Goal: Task Accomplishment & Management: Manage account settings

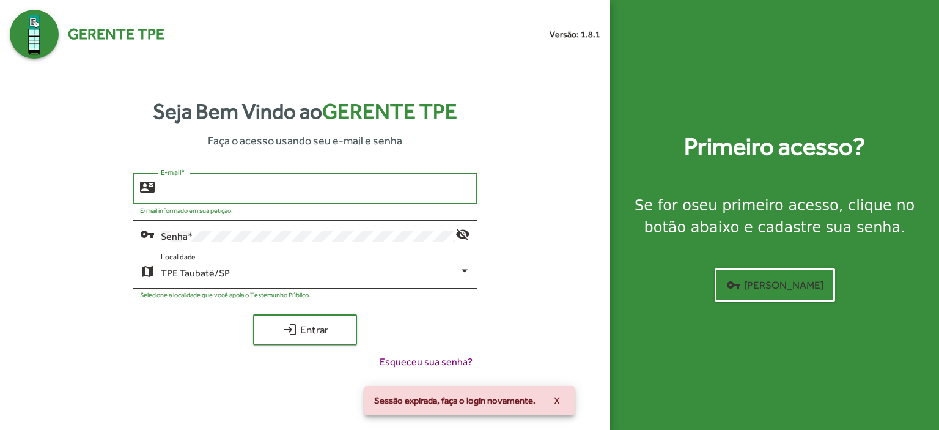
click at [169, 186] on input "E-mail *" at bounding box center [315, 188] width 309 height 11
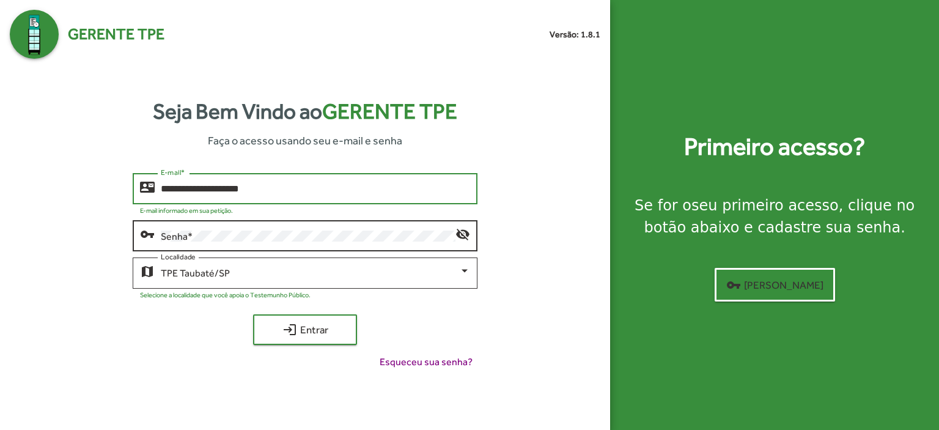
type input "**********"
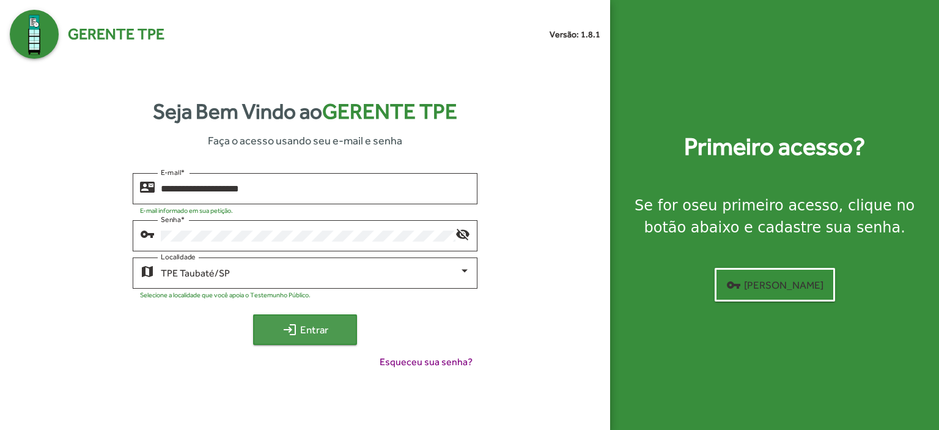
click at [317, 329] on span "login Entrar" at bounding box center [305, 329] width 82 height 22
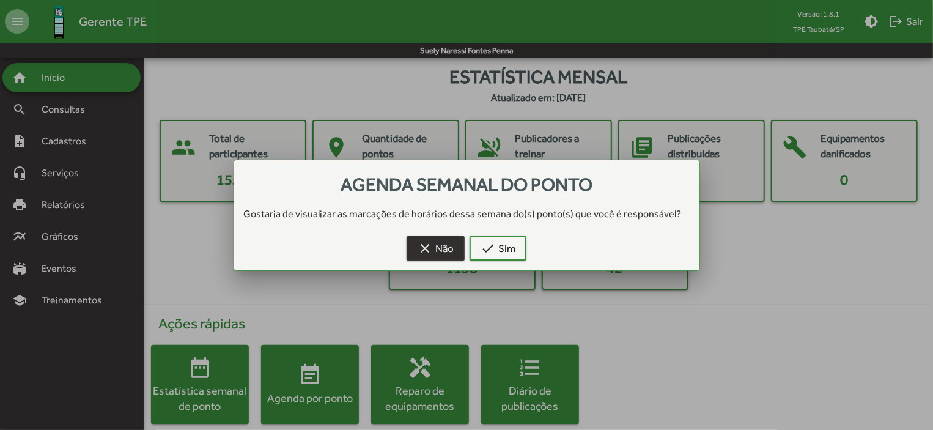
click at [450, 244] on span "clear Não" at bounding box center [436, 248] width 36 height 22
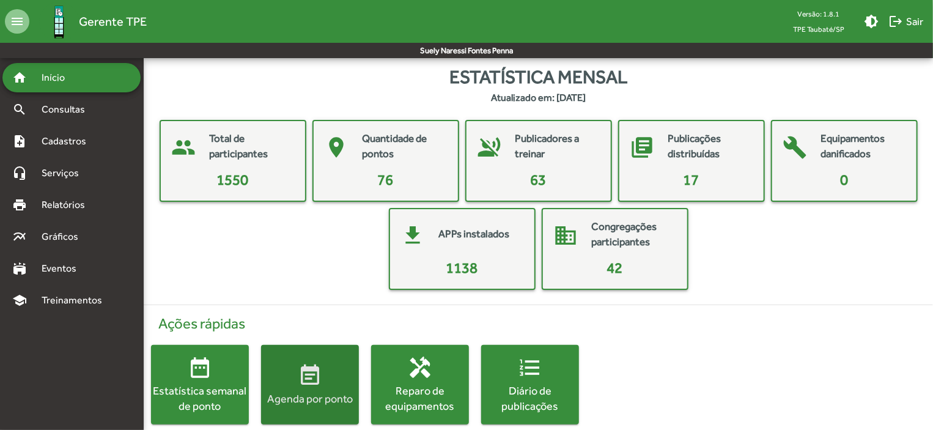
click at [330, 378] on span "event_note Agenda por ponto" at bounding box center [310, 384] width 98 height 43
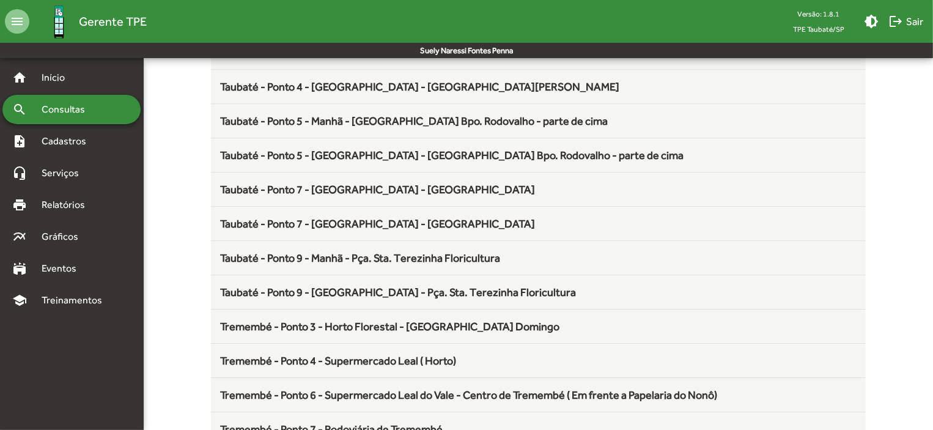
scroll to position [1611, 0]
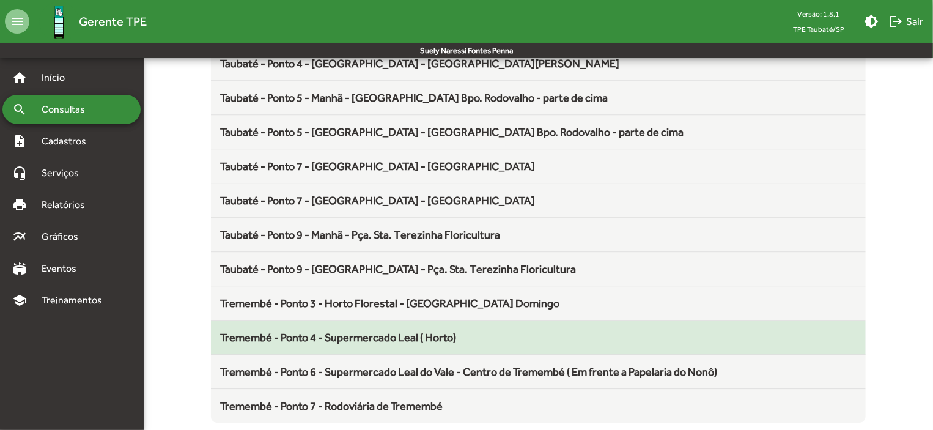
click at [421, 332] on span "Tremembé - Ponto 4 - Supermercado Leal ( Horto)" at bounding box center [339, 337] width 236 height 13
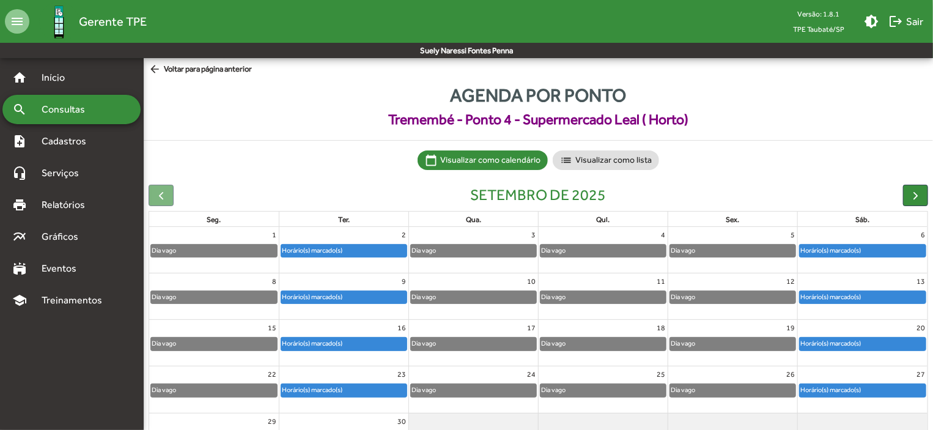
scroll to position [76, 0]
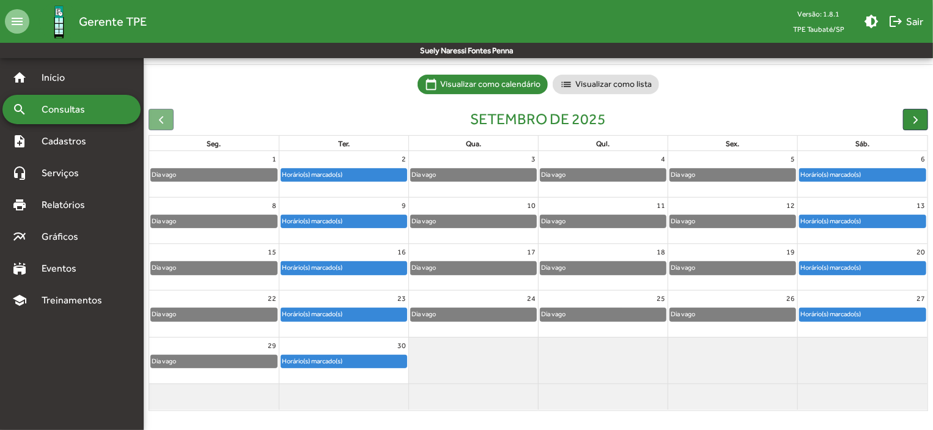
click at [373, 364] on div "Horário(s) marcado(s)" at bounding box center [343, 361] width 125 height 12
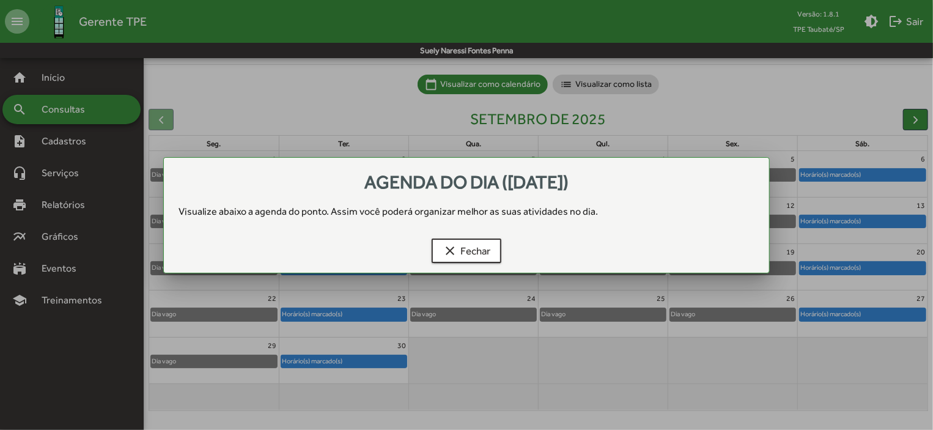
scroll to position [0, 0]
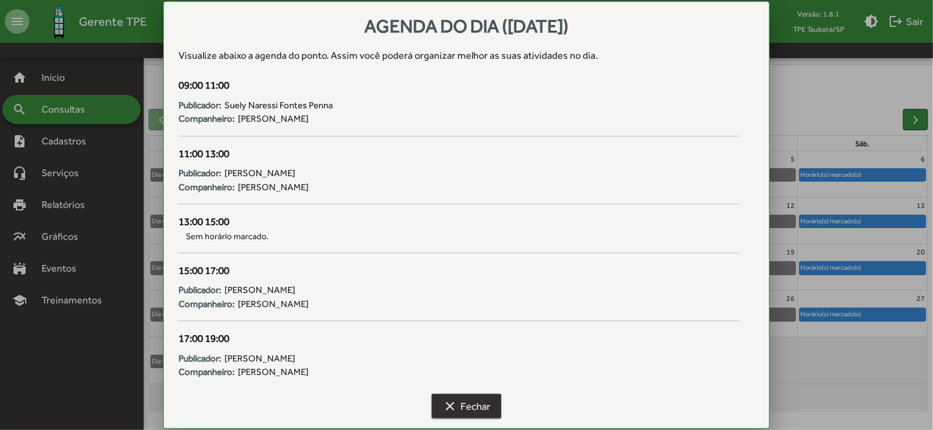
click at [473, 400] on span "clear Fechar" at bounding box center [467, 406] width 48 height 22
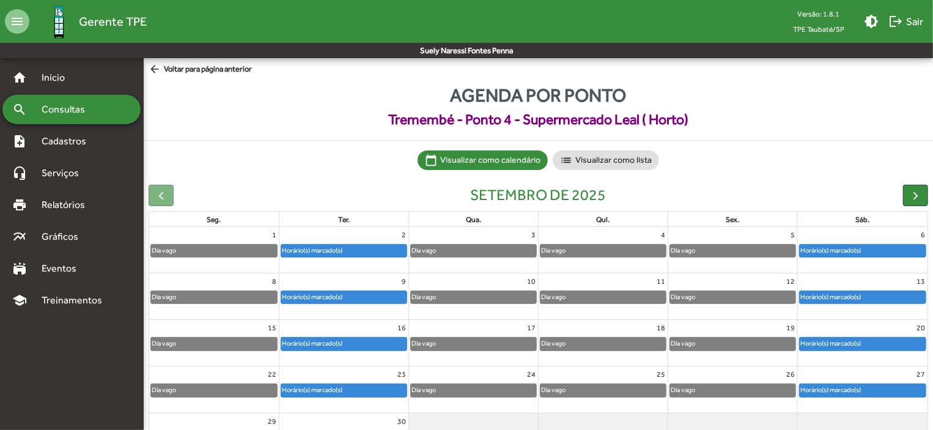
scroll to position [76, 0]
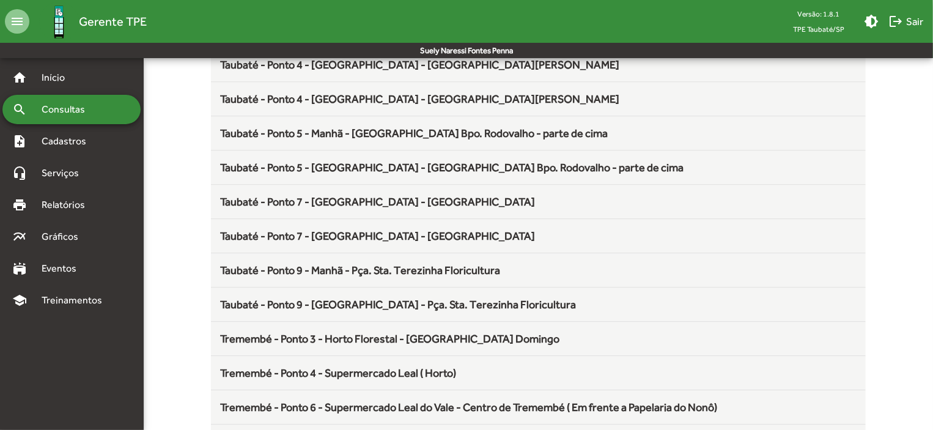
scroll to position [1611, 0]
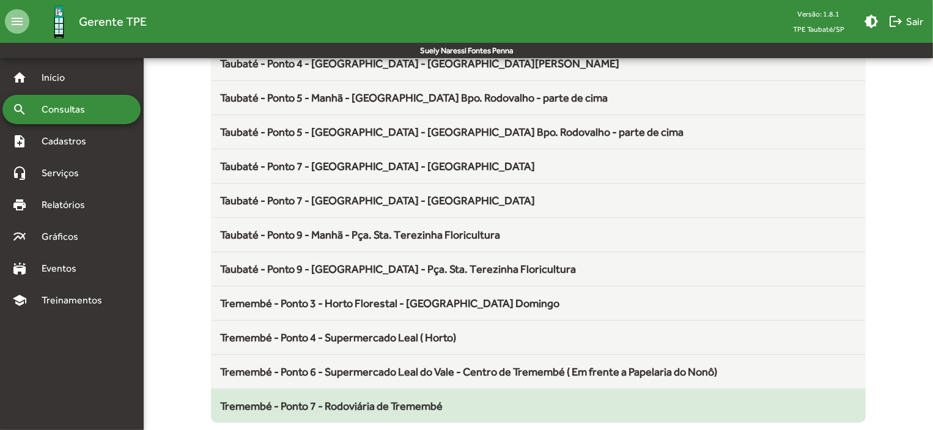
click at [404, 404] on span "Tremembé - Ponto 7 - Rodoviária de Tremembé" at bounding box center [332, 405] width 223 height 13
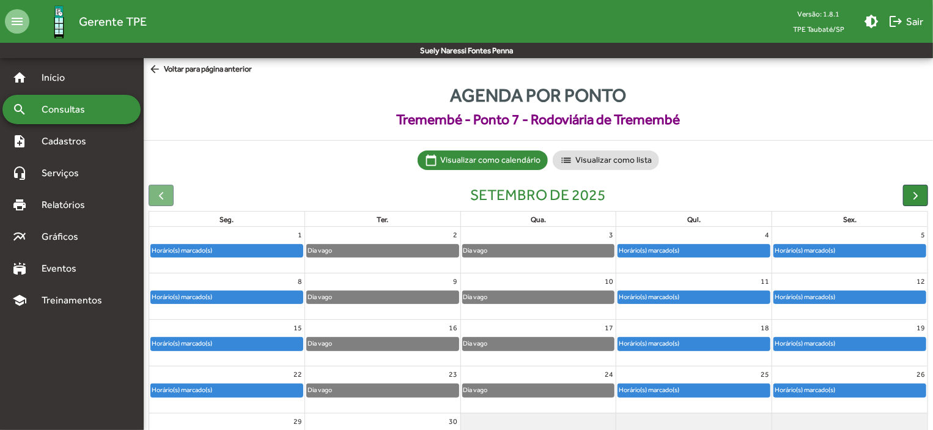
click at [648, 391] on div "Horário(s) marcado(s)" at bounding box center [649, 390] width 62 height 12
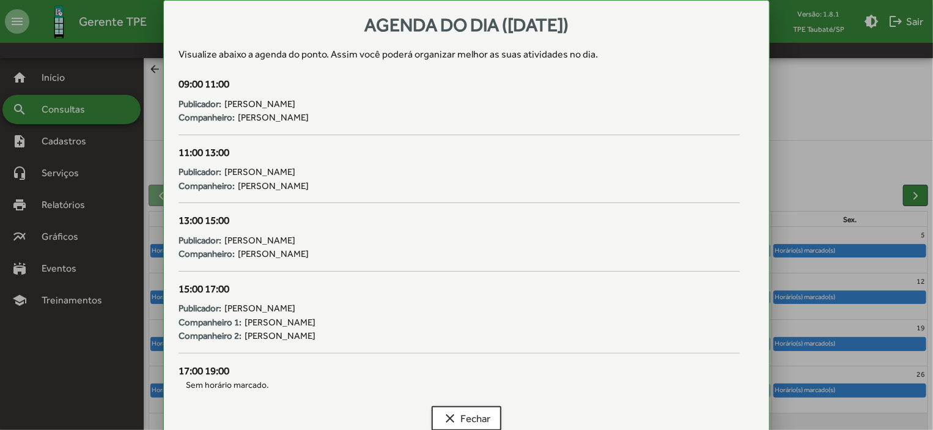
click at [830, 391] on div at bounding box center [466, 215] width 933 height 430
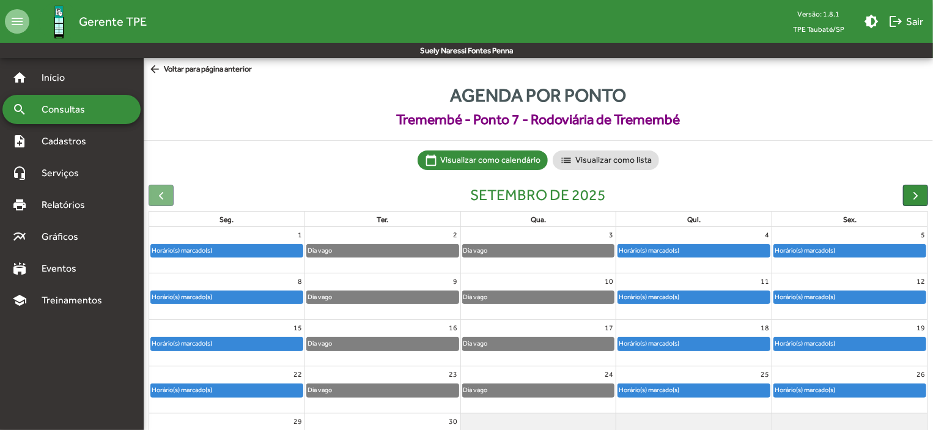
click at [830, 391] on div "Horário(s) marcado(s)" at bounding box center [805, 390] width 62 height 12
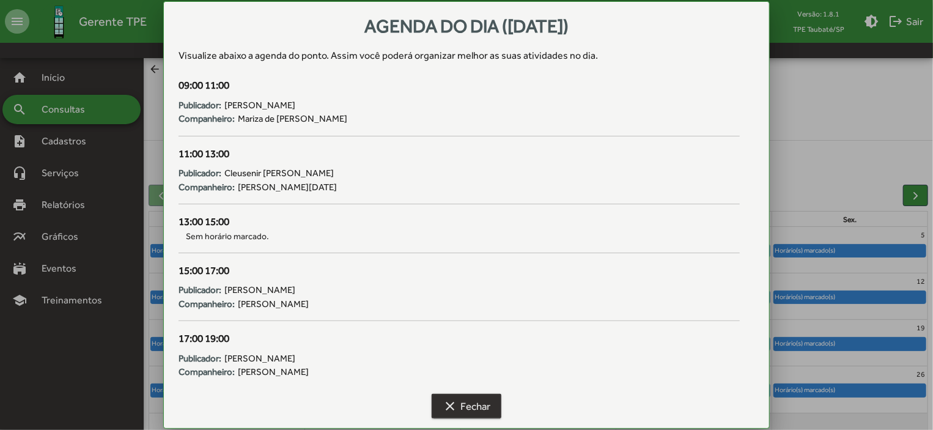
click at [479, 413] on span "clear Fechar" at bounding box center [467, 406] width 48 height 22
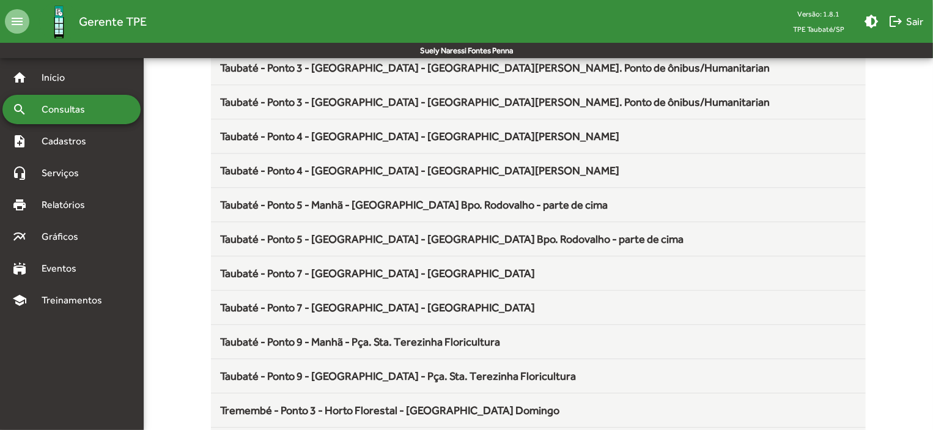
scroll to position [1611, 0]
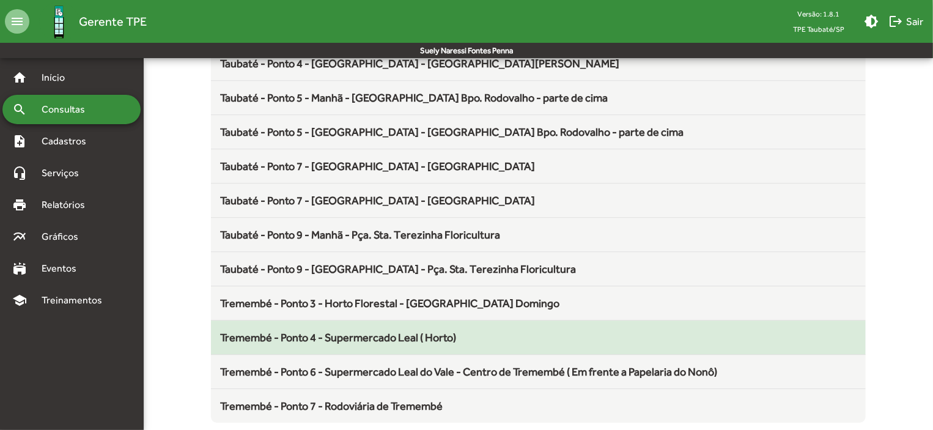
click at [436, 331] on span "Tremembé - Ponto 4 - Supermercado Leal ( Horto)" at bounding box center [339, 337] width 236 height 13
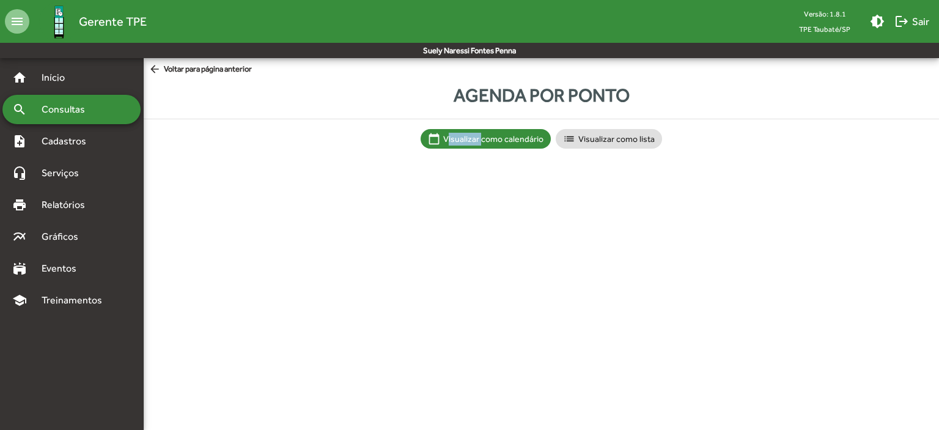
click at [436, 173] on html "menu Gerente TPE Versão: 1.8.1 TPE Taubaté/SP brightness_medium logout Sair Sue…" at bounding box center [469, 86] width 939 height 173
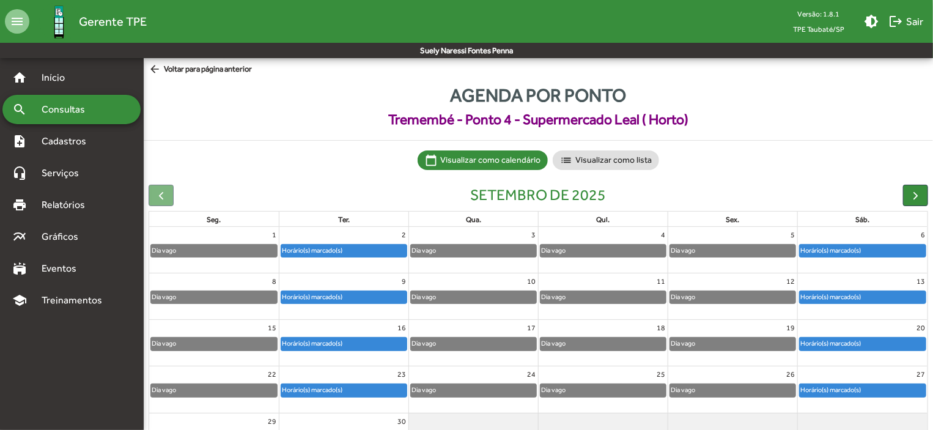
click at [883, 338] on div "Horário(s) marcado(s)" at bounding box center [863, 343] width 126 height 12
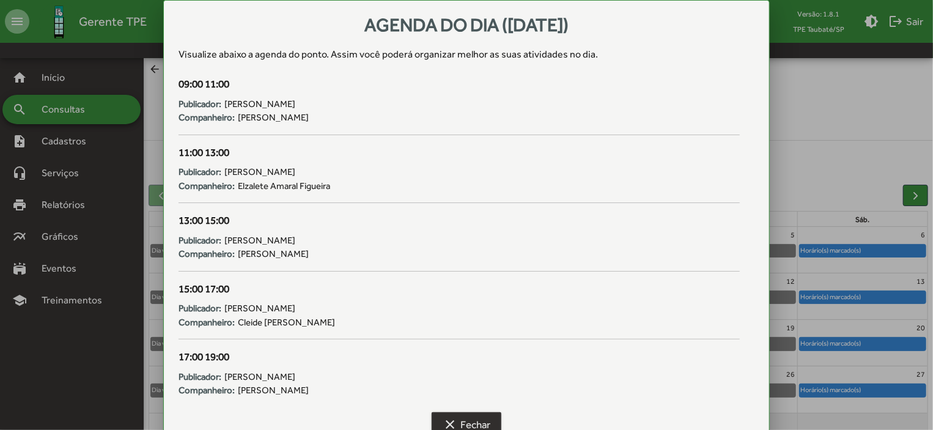
click at [472, 416] on span "clear Fechar" at bounding box center [467, 424] width 48 height 22
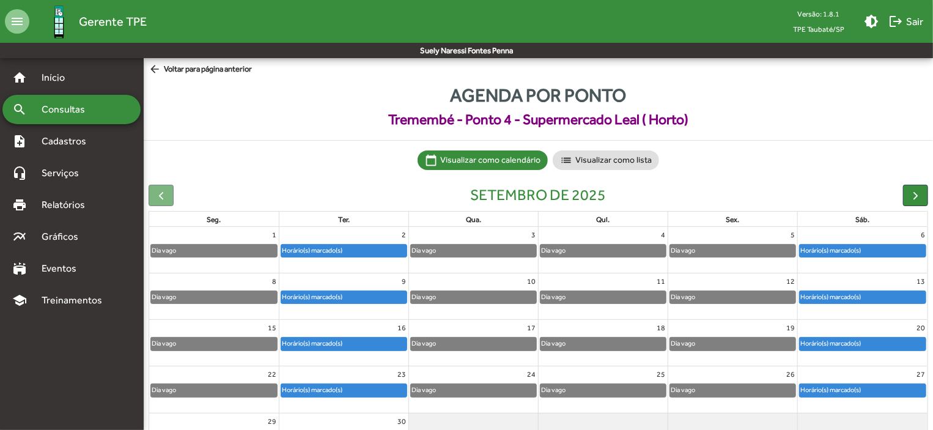
click at [337, 384] on div "Horário(s) marcado(s)" at bounding box center [312, 390] width 62 height 12
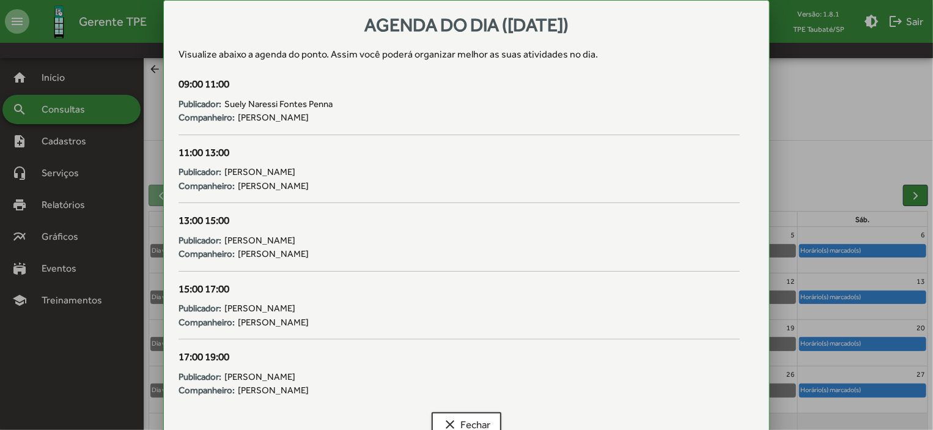
click at [841, 392] on div at bounding box center [466, 215] width 933 height 430
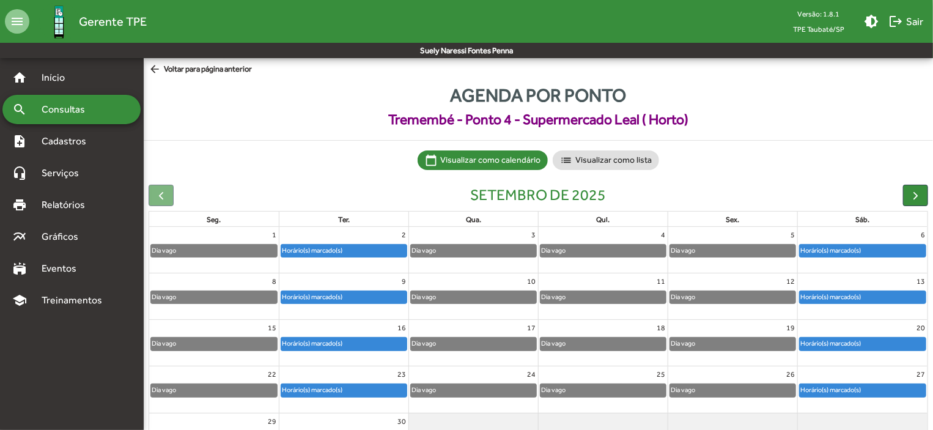
click at [841, 392] on div "Horário(s) marcado(s)" at bounding box center [831, 390] width 62 height 12
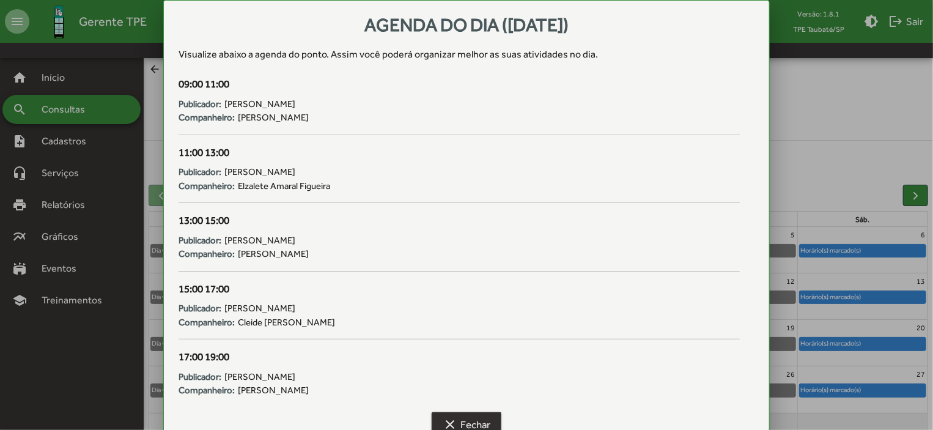
click at [457, 414] on span "clear Fechar" at bounding box center [467, 424] width 48 height 22
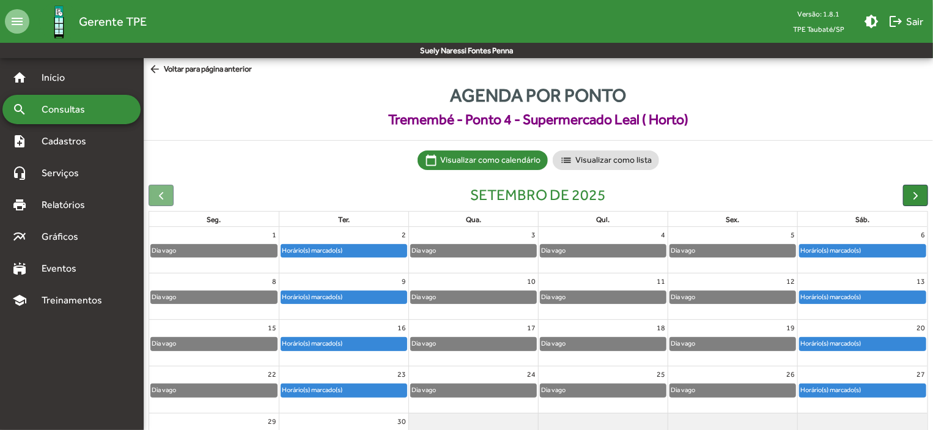
click at [154, 71] on mat-icon "arrow_back" at bounding box center [156, 69] width 15 height 13
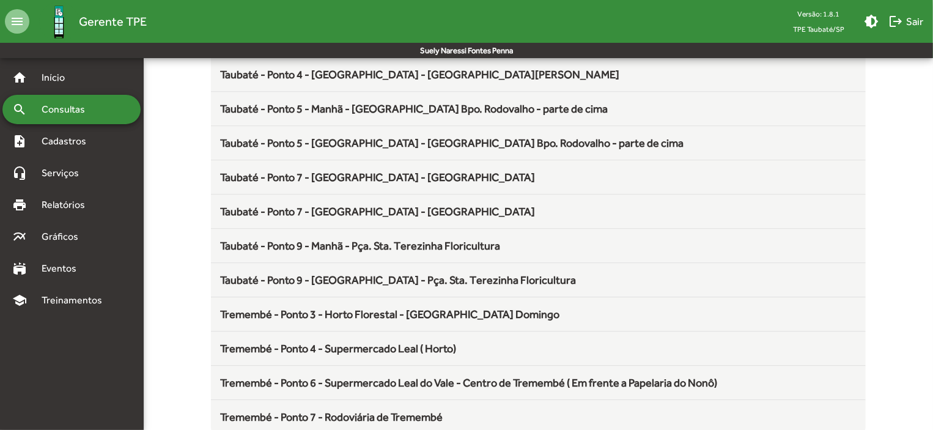
scroll to position [1611, 0]
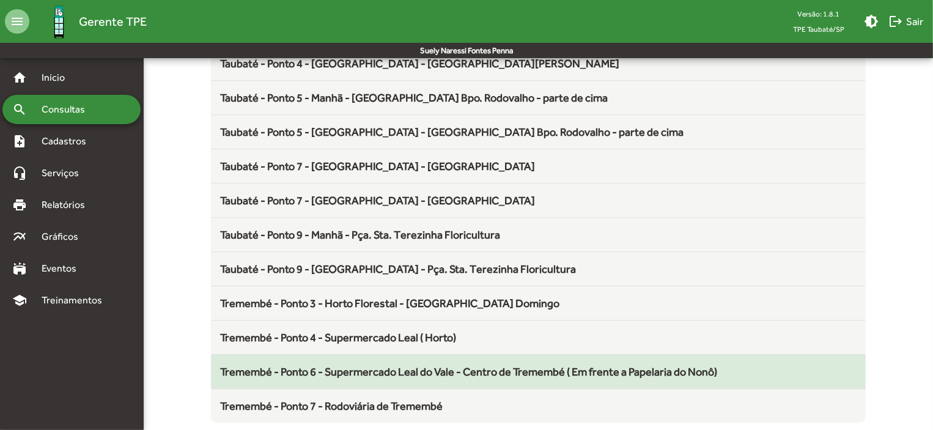
click at [435, 365] on span "Tremembé - Ponto 6 - Supermercado Leal do Vale - Centro de Tremembé ( Em frente…" at bounding box center [469, 371] width 497 height 13
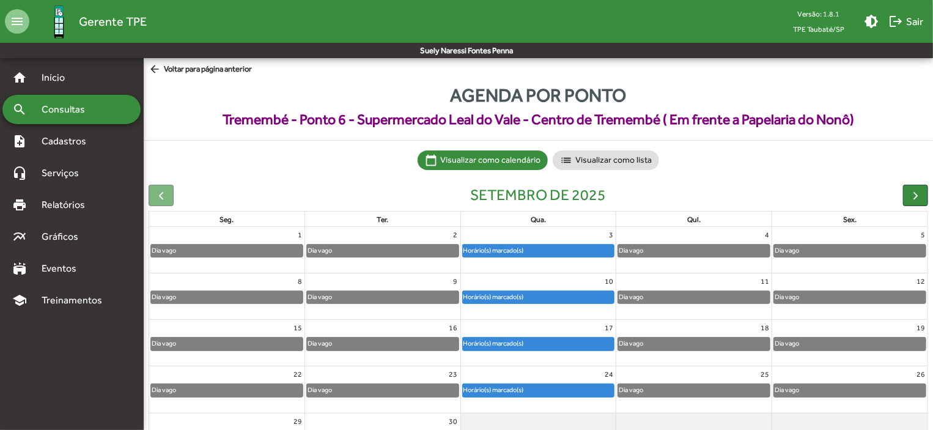
click at [562, 391] on div "Horário(s) marcado(s)" at bounding box center [539, 390] width 152 height 12
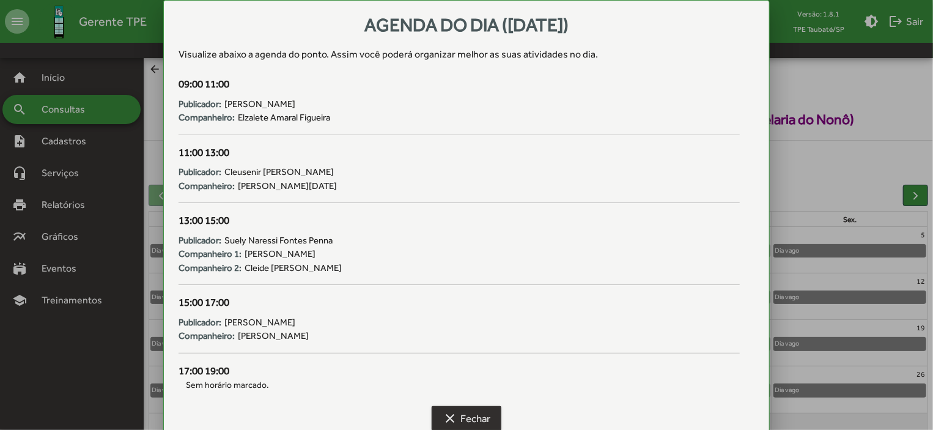
click at [467, 413] on span "clear Fechar" at bounding box center [467, 418] width 48 height 22
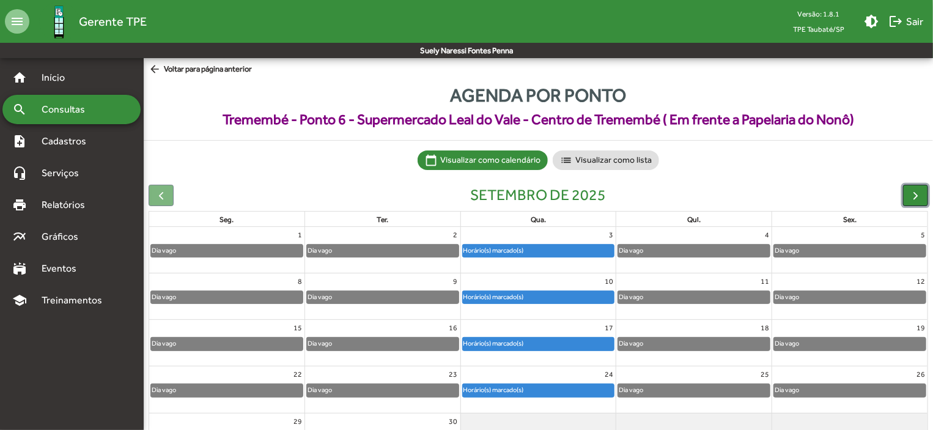
click at [919, 195] on span "button" at bounding box center [915, 195] width 13 height 13
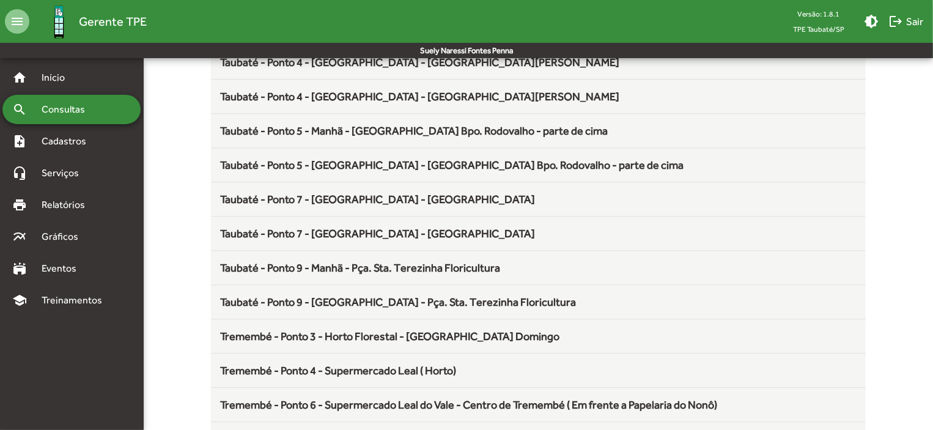
scroll to position [1611, 0]
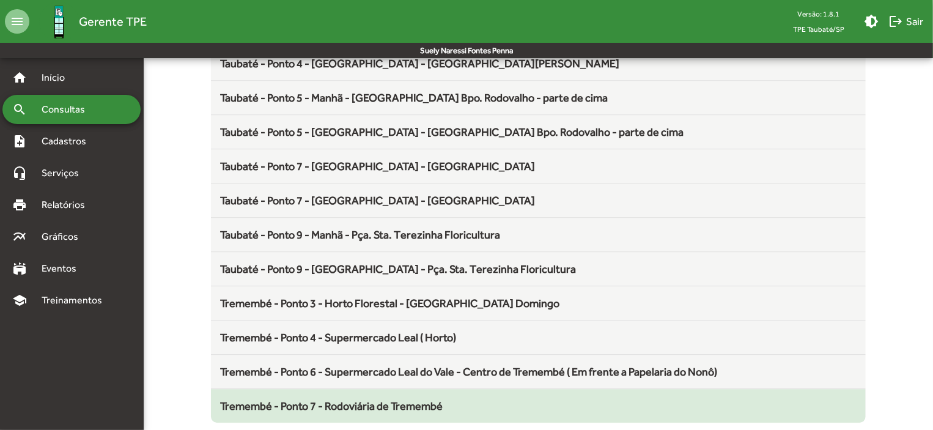
click at [394, 407] on mat-list-item "Tremembé - Ponto 7 - Rodoviária de Tremembé" at bounding box center [538, 406] width 655 height 34
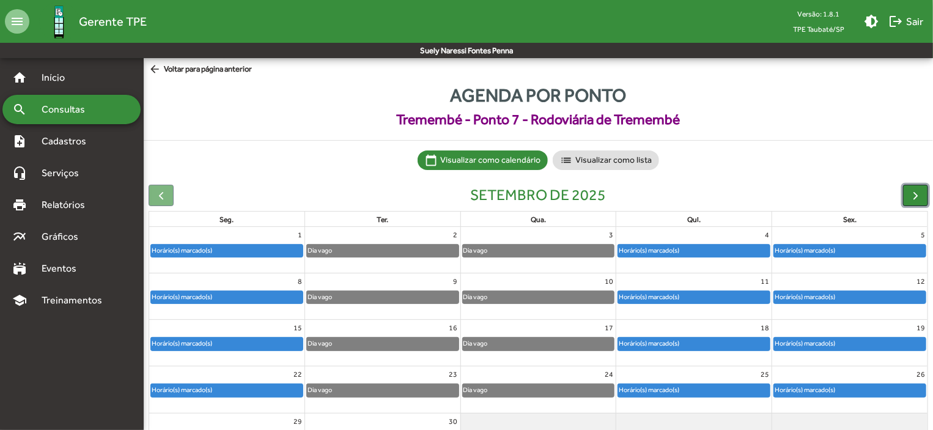
click at [920, 196] on span "button" at bounding box center [915, 195] width 13 height 13
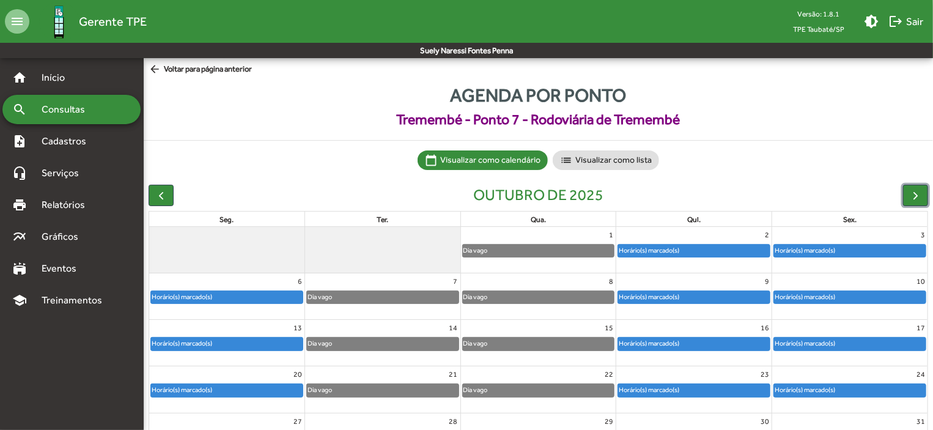
click at [281, 296] on div "Horário(s) marcado(s)" at bounding box center [227, 297] width 152 height 12
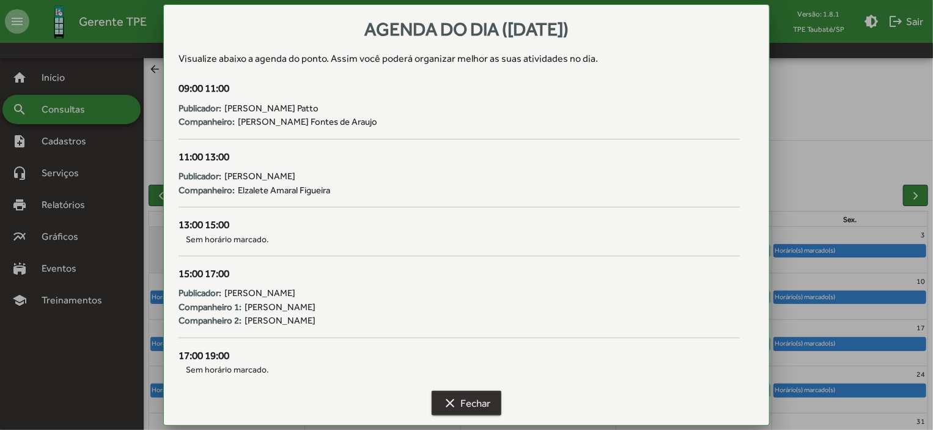
click at [467, 404] on span "clear Fechar" at bounding box center [467, 403] width 48 height 22
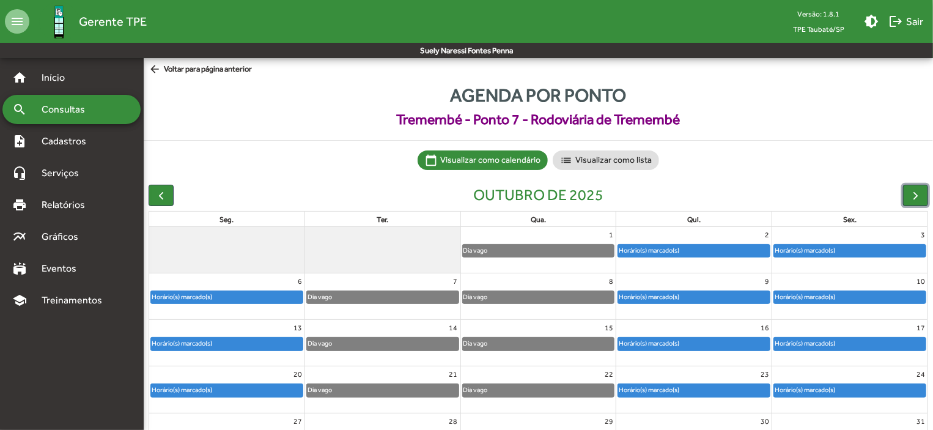
click at [271, 339] on div "Horário(s) marcado(s)" at bounding box center [227, 343] width 152 height 12
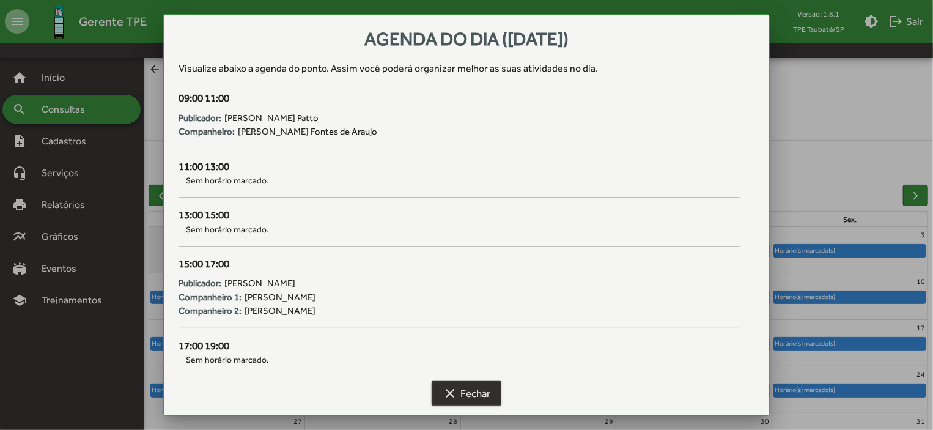
click at [475, 387] on span "clear Fechar" at bounding box center [467, 393] width 48 height 22
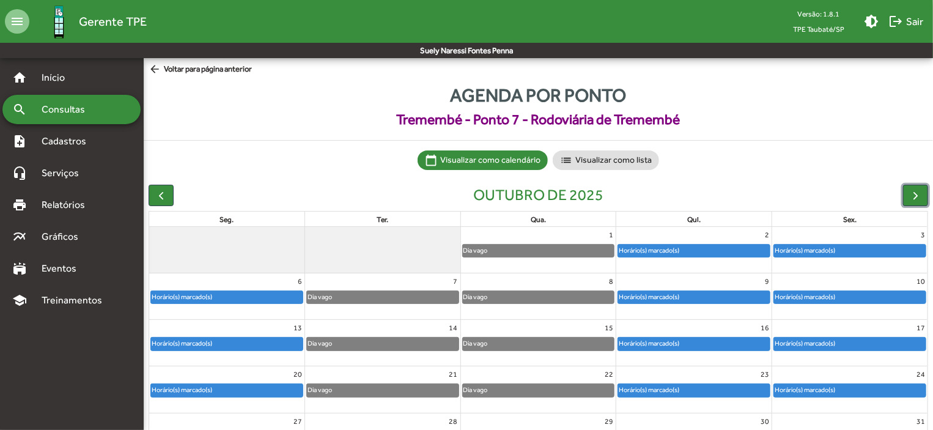
click at [275, 394] on div "Horário(s) marcado(s)" at bounding box center [227, 390] width 152 height 12
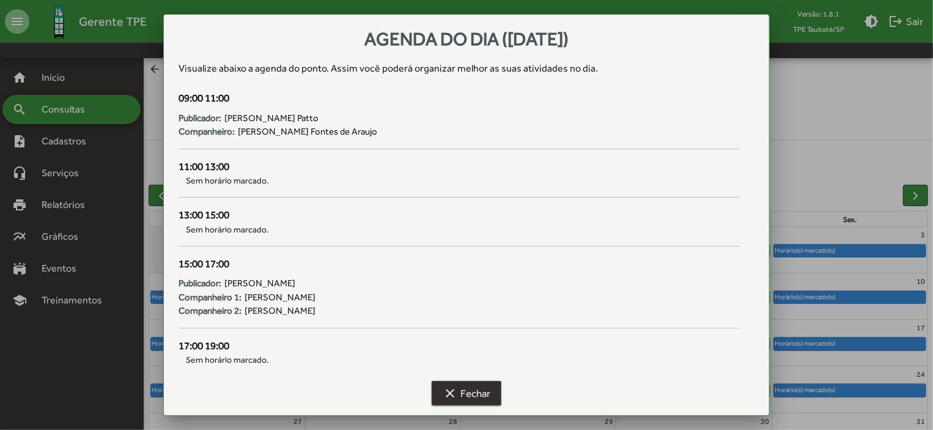
click at [465, 391] on span "clear Fechar" at bounding box center [467, 393] width 48 height 22
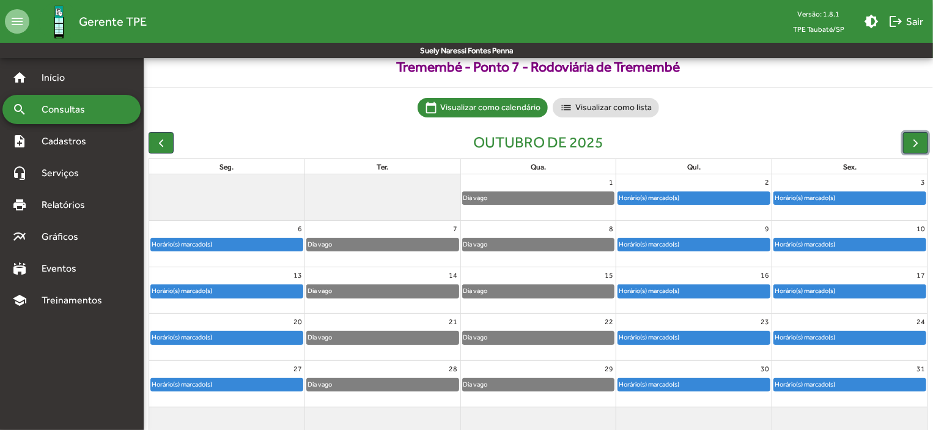
scroll to position [76, 0]
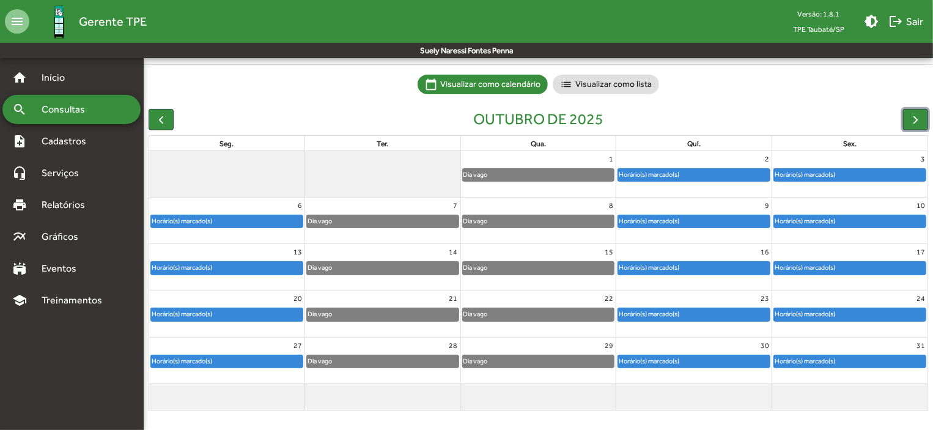
click at [248, 364] on div "Horário(s) marcado(s)" at bounding box center [227, 361] width 152 height 12
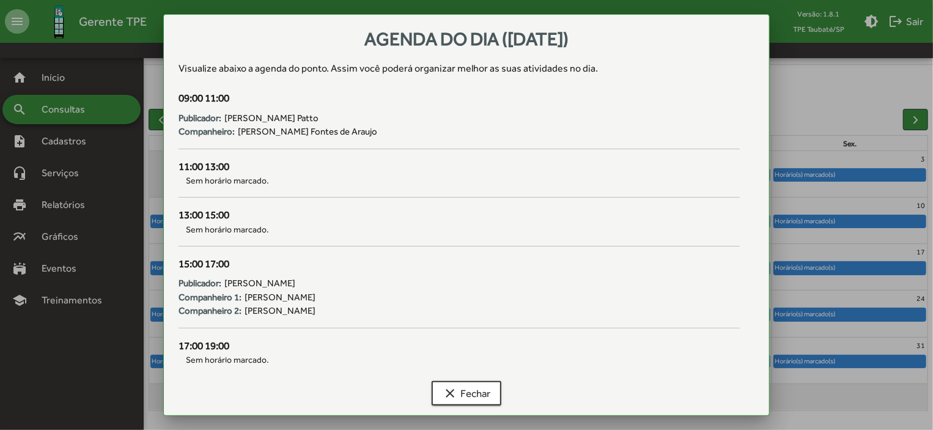
scroll to position [0, 0]
click at [461, 396] on span "clear Fechar" at bounding box center [467, 393] width 48 height 22
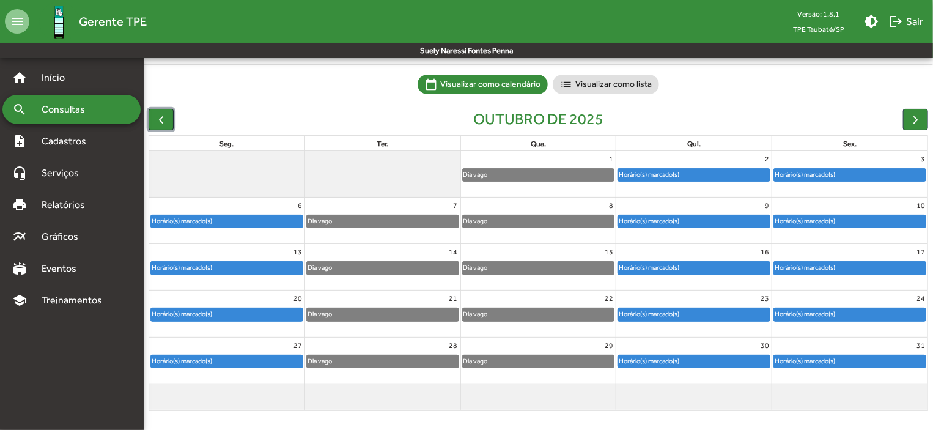
click at [165, 125] on span "button" at bounding box center [161, 119] width 13 height 13
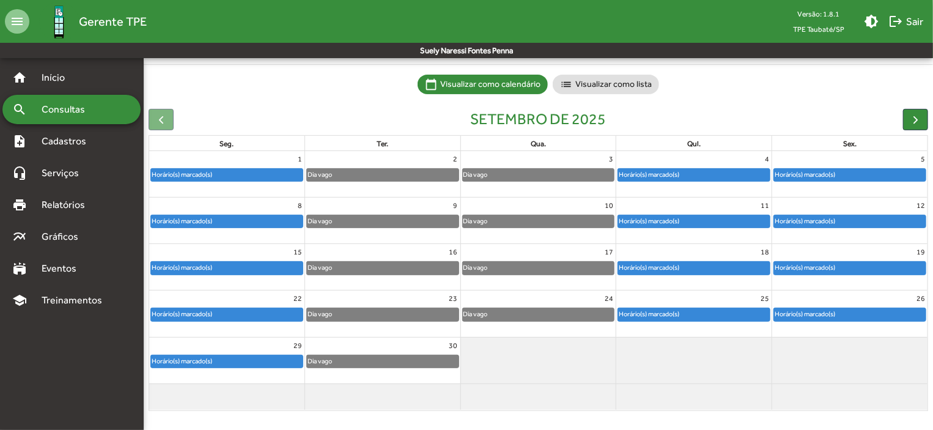
click at [216, 361] on div "Horário(s) marcado(s)" at bounding box center [227, 361] width 152 height 12
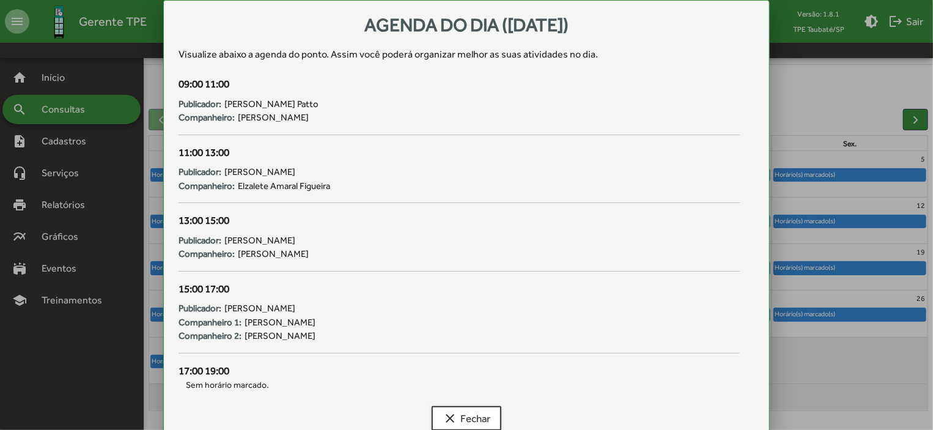
scroll to position [0, 0]
click at [476, 408] on span "clear Fechar" at bounding box center [467, 418] width 48 height 22
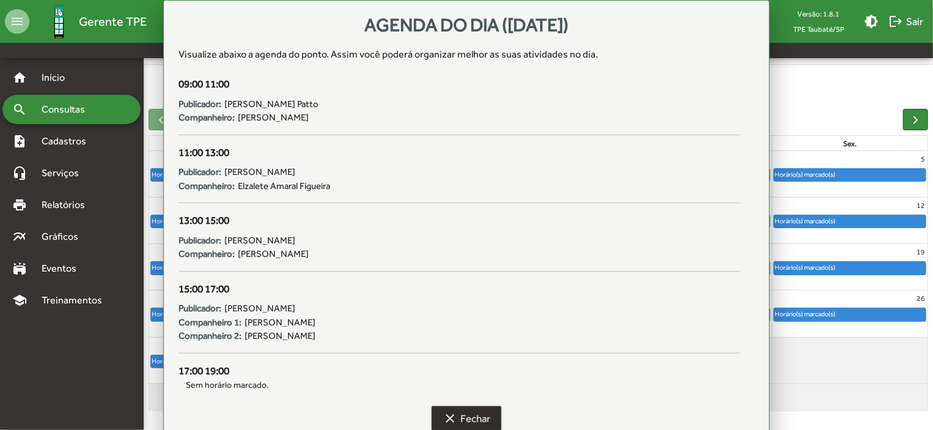
scroll to position [76, 0]
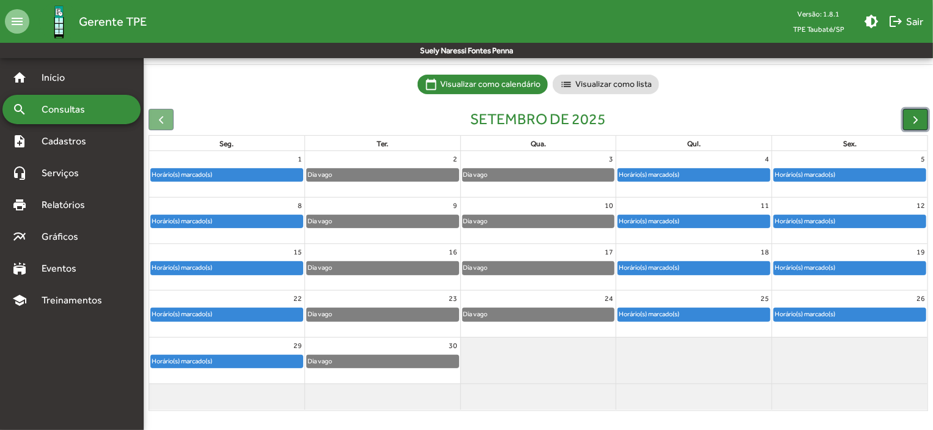
click at [911, 117] on span "button" at bounding box center [915, 119] width 13 height 13
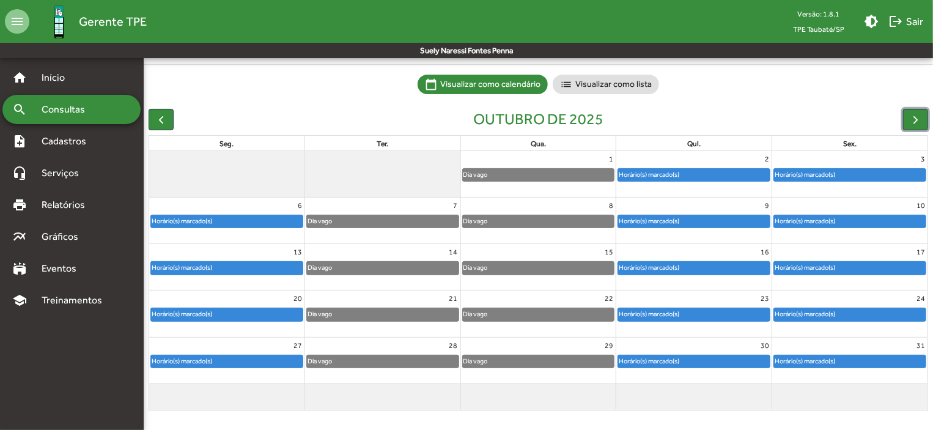
click at [267, 223] on div "Horário(s) marcado(s)" at bounding box center [227, 221] width 152 height 12
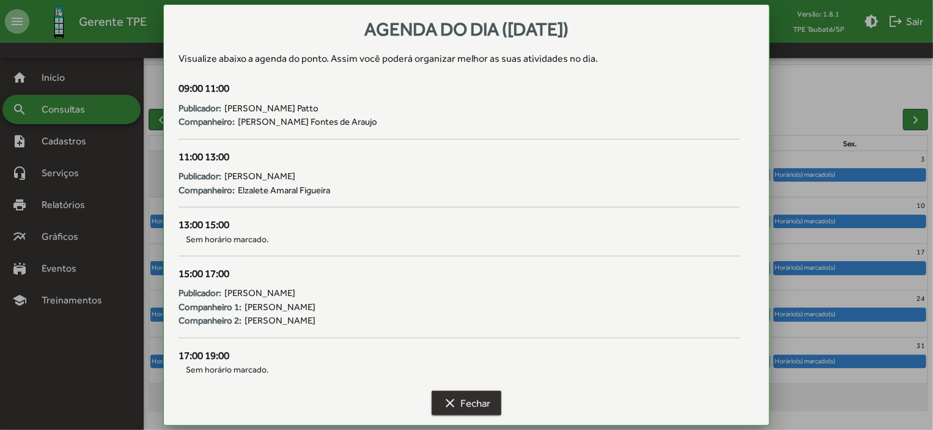
click at [462, 411] on span "clear Fechar" at bounding box center [467, 403] width 48 height 22
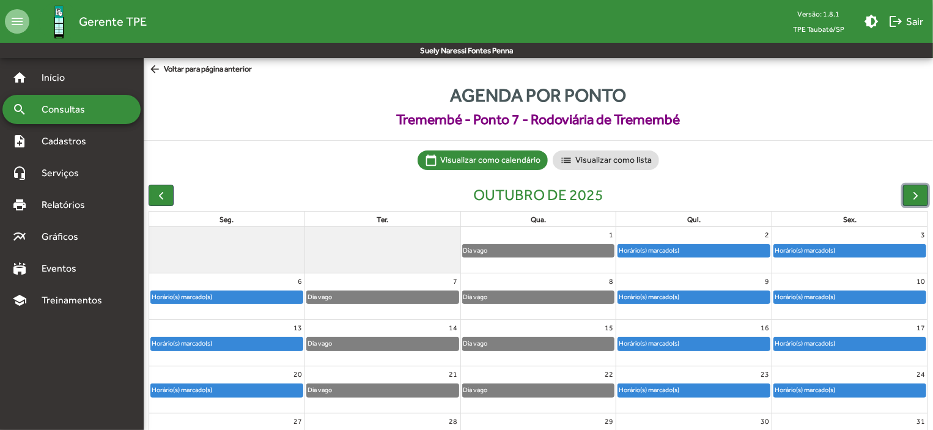
scroll to position [76, 0]
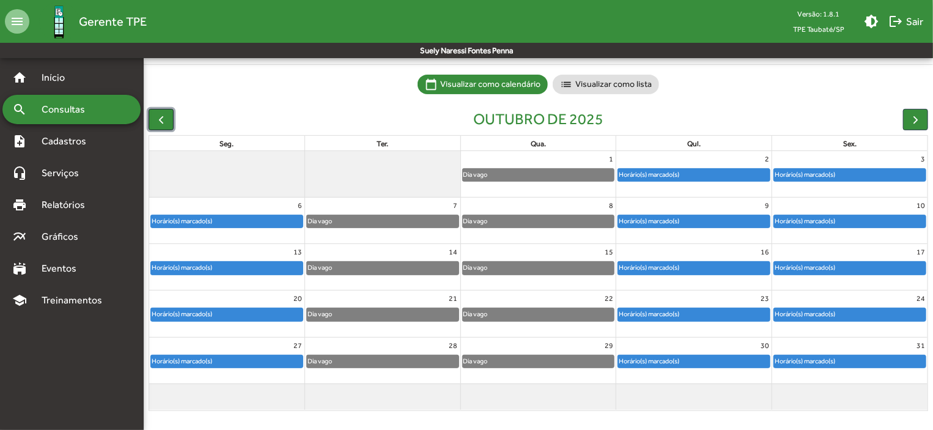
click at [161, 124] on span "button" at bounding box center [161, 119] width 13 height 13
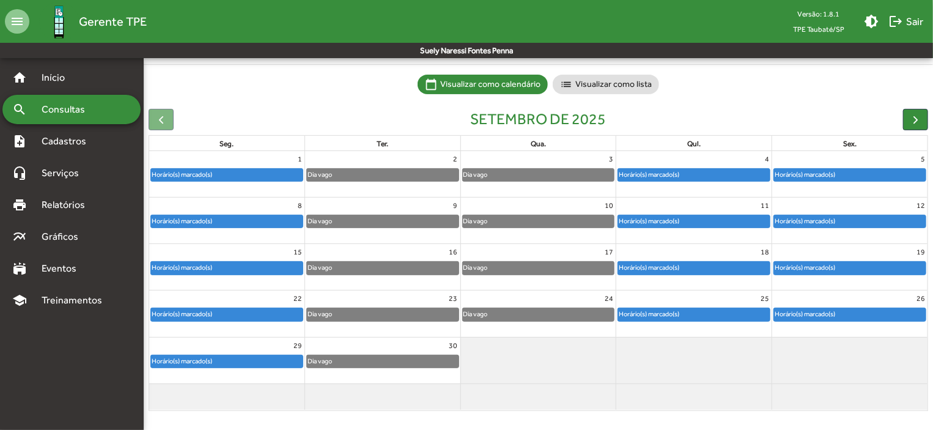
click at [161, 124] on div at bounding box center [161, 119] width 25 height 21
click at [59, 68] on div "home Início" at bounding box center [71, 77] width 138 height 29
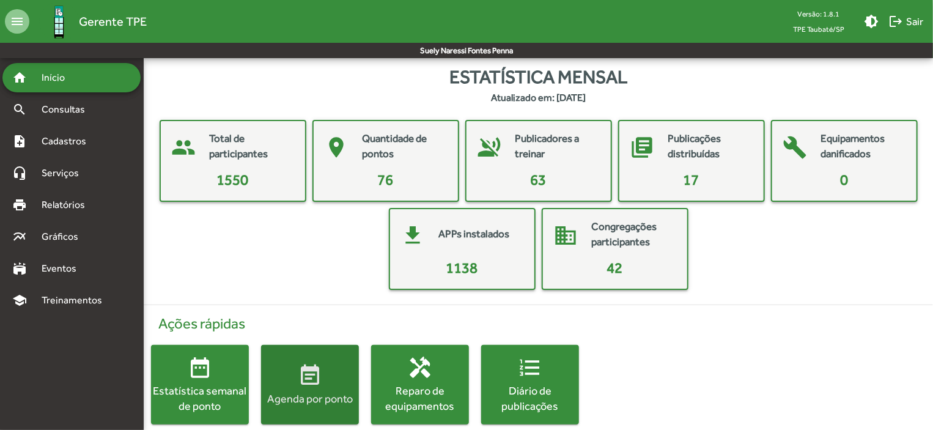
click at [315, 380] on mat-icon "event_note" at bounding box center [310, 375] width 24 height 24
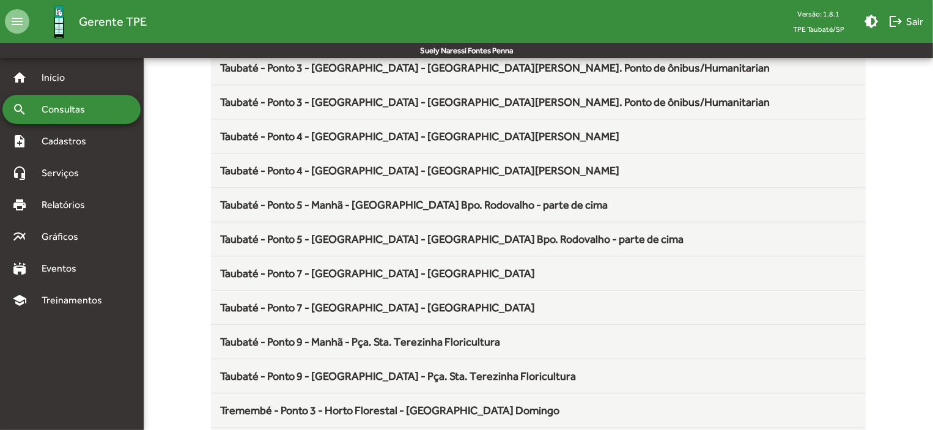
scroll to position [1611, 0]
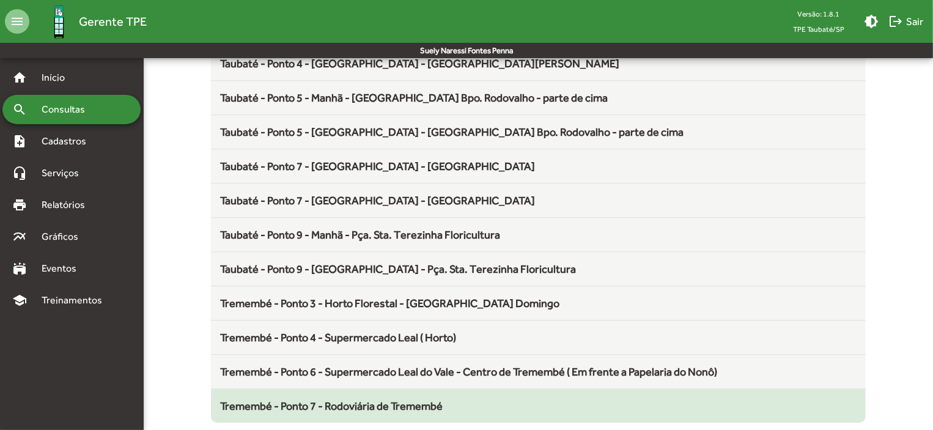
click at [428, 404] on span "Tremembé - Ponto 7 - Rodoviária de Tremembé" at bounding box center [332, 405] width 223 height 13
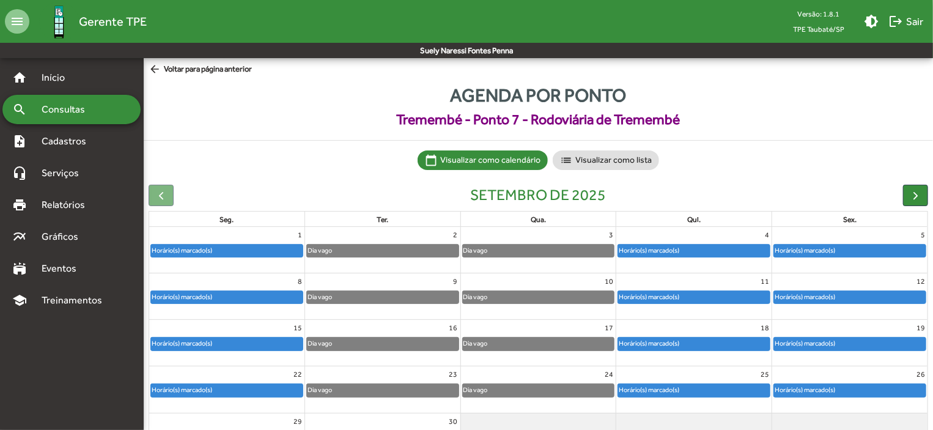
click at [244, 250] on div "Horário(s) marcado(s)" at bounding box center [227, 251] width 152 height 12
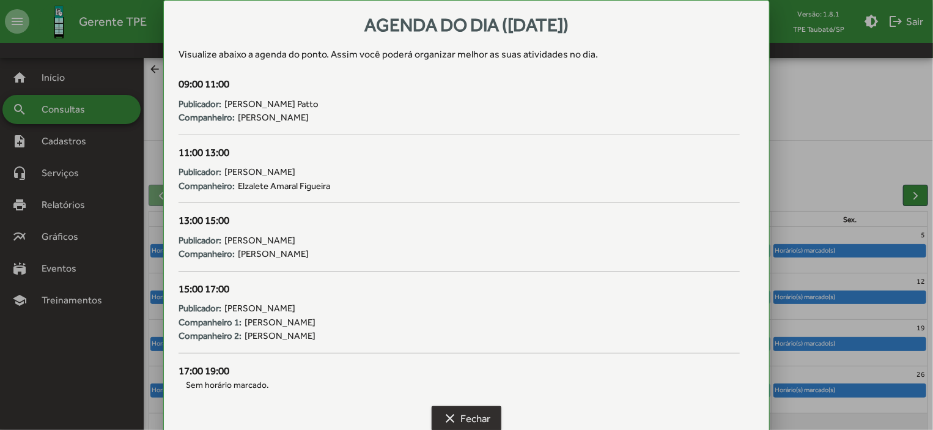
click at [481, 410] on span "clear Fechar" at bounding box center [467, 418] width 48 height 22
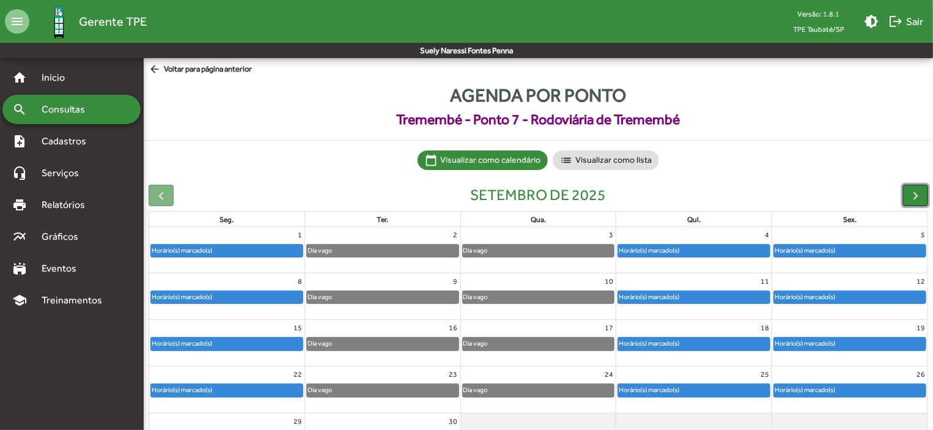
click at [922, 197] on button "button" at bounding box center [915, 195] width 25 height 21
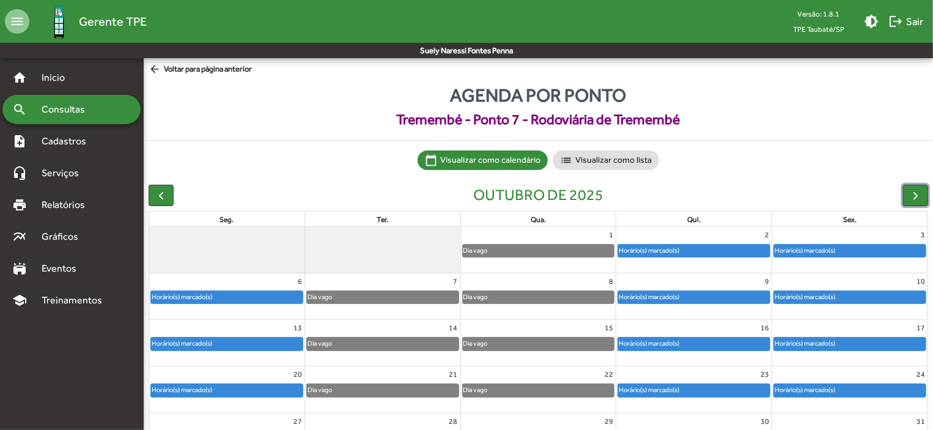
click at [284, 298] on div "Horário(s) marcado(s)" at bounding box center [227, 297] width 152 height 12
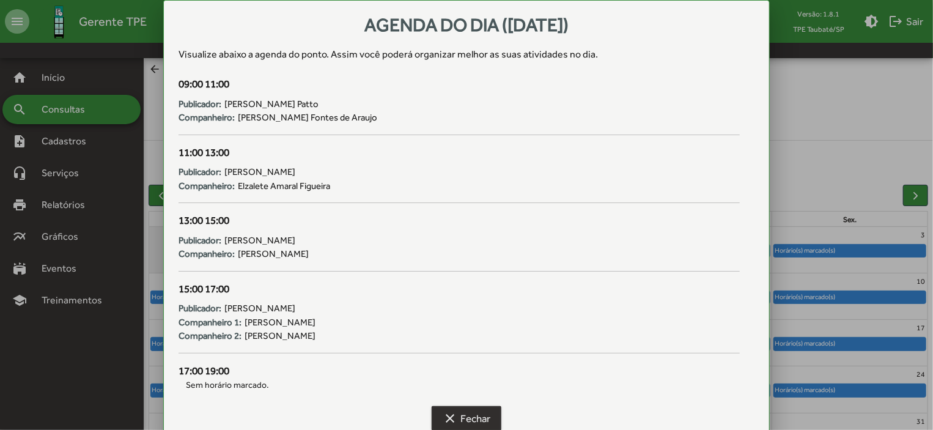
click at [474, 418] on span "clear Fechar" at bounding box center [467, 418] width 48 height 22
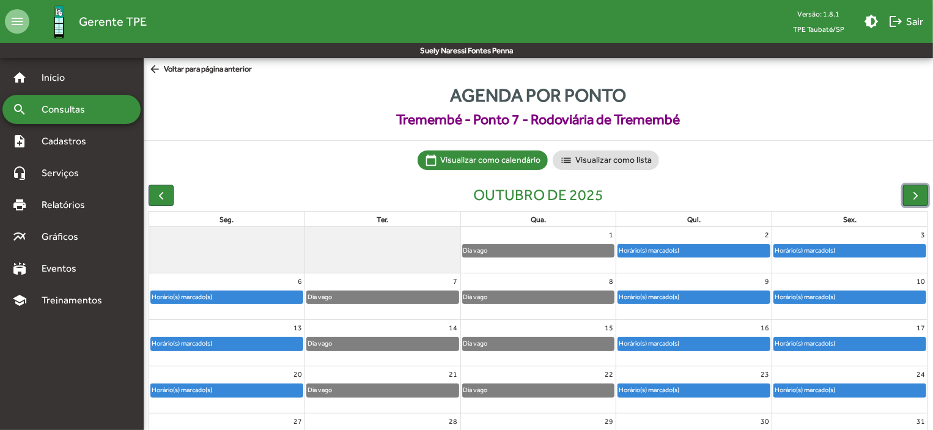
click at [707, 248] on div "Horário(s) marcado(s)" at bounding box center [694, 251] width 152 height 12
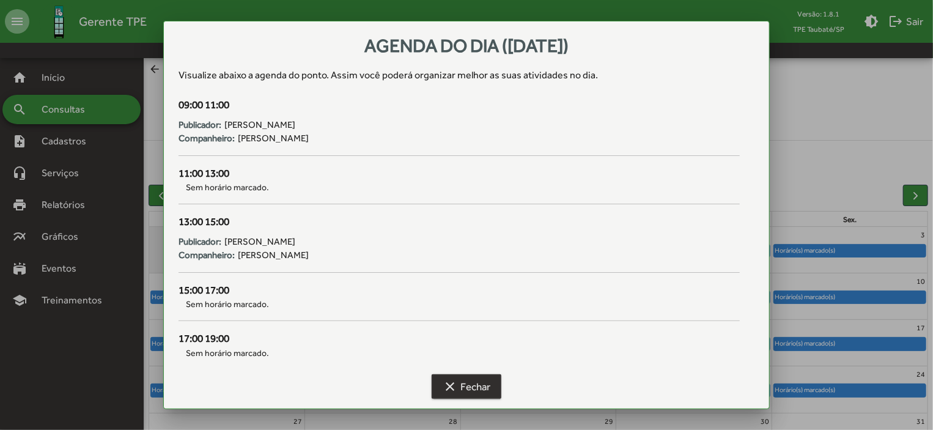
click at [473, 380] on span "clear Fechar" at bounding box center [467, 386] width 48 height 22
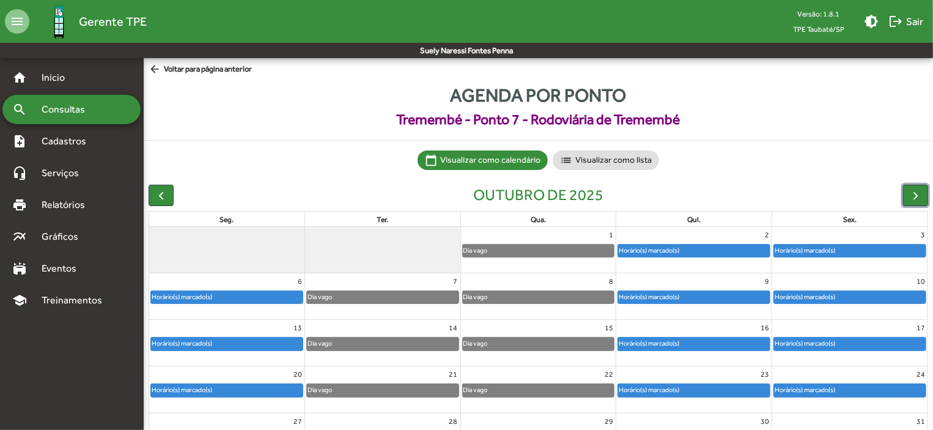
click at [704, 298] on div "Horário(s) marcado(s)" at bounding box center [694, 297] width 152 height 12
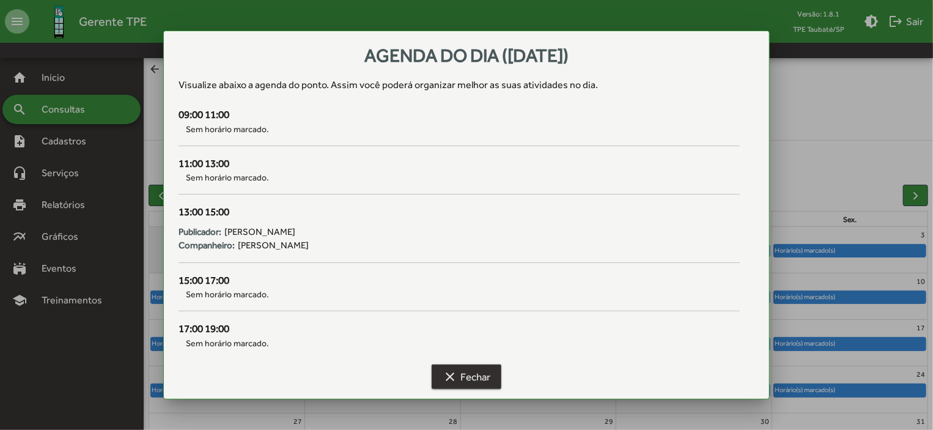
click at [491, 377] on button "clear Fechar" at bounding box center [467, 376] width 70 height 24
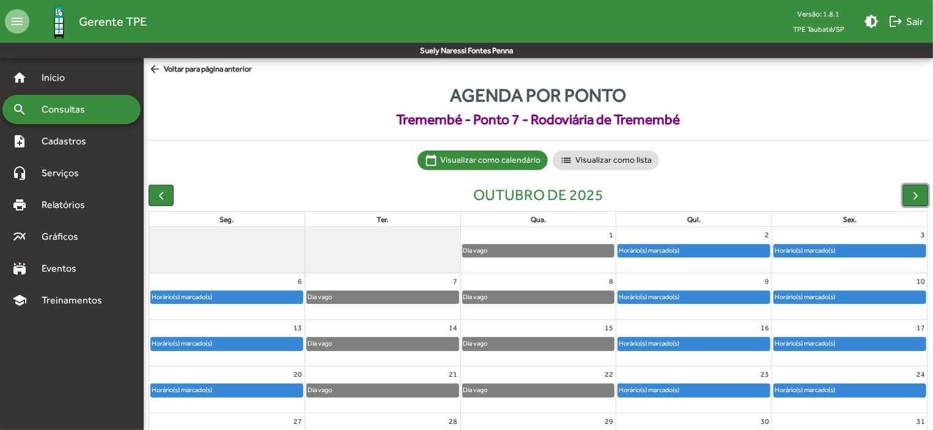
click at [674, 247] on div "Horário(s) marcado(s)" at bounding box center [649, 251] width 62 height 12
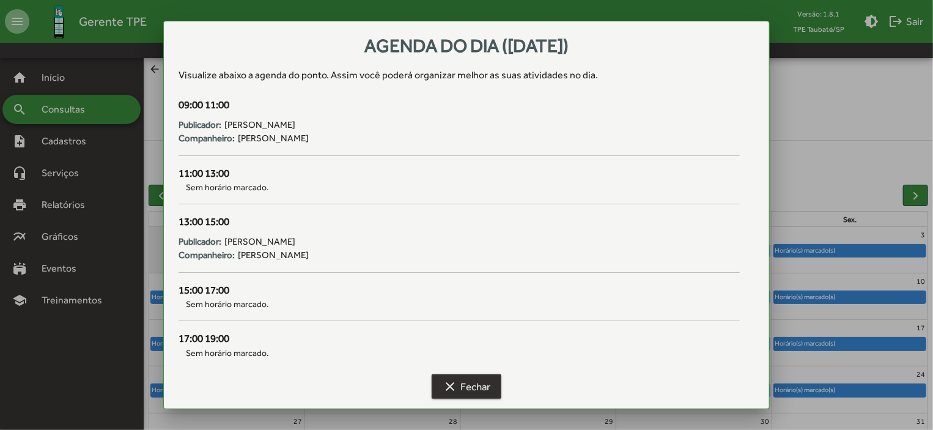
click at [455, 386] on mat-icon "clear" at bounding box center [450, 386] width 15 height 15
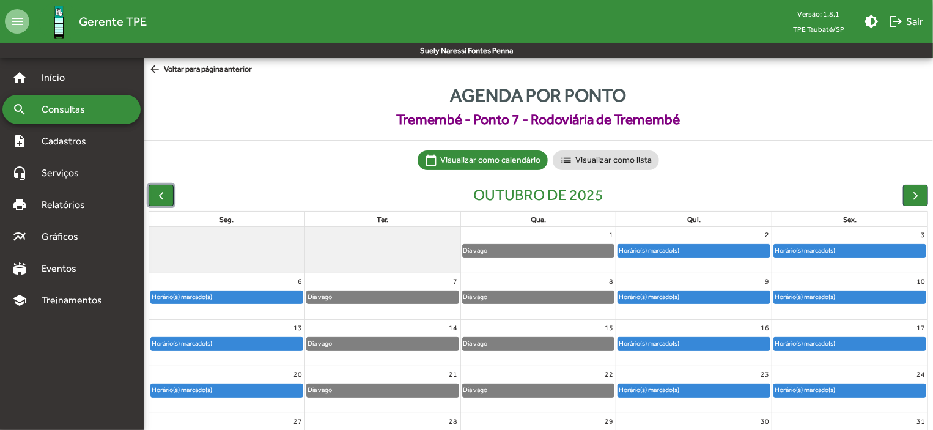
click at [164, 199] on span "button" at bounding box center [161, 195] width 13 height 13
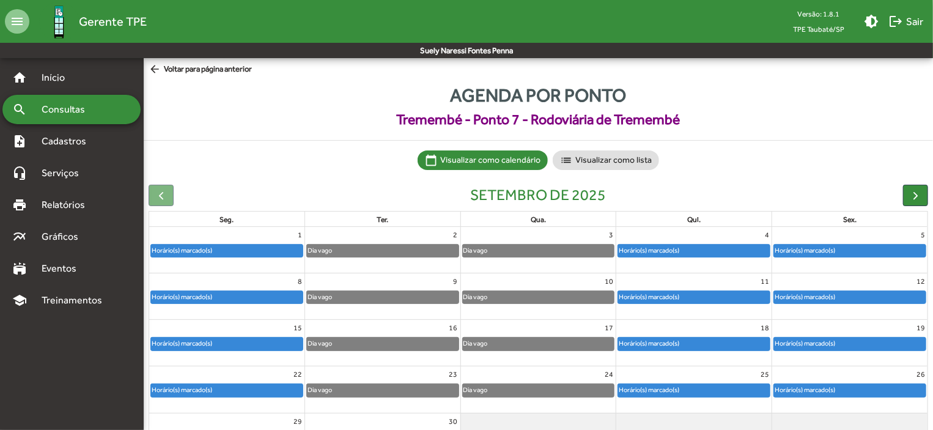
click at [657, 252] on div "Horário(s) marcado(s)" at bounding box center [649, 251] width 62 height 12
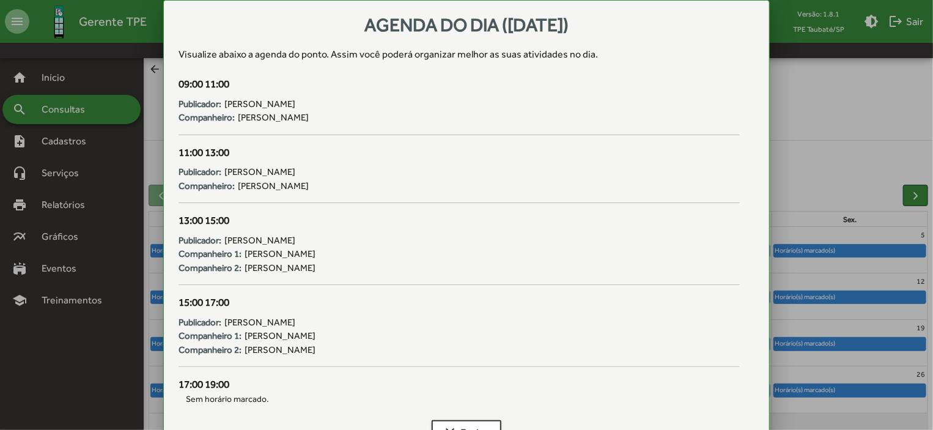
click at [621, 369] on div "15:00 17:00 Publicador: [PERSON_NAME] 1: [PERSON_NAME] 2: [PERSON_NAME]" at bounding box center [459, 336] width 576 height 82
click at [487, 420] on button "clear Fechar" at bounding box center [467, 432] width 70 height 24
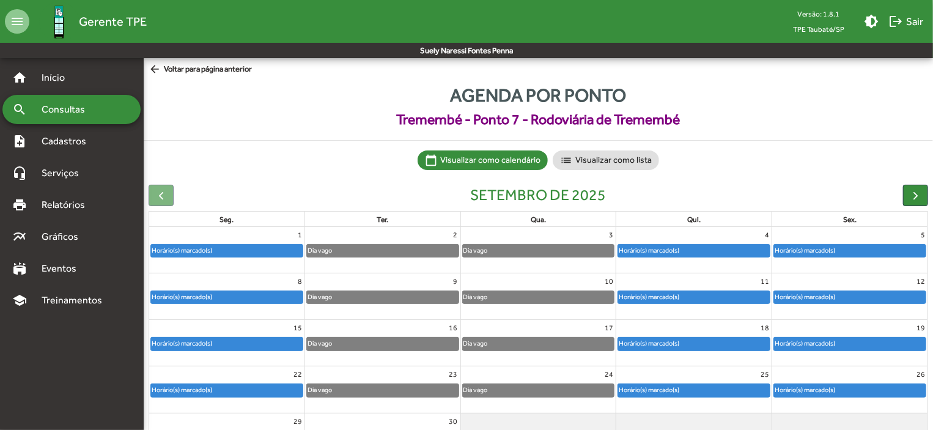
click at [692, 391] on div "Horário(s) marcado(s)" at bounding box center [694, 390] width 152 height 12
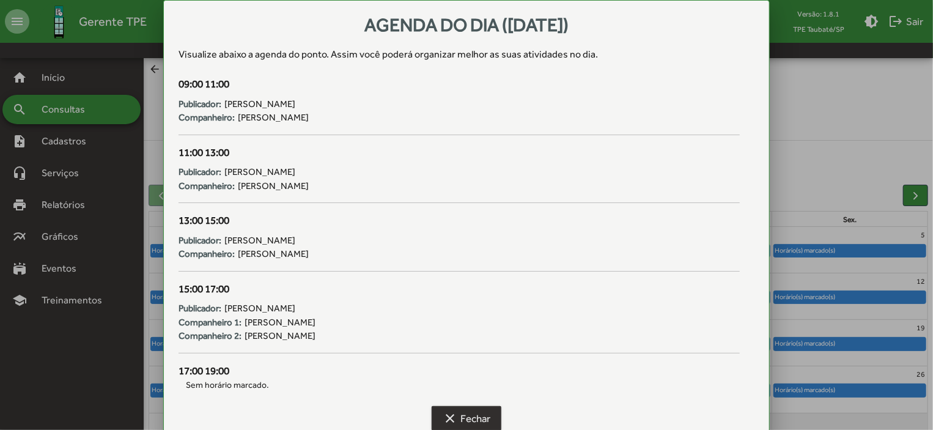
click at [480, 417] on span "clear Fechar" at bounding box center [467, 418] width 48 height 22
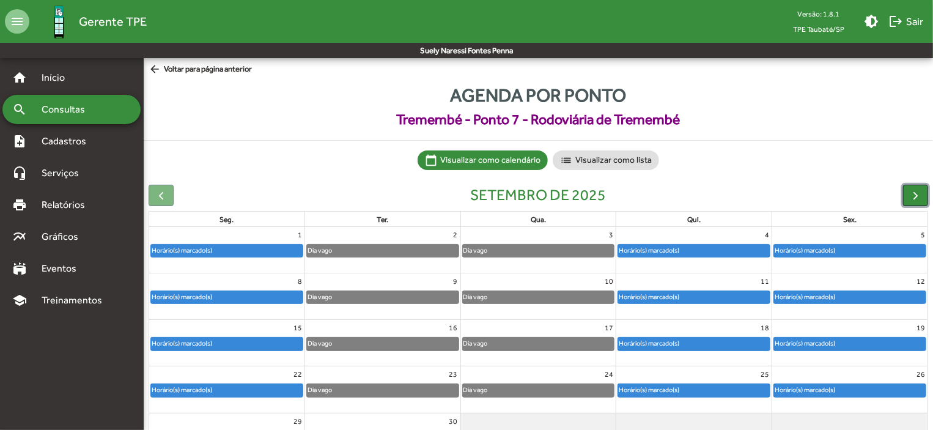
click at [918, 187] on button "button" at bounding box center [915, 195] width 25 height 21
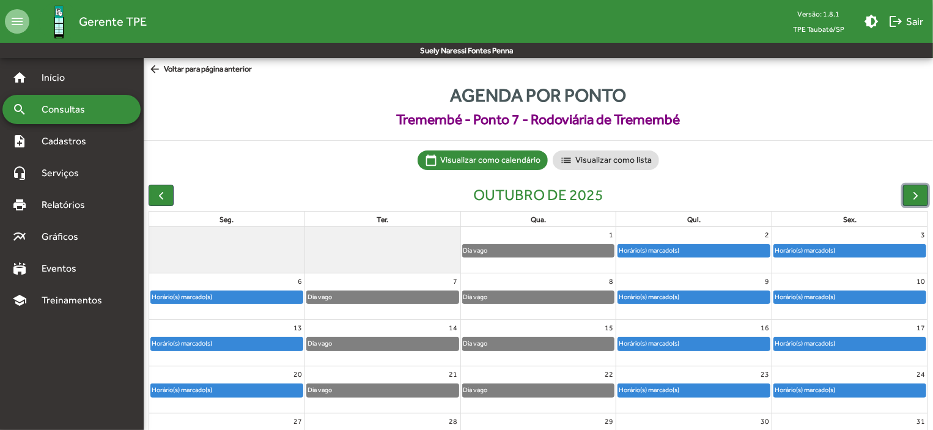
click at [744, 251] on div "Horário(s) marcado(s)" at bounding box center [694, 251] width 152 height 12
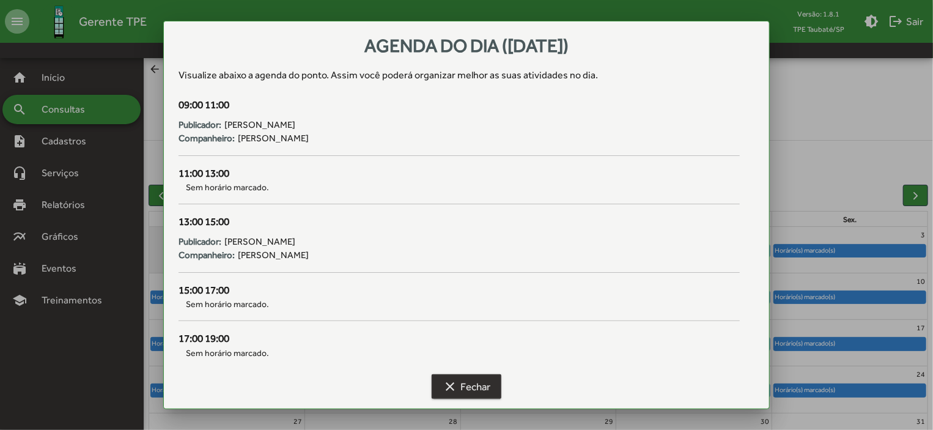
click at [474, 381] on span "clear Fechar" at bounding box center [467, 386] width 48 height 22
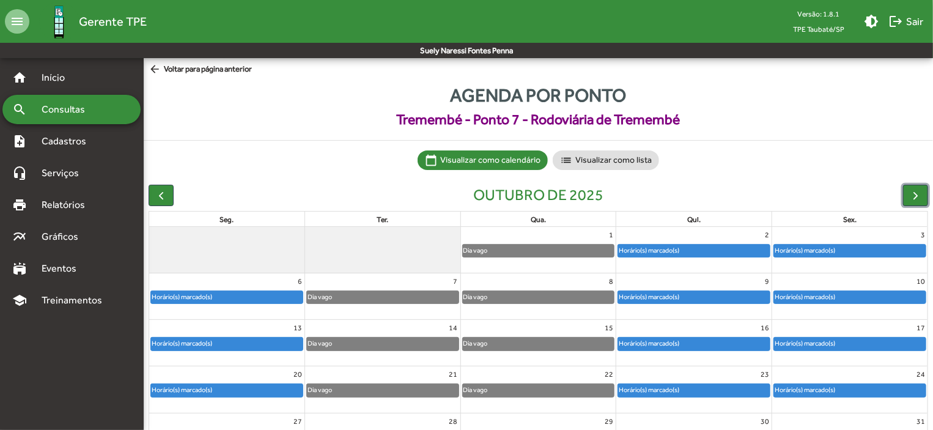
click at [290, 298] on div "Horário(s) marcado(s)" at bounding box center [227, 297] width 152 height 12
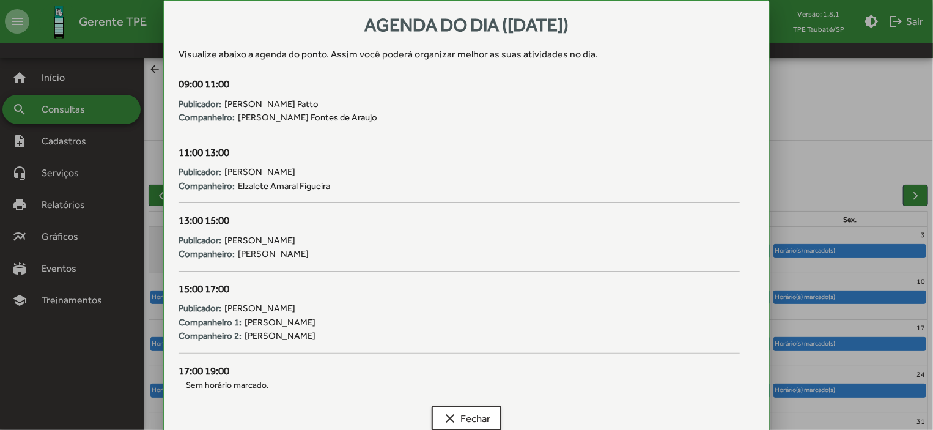
click at [290, 298] on div "Publicador: [PERSON_NAME] 1: [PERSON_NAME] 2: [PERSON_NAME]" at bounding box center [458, 319] width 561 height 46
click at [476, 417] on span "clear Fechar" at bounding box center [467, 418] width 48 height 22
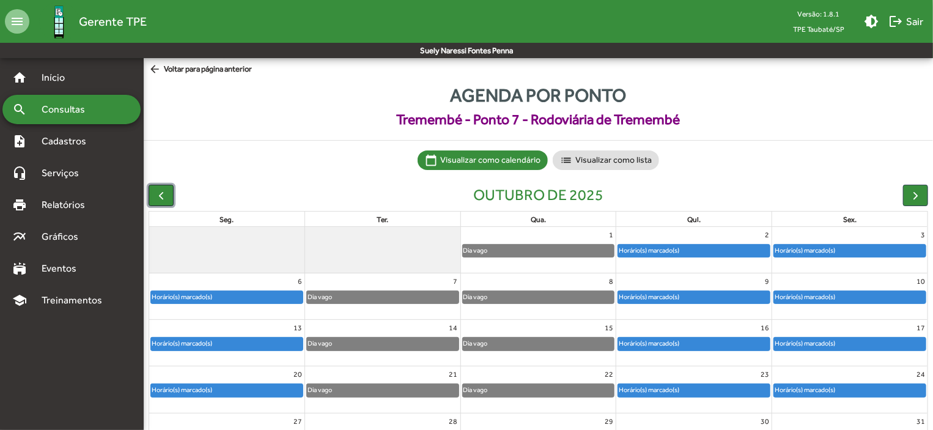
click at [158, 198] on span "button" at bounding box center [161, 195] width 13 height 13
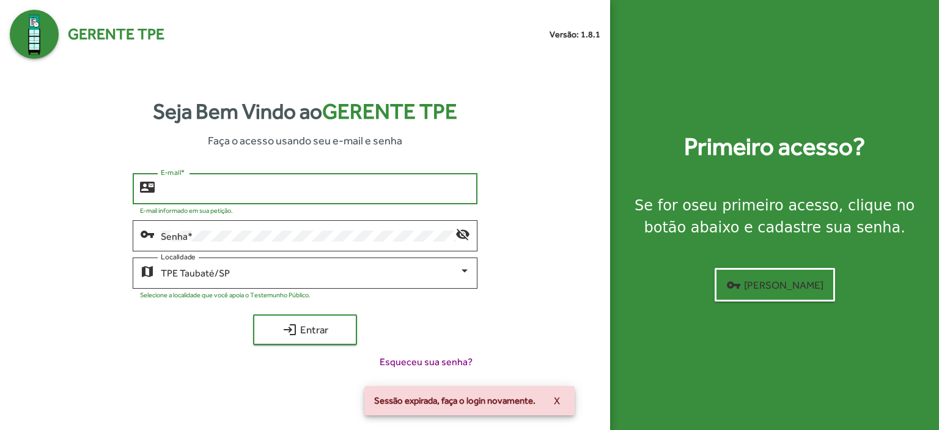
click at [167, 188] on input "E-mail *" at bounding box center [315, 188] width 309 height 11
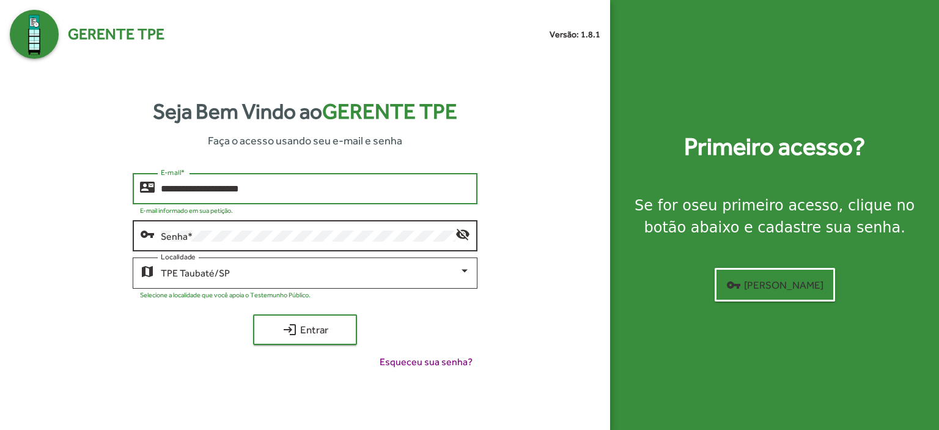
type input "**********"
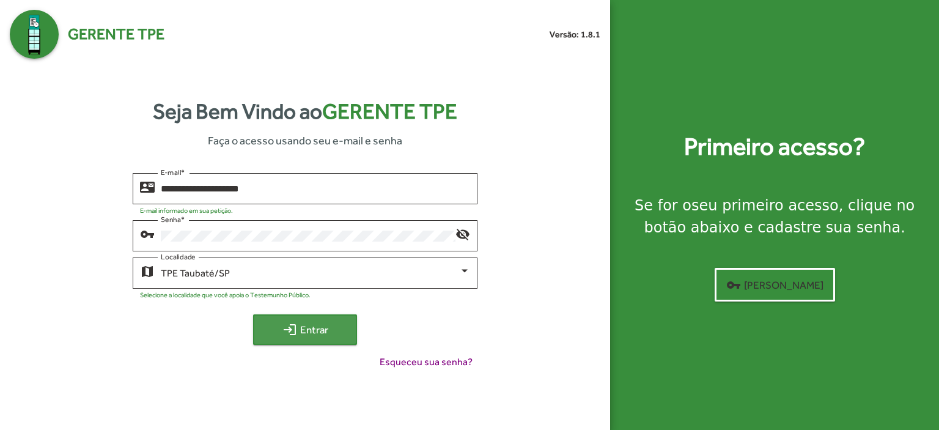
click at [331, 321] on span "login Entrar" at bounding box center [305, 329] width 82 height 22
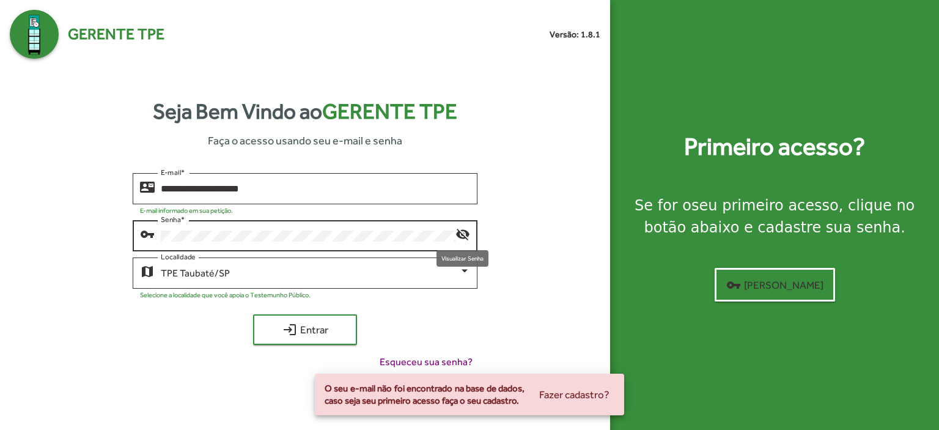
click at [457, 237] on mat-icon "visibility_off" at bounding box center [462, 233] width 15 height 15
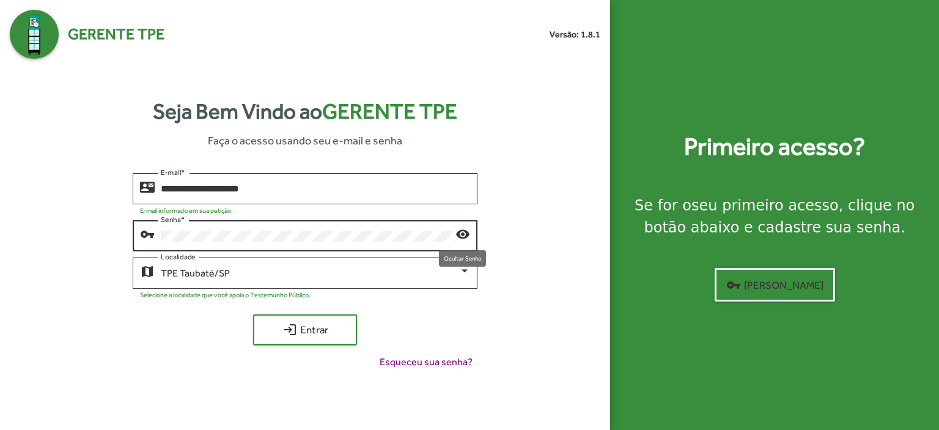
click at [465, 235] on mat-icon "visibility" at bounding box center [462, 233] width 15 height 15
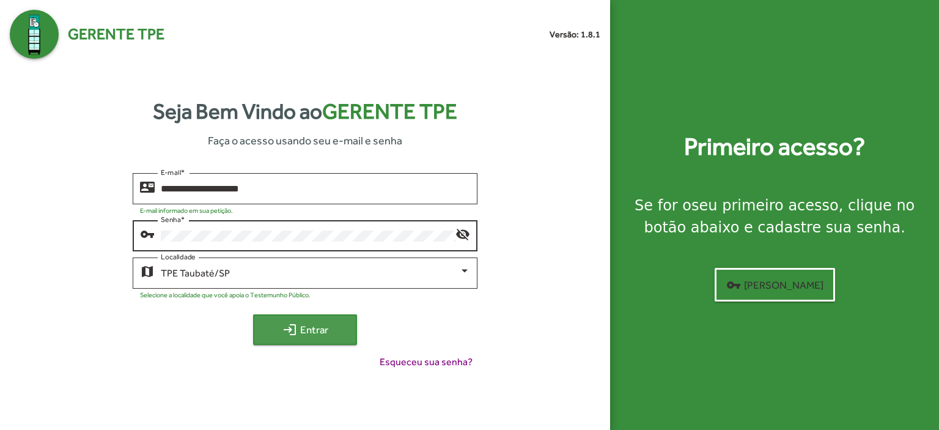
click at [323, 325] on span "login Entrar" at bounding box center [305, 329] width 82 height 22
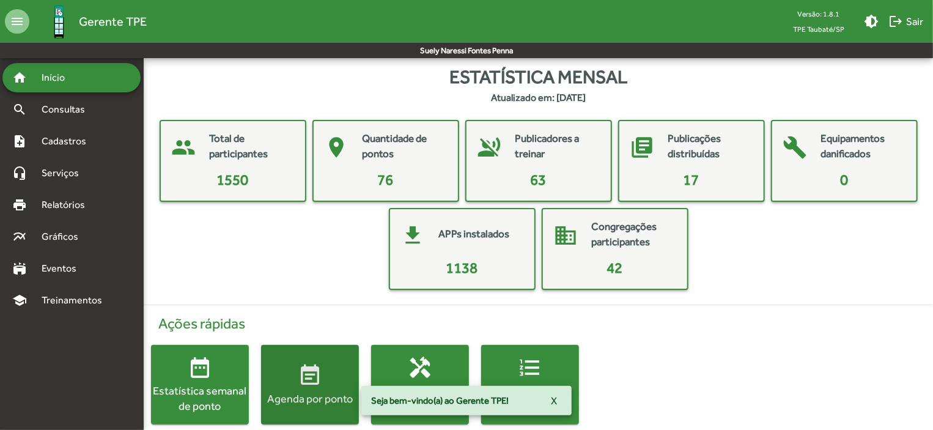
click at [302, 386] on mat-icon "event_note" at bounding box center [310, 375] width 24 height 24
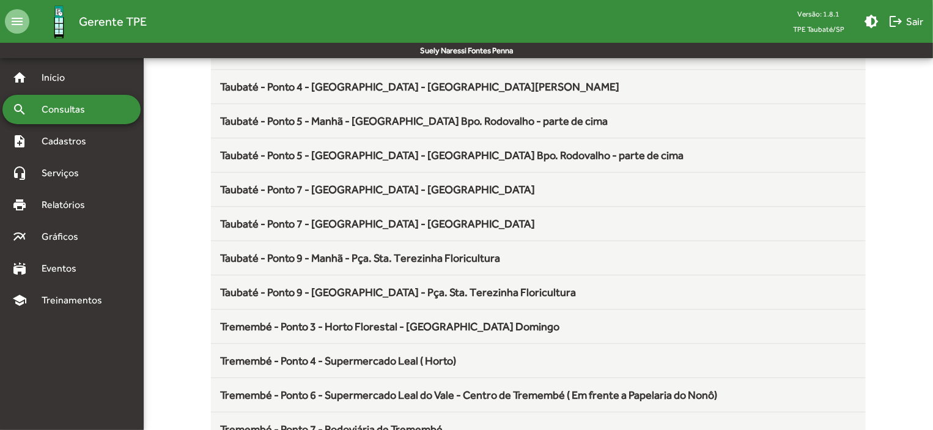
scroll to position [1611, 0]
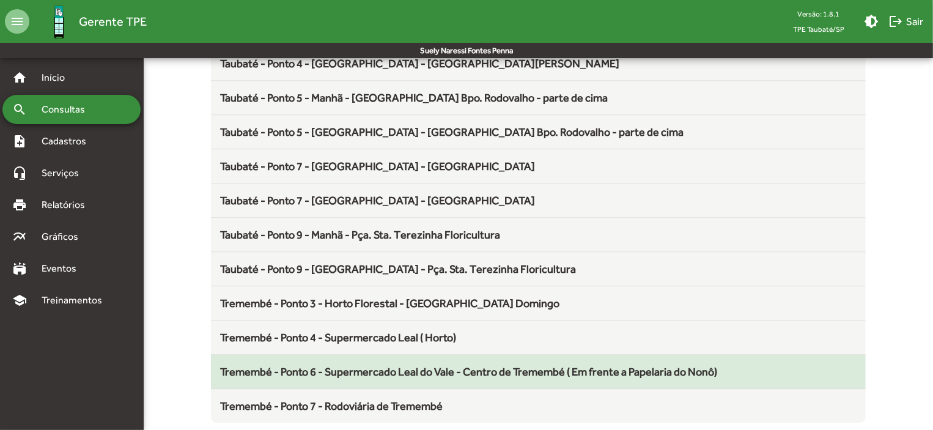
click at [572, 365] on span "Tremembé - Ponto 6 - Supermercado Leal do Vale - Centro de Tremembé ( Em frente…" at bounding box center [469, 371] width 497 height 13
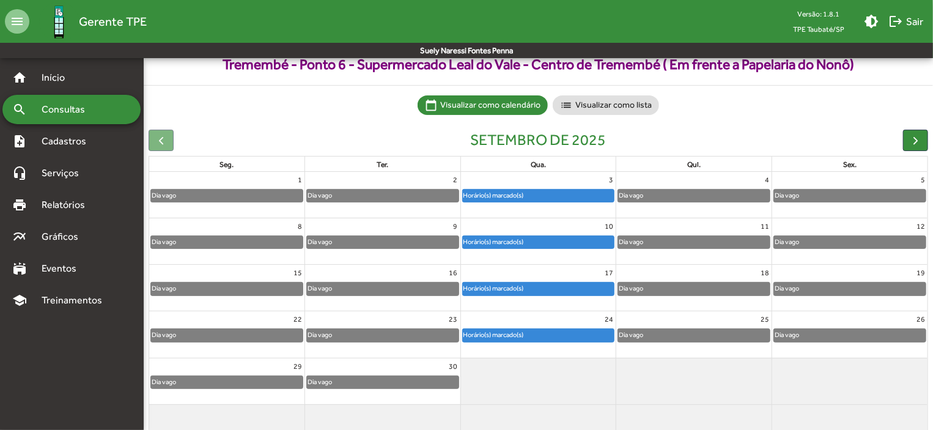
scroll to position [76, 0]
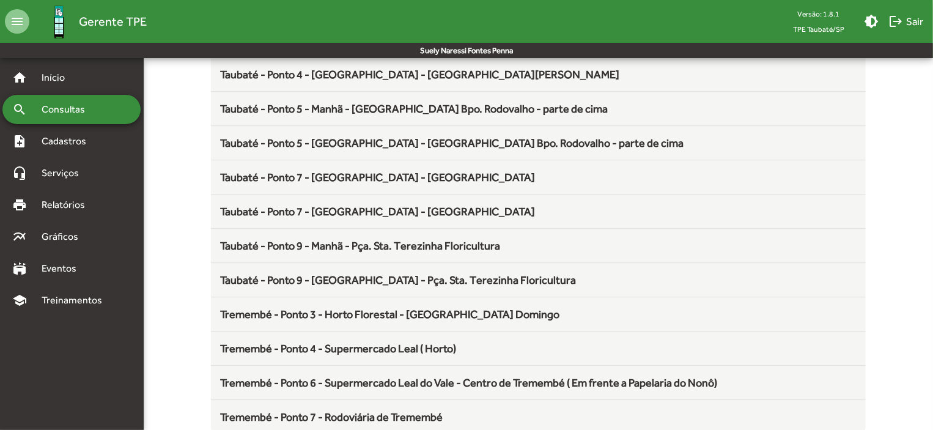
scroll to position [1611, 0]
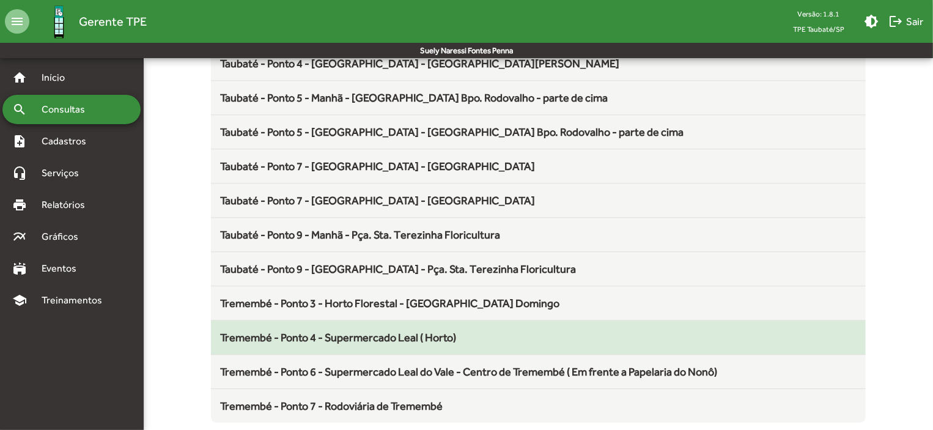
click at [414, 332] on span "Tremembé - Ponto 4 - Supermercado Leal ( Horto)" at bounding box center [339, 337] width 236 height 13
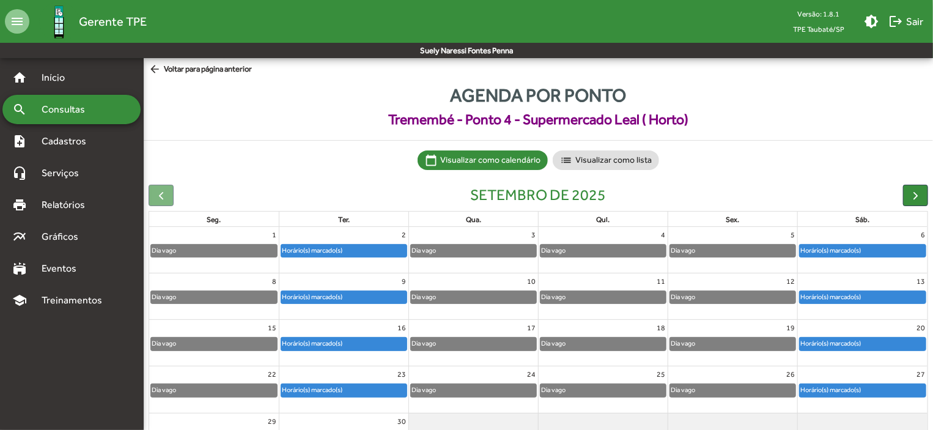
scroll to position [76, 0]
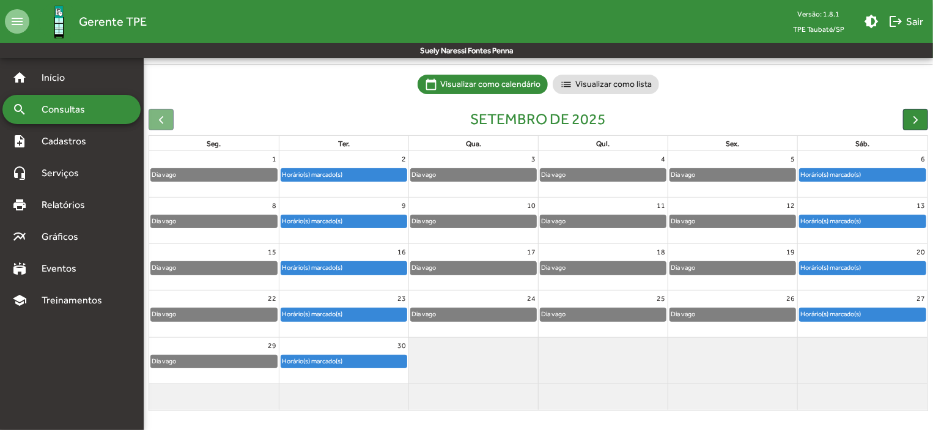
click at [388, 361] on div "Horário(s) marcado(s)" at bounding box center [343, 361] width 125 height 12
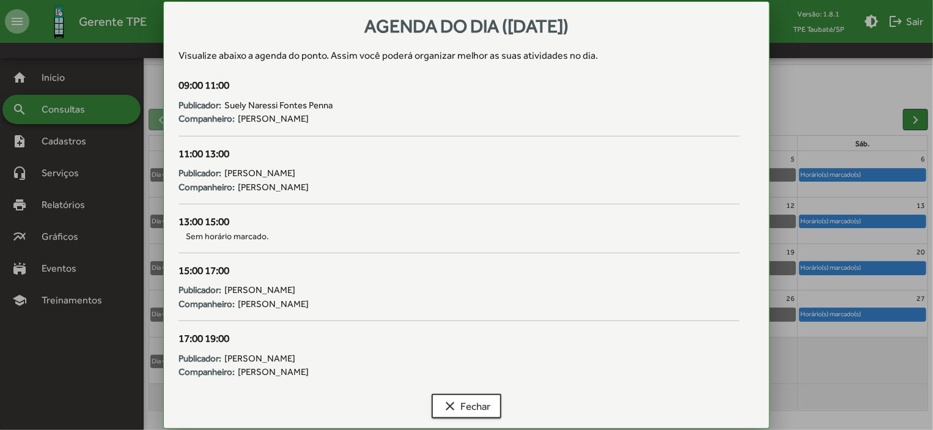
scroll to position [0, 0]
click at [467, 403] on span "clear Fechar" at bounding box center [467, 406] width 48 height 22
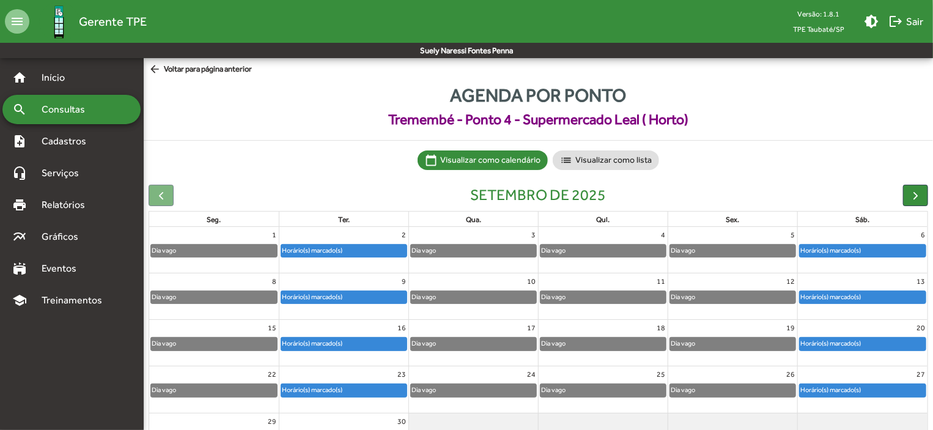
scroll to position [76, 0]
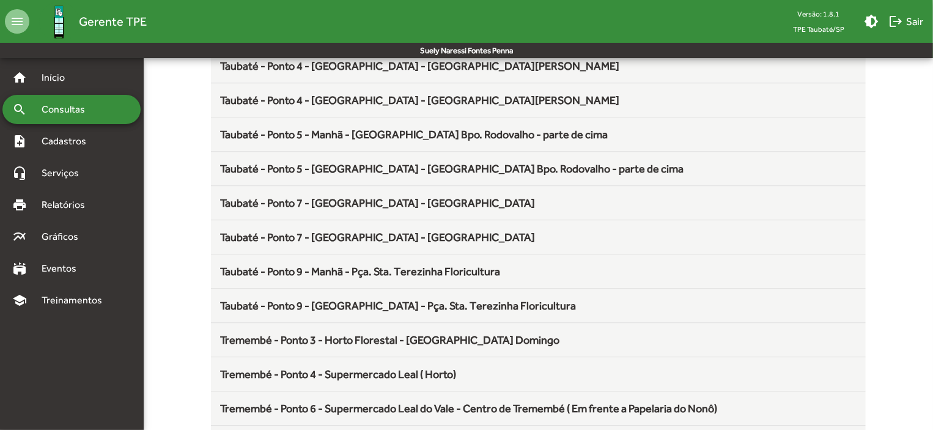
scroll to position [1611, 0]
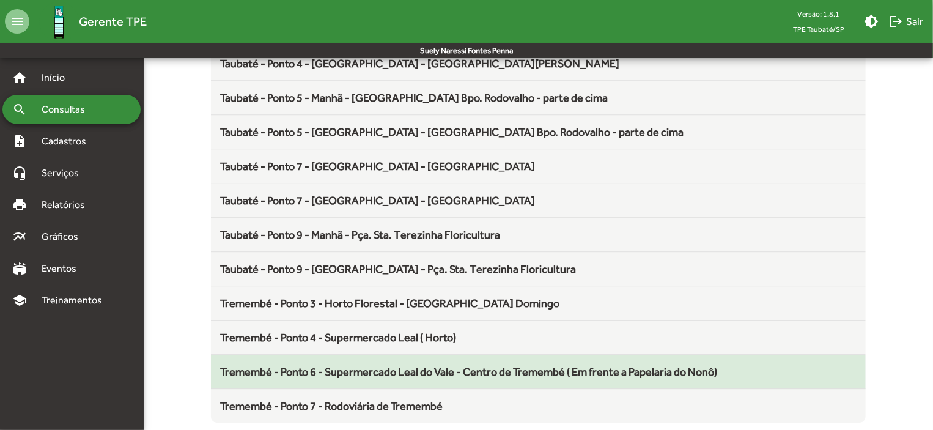
click at [620, 365] on span "Tremembé - Ponto 6 - Supermercado Leal do Vale - Centro de Tremembé ( Em frente…" at bounding box center [469, 371] width 497 height 13
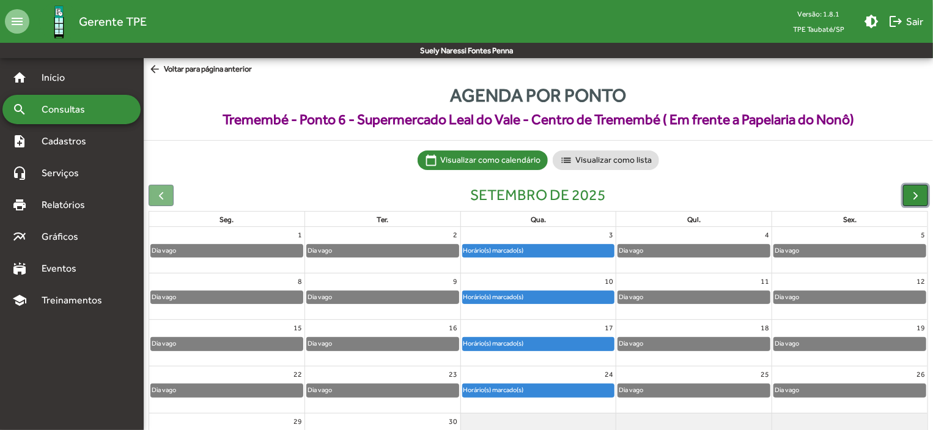
click at [910, 193] on span "button" at bounding box center [915, 195] width 13 height 13
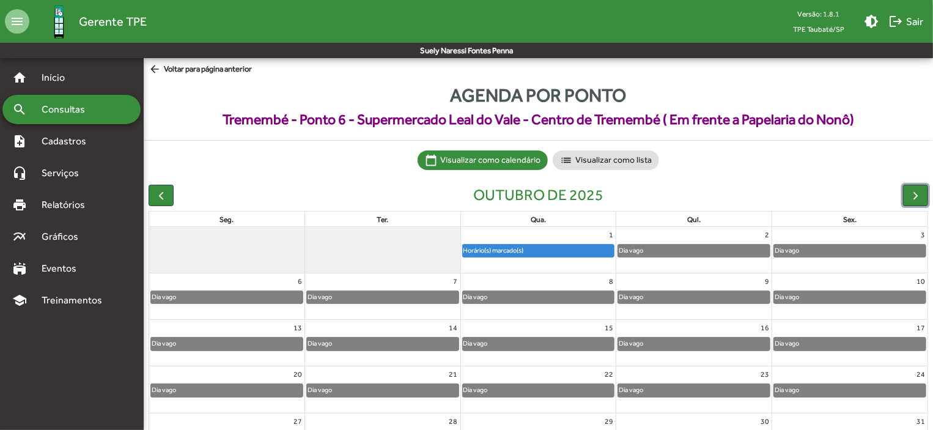
click at [577, 252] on div "Horário(s) marcado(s)" at bounding box center [539, 251] width 152 height 12
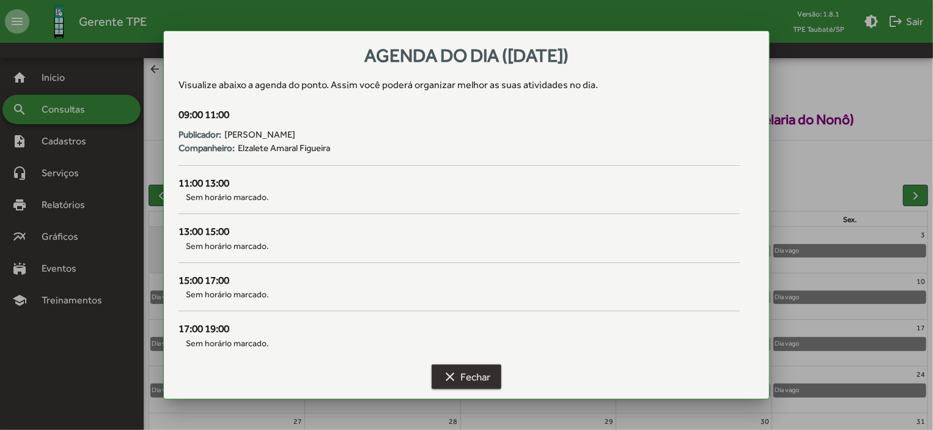
click at [460, 372] on span "clear Fechar" at bounding box center [467, 377] width 48 height 22
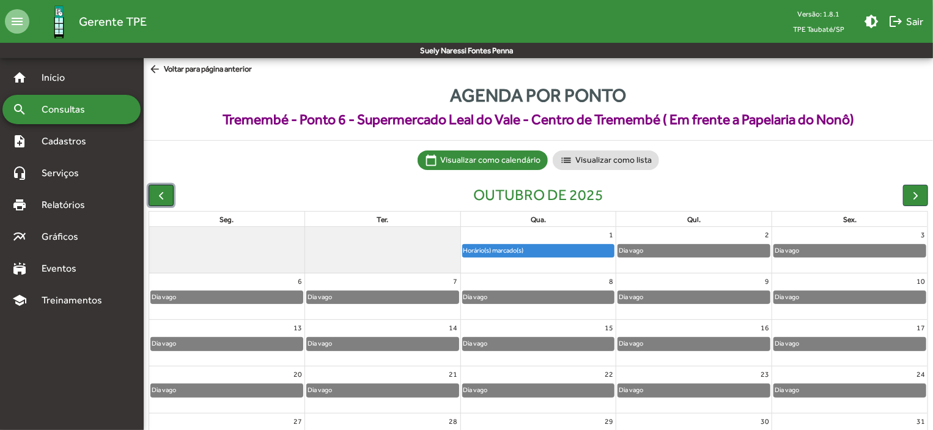
click at [161, 193] on span "button" at bounding box center [161, 195] width 13 height 13
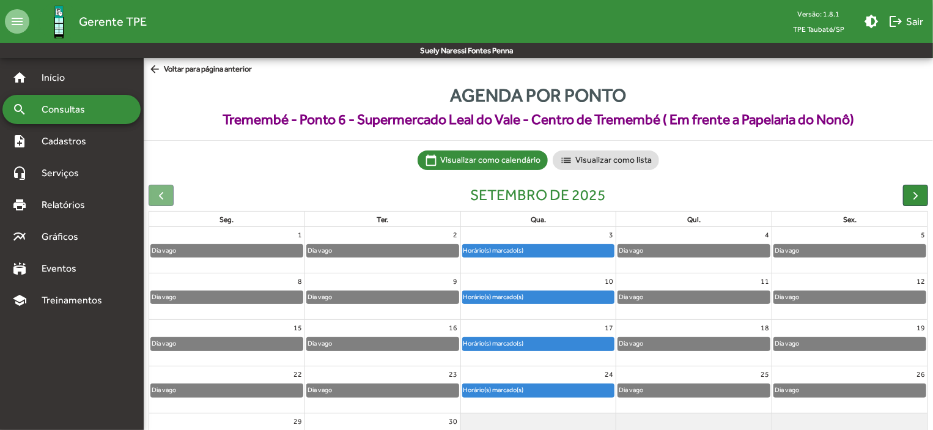
click at [512, 385] on div "Horário(s) marcado(s)" at bounding box center [494, 390] width 62 height 12
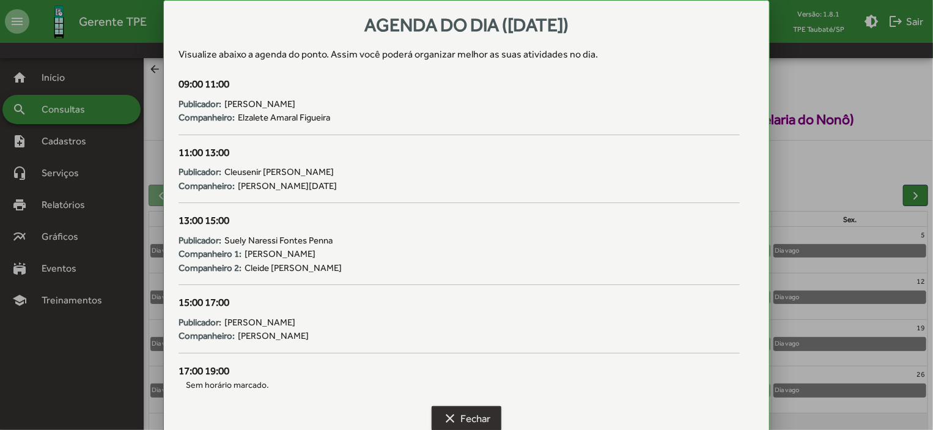
click at [484, 413] on span "clear Fechar" at bounding box center [467, 418] width 48 height 22
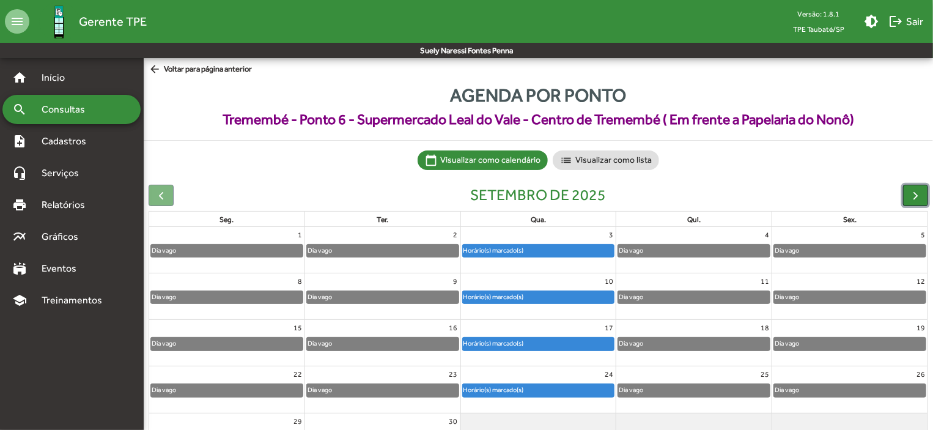
click at [917, 199] on span "button" at bounding box center [915, 195] width 13 height 13
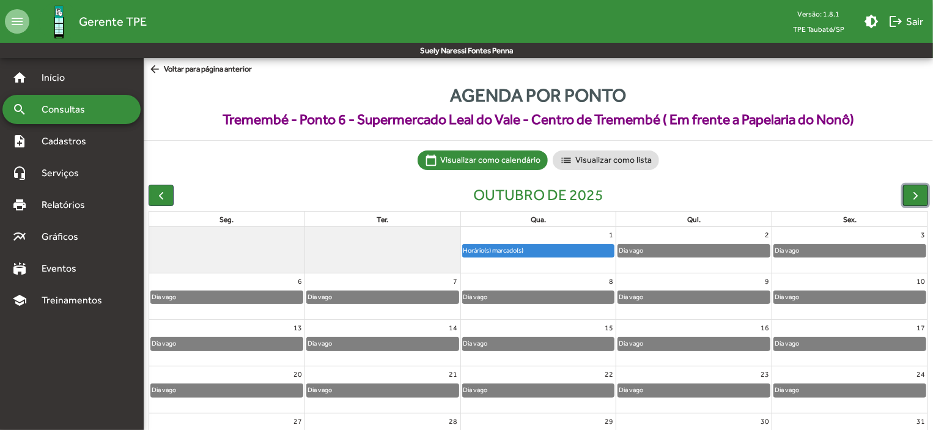
click at [917, 199] on span "button" at bounding box center [915, 195] width 13 height 13
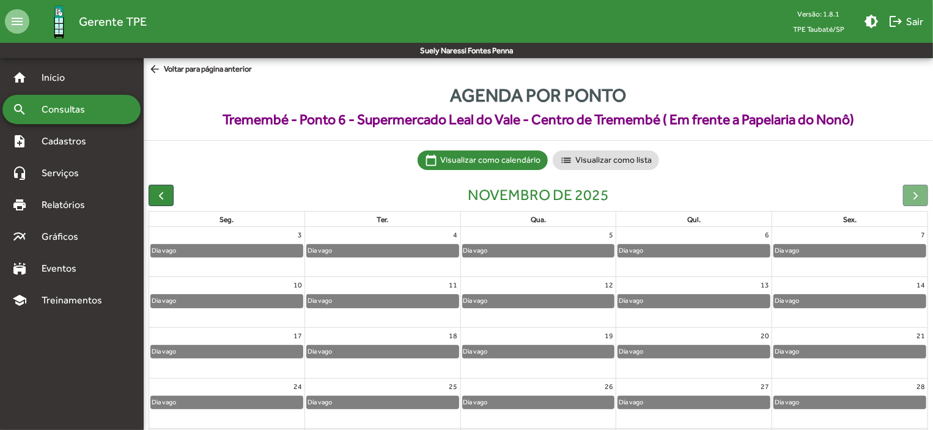
click at [916, 193] on div at bounding box center [915, 195] width 25 height 21
click at [158, 195] on span "button" at bounding box center [161, 195] width 13 height 13
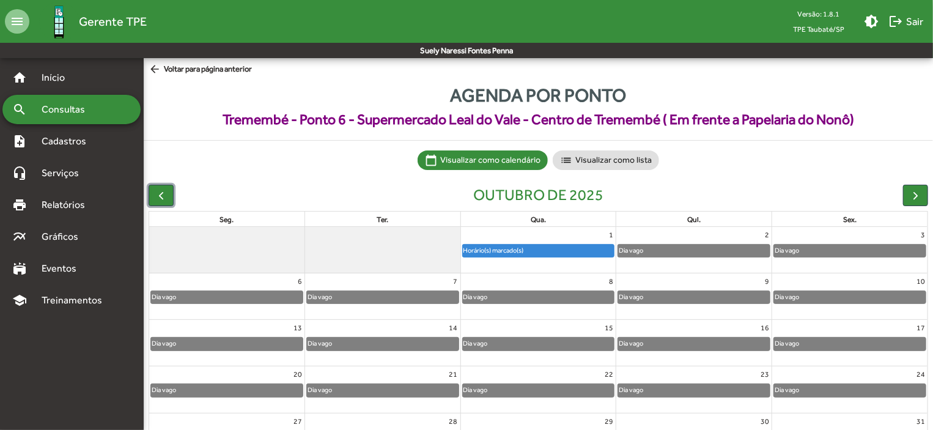
click at [588, 254] on div "Horário(s) marcado(s)" at bounding box center [539, 251] width 152 height 12
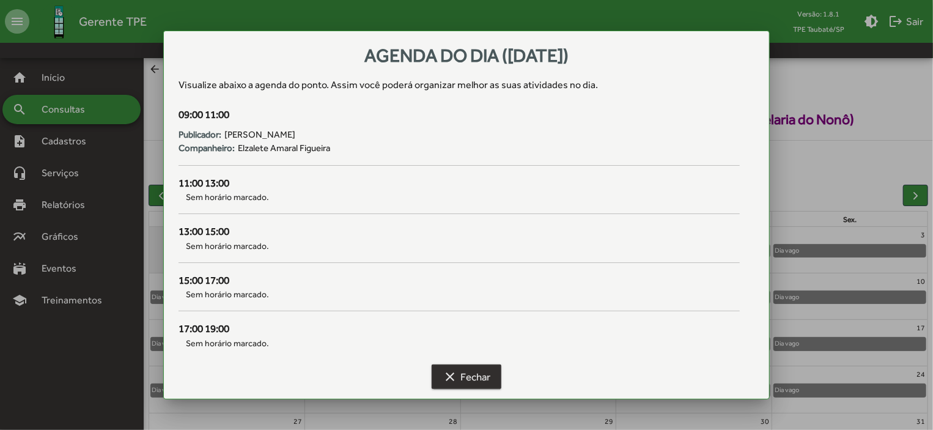
click at [482, 378] on span "clear Fechar" at bounding box center [467, 377] width 48 height 22
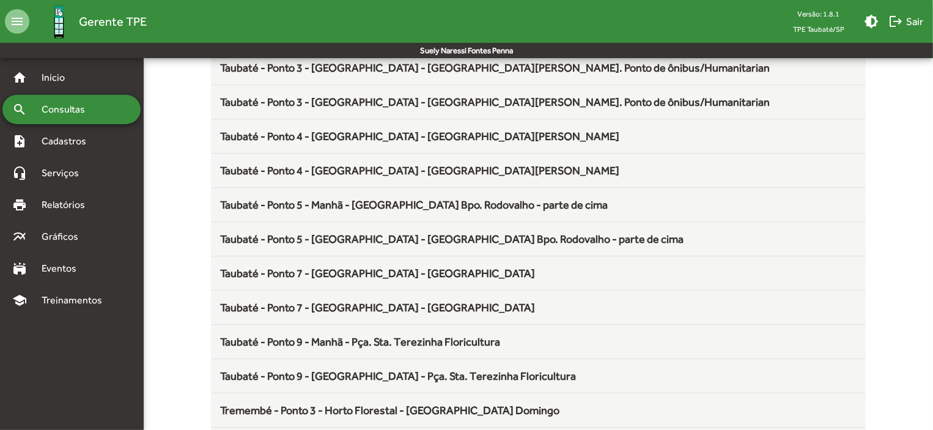
scroll to position [1611, 0]
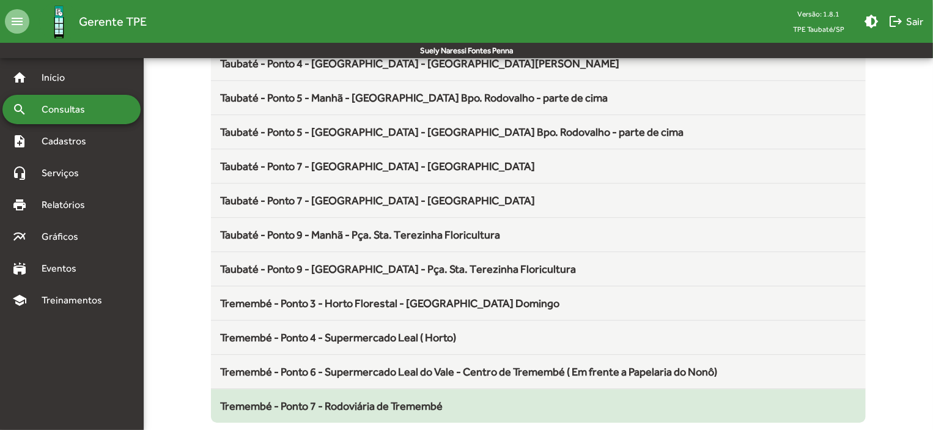
click at [432, 399] on span "Tremembé - Ponto 7 - Rodoviária de Tremembé" at bounding box center [332, 405] width 223 height 13
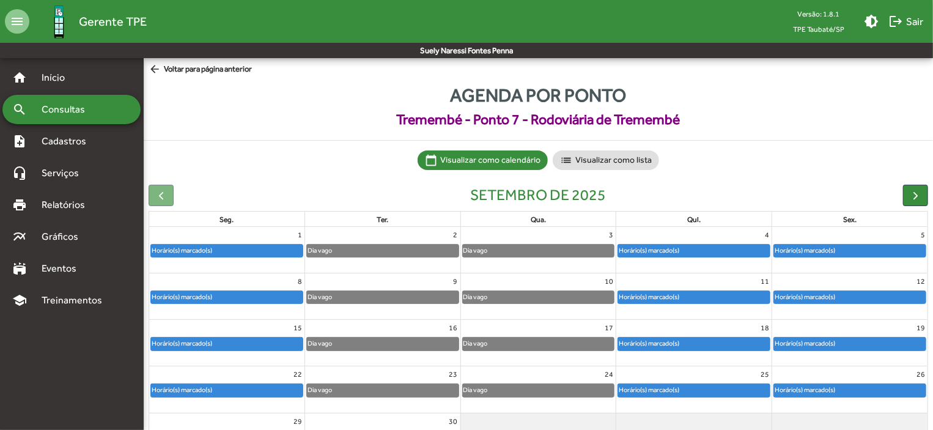
click at [703, 251] on div "Horário(s) marcado(s)" at bounding box center [694, 251] width 152 height 12
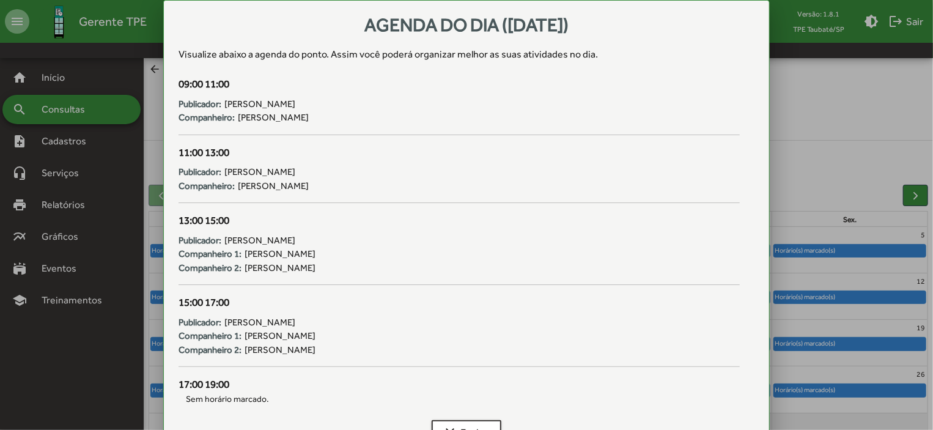
click at [916, 195] on div at bounding box center [466, 215] width 933 height 430
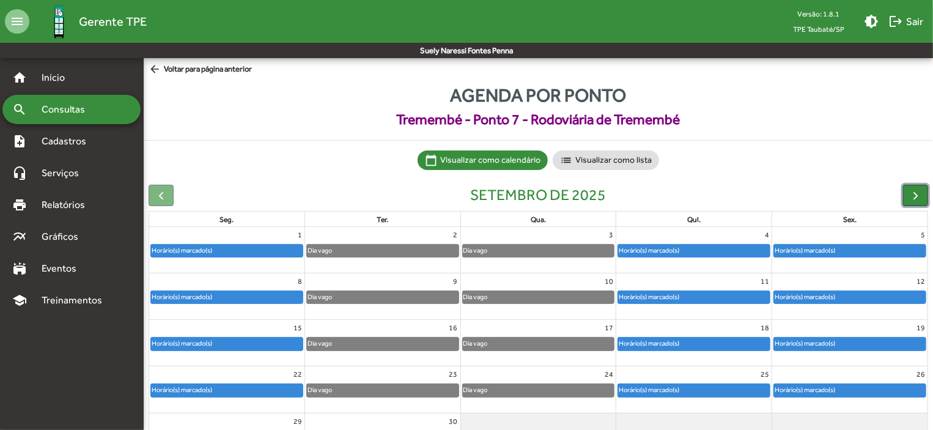
click at [916, 195] on span "button" at bounding box center [915, 195] width 13 height 13
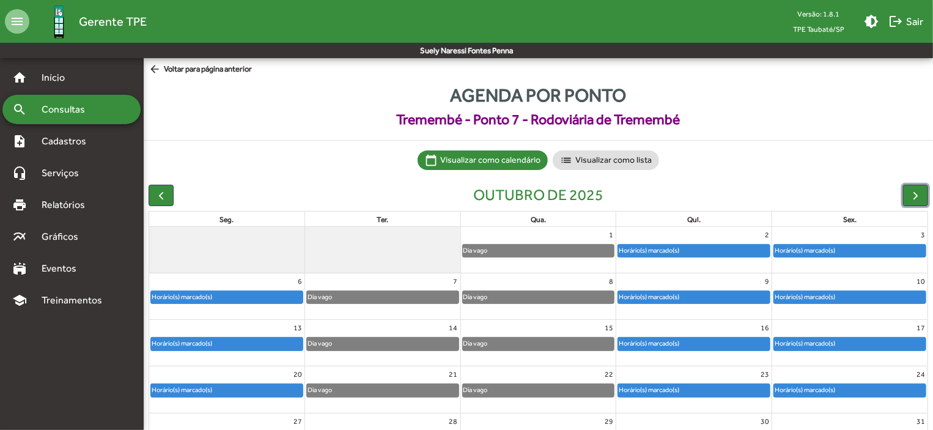
click at [719, 254] on div "Horário(s) marcado(s)" at bounding box center [694, 251] width 152 height 12
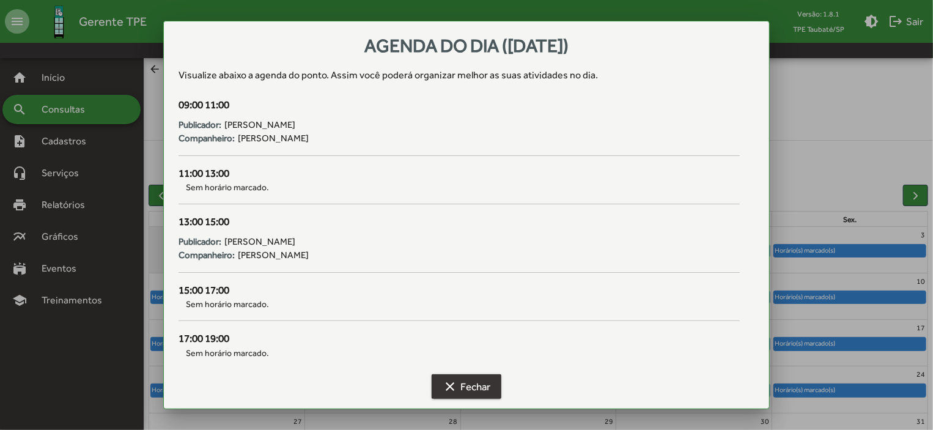
click at [488, 391] on span "clear Fechar" at bounding box center [467, 386] width 48 height 22
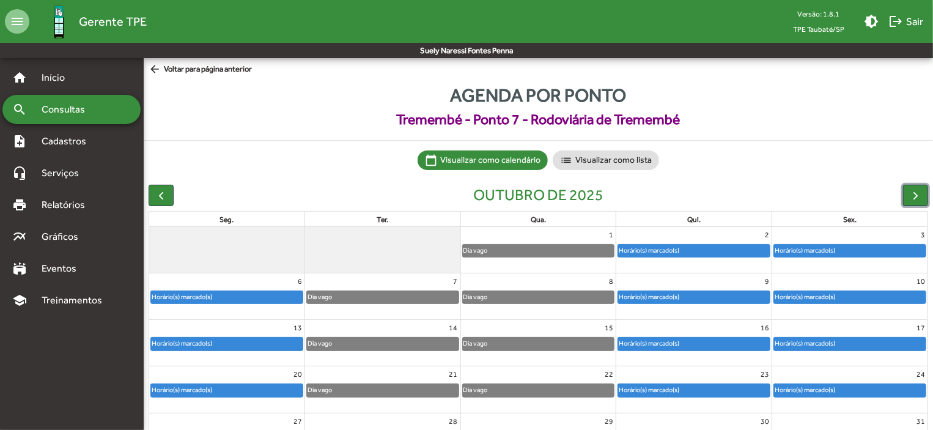
click at [819, 248] on div "Horário(s) marcado(s)" at bounding box center [805, 251] width 62 height 12
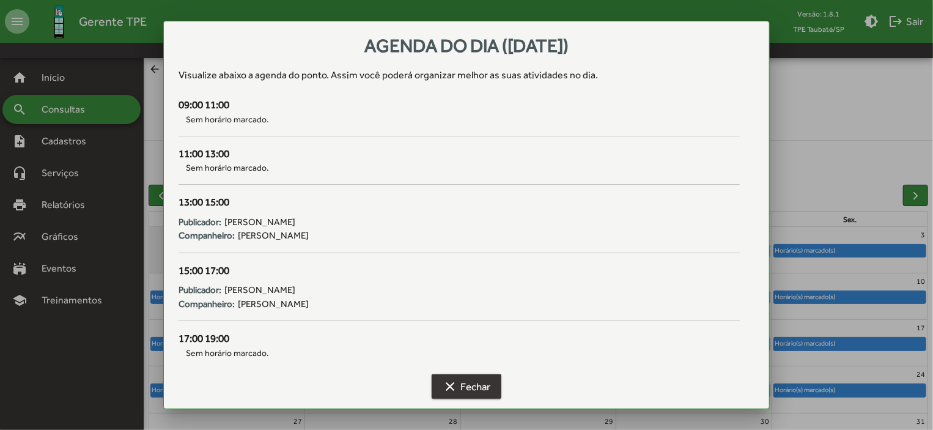
click at [477, 386] on span "clear Fechar" at bounding box center [467, 386] width 48 height 22
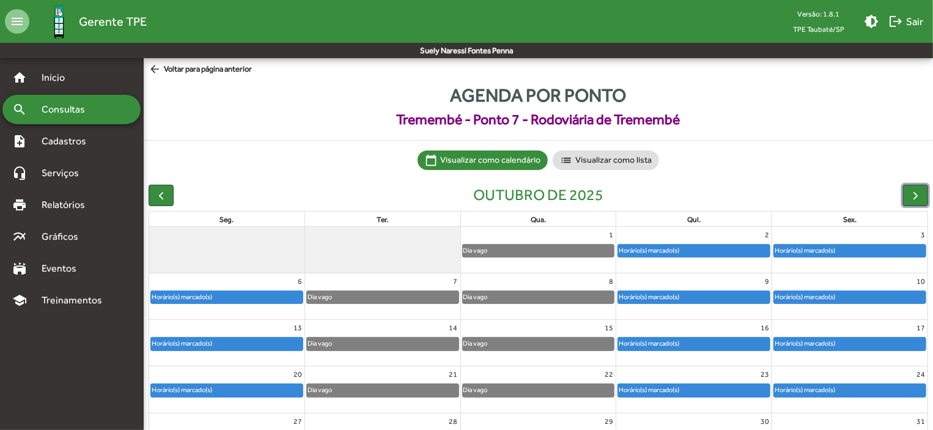
click at [831, 251] on div "Horário(s) marcado(s)" at bounding box center [805, 251] width 62 height 12
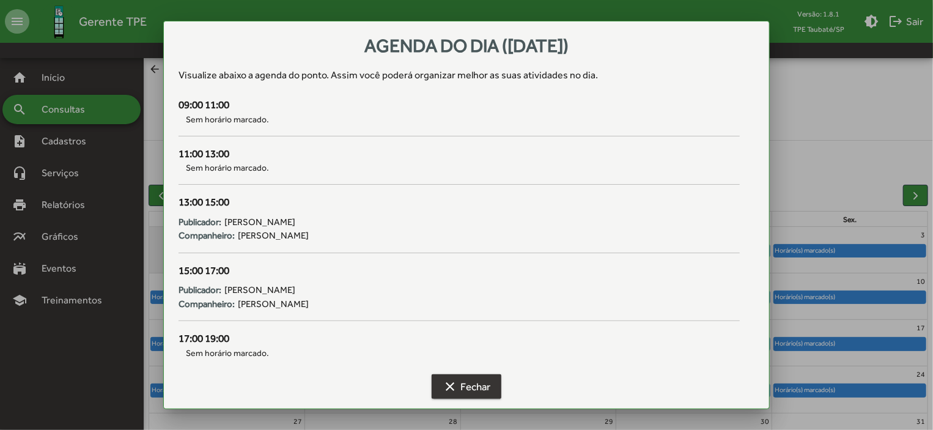
click at [484, 386] on span "clear Fechar" at bounding box center [467, 386] width 48 height 22
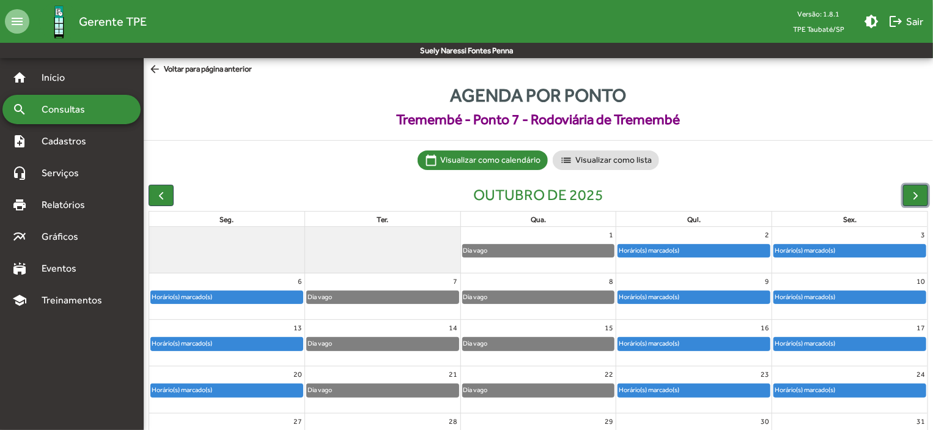
click at [682, 246] on div "Horário(s) marcado(s)" at bounding box center [694, 251] width 152 height 12
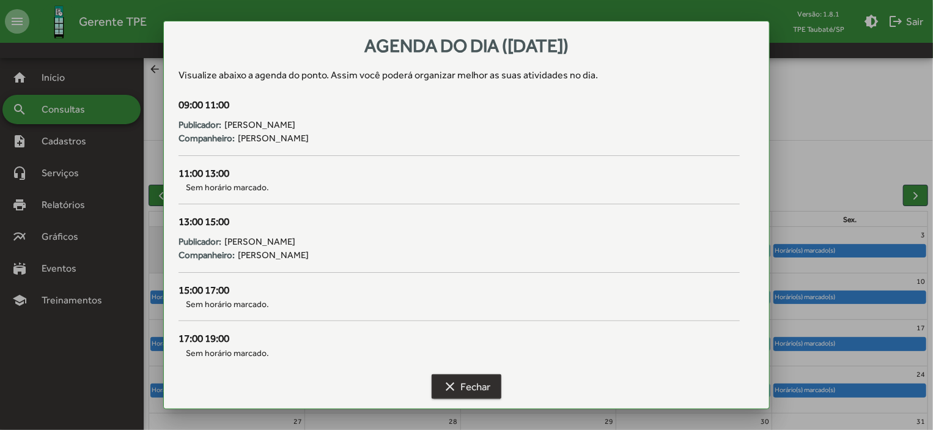
click at [458, 380] on span "clear Fechar" at bounding box center [467, 386] width 48 height 22
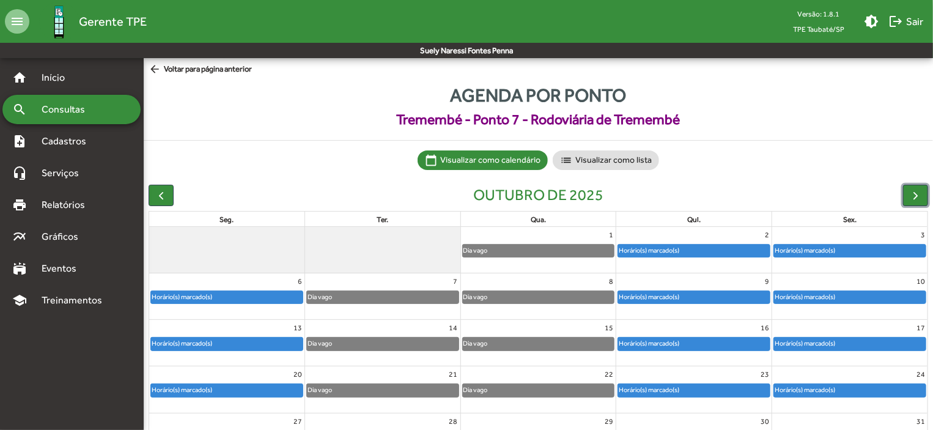
click at [855, 249] on div "Horário(s) marcado(s)" at bounding box center [850, 251] width 152 height 12
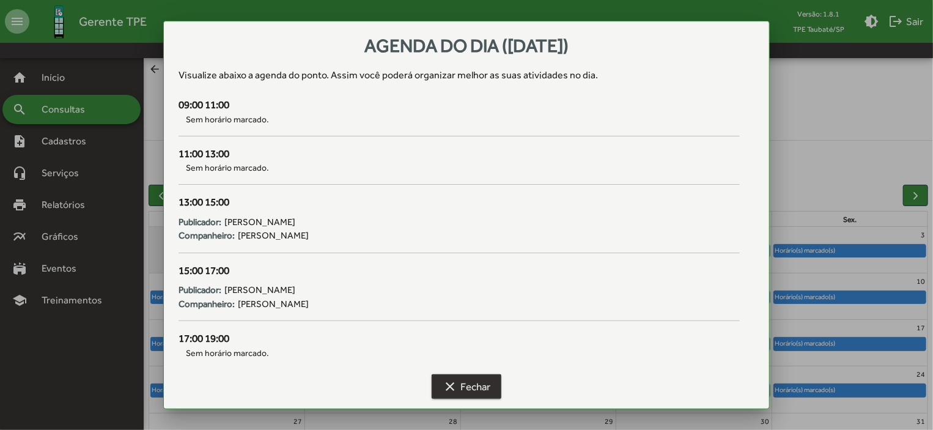
click at [469, 388] on span "clear Fechar" at bounding box center [467, 386] width 48 height 22
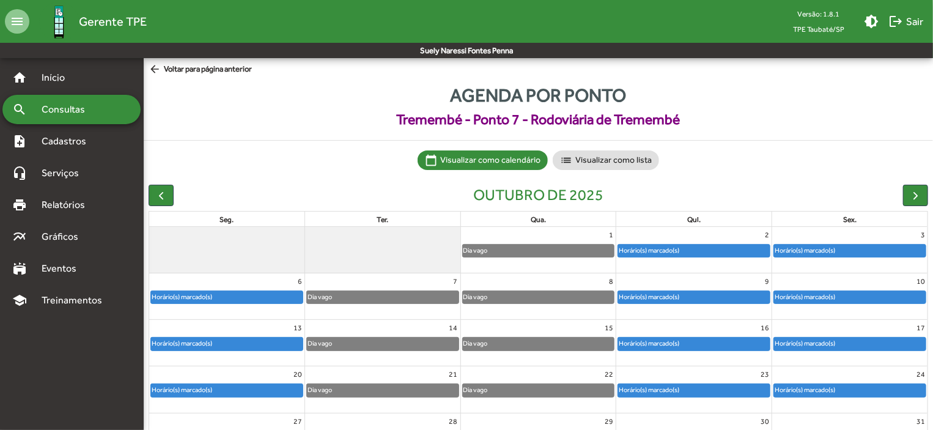
click at [160, 68] on mat-icon "arrow_back" at bounding box center [156, 69] width 15 height 13
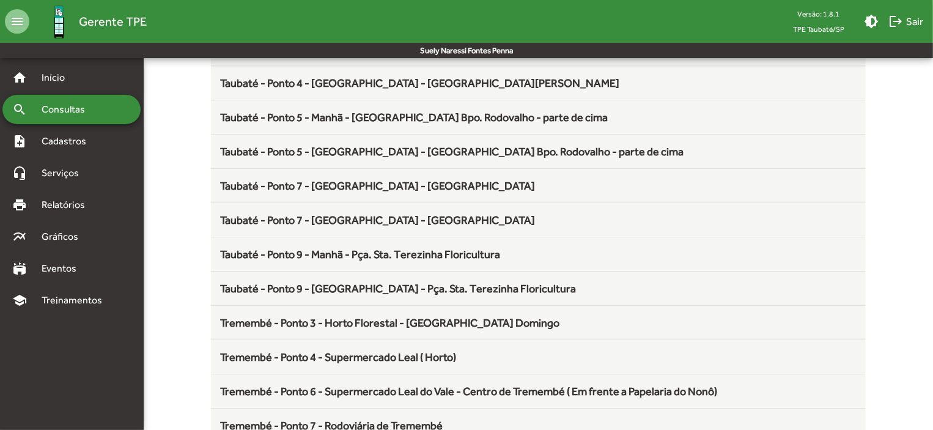
scroll to position [1611, 0]
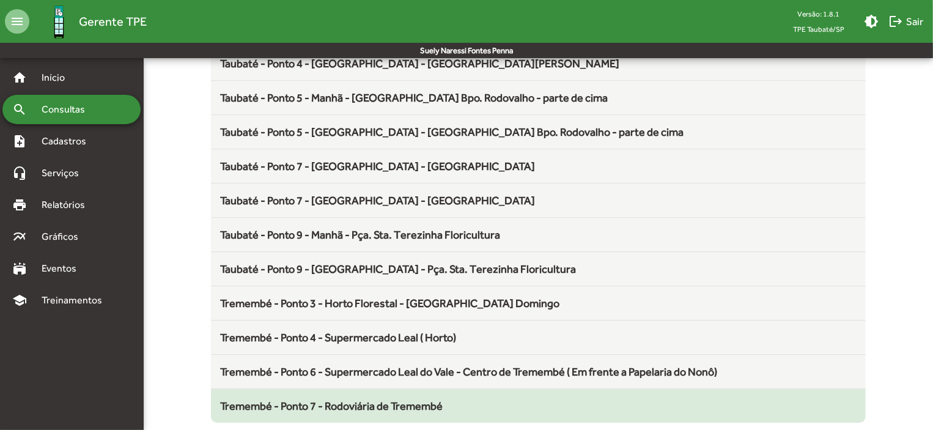
click at [370, 399] on span "Tremembé - Ponto 7 - Rodoviária de Tremembé" at bounding box center [332, 405] width 223 height 13
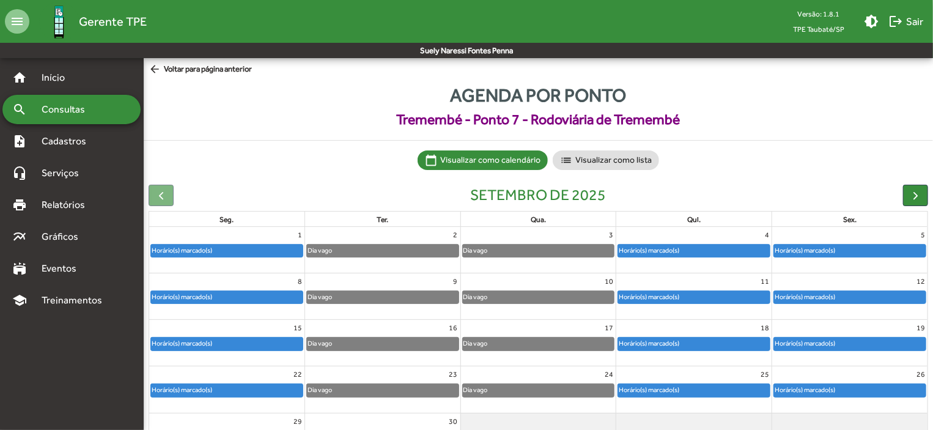
click at [734, 252] on div "Horário(s) marcado(s)" at bounding box center [694, 251] width 152 height 12
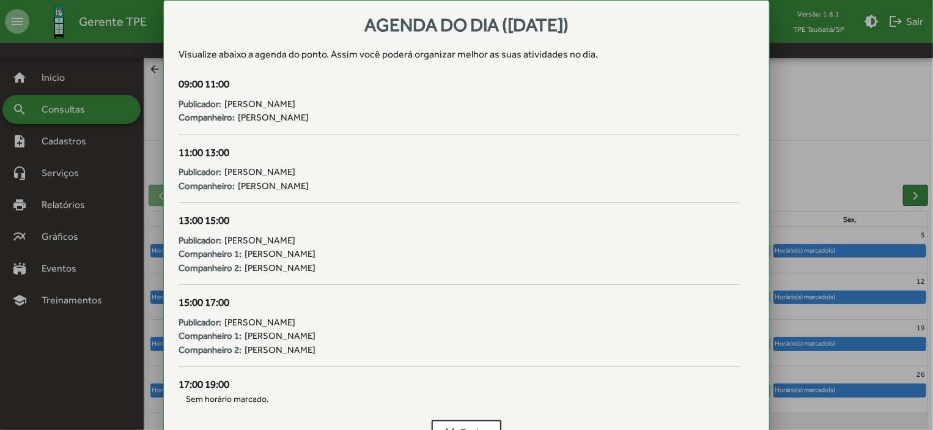
click at [914, 190] on div at bounding box center [466, 215] width 933 height 430
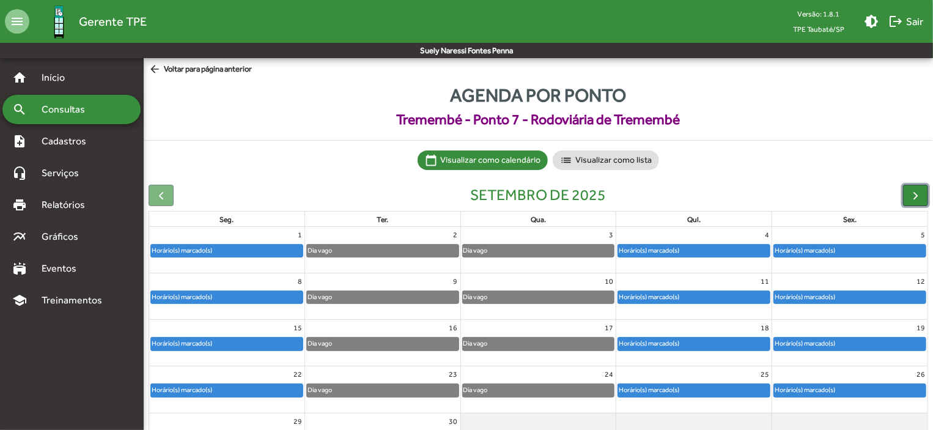
click at [914, 190] on span "button" at bounding box center [915, 195] width 13 height 13
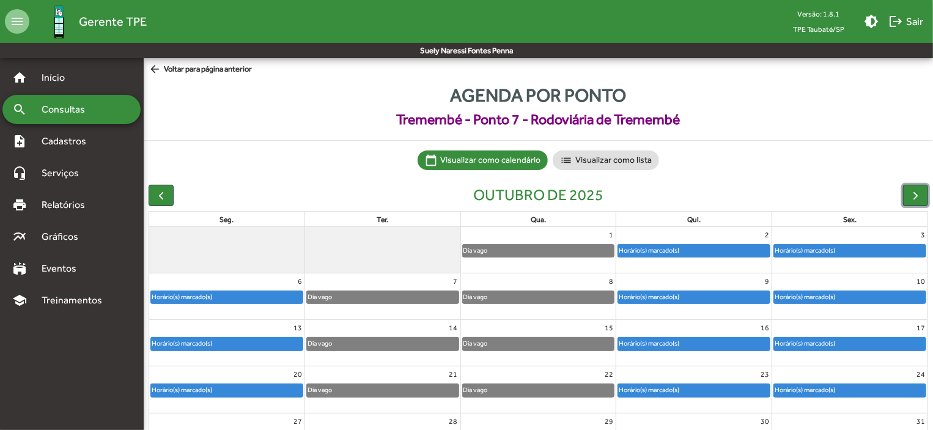
click at [725, 254] on div "Horário(s) marcado(s)" at bounding box center [694, 251] width 152 height 12
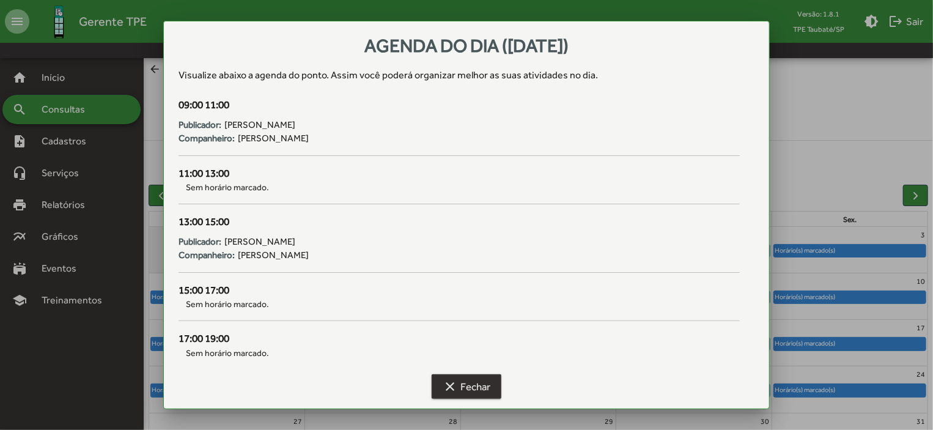
click at [469, 386] on span "clear Fechar" at bounding box center [467, 386] width 48 height 22
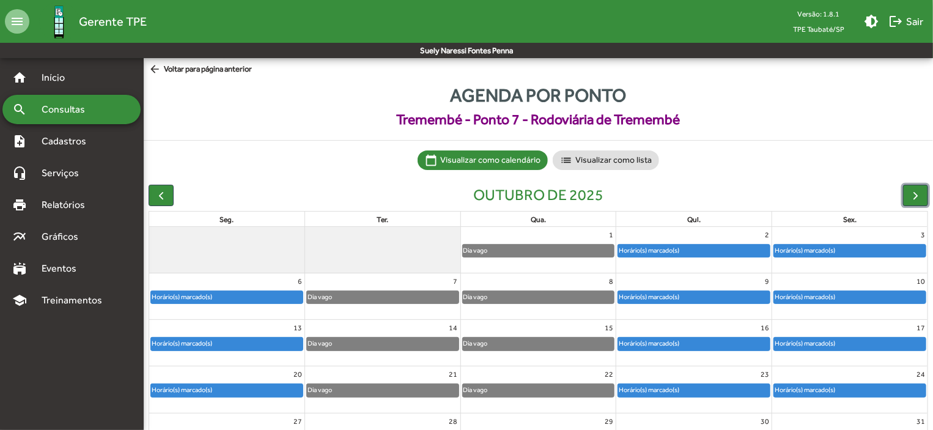
click at [859, 247] on div "Horário(s) marcado(s)" at bounding box center [850, 251] width 152 height 12
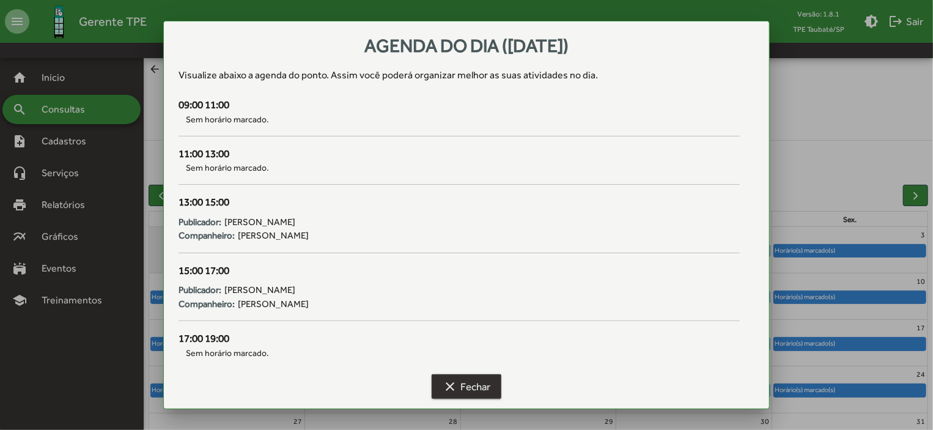
click at [468, 395] on span "clear Fechar" at bounding box center [467, 386] width 48 height 22
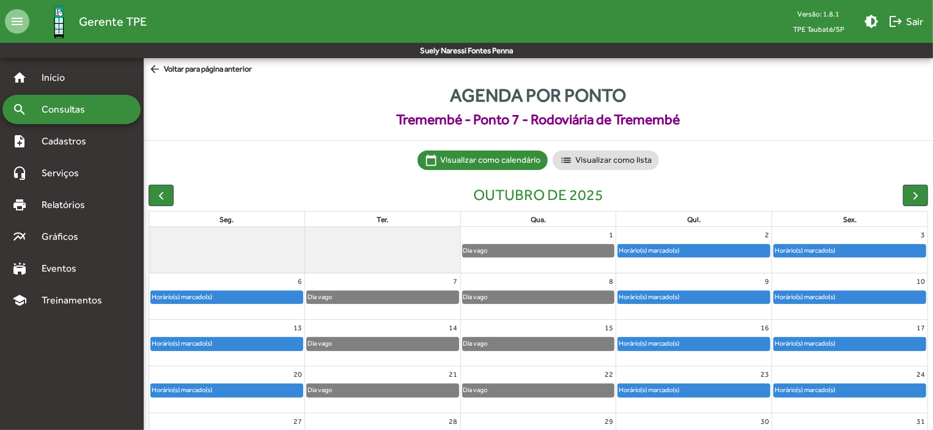
click at [156, 65] on mat-icon "arrow_back" at bounding box center [156, 69] width 15 height 13
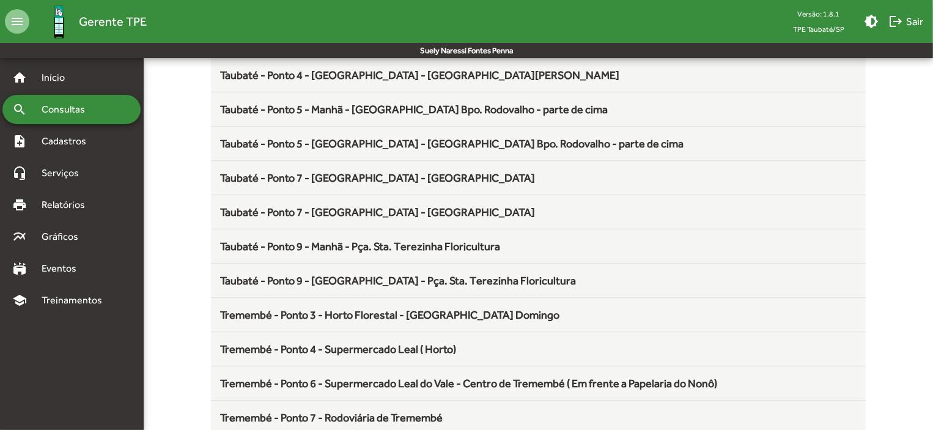
scroll to position [1611, 0]
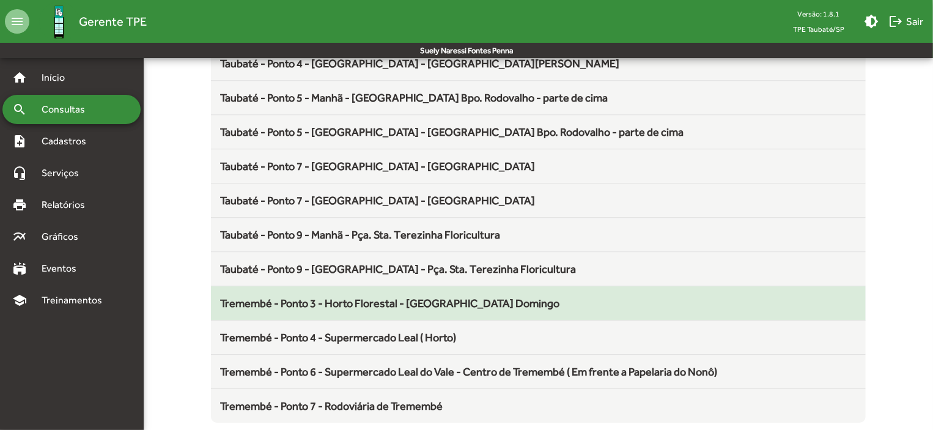
click at [473, 298] on span "Tremembé - Ponto 3 - Horto Florestal - [GEOGRAPHIC_DATA] Domingo" at bounding box center [390, 302] width 339 height 13
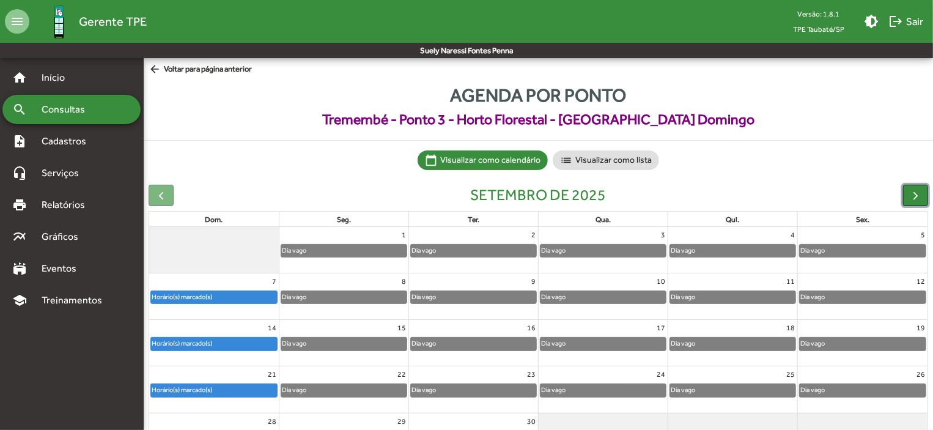
click at [921, 192] on span "button" at bounding box center [915, 195] width 13 height 13
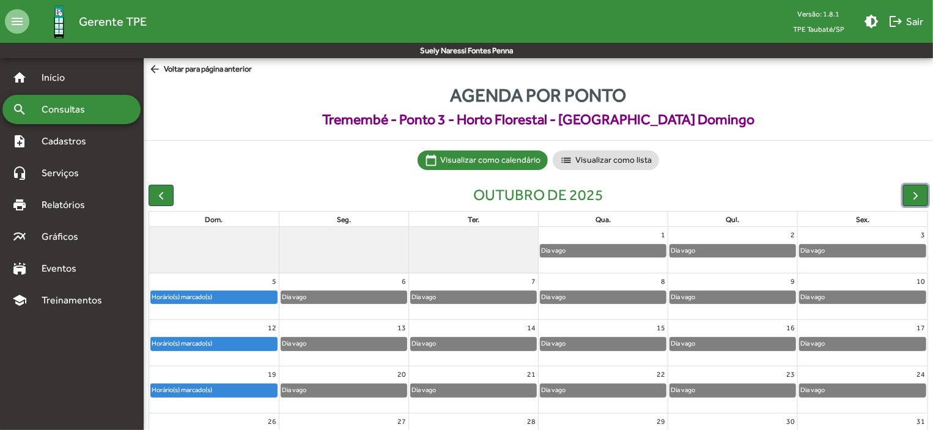
click at [269, 293] on div "Horário(s) marcado(s)" at bounding box center [214, 297] width 126 height 12
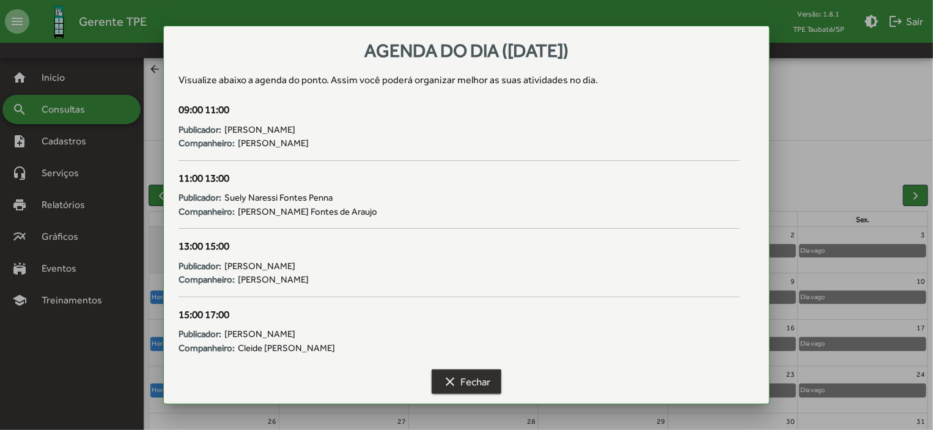
click at [449, 385] on mat-icon "clear" at bounding box center [450, 381] width 15 height 15
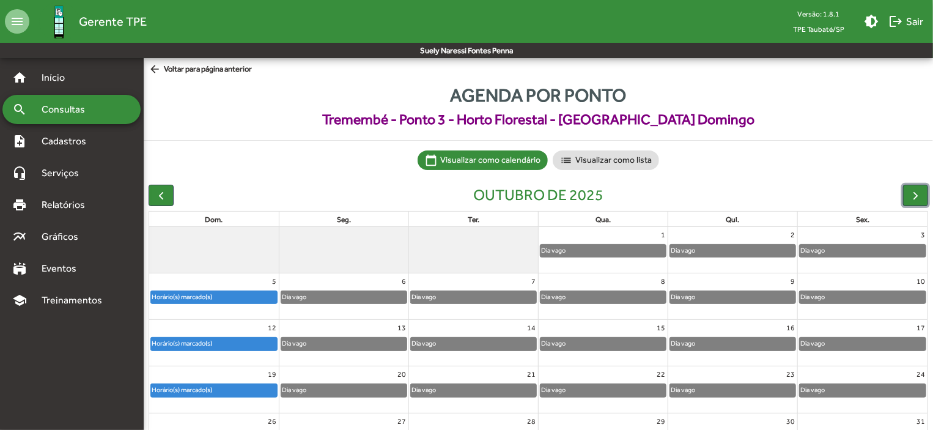
click at [245, 342] on div "Horário(s) marcado(s)" at bounding box center [214, 343] width 126 height 12
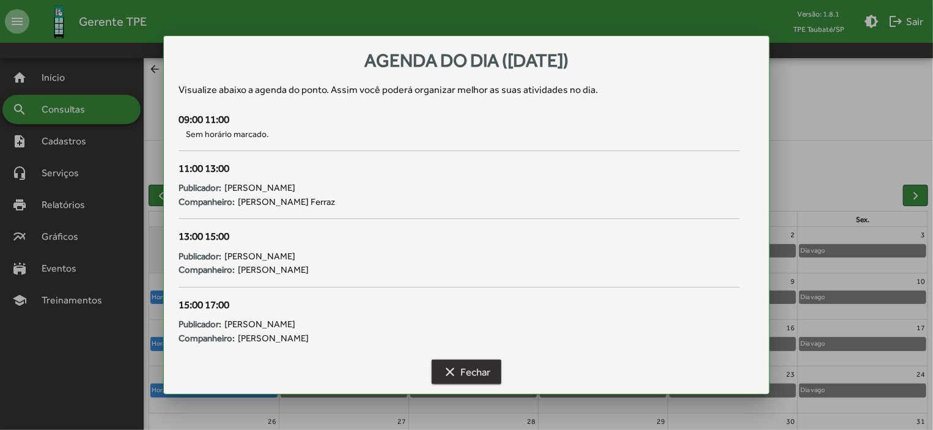
click at [452, 371] on mat-icon "clear" at bounding box center [450, 371] width 15 height 15
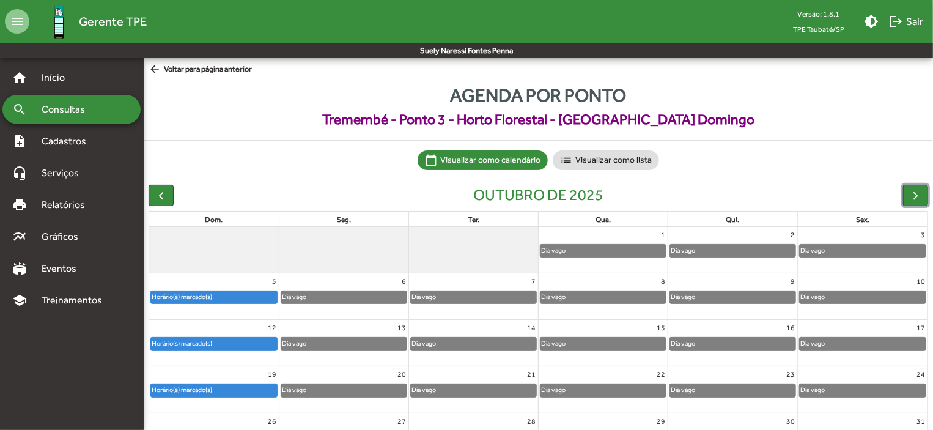
click at [265, 385] on div "Horário(s) marcado(s)" at bounding box center [214, 390] width 126 height 12
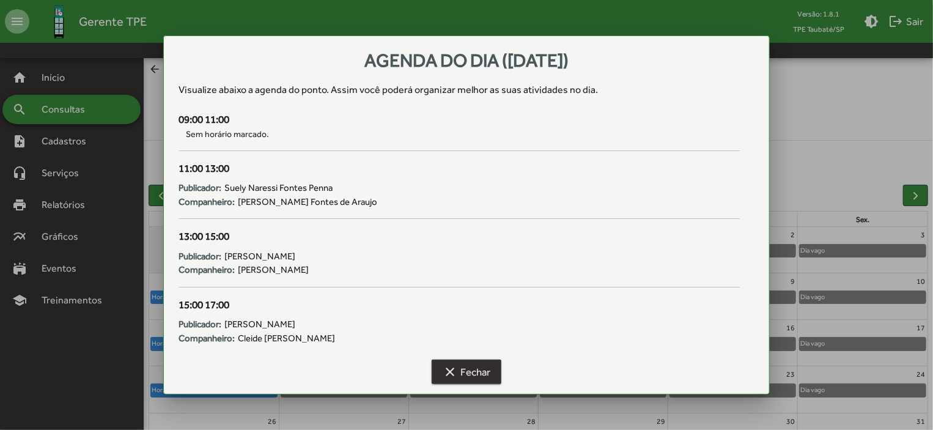
click at [464, 374] on span "clear Fechar" at bounding box center [467, 372] width 48 height 22
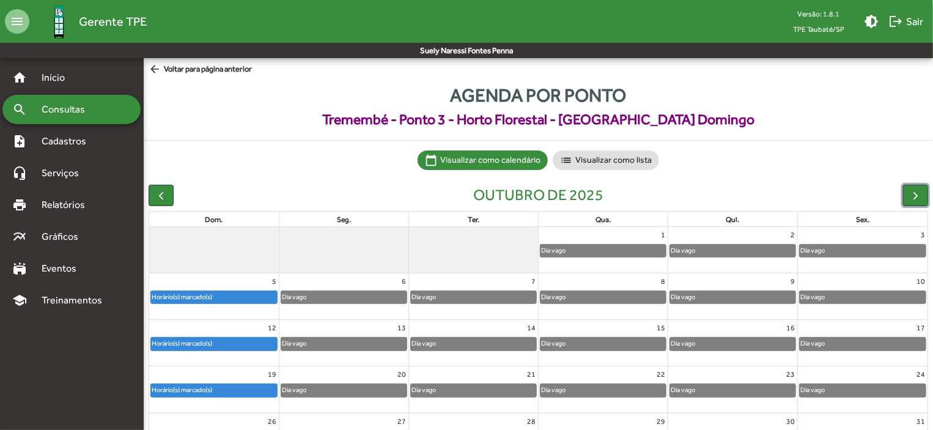
scroll to position [76, 0]
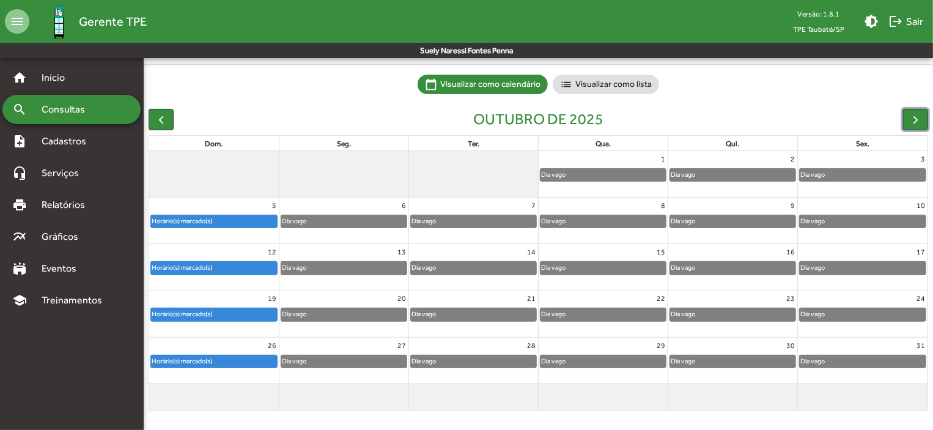
click at [268, 356] on div "Horário(s) marcado(s)" at bounding box center [214, 361] width 126 height 12
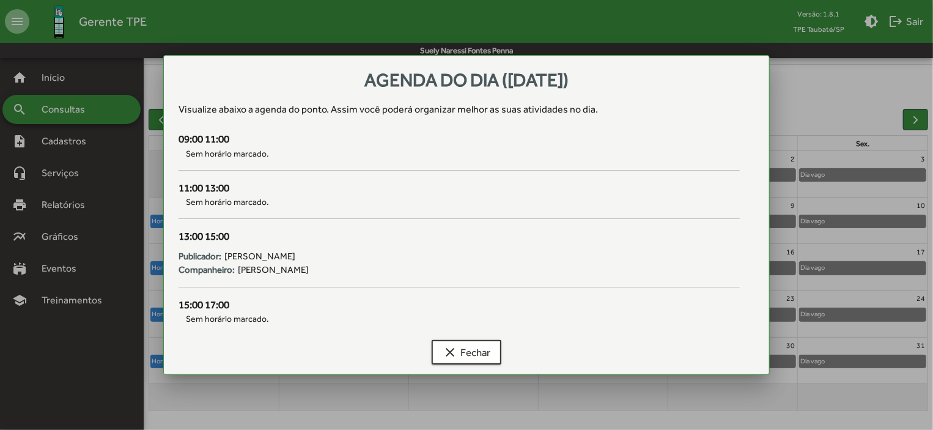
scroll to position [0, 0]
click at [488, 349] on span "clear Fechar" at bounding box center [467, 352] width 48 height 22
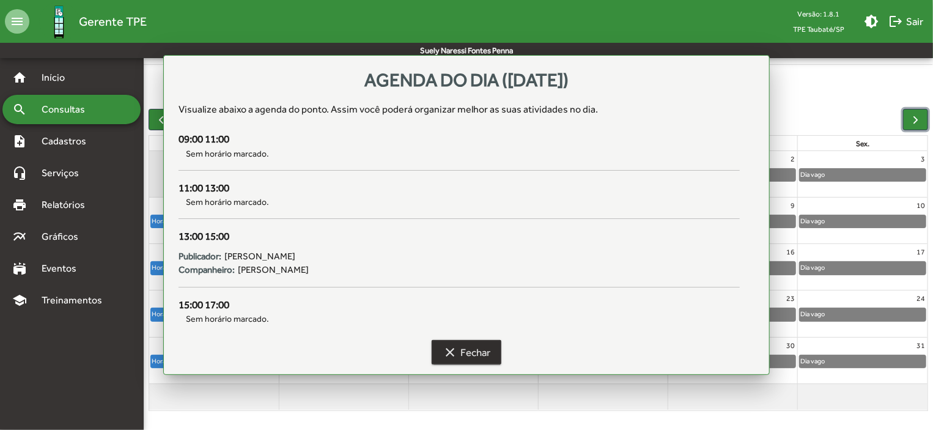
scroll to position [76, 0]
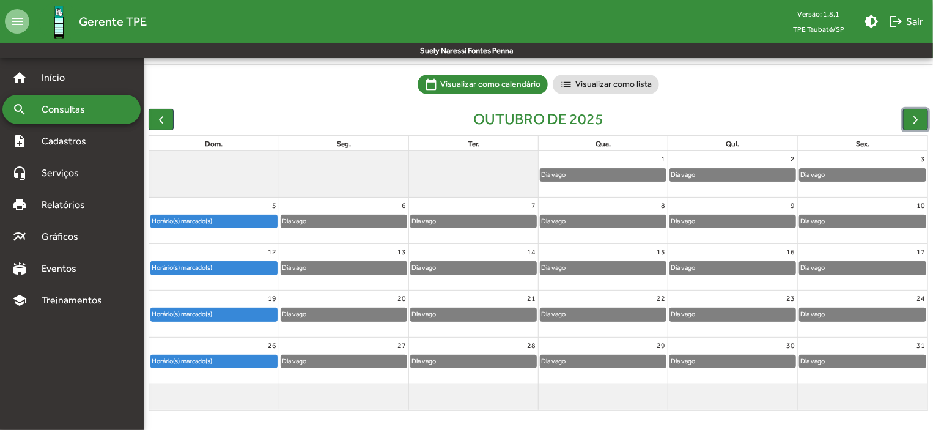
click at [233, 224] on div "Horário(s) marcado(s)" at bounding box center [214, 221] width 126 height 12
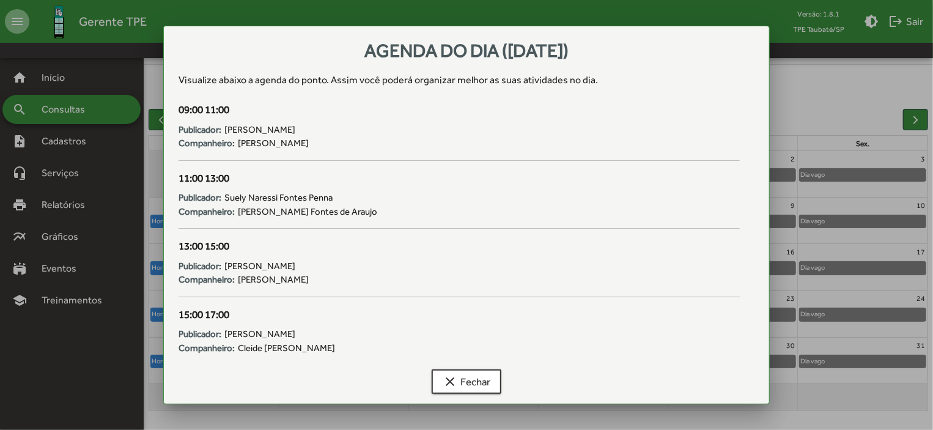
scroll to position [0, 0]
click at [462, 378] on span "clear Fechar" at bounding box center [467, 381] width 48 height 22
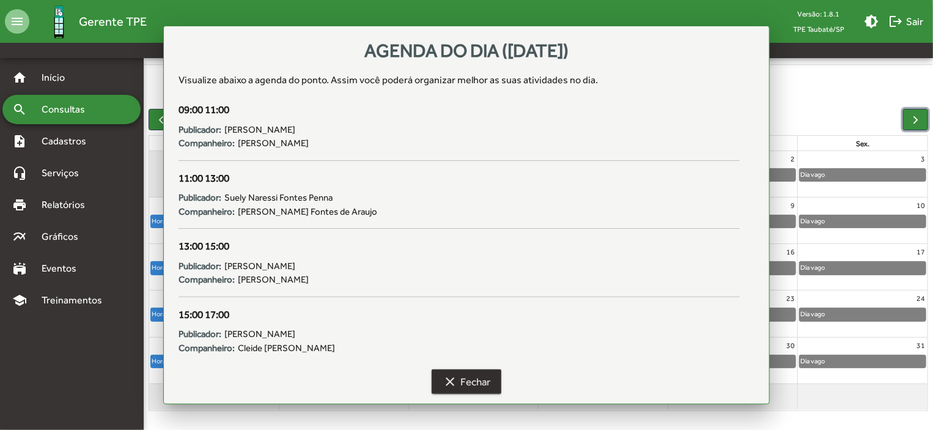
scroll to position [76, 0]
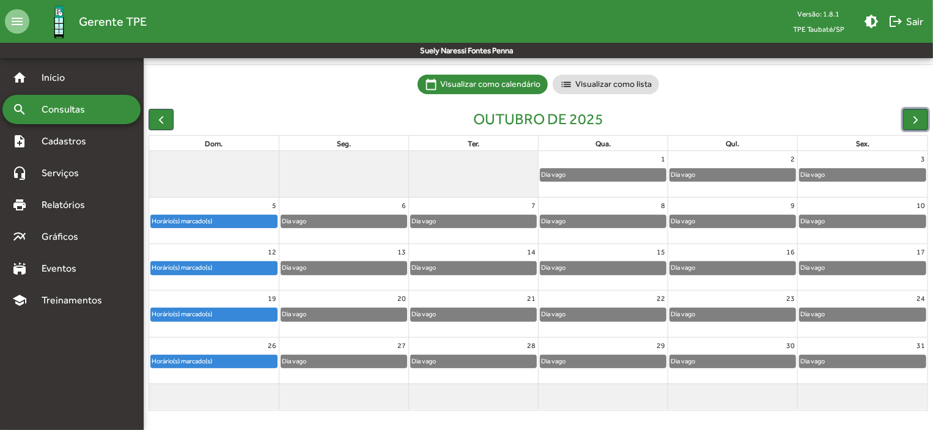
click at [254, 312] on div "Horário(s) marcado(s)" at bounding box center [214, 314] width 126 height 12
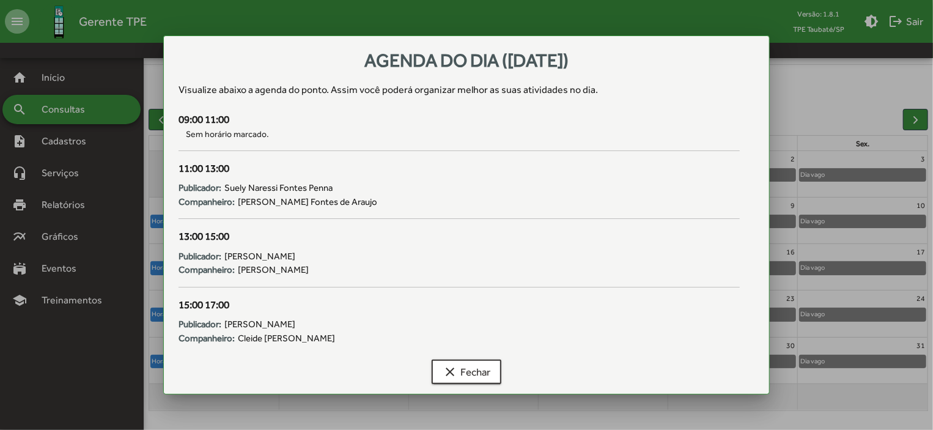
scroll to position [0, 0]
click at [462, 371] on span "clear Fechar" at bounding box center [467, 372] width 48 height 22
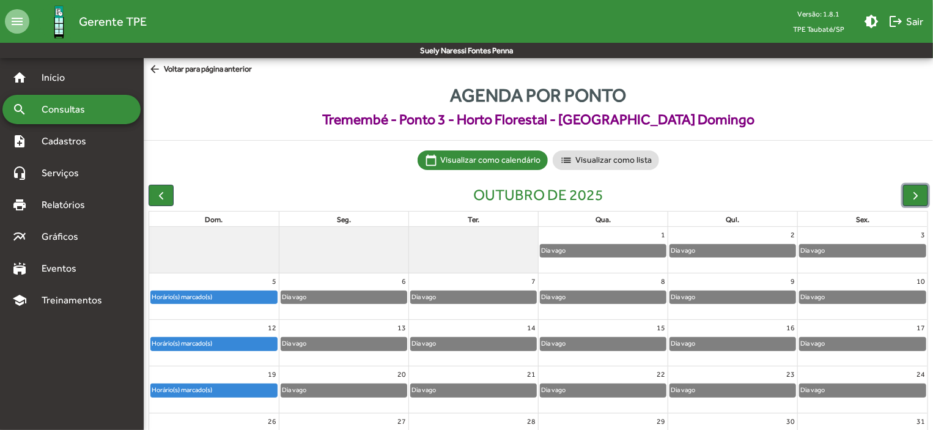
scroll to position [76, 0]
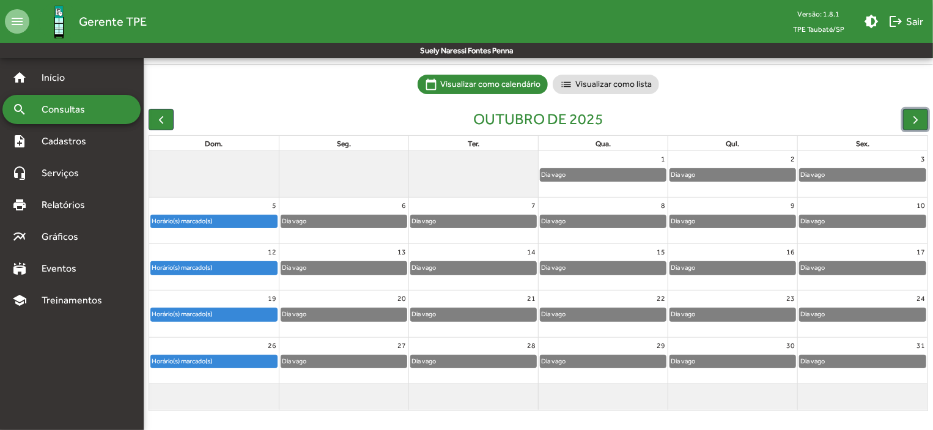
click at [251, 216] on div "Horário(s) marcado(s)" at bounding box center [214, 221] width 126 height 12
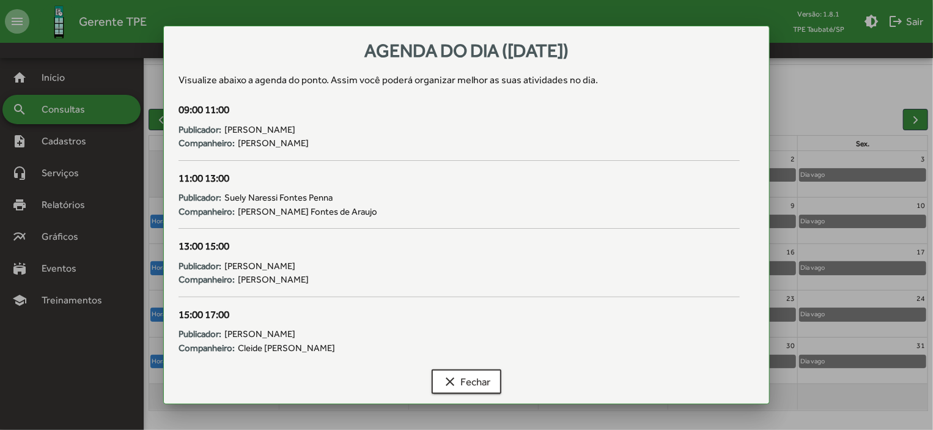
scroll to position [0, 0]
click at [461, 370] on span "clear Fechar" at bounding box center [467, 381] width 48 height 22
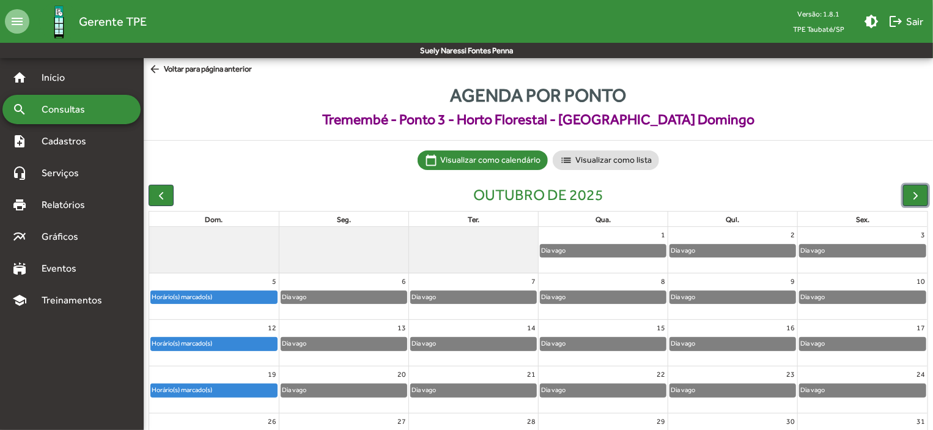
scroll to position [76, 0]
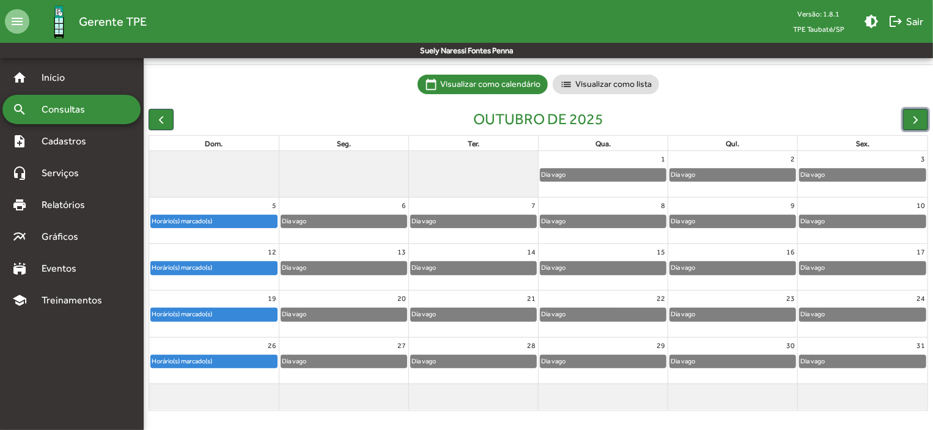
click at [230, 267] on div "Horário(s) marcado(s)" at bounding box center [214, 268] width 126 height 12
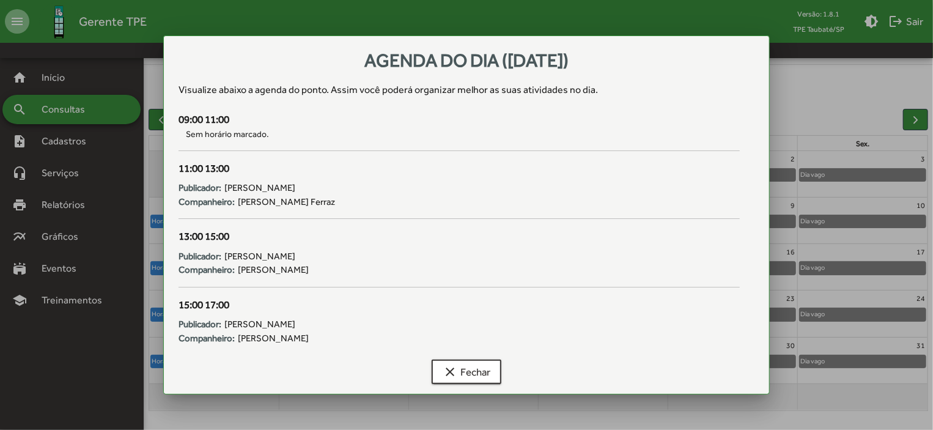
scroll to position [0, 0]
click at [54, 107] on div at bounding box center [466, 215] width 933 height 430
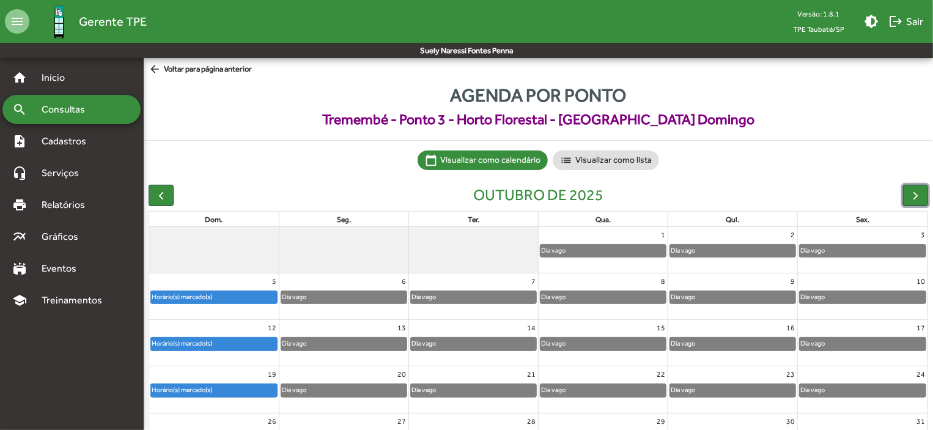
scroll to position [76, 0]
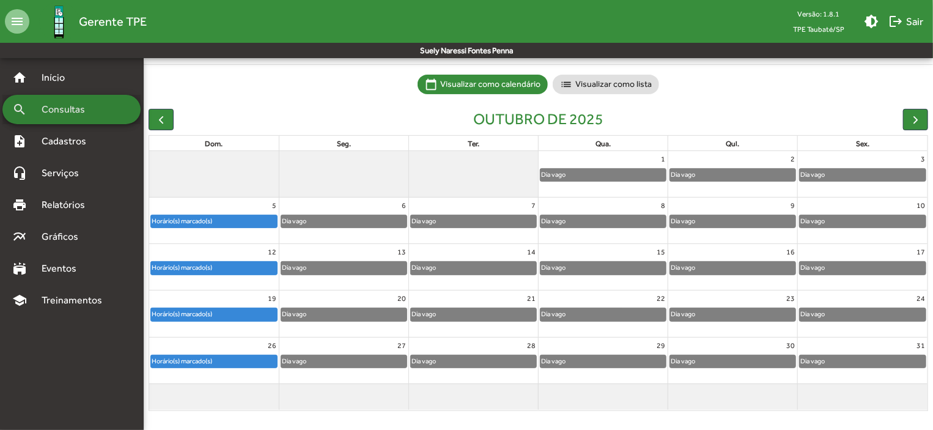
click at [54, 107] on span "Consultas" at bounding box center [67, 109] width 67 height 15
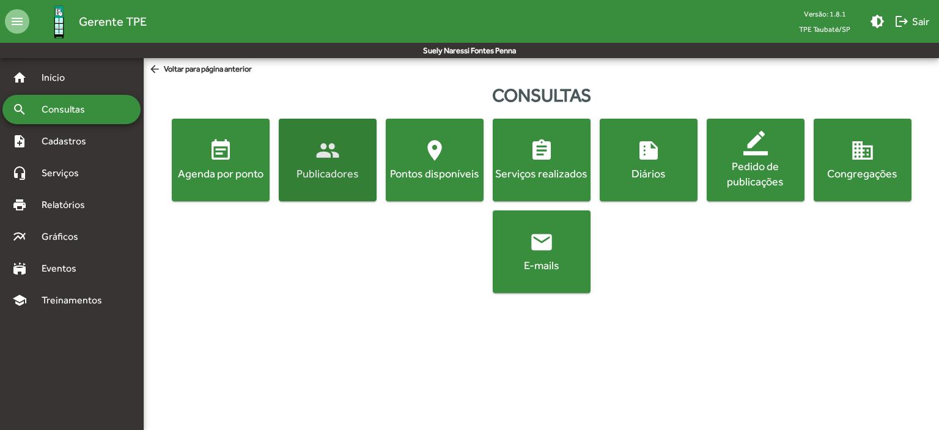
click at [284, 150] on span "people Publicadores" at bounding box center [327, 159] width 93 height 43
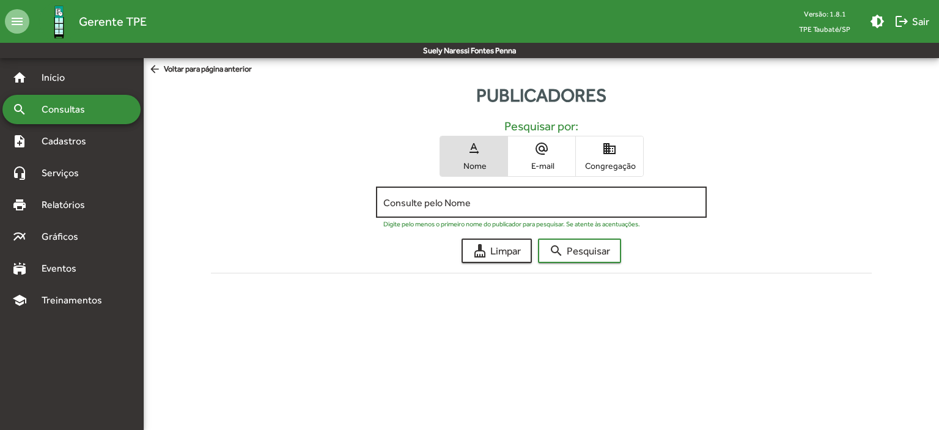
click at [405, 191] on div "Consulte pelo Nome" at bounding box center [540, 201] width 315 height 34
type input "******"
click at [568, 245] on span "search Pesquisar" at bounding box center [579, 251] width 61 height 22
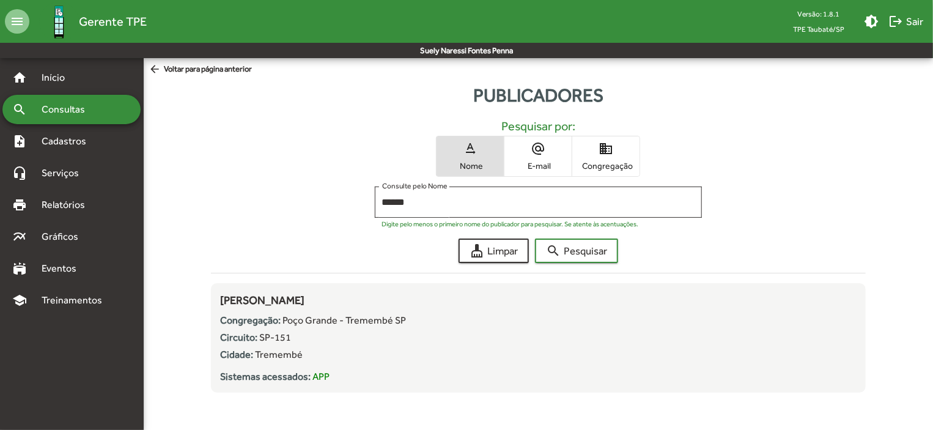
click at [159, 63] on mat-icon "arrow_back" at bounding box center [156, 69] width 15 height 13
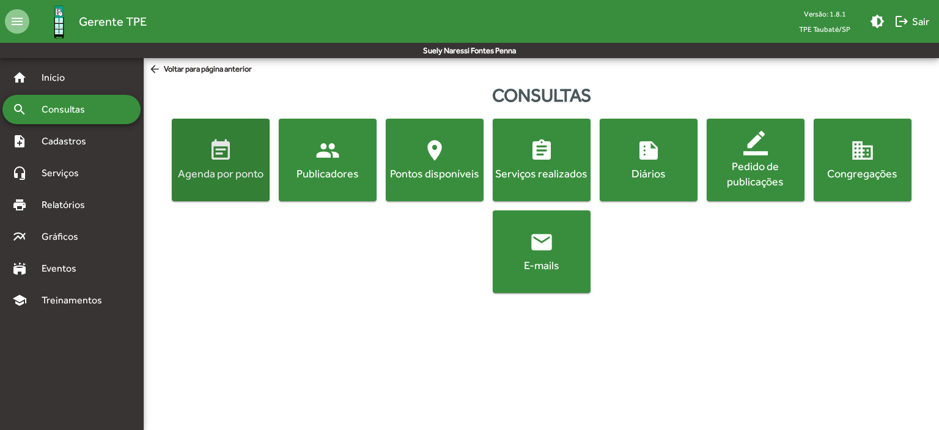
click at [199, 149] on span "event_note Agenda por ponto" at bounding box center [220, 159] width 93 height 43
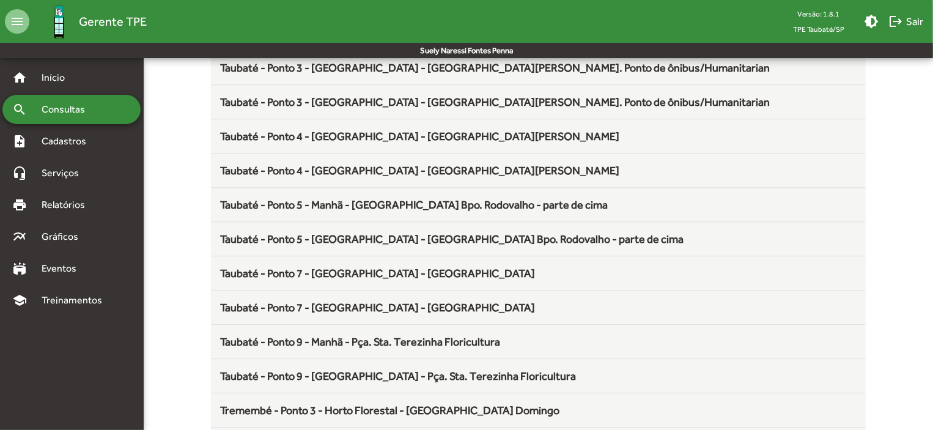
scroll to position [1611, 0]
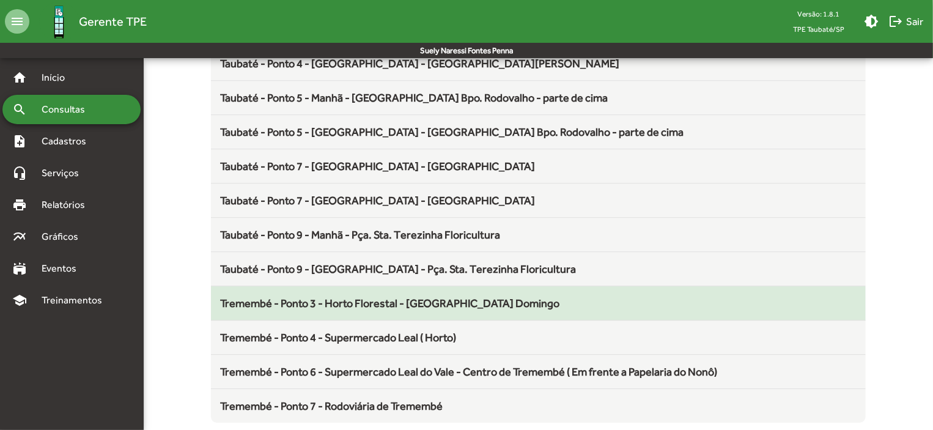
click at [496, 298] on span "Tremembé - Ponto 3 - Horto Florestal - [GEOGRAPHIC_DATA] Domingo" at bounding box center [390, 302] width 339 height 13
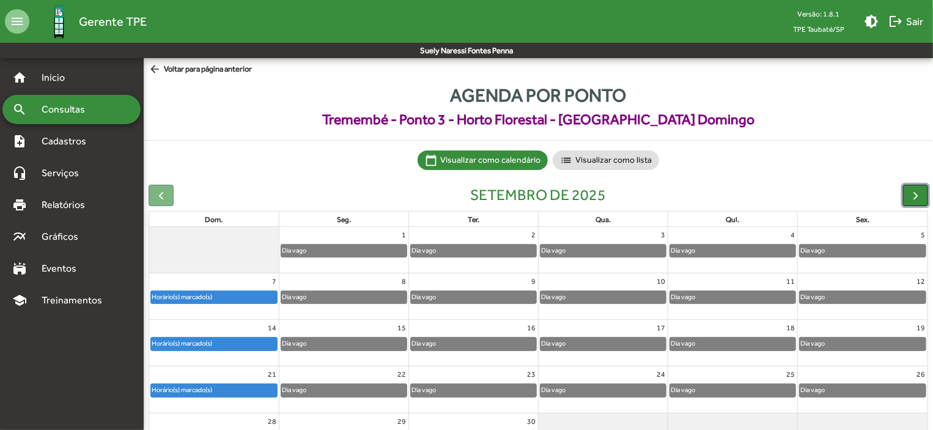
click at [905, 190] on button "button" at bounding box center [915, 195] width 25 height 21
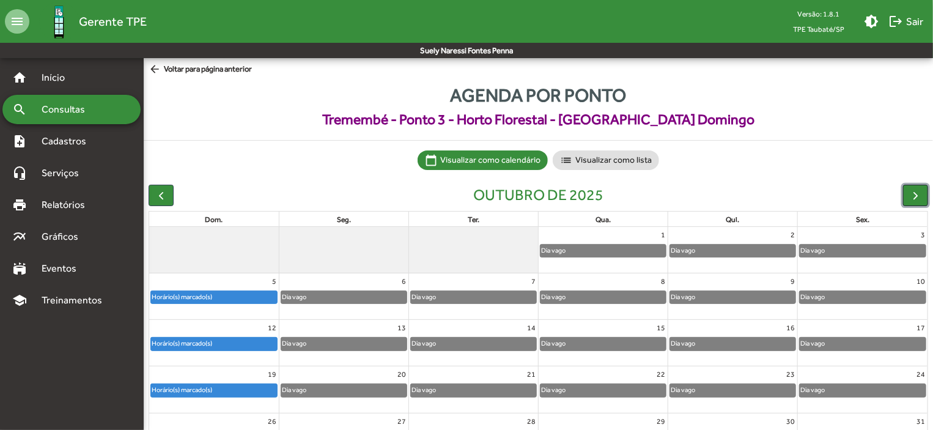
click at [905, 190] on button "button" at bounding box center [915, 195] width 25 height 21
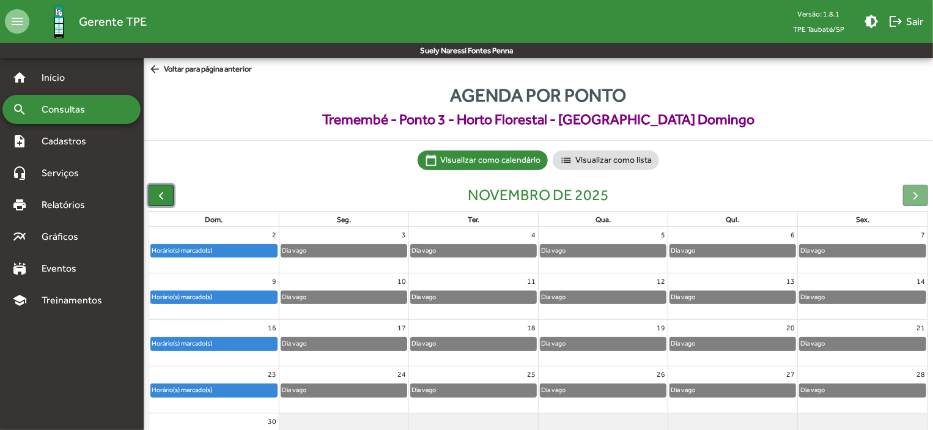
click at [159, 197] on span "button" at bounding box center [161, 195] width 13 height 13
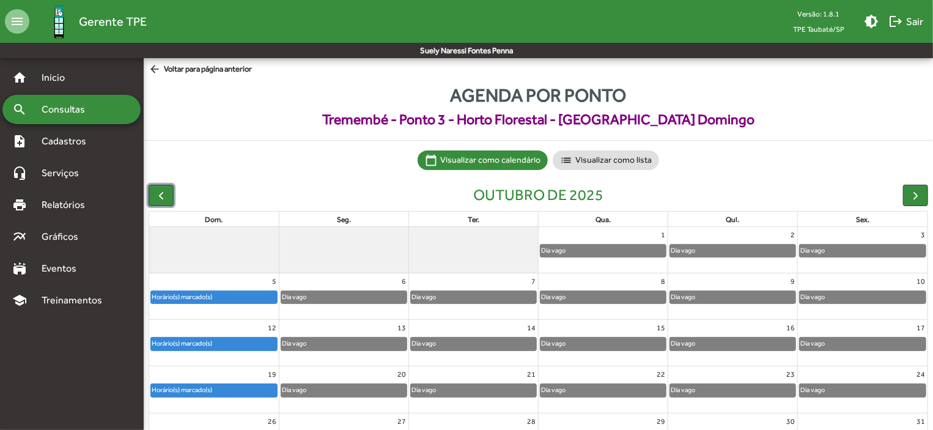
click at [250, 394] on div "Horário(s) marcado(s)" at bounding box center [214, 390] width 126 height 12
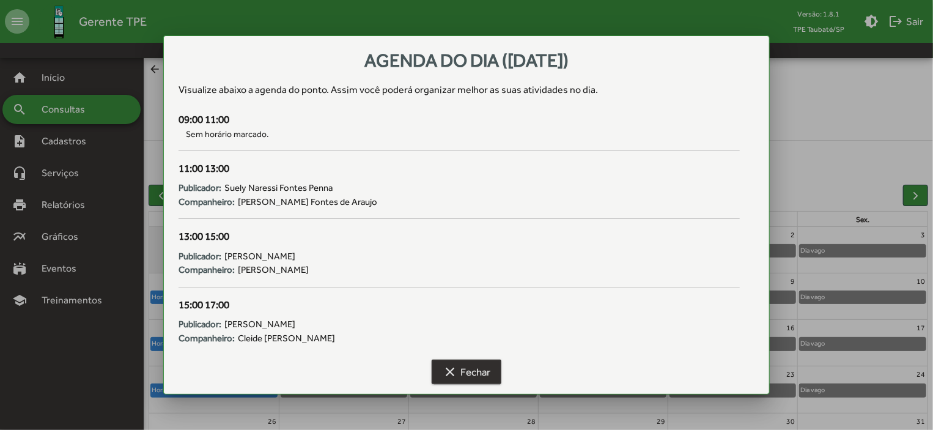
click at [449, 372] on mat-icon "clear" at bounding box center [450, 371] width 15 height 15
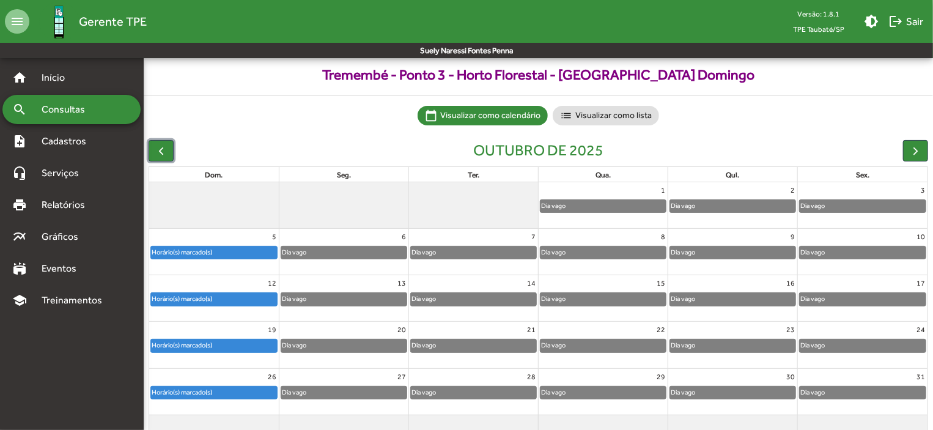
scroll to position [76, 0]
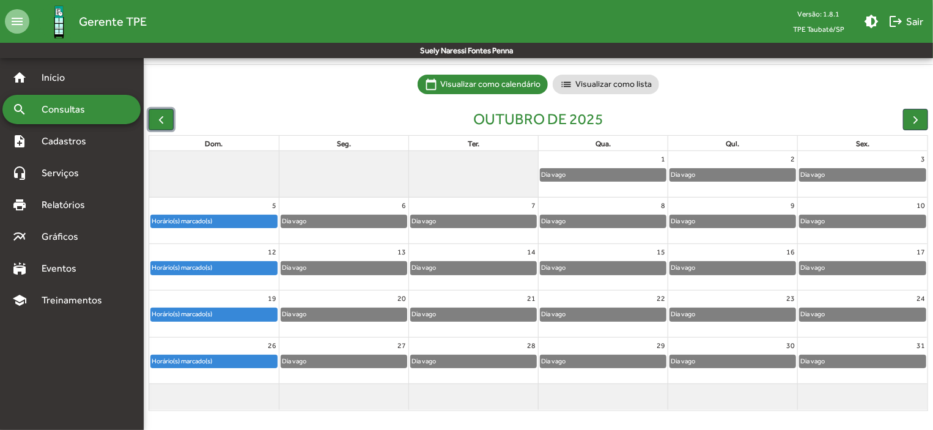
click at [237, 359] on div "Horário(s) marcado(s)" at bounding box center [214, 361] width 126 height 12
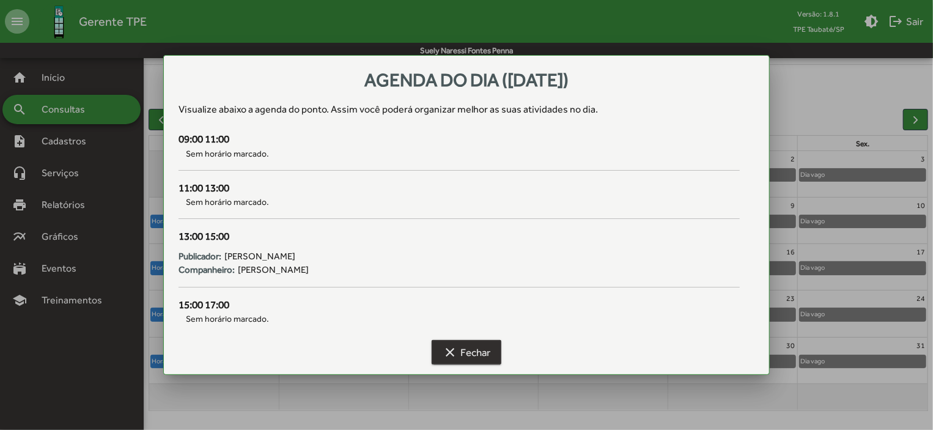
click at [455, 355] on mat-icon "clear" at bounding box center [450, 352] width 15 height 15
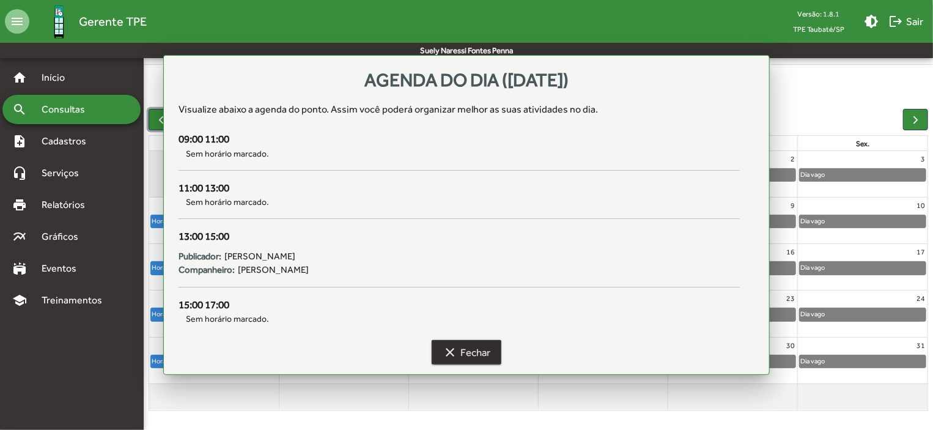
scroll to position [76, 0]
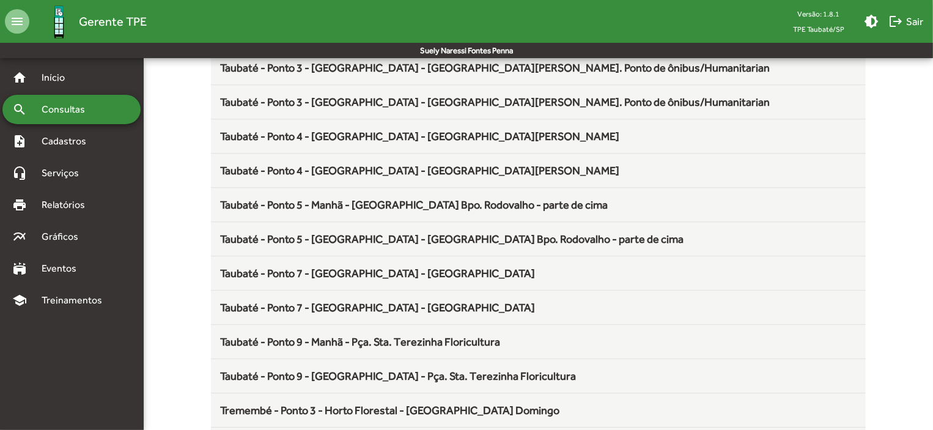
scroll to position [1611, 0]
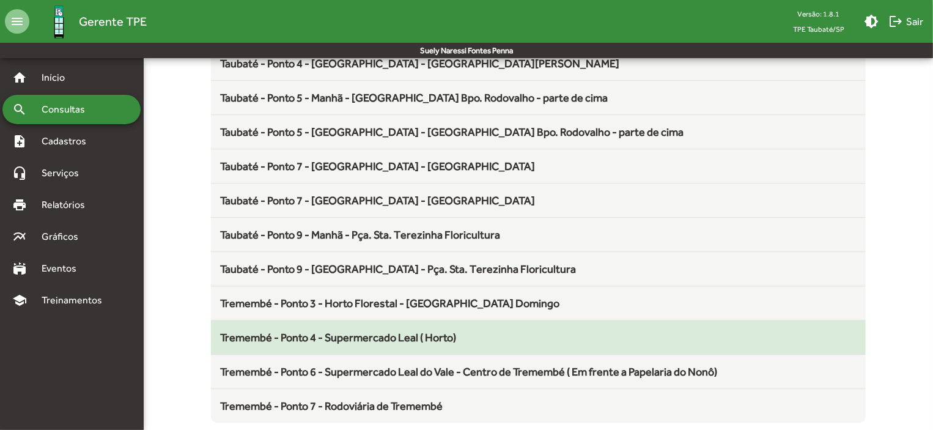
click at [376, 331] on span "Tremembé - Ponto 4 - Supermercado Leal ( Horto)" at bounding box center [339, 337] width 236 height 13
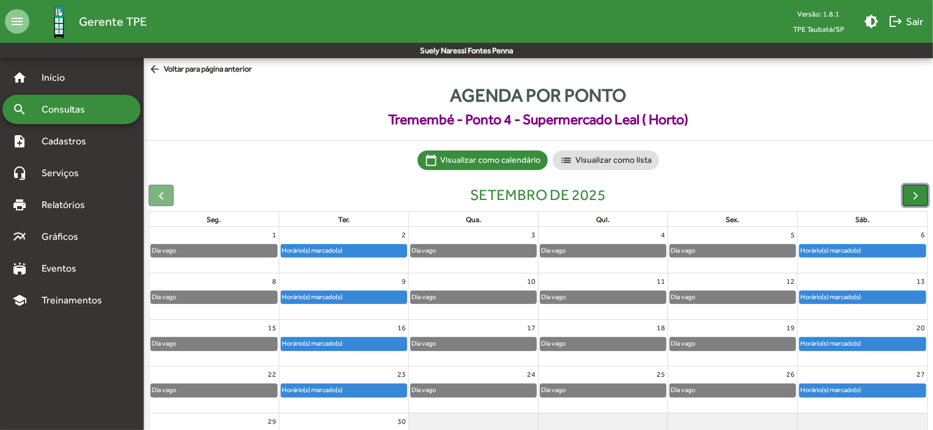
click at [916, 199] on span "button" at bounding box center [915, 195] width 13 height 13
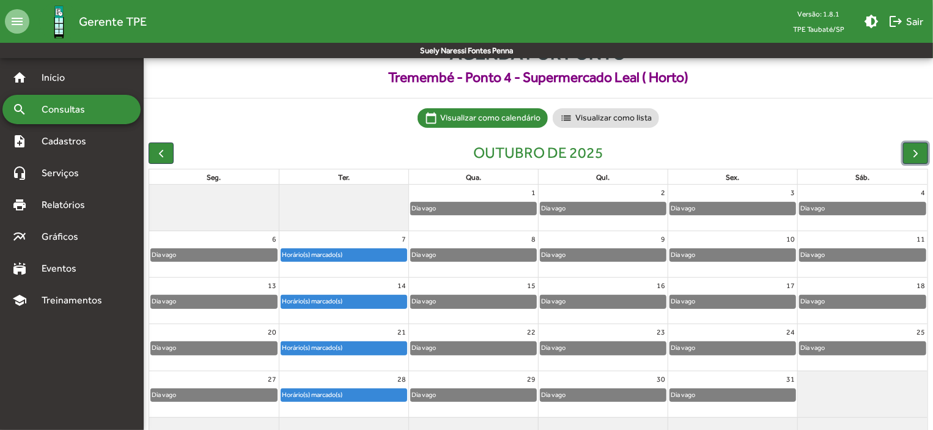
scroll to position [76, 0]
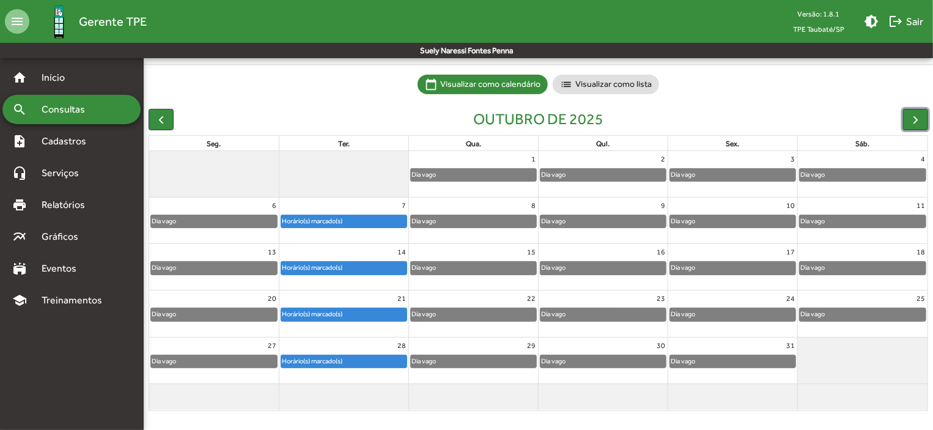
click at [362, 219] on div "Horário(s) marcado(s)" at bounding box center [343, 221] width 125 height 12
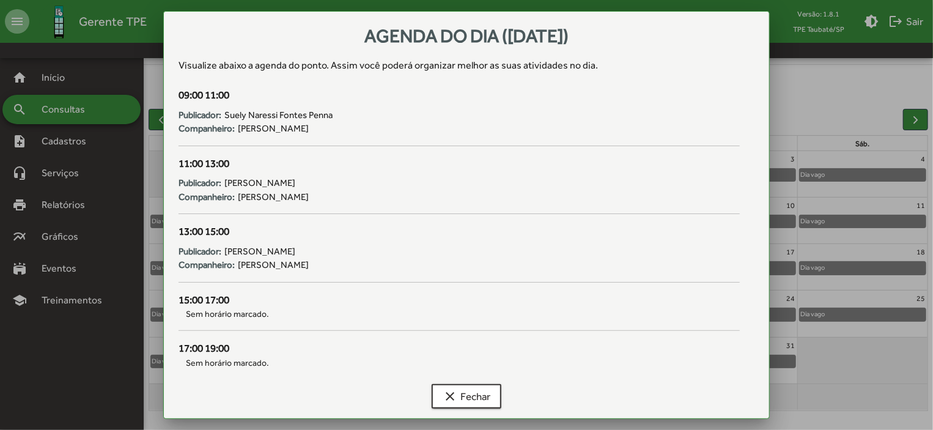
scroll to position [0, 0]
click at [465, 393] on span "clear Fechar" at bounding box center [467, 396] width 48 height 22
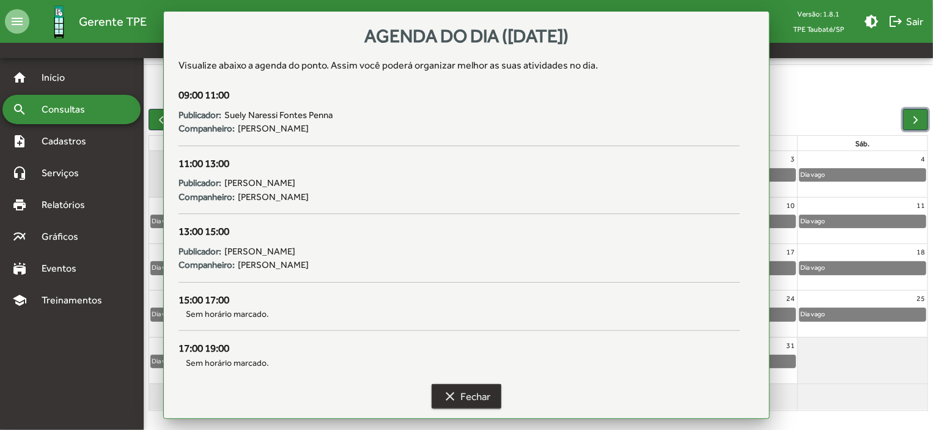
scroll to position [76, 0]
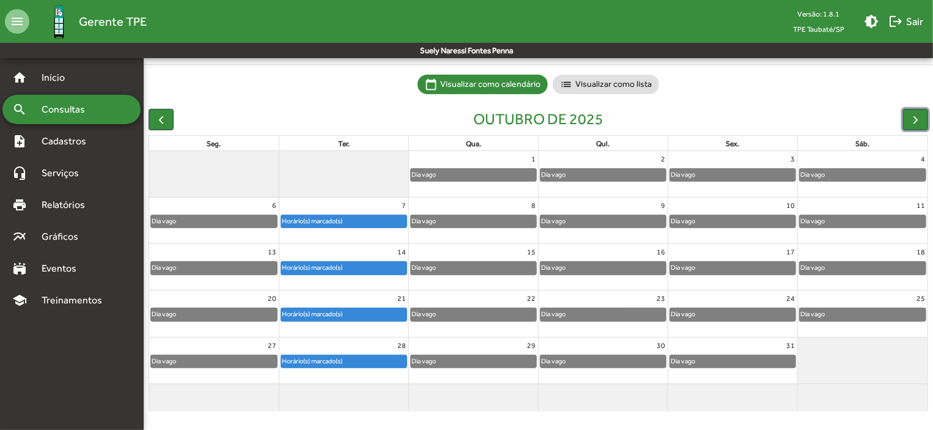
click at [888, 179] on div "Dia vago" at bounding box center [863, 175] width 126 height 12
click at [113, 103] on div "search Consultas" at bounding box center [71, 109] width 138 height 29
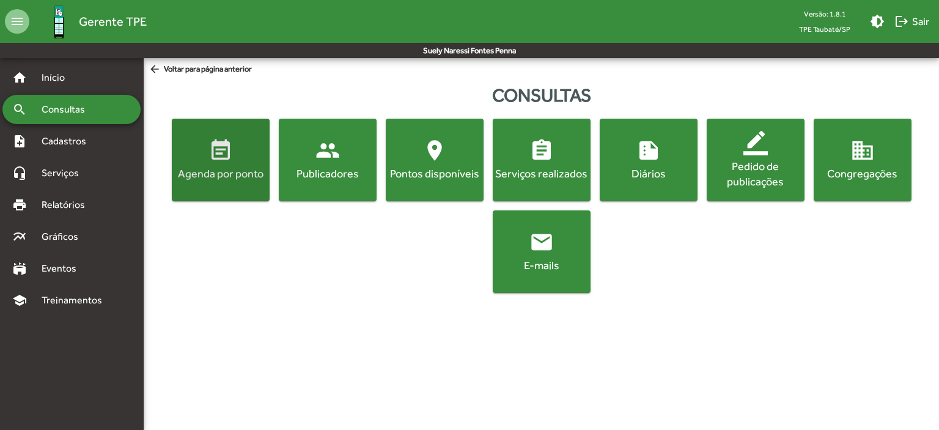
click at [216, 162] on mat-icon "event_note" at bounding box center [220, 150] width 24 height 24
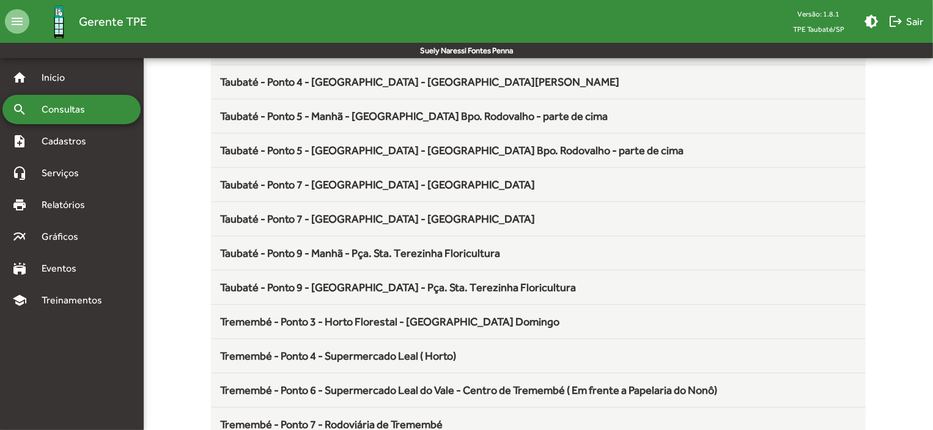
scroll to position [1611, 0]
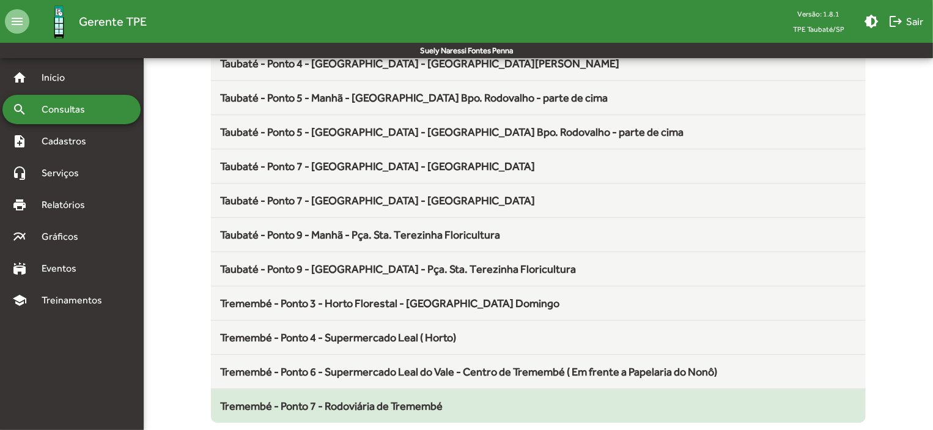
click at [394, 401] on span "Tremembé - Ponto 7 - Rodoviária de Tremembé" at bounding box center [332, 405] width 223 height 13
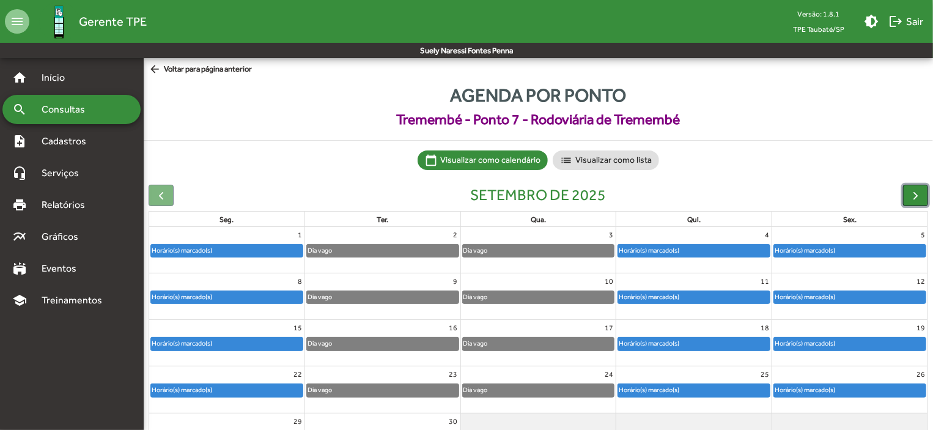
click at [919, 186] on button "button" at bounding box center [915, 195] width 25 height 21
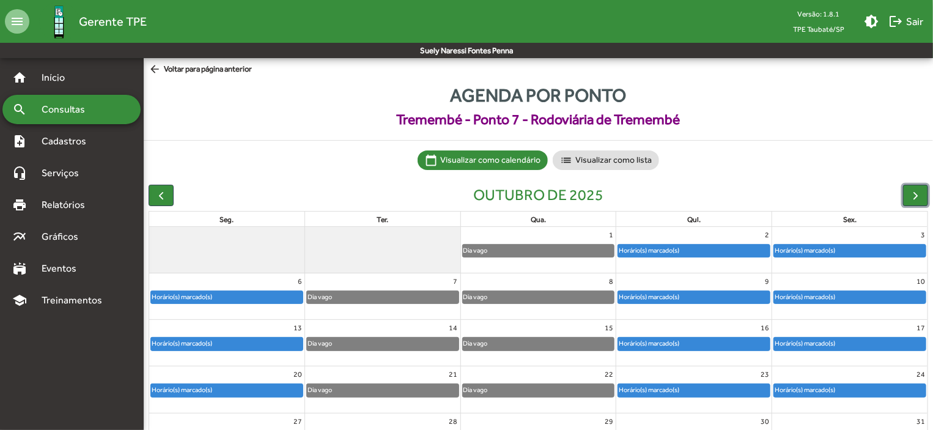
click at [731, 253] on div "Horário(s) marcado(s)" at bounding box center [694, 251] width 152 height 12
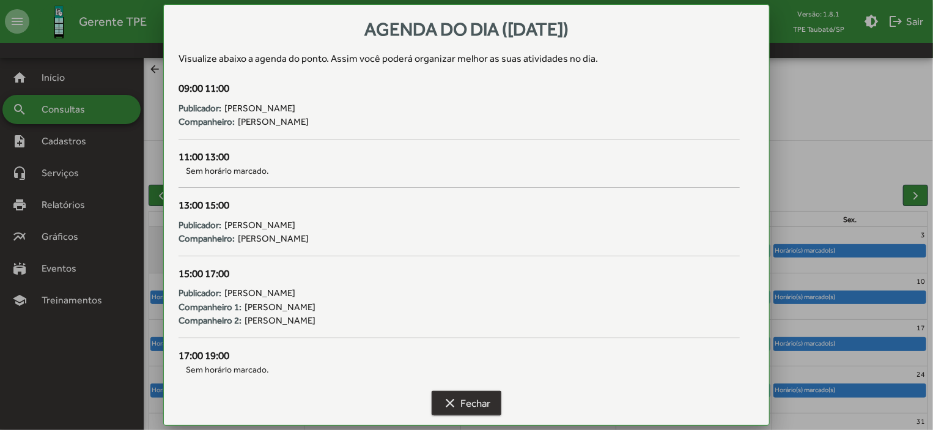
click at [460, 397] on span "clear Fechar" at bounding box center [467, 403] width 48 height 22
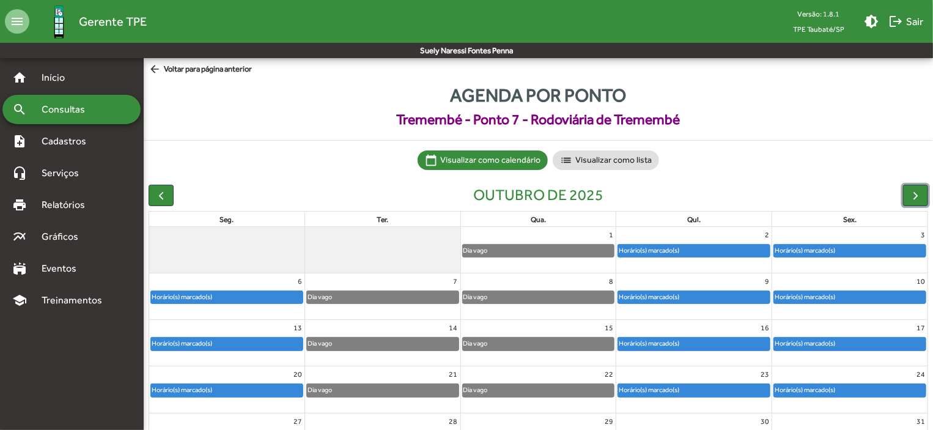
click at [719, 302] on div "Horário(s) marcado(s)" at bounding box center [694, 297] width 152 height 12
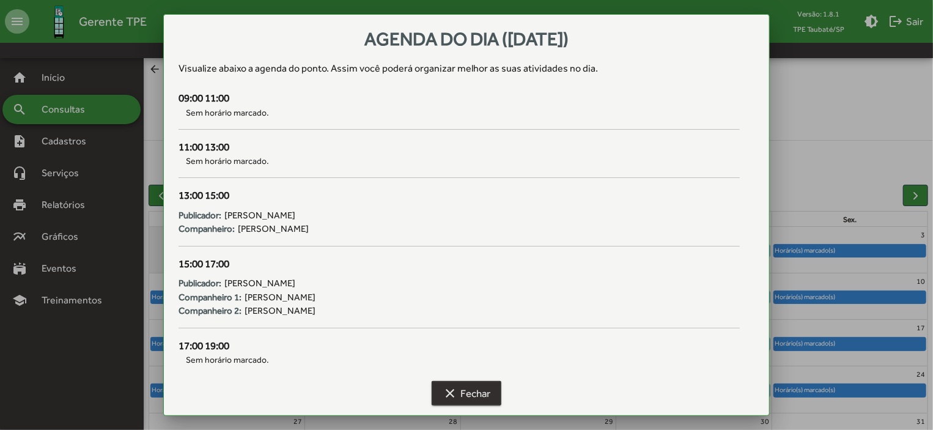
click at [473, 397] on span "clear Fechar" at bounding box center [467, 393] width 48 height 22
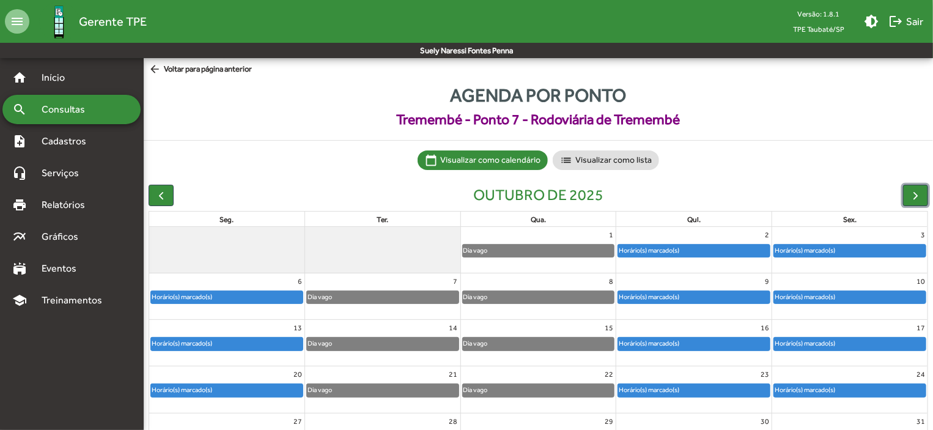
click at [699, 342] on div "Horário(s) marcado(s)" at bounding box center [694, 343] width 152 height 12
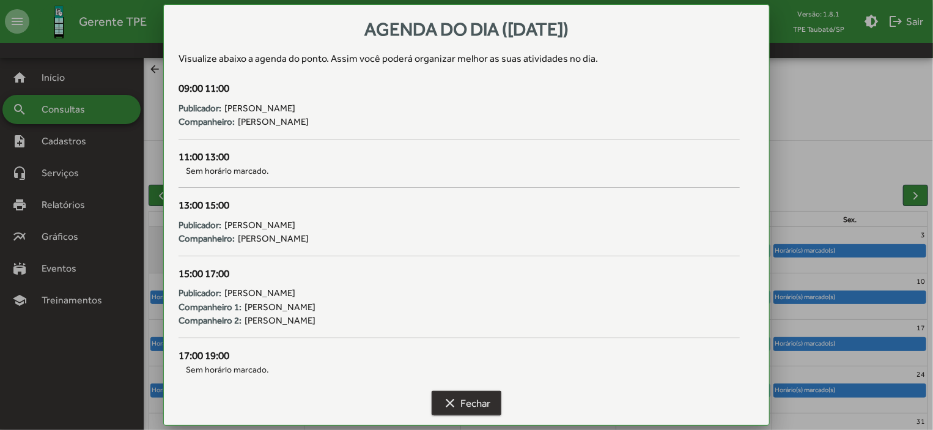
click at [455, 396] on mat-icon "clear" at bounding box center [450, 403] width 15 height 15
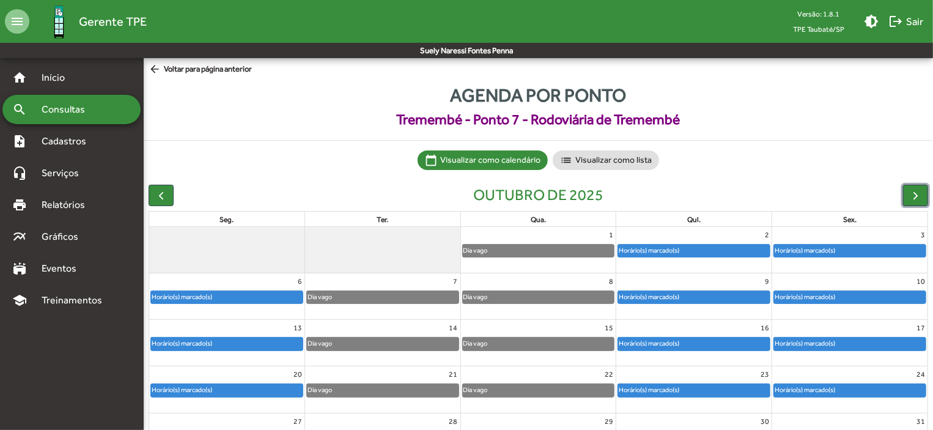
click at [743, 388] on div "Horário(s) marcado(s)" at bounding box center [694, 390] width 152 height 12
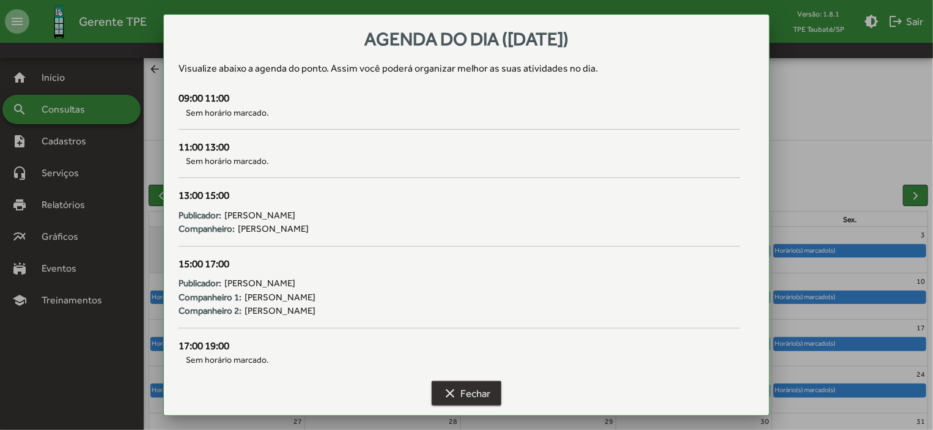
click at [478, 392] on span "clear Fechar" at bounding box center [467, 393] width 48 height 22
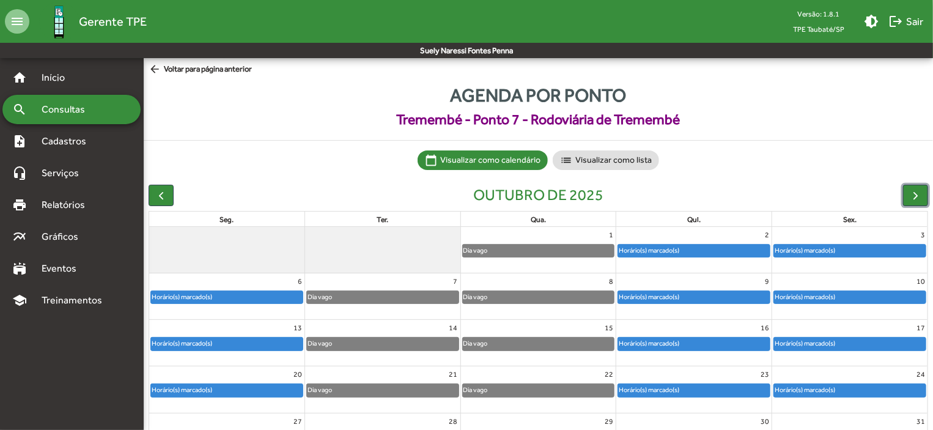
click at [666, 251] on div "Horário(s) marcado(s)" at bounding box center [649, 251] width 62 height 12
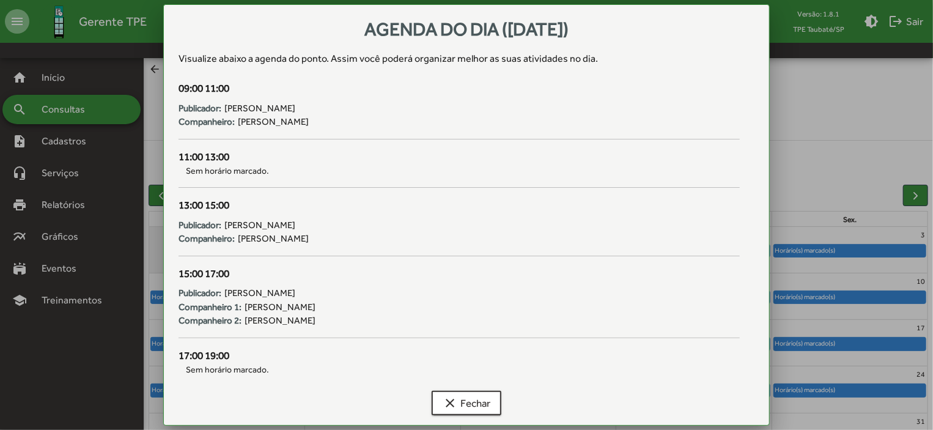
click at [461, 389] on div "clear Fechar" at bounding box center [466, 405] width 576 height 39
click at [463, 412] on span "clear Fechar" at bounding box center [467, 403] width 48 height 22
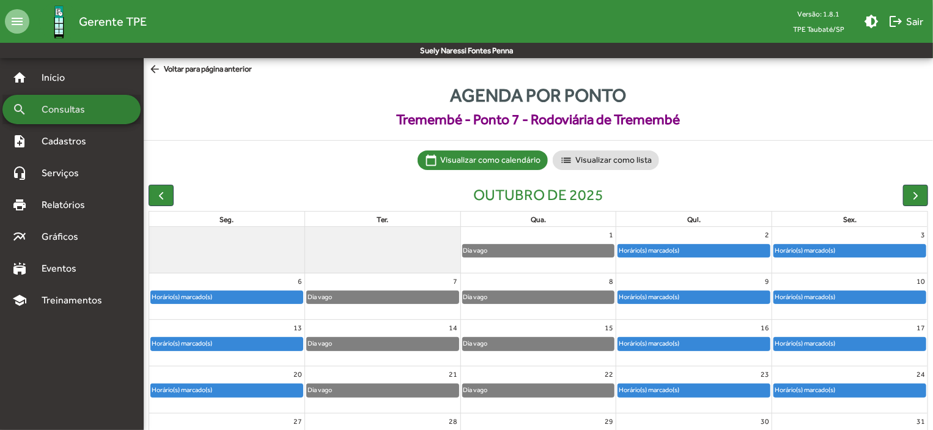
click at [95, 110] on span "Consultas" at bounding box center [67, 109] width 67 height 15
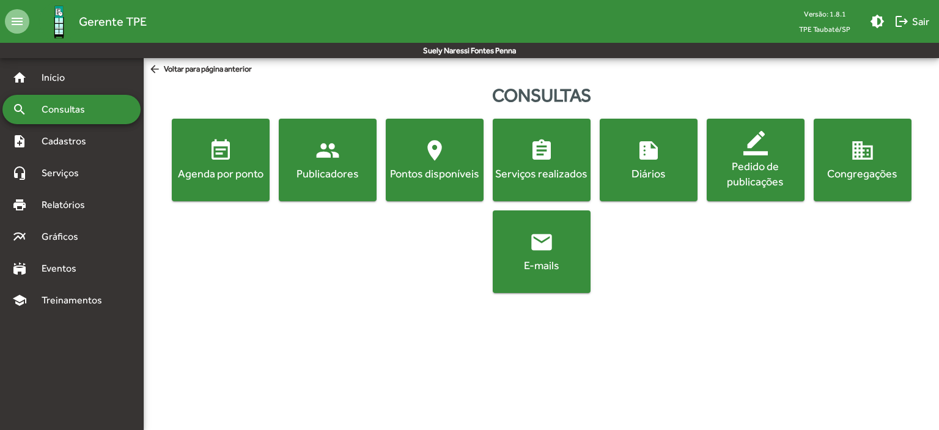
click at [216, 138] on mat-icon "event_note" at bounding box center [220, 150] width 24 height 24
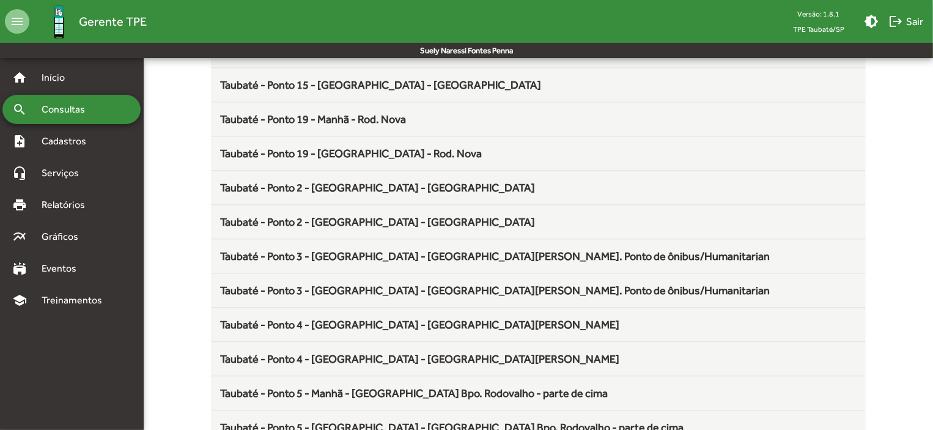
scroll to position [1611, 0]
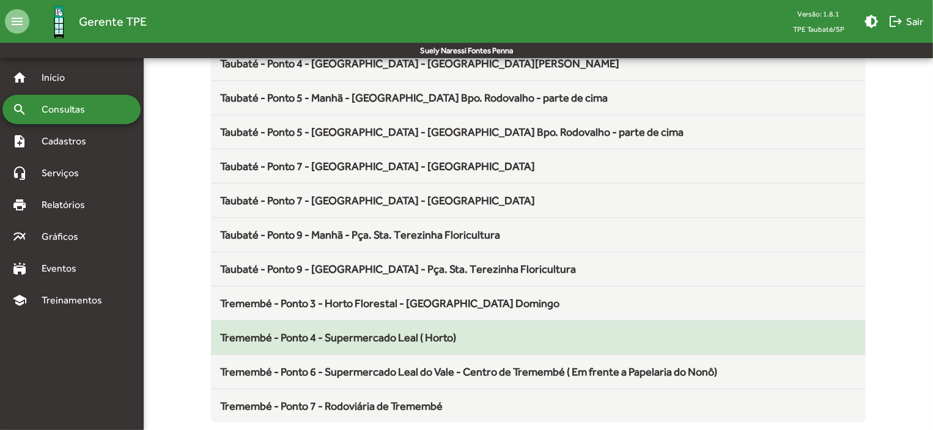
click at [405, 331] on span "Tremembé - Ponto 4 - Supermercado Leal ( Horto)" at bounding box center [339, 337] width 236 height 13
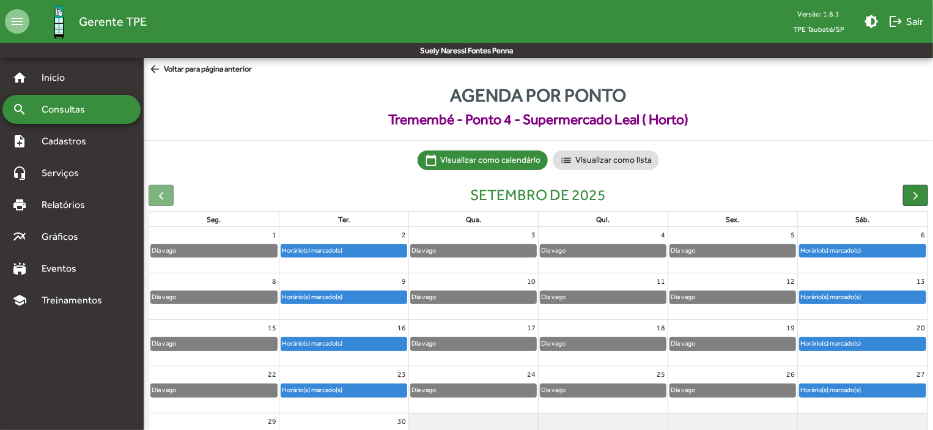
click at [817, 250] on div "Horário(s) marcado(s)" at bounding box center [831, 251] width 62 height 12
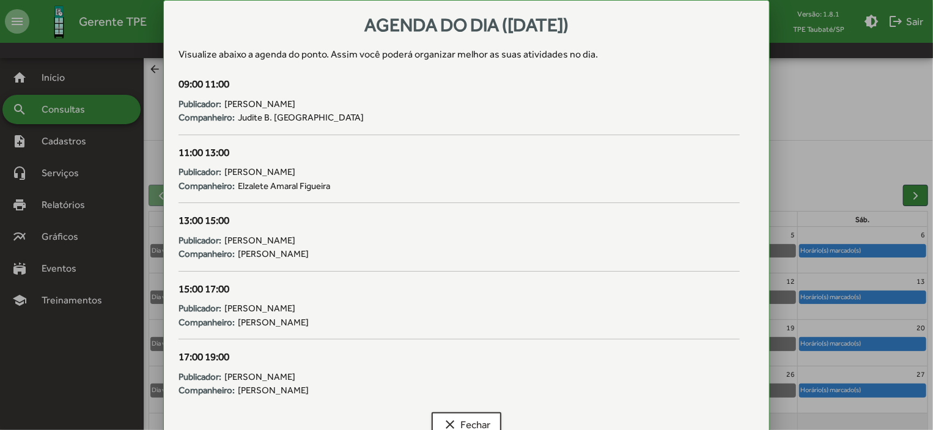
click at [914, 188] on div at bounding box center [466, 215] width 933 height 430
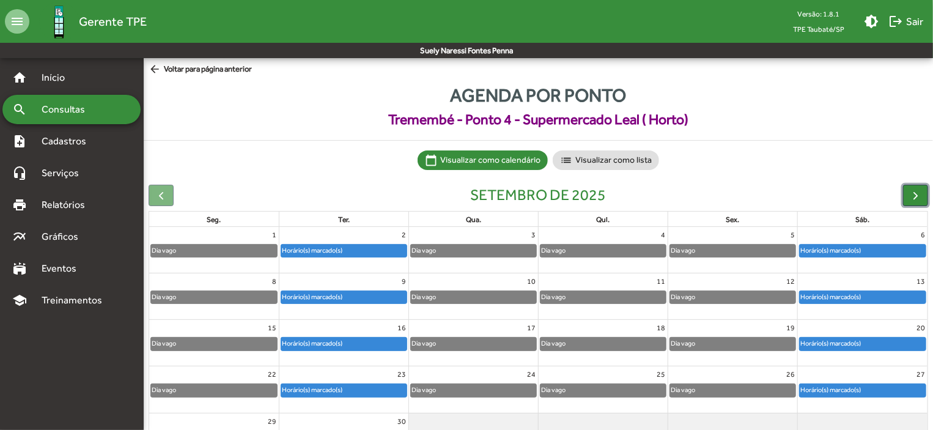
click at [914, 188] on button "button" at bounding box center [915, 195] width 25 height 21
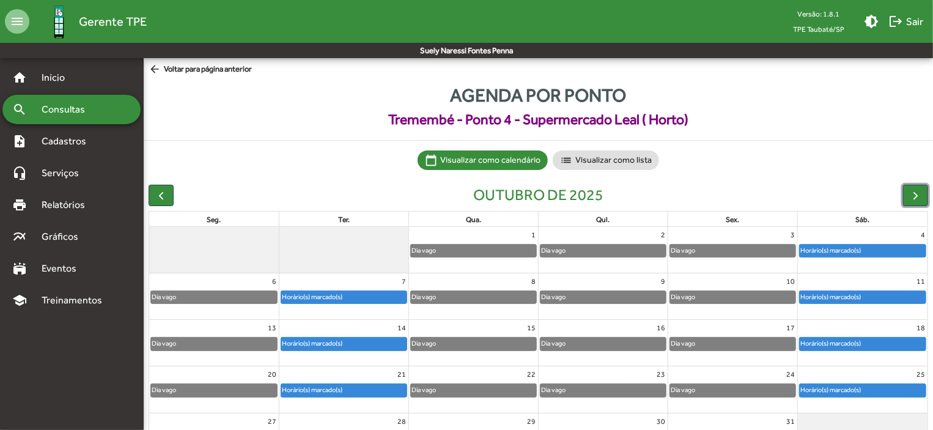
click at [893, 251] on div "Horário(s) marcado(s)" at bounding box center [863, 251] width 126 height 12
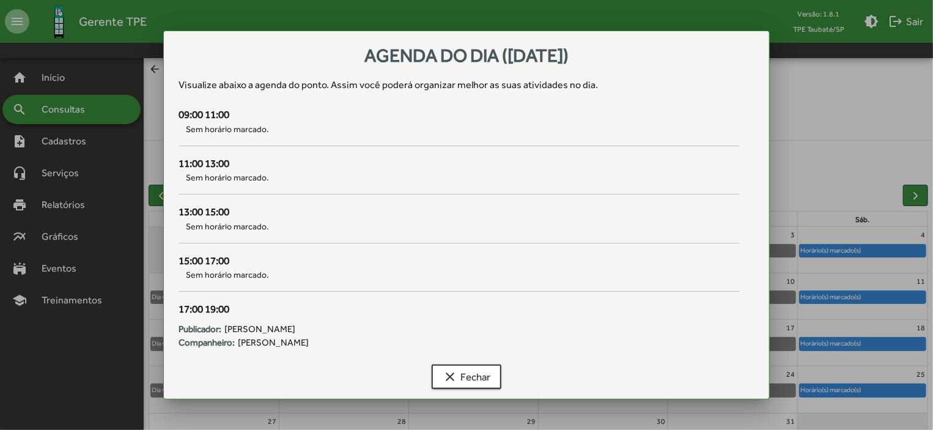
click at [894, 295] on div at bounding box center [466, 215] width 933 height 430
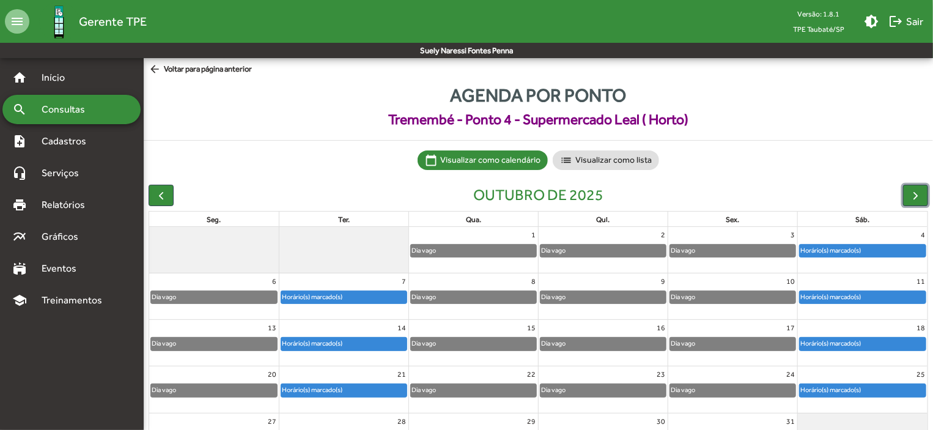
click at [894, 295] on div "Horário(s) marcado(s)" at bounding box center [863, 297] width 126 height 12
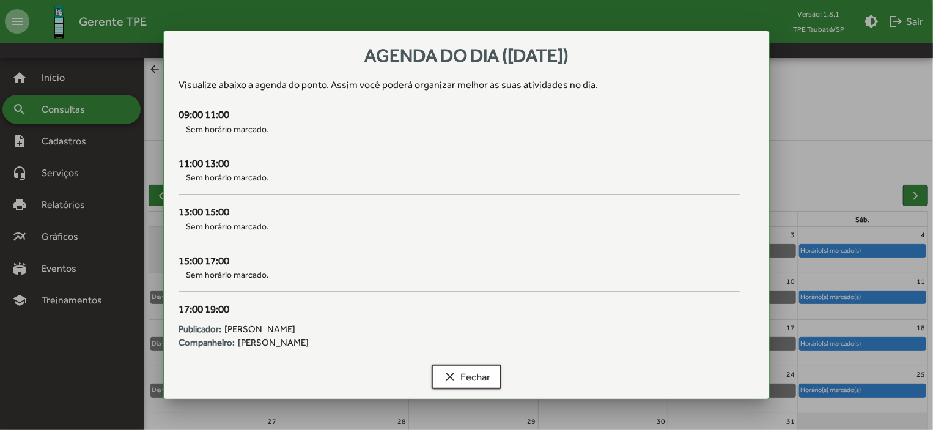
click at [892, 342] on div at bounding box center [466, 215] width 933 height 430
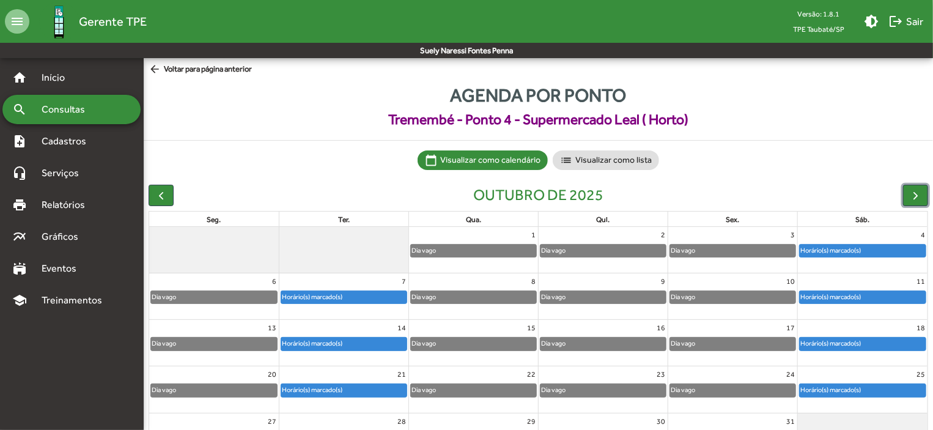
click at [892, 342] on div "Horário(s) marcado(s)" at bounding box center [863, 343] width 126 height 12
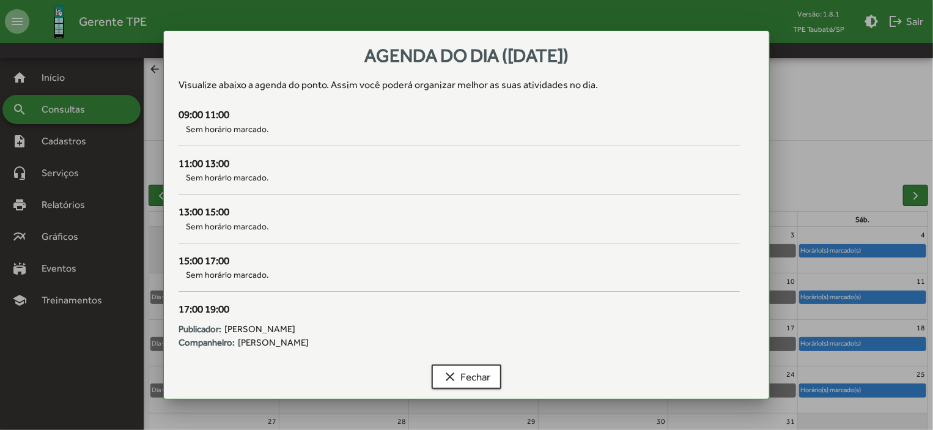
click at [887, 395] on div at bounding box center [466, 215] width 933 height 430
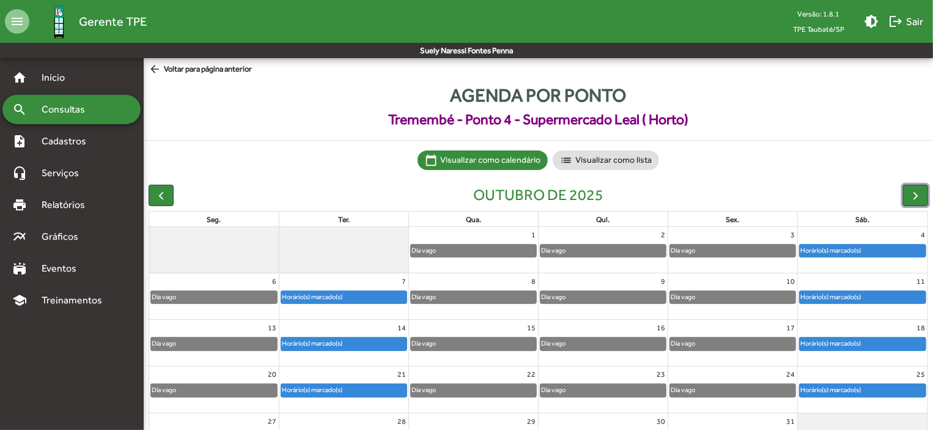
click at [887, 395] on div "Horário(s) marcado(s)" at bounding box center [863, 390] width 126 height 12
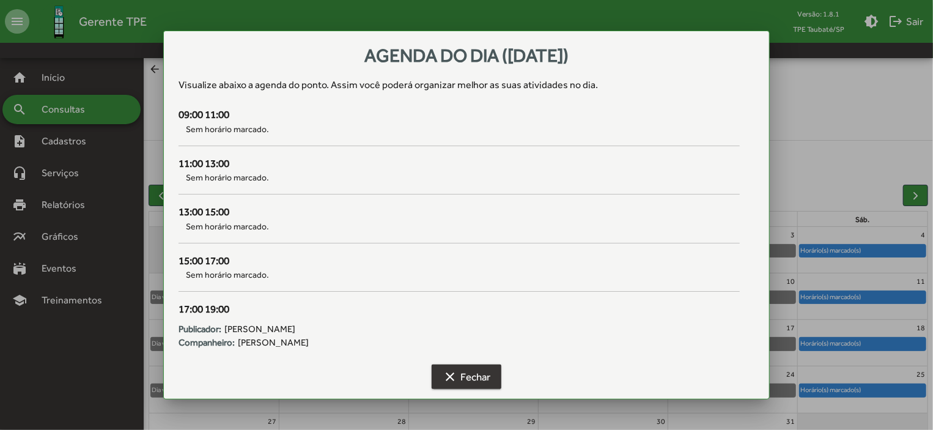
click at [486, 374] on span "clear Fechar" at bounding box center [467, 377] width 48 height 22
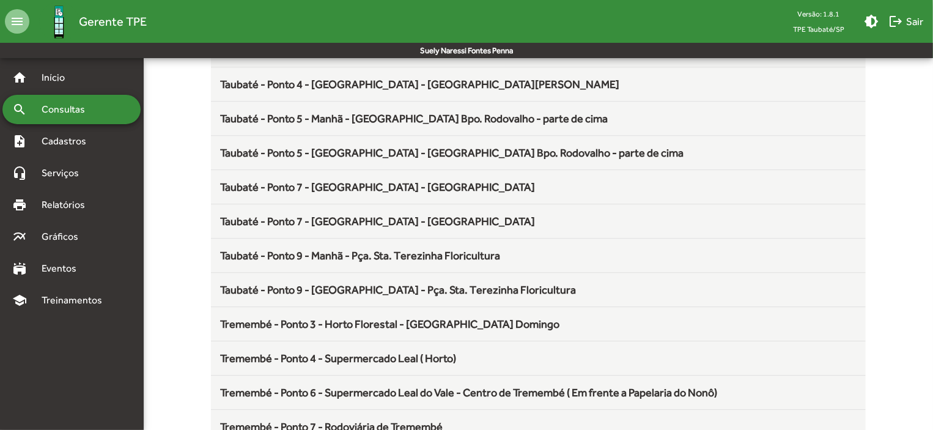
scroll to position [1611, 0]
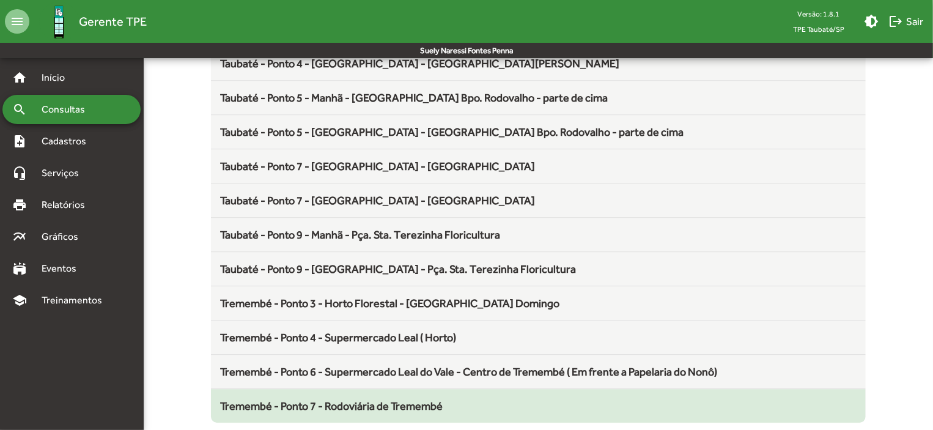
click at [430, 399] on span "Tremembé - Ponto 7 - Rodoviária de Tremembé" at bounding box center [332, 405] width 223 height 13
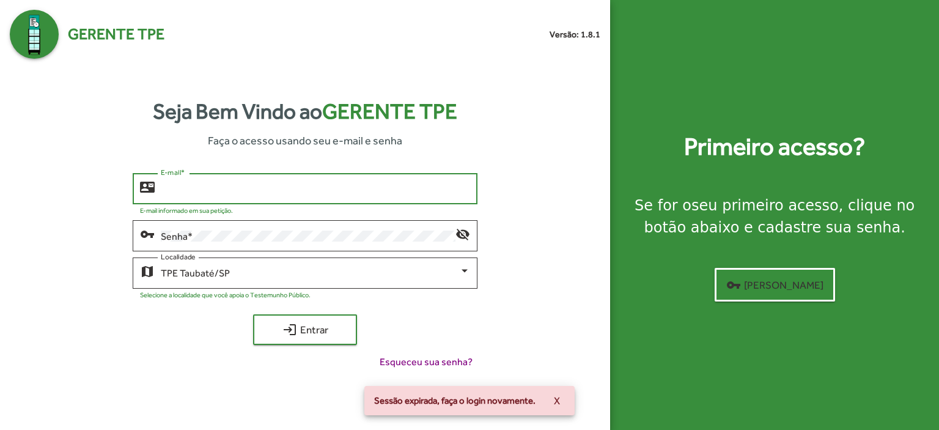
click at [172, 191] on input "E-mail *" at bounding box center [315, 188] width 309 height 11
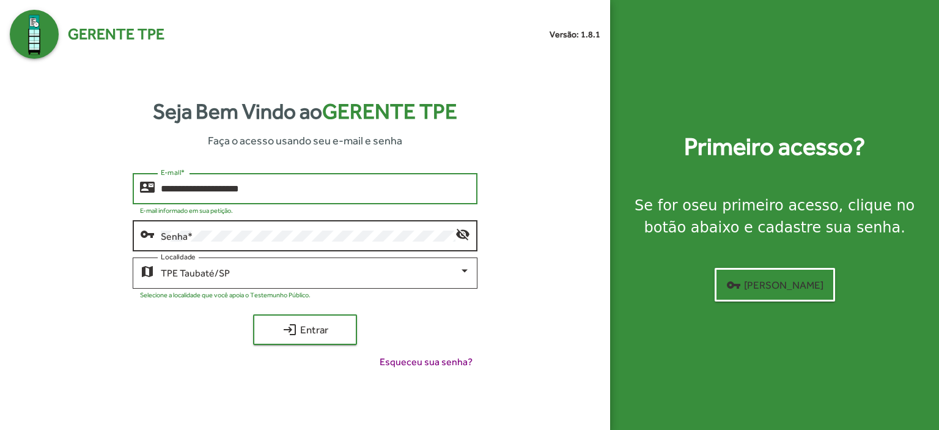
type input "**********"
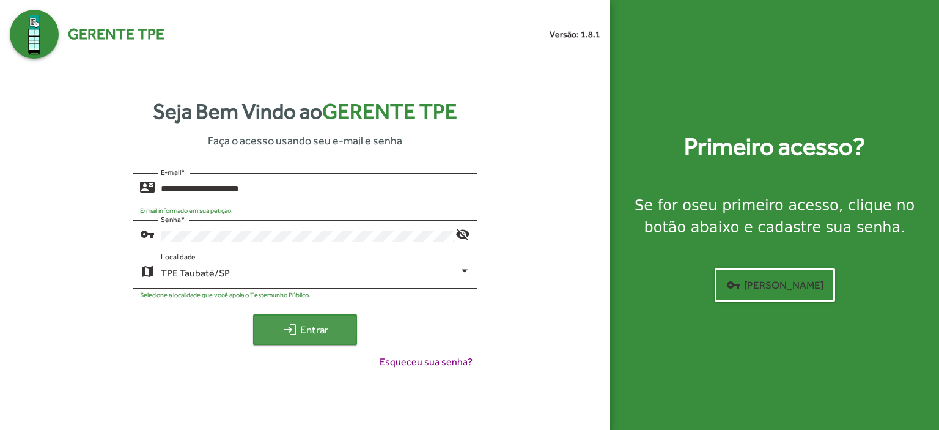
click at [323, 331] on span "login Entrar" at bounding box center [305, 329] width 82 height 22
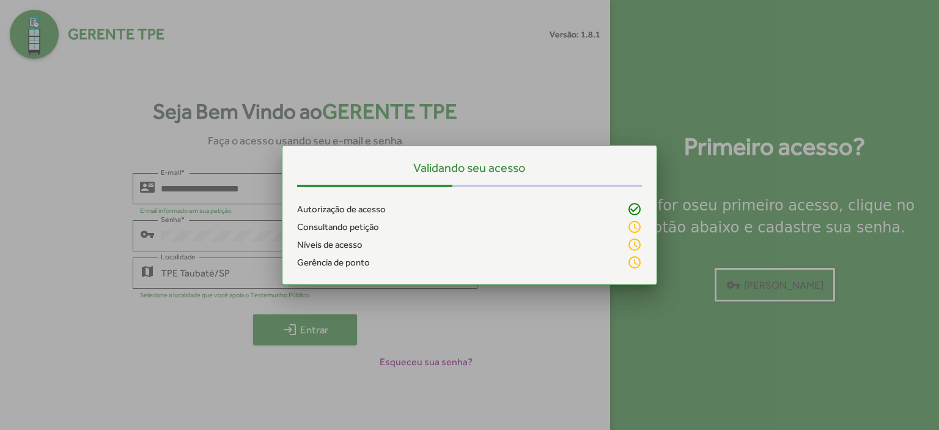
click at [323, 331] on div at bounding box center [469, 215] width 939 height 430
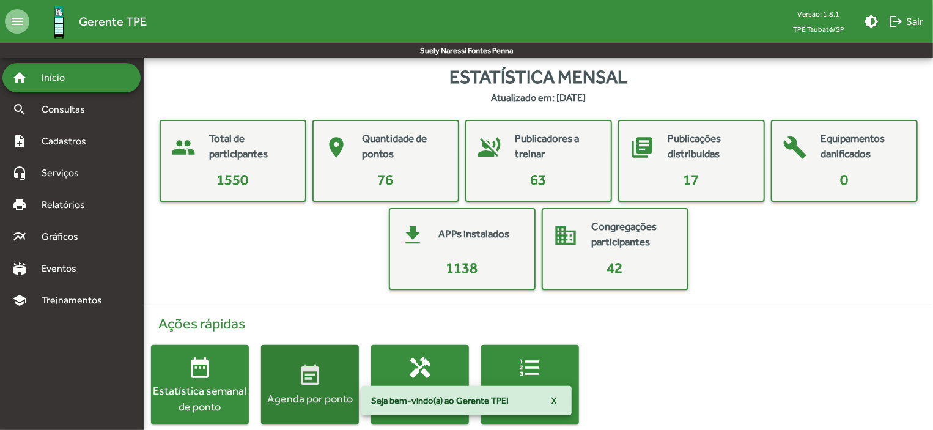
click at [322, 386] on mat-icon "event_note" at bounding box center [310, 375] width 24 height 24
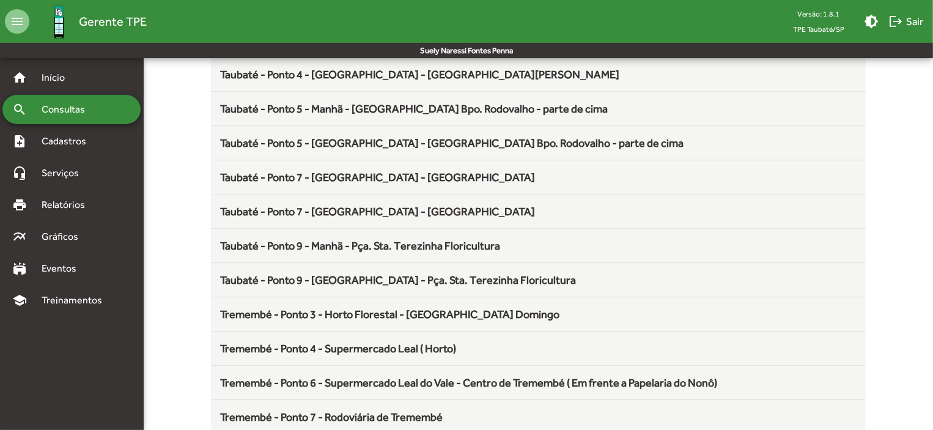
scroll to position [1611, 0]
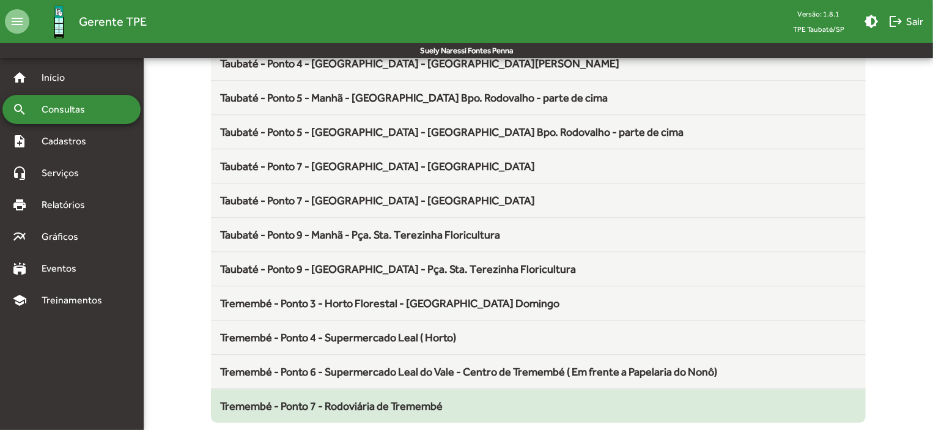
click at [368, 399] on span "Tremembé - Ponto 7 - Rodoviária de Tremembé" at bounding box center [332, 405] width 223 height 13
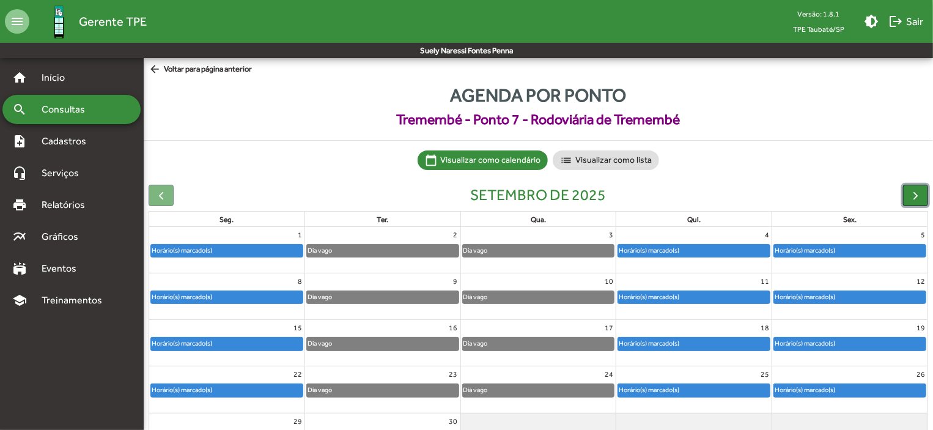
click at [912, 189] on span "button" at bounding box center [915, 195] width 13 height 13
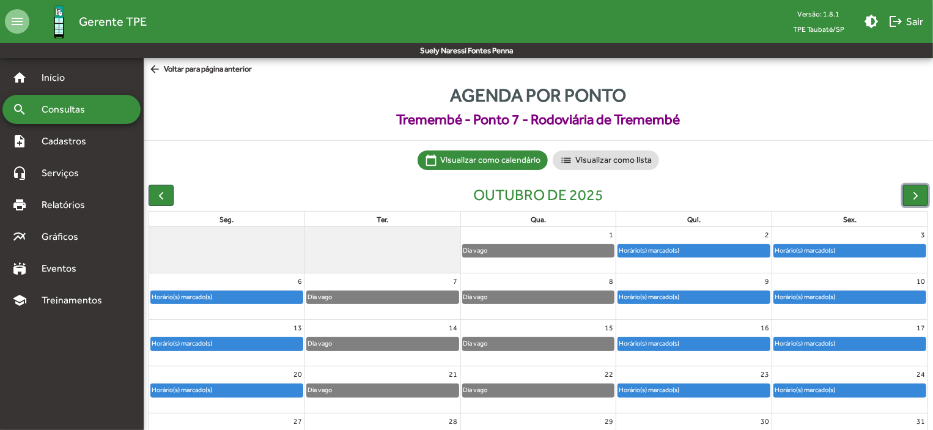
click at [748, 252] on div "Horário(s) marcado(s)" at bounding box center [694, 251] width 152 height 12
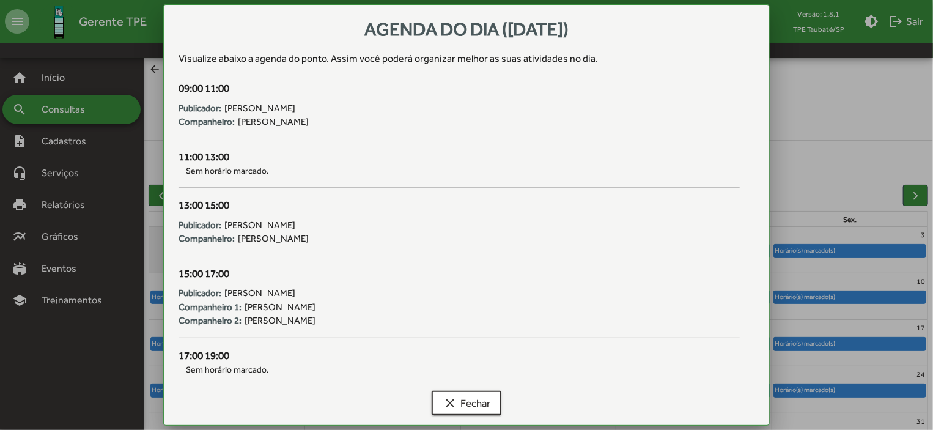
click at [916, 199] on div at bounding box center [466, 215] width 933 height 430
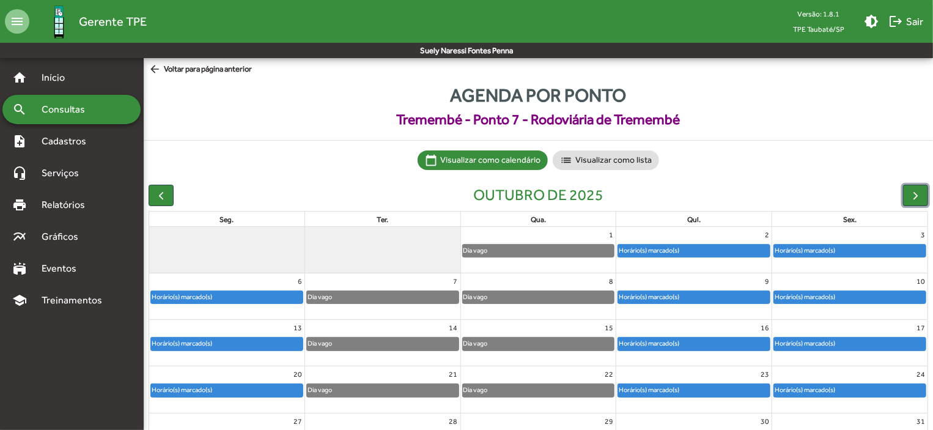
click at [886, 249] on div "Horário(s) marcado(s)" at bounding box center [850, 251] width 152 height 12
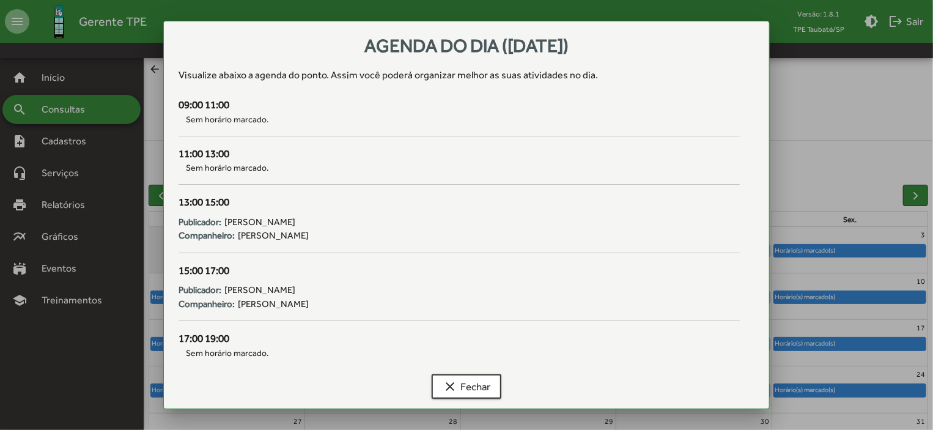
click at [885, 293] on div at bounding box center [466, 215] width 933 height 430
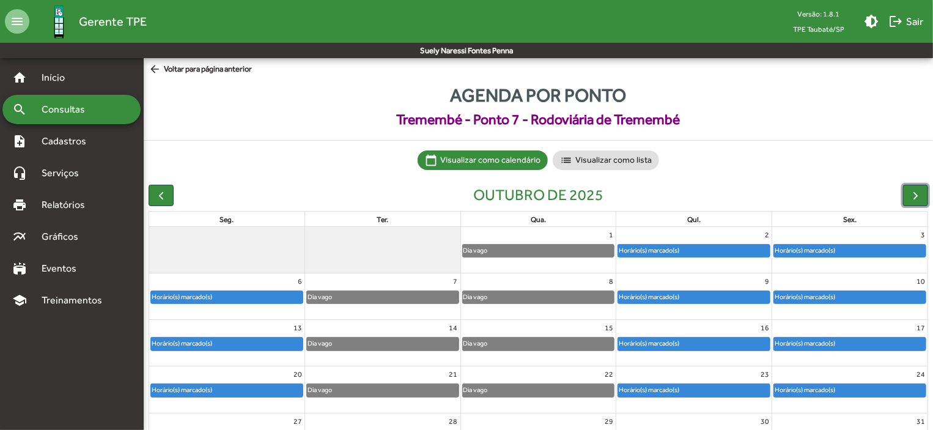
click at [885, 293] on div "Horário(s) marcado(s)" at bounding box center [850, 297] width 152 height 12
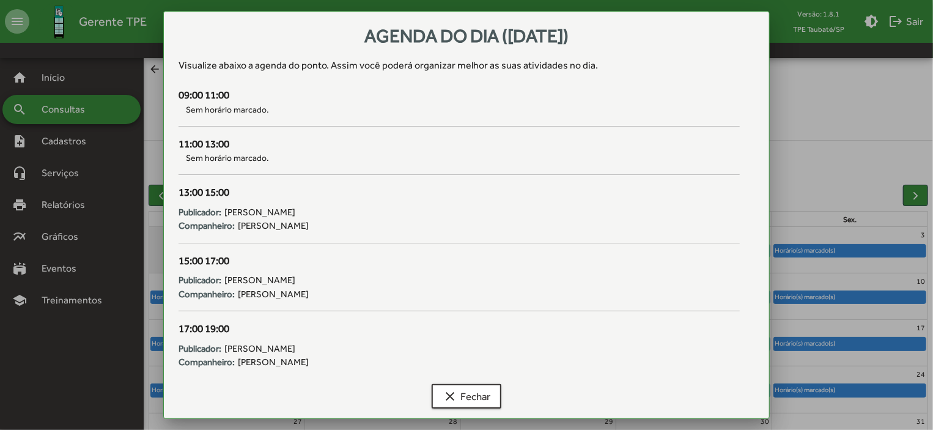
click at [887, 342] on div at bounding box center [466, 215] width 933 height 430
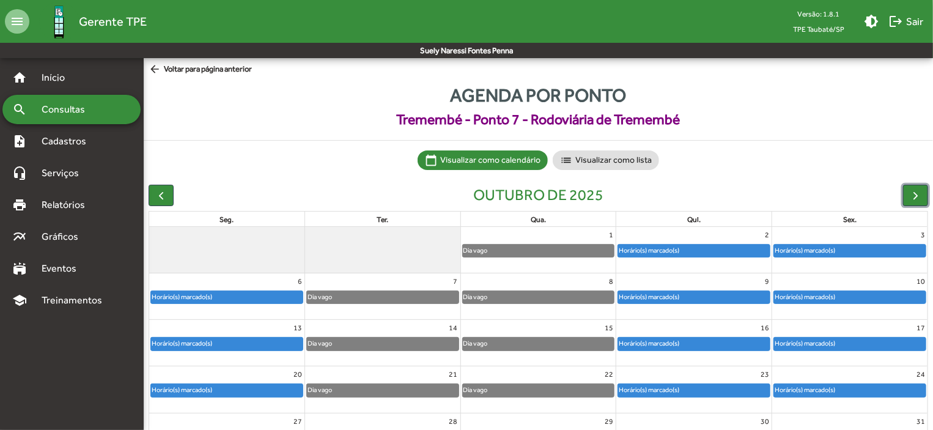
click at [887, 342] on div "Horário(s) marcado(s)" at bounding box center [850, 343] width 152 height 12
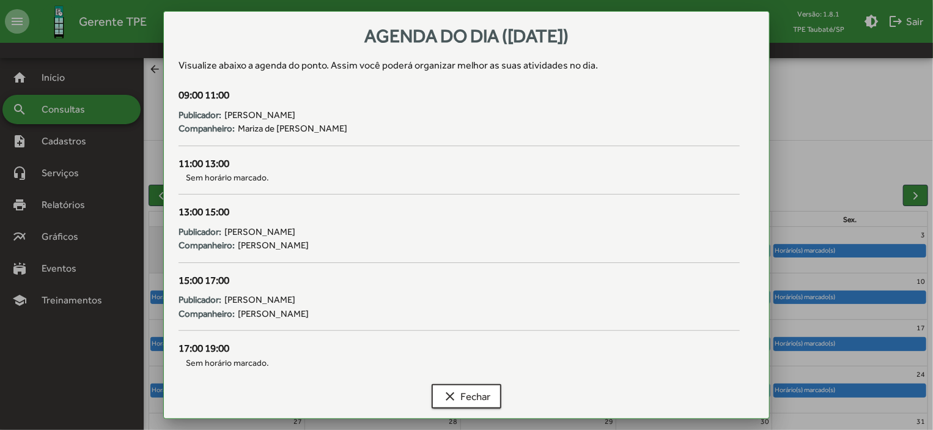
click at [879, 388] on div at bounding box center [466, 215] width 933 height 430
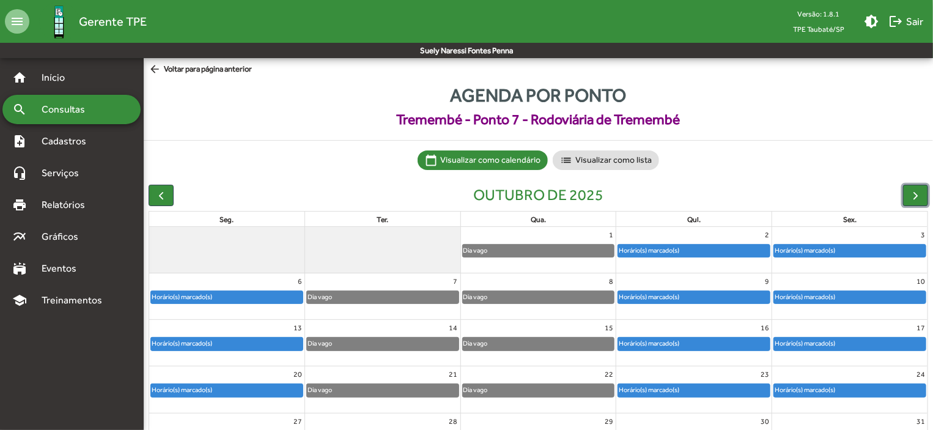
click at [879, 388] on div "Horário(s) marcado(s)" at bounding box center [850, 390] width 152 height 12
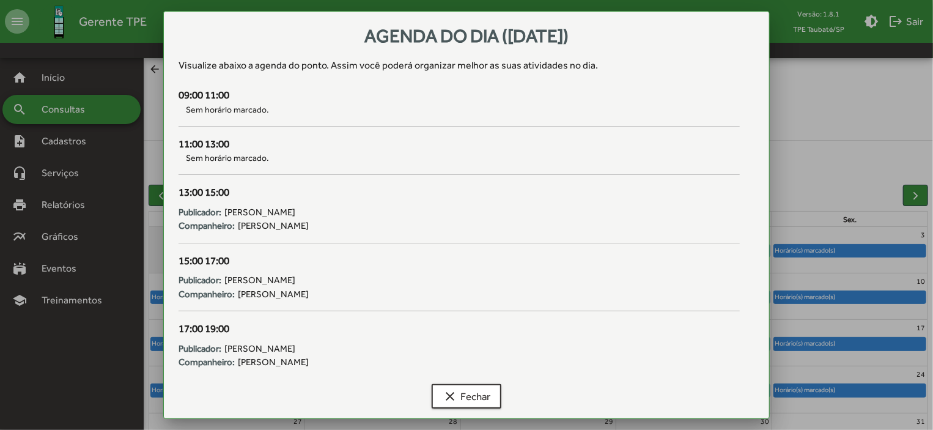
click at [840, 84] on div at bounding box center [466, 215] width 933 height 430
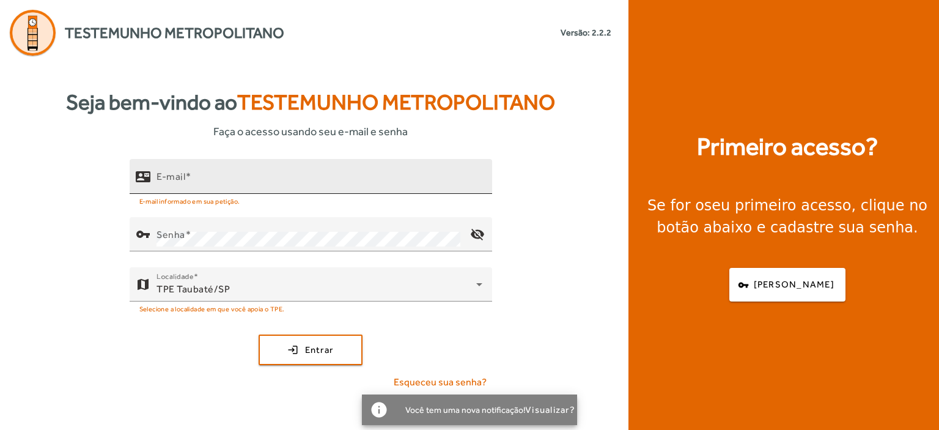
click at [182, 173] on mat-label "E-mail" at bounding box center [170, 177] width 29 height 12
click at [182, 174] on input "E-mail" at bounding box center [319, 181] width 326 height 15
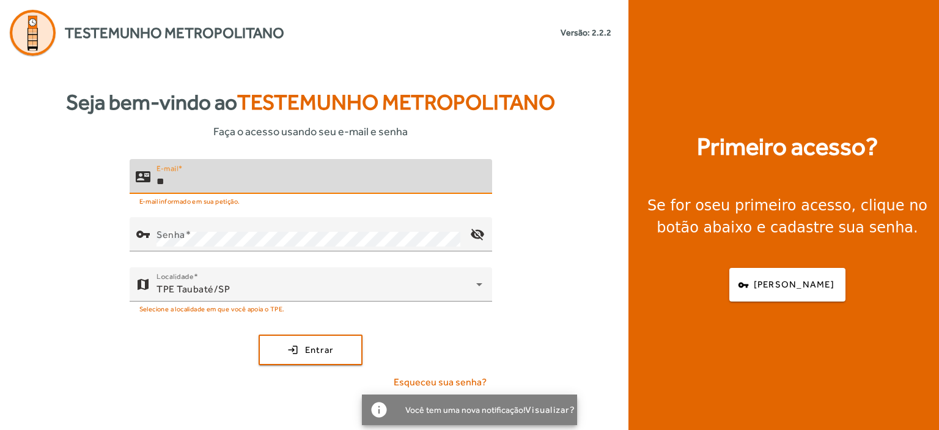
type input "*"
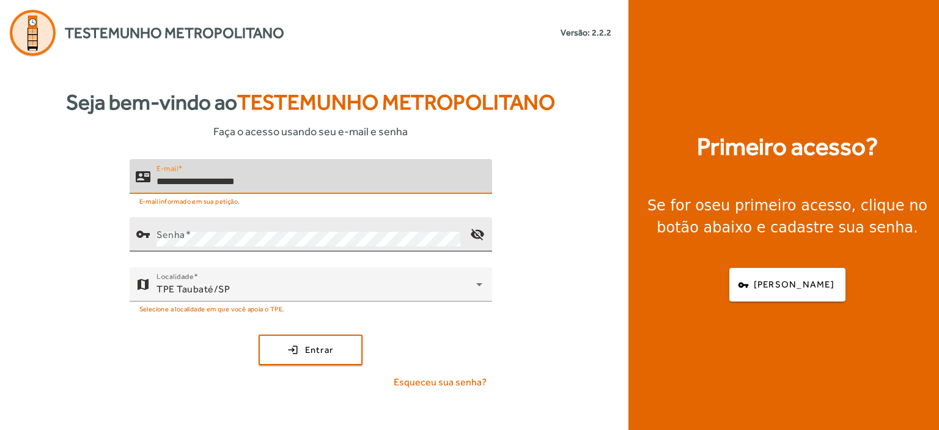
type input "**********"
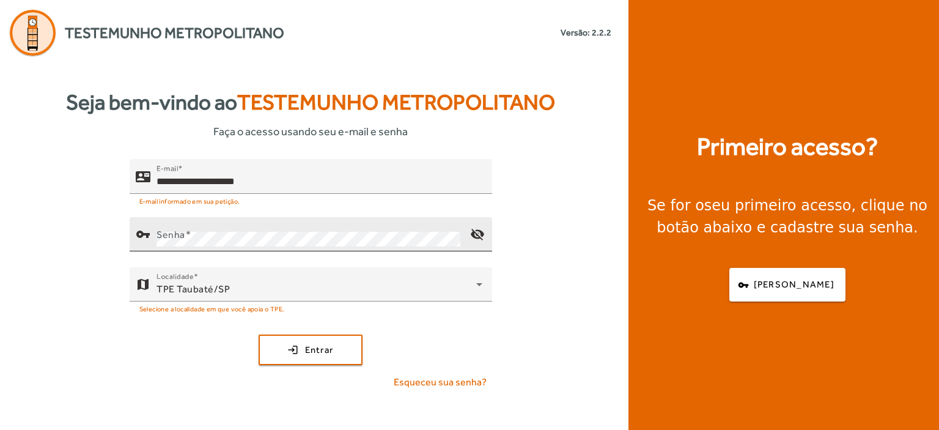
click at [168, 224] on div "Senha" at bounding box center [308, 234] width 304 height 34
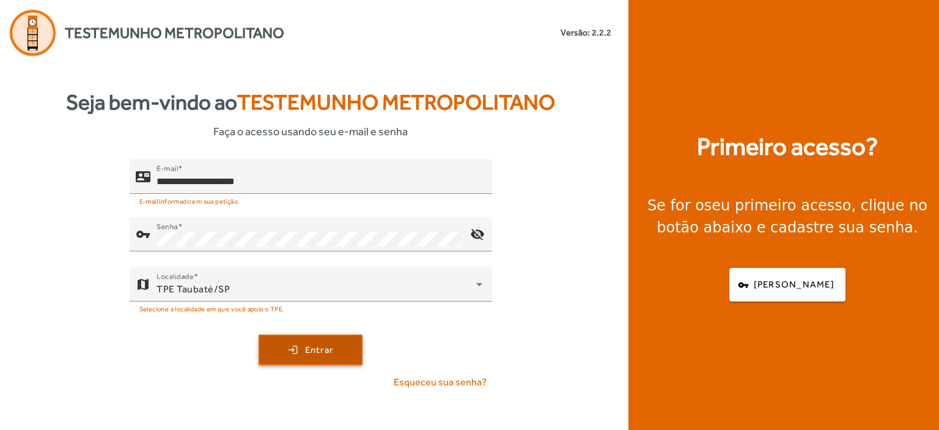
click at [305, 350] on span "Entrar" at bounding box center [319, 350] width 29 height 14
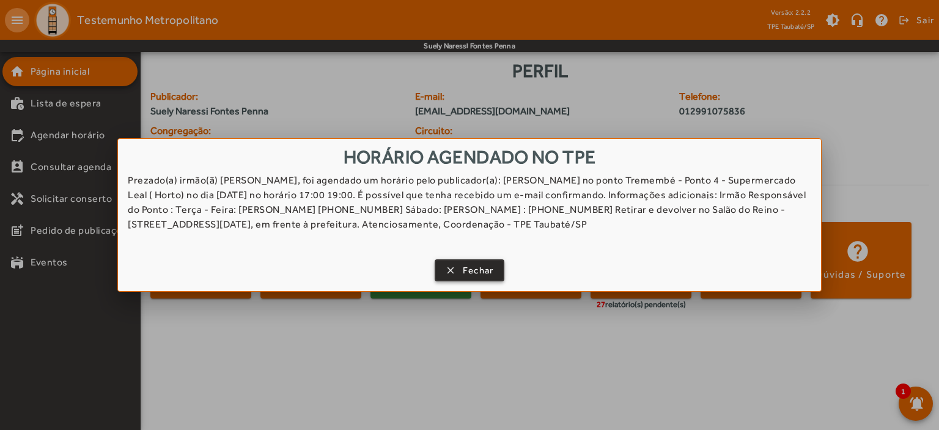
click at [481, 273] on span "Fechar" at bounding box center [478, 270] width 31 height 14
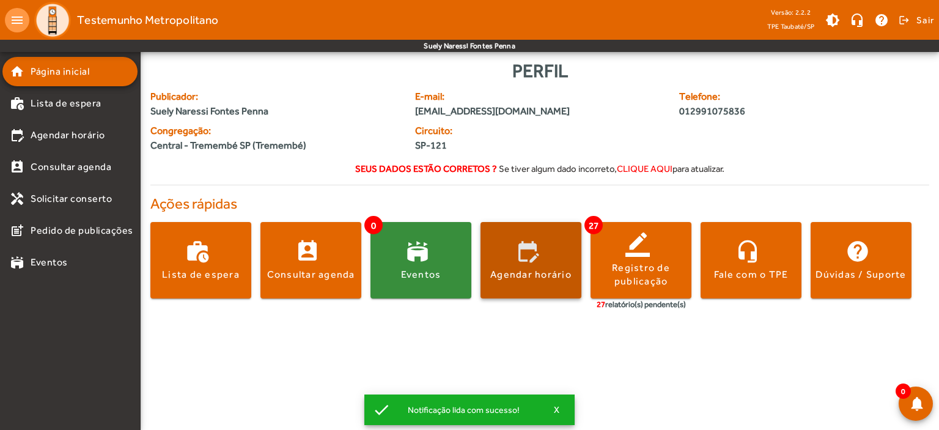
click at [516, 274] on div "Agendar horário" at bounding box center [530, 274] width 81 height 13
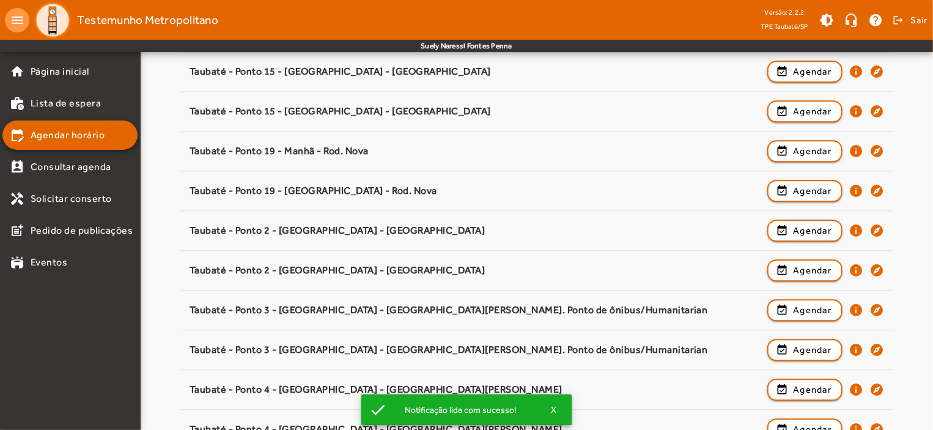
scroll to position [1880, 0]
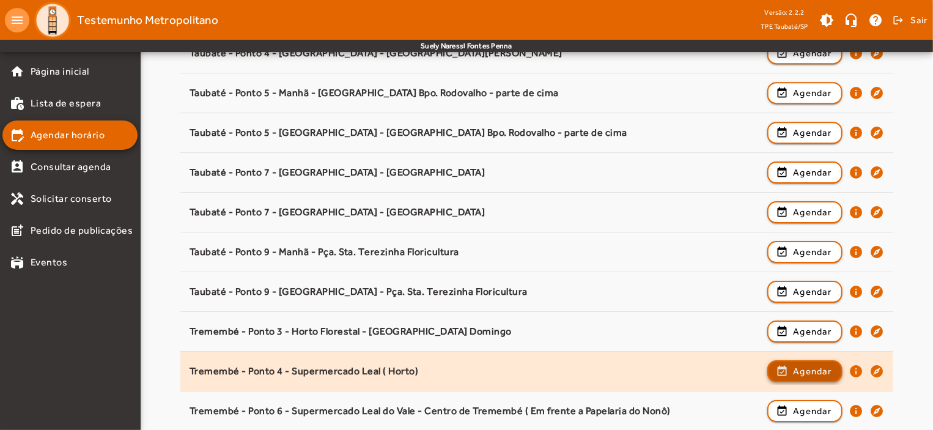
click at [802, 364] on span "Agendar" at bounding box center [812, 371] width 39 height 15
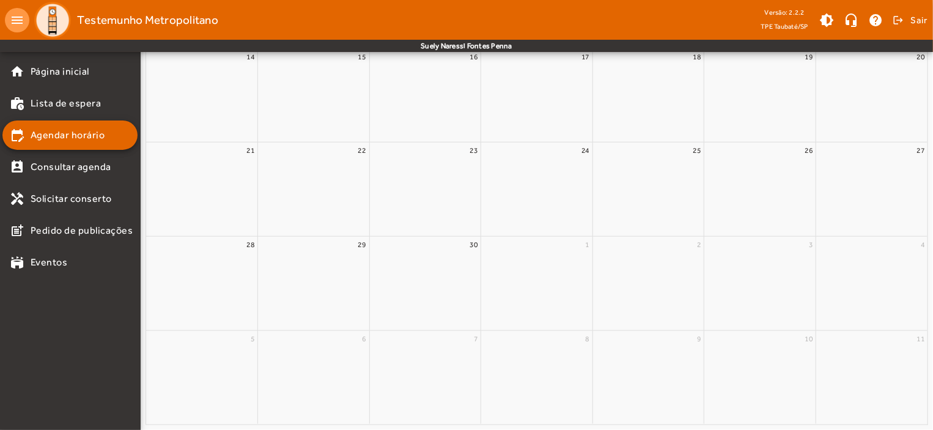
scroll to position [0, 0]
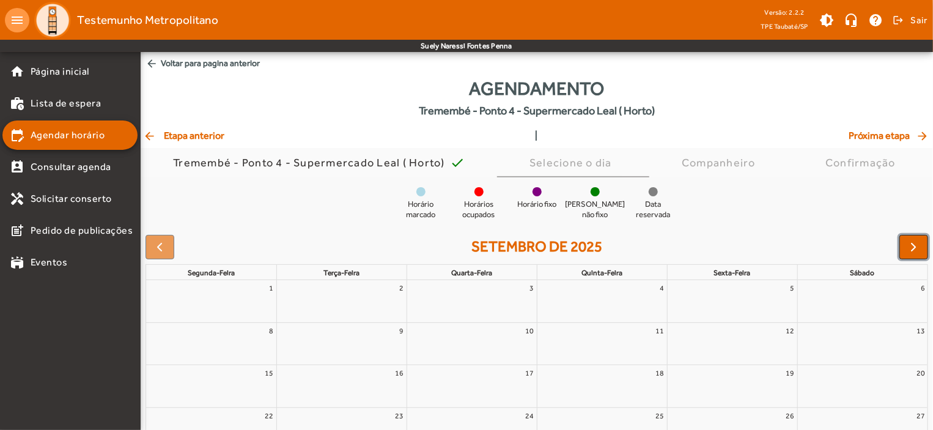
click at [907, 235] on button "button" at bounding box center [913, 247] width 29 height 24
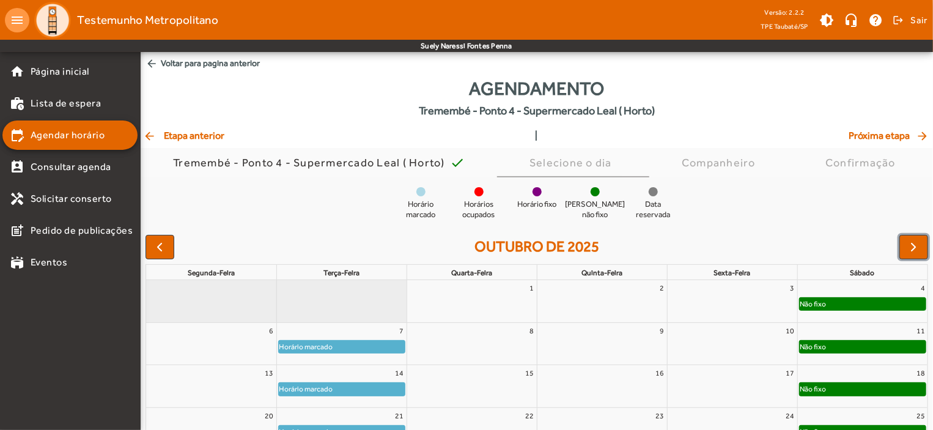
click at [392, 350] on div "Horário marcado" at bounding box center [342, 346] width 126 height 12
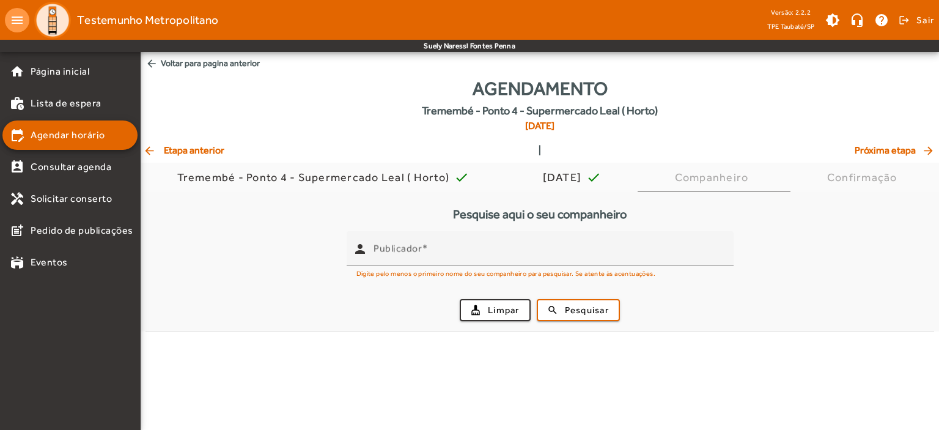
click at [152, 59] on mat-icon "arrow_back" at bounding box center [151, 63] width 12 height 12
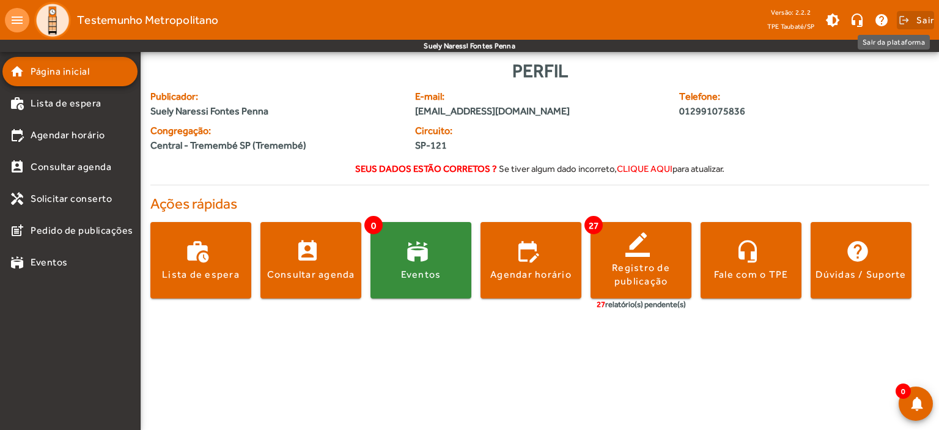
click at [930, 20] on span "Sair" at bounding box center [925, 20] width 18 height 20
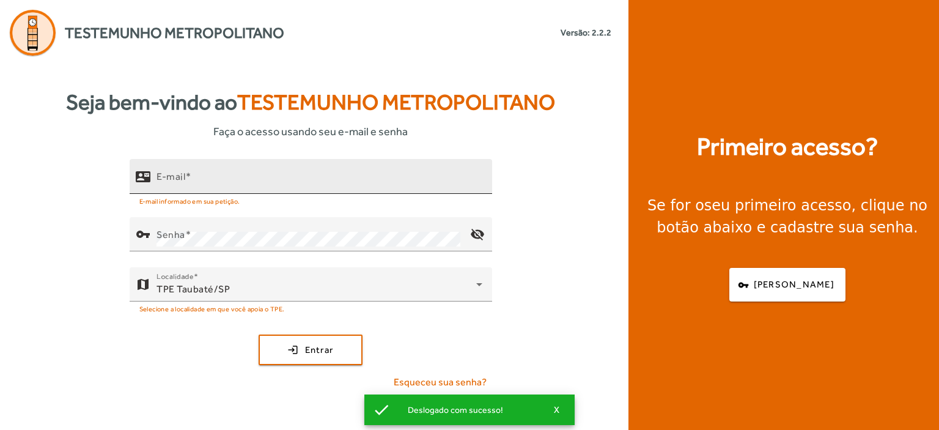
click at [178, 180] on mat-label "E-mail" at bounding box center [170, 177] width 29 height 12
click at [178, 180] on input "E-mail" at bounding box center [319, 181] width 326 height 15
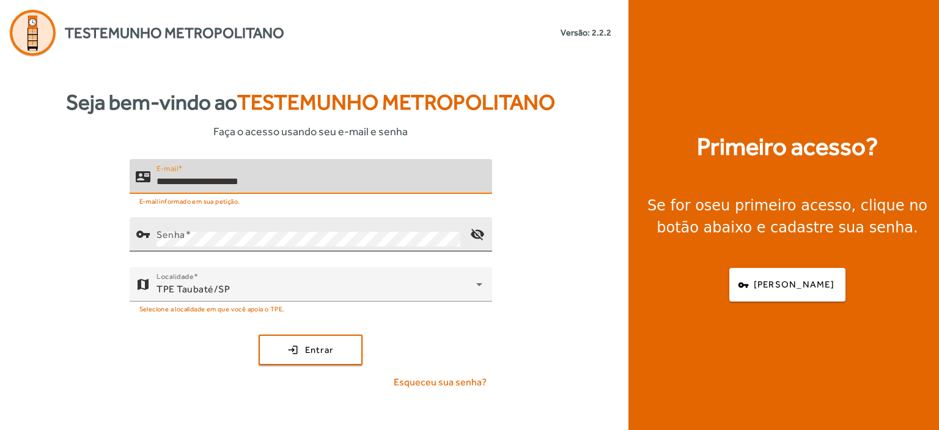
type input "**********"
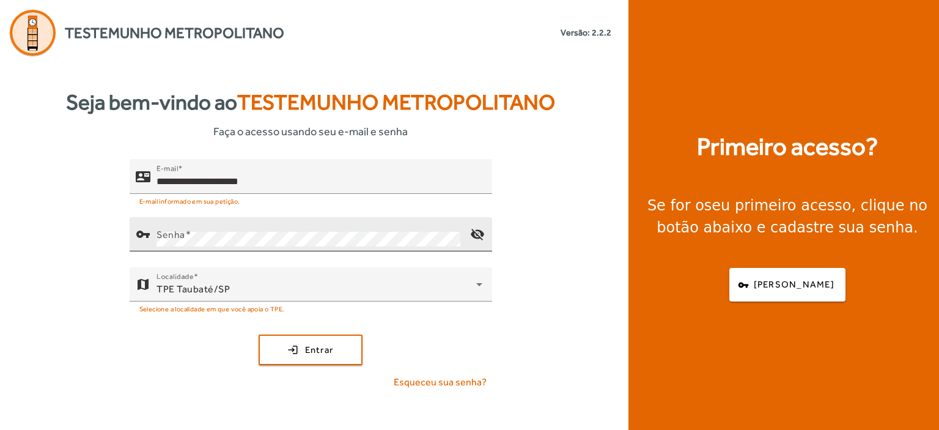
click at [160, 232] on mat-label "Senha" at bounding box center [170, 235] width 29 height 12
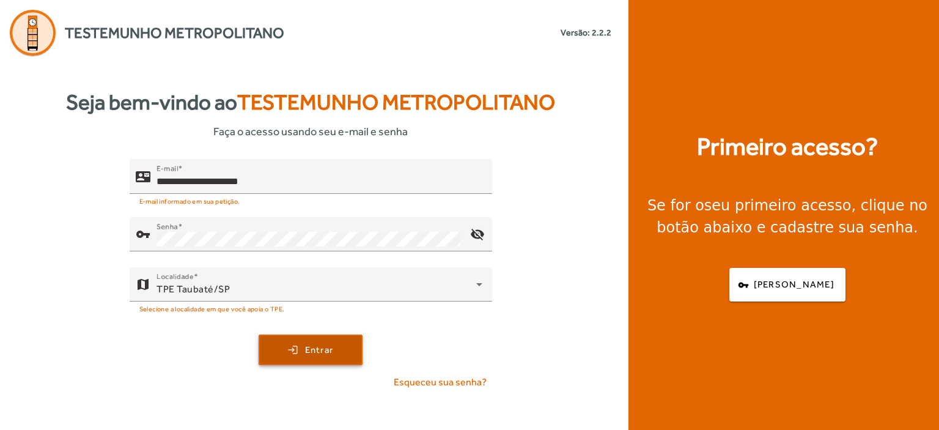
click at [314, 347] on span "Entrar" at bounding box center [319, 350] width 29 height 14
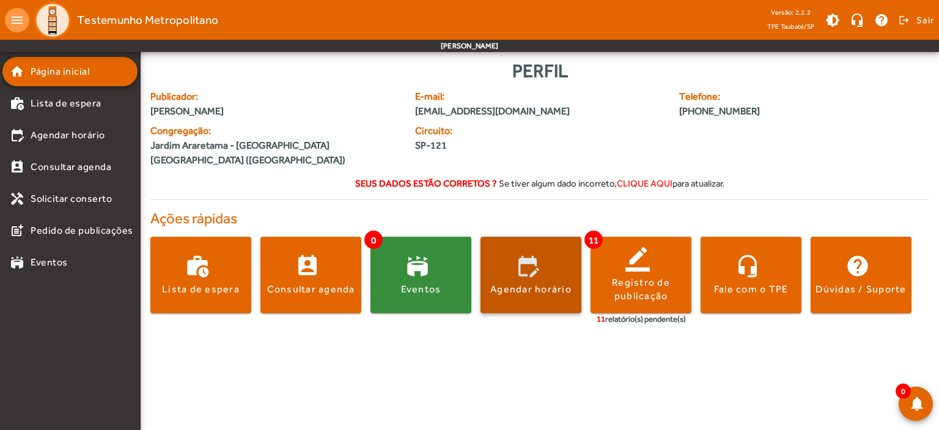
click at [530, 268] on span at bounding box center [530, 274] width 101 height 29
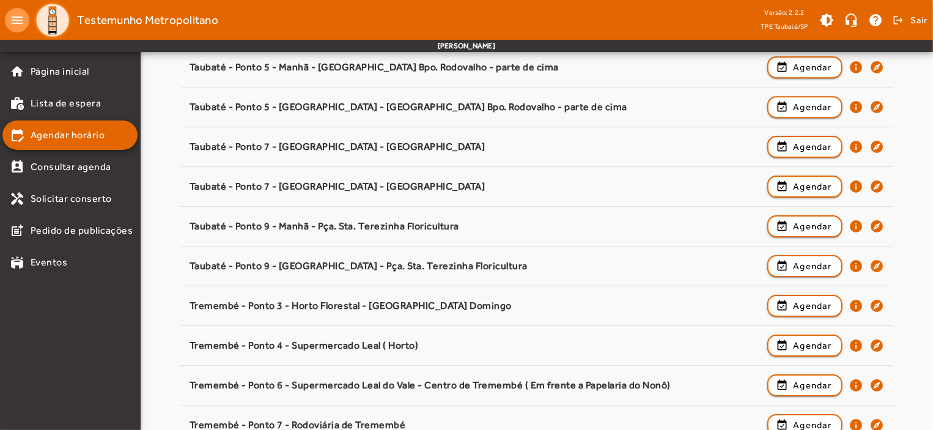
scroll to position [1914, 0]
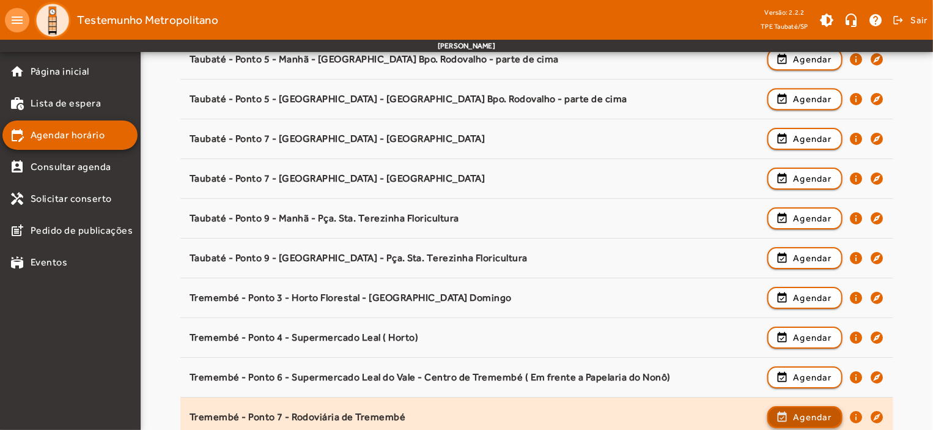
click at [830, 411] on span "Agendar" at bounding box center [812, 417] width 39 height 15
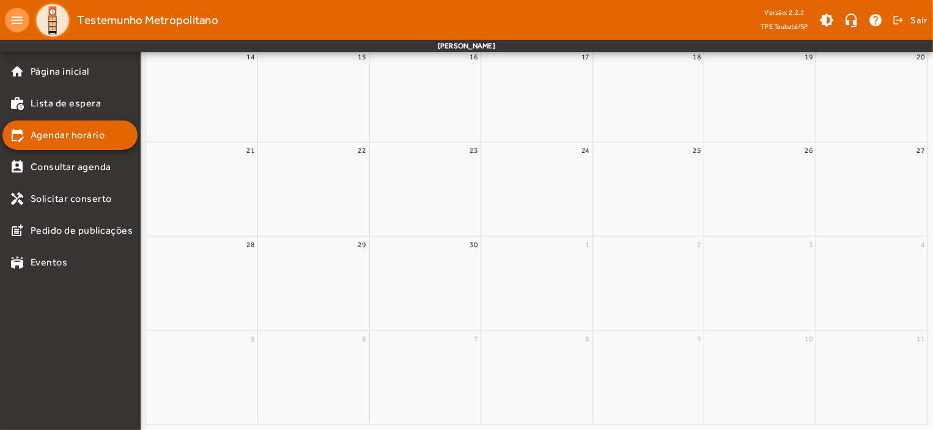
scroll to position [0, 0]
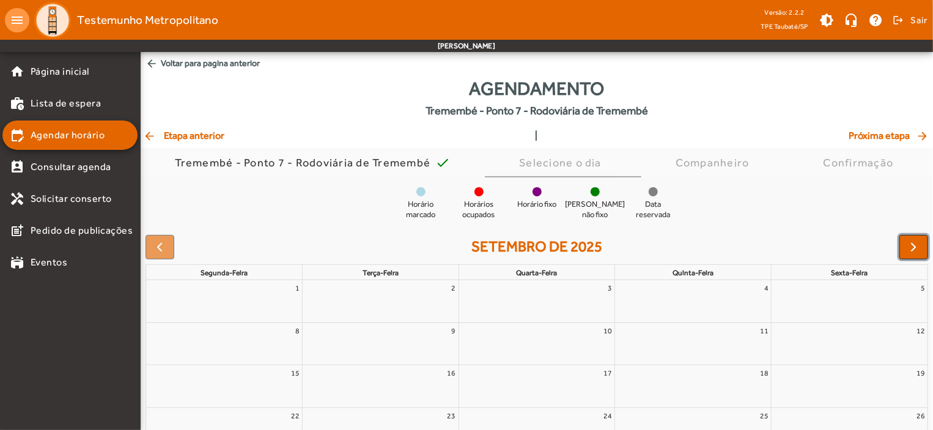
click at [913, 245] on span "button" at bounding box center [914, 247] width 15 height 15
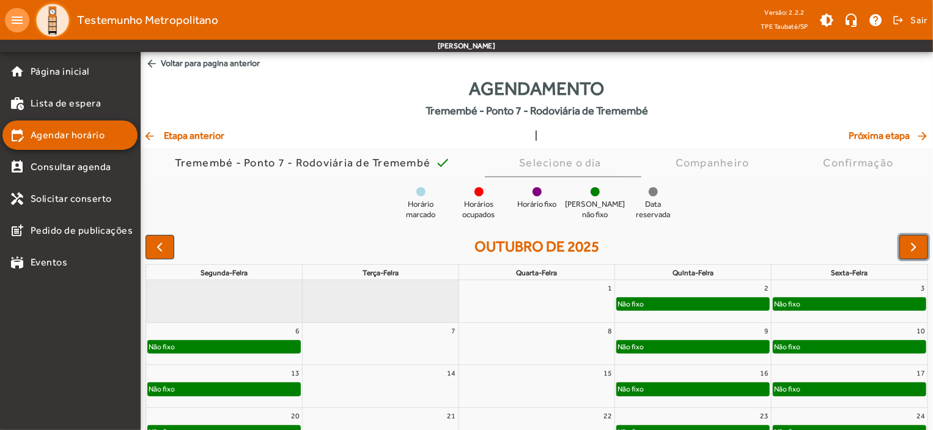
click at [232, 347] on div "Não fixo" at bounding box center [224, 346] width 152 height 12
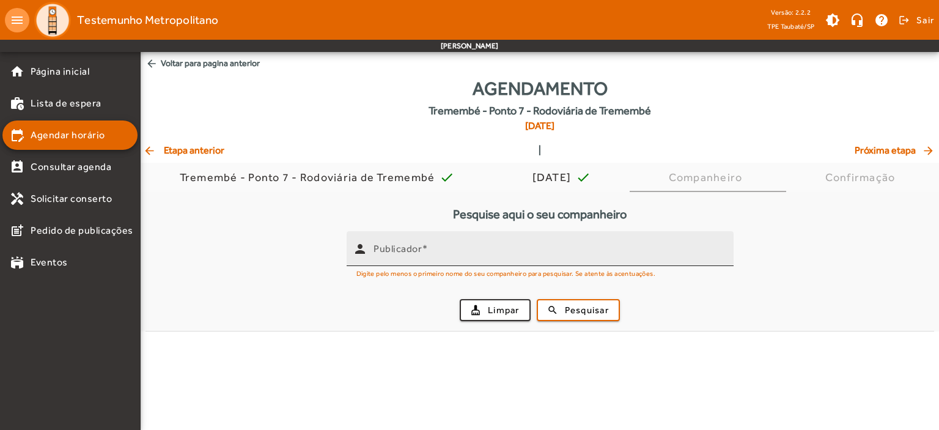
click at [389, 246] on mat-label "Publicador" at bounding box center [398, 249] width 48 height 12
click at [389, 246] on input "Publicador" at bounding box center [549, 253] width 350 height 15
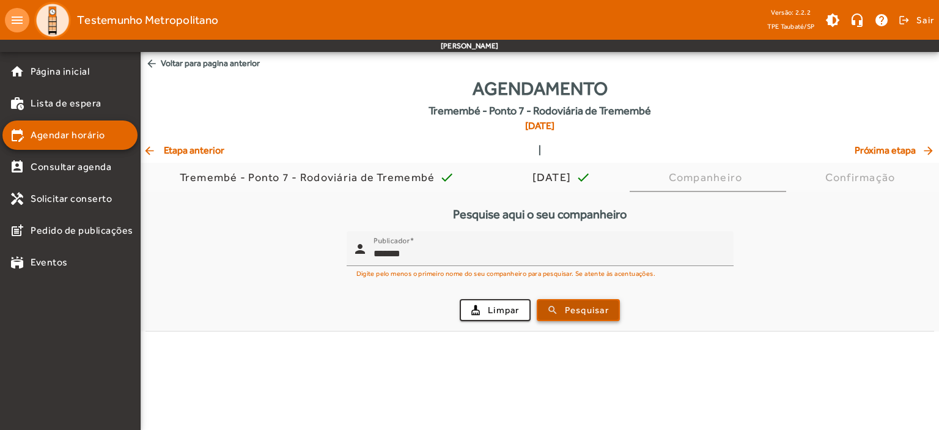
click at [567, 310] on span "Pesquisar" at bounding box center [587, 310] width 44 height 14
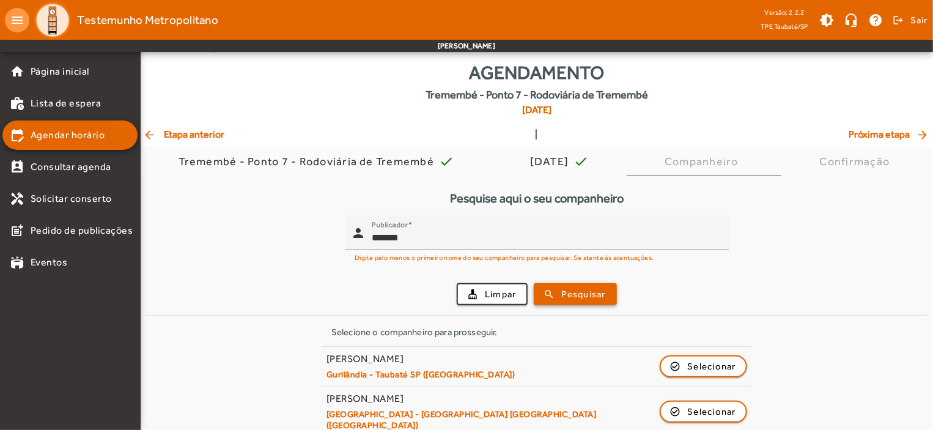
scroll to position [21, 0]
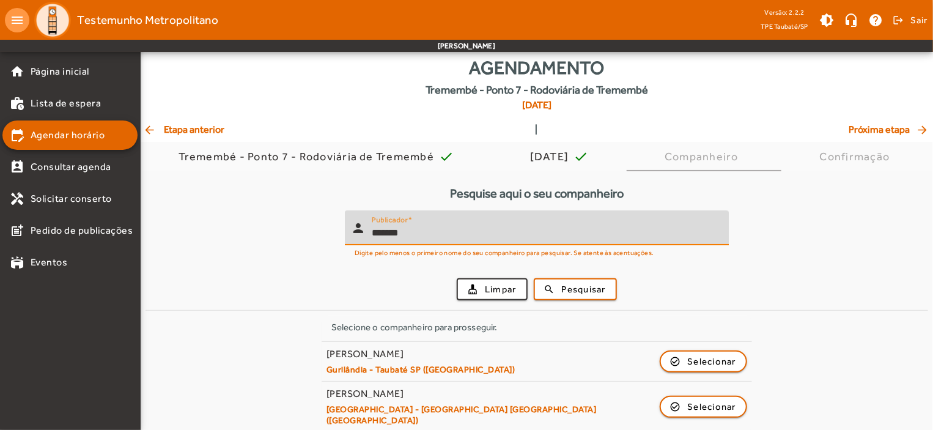
click at [407, 235] on input "*******" at bounding box center [545, 233] width 347 height 15
type input "*******"
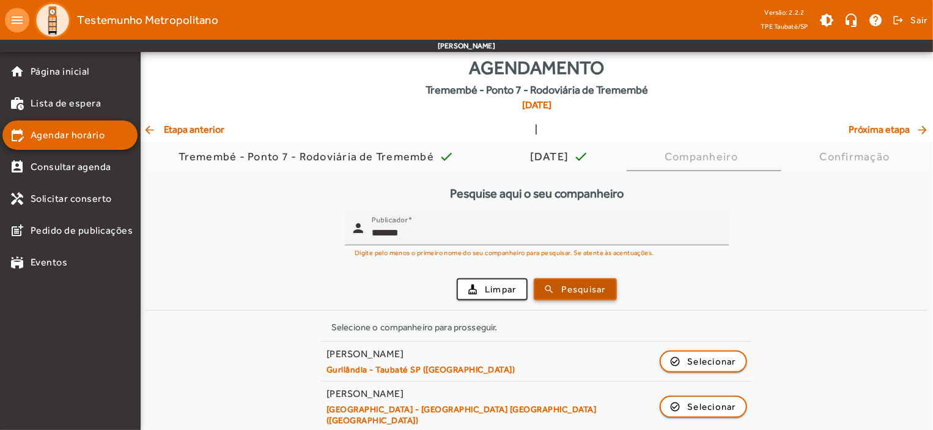
click at [594, 291] on span "Pesquisar" at bounding box center [584, 289] width 44 height 14
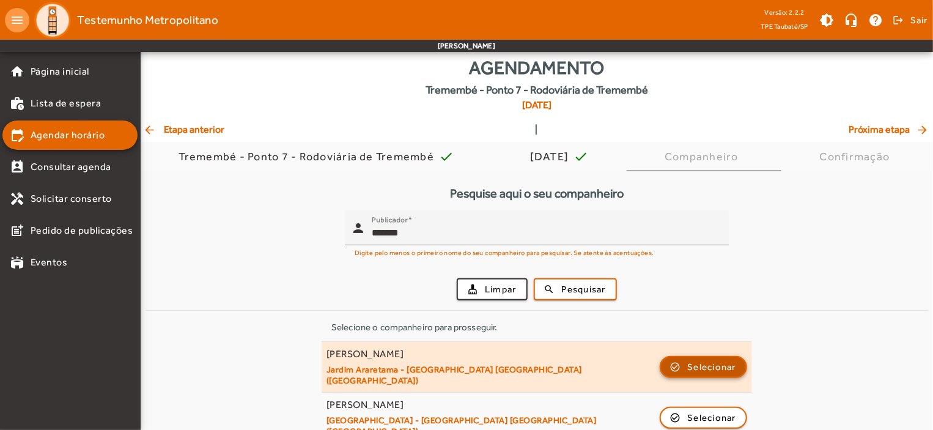
click at [714, 359] on span "Selecionar" at bounding box center [712, 366] width 49 height 15
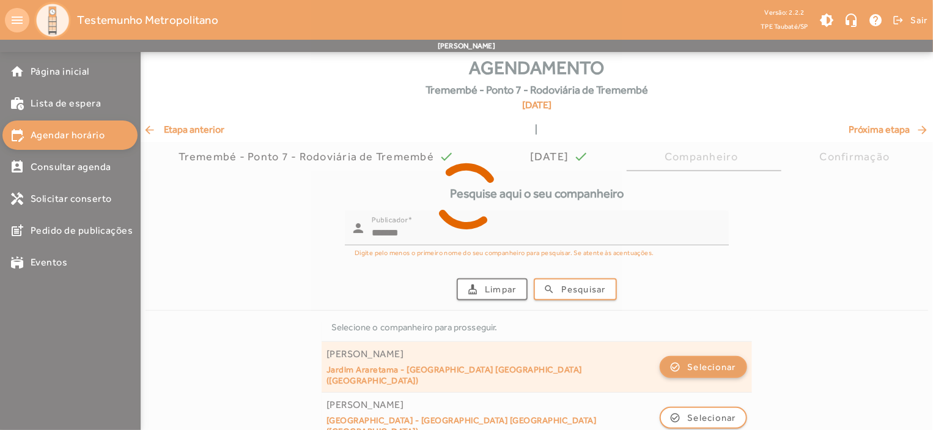
scroll to position [0, 0]
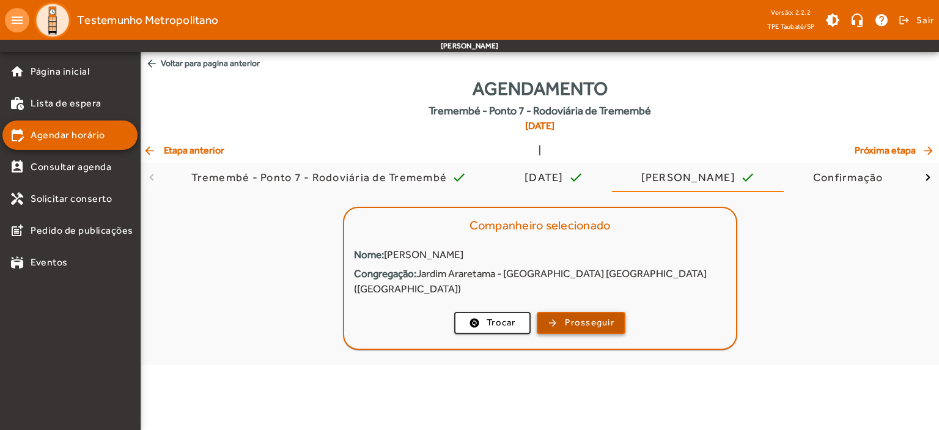
click at [600, 315] on span "Prosseguir" at bounding box center [590, 322] width 50 height 14
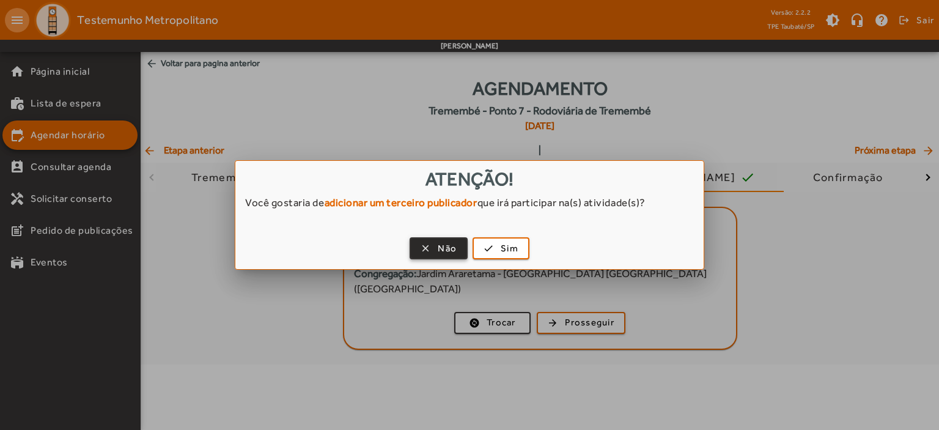
click at [444, 249] on span "Não" at bounding box center [447, 248] width 19 height 14
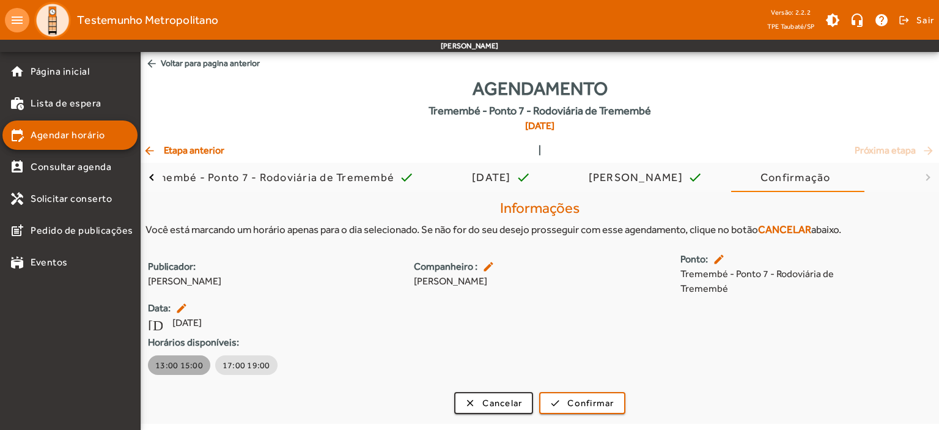
click at [190, 367] on span "13:00 15:00" at bounding box center [179, 365] width 48 height 12
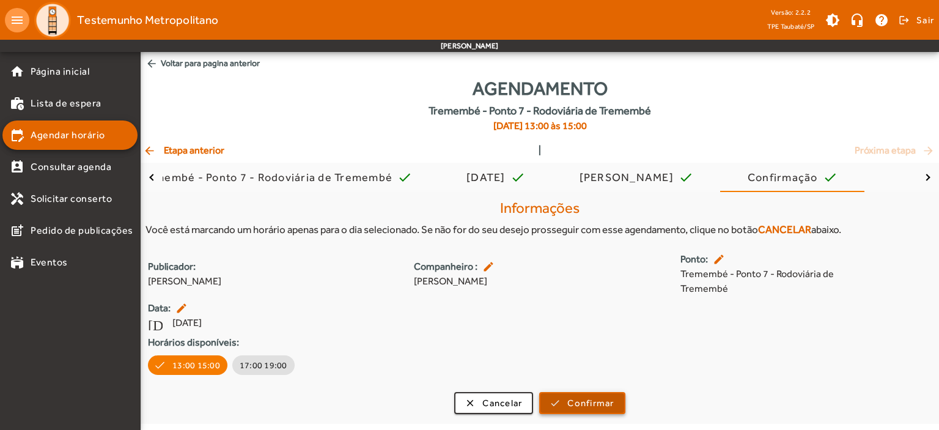
click at [587, 400] on span "Confirmar" at bounding box center [590, 403] width 46 height 14
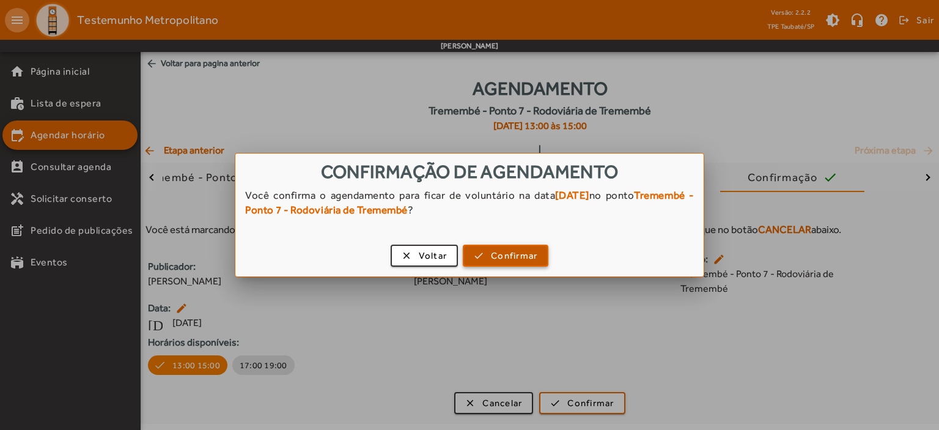
click at [519, 255] on span "Confirmar" at bounding box center [514, 256] width 46 height 14
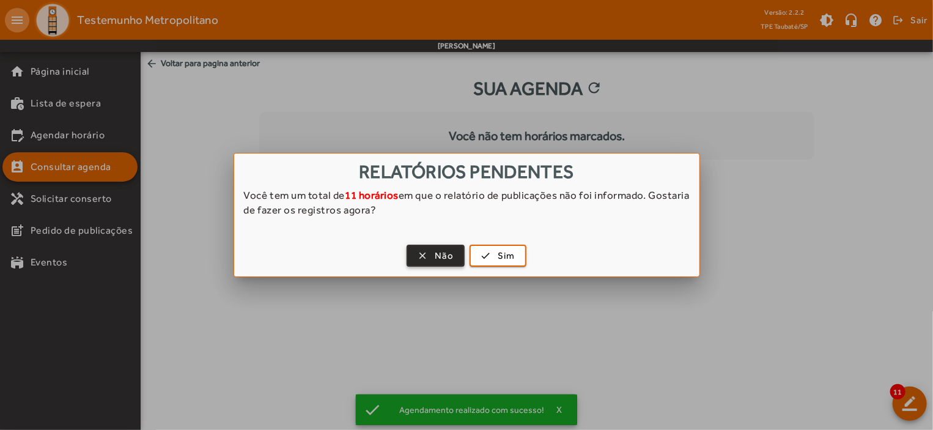
click at [433, 255] on span "button" at bounding box center [436, 255] width 56 height 29
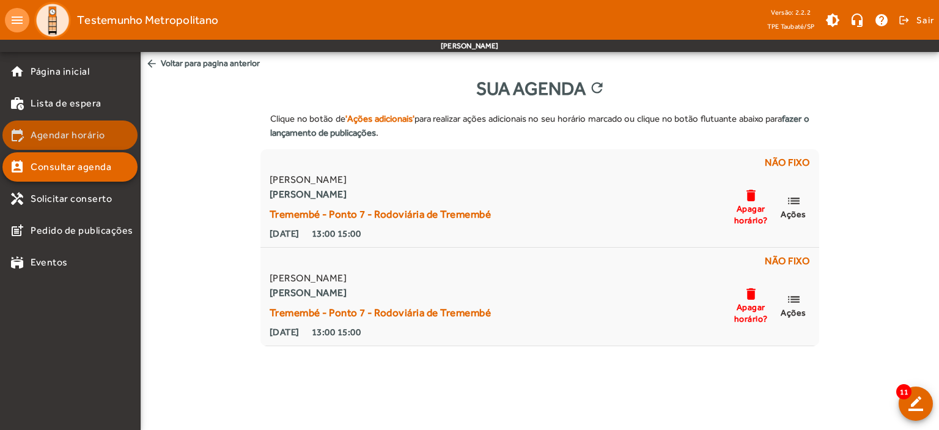
click at [89, 131] on span "Agendar horário" at bounding box center [68, 135] width 75 height 15
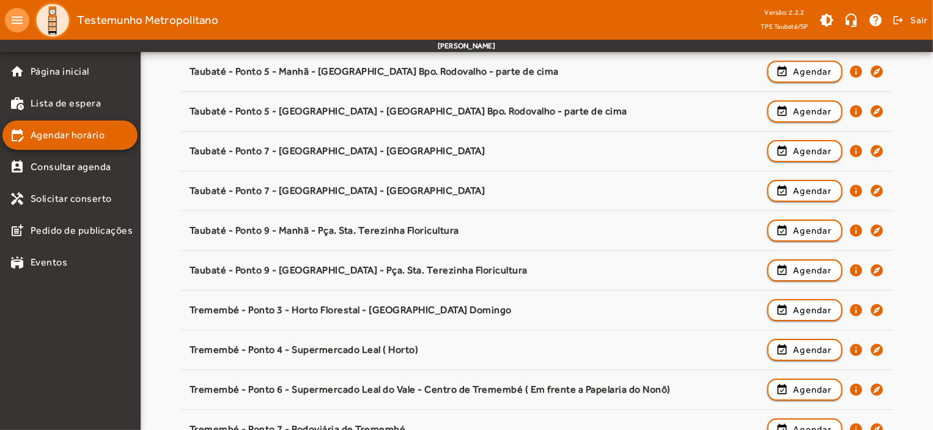
scroll to position [1914, 0]
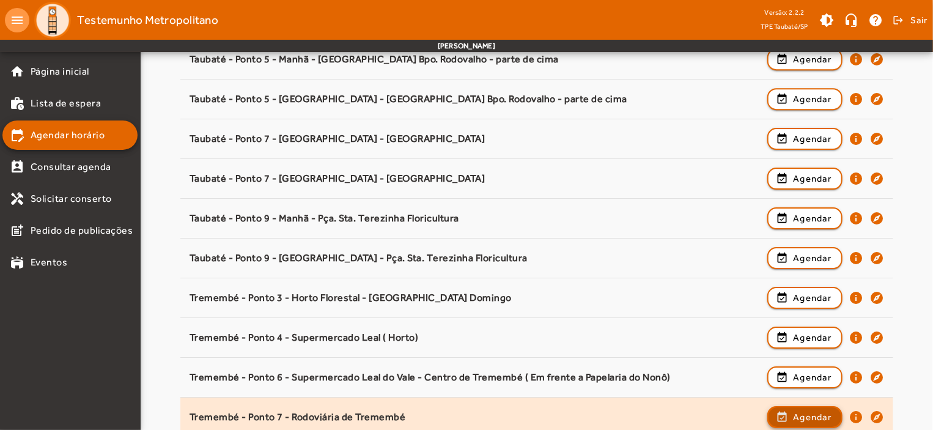
click at [826, 410] on span "Agendar" at bounding box center [812, 417] width 39 height 15
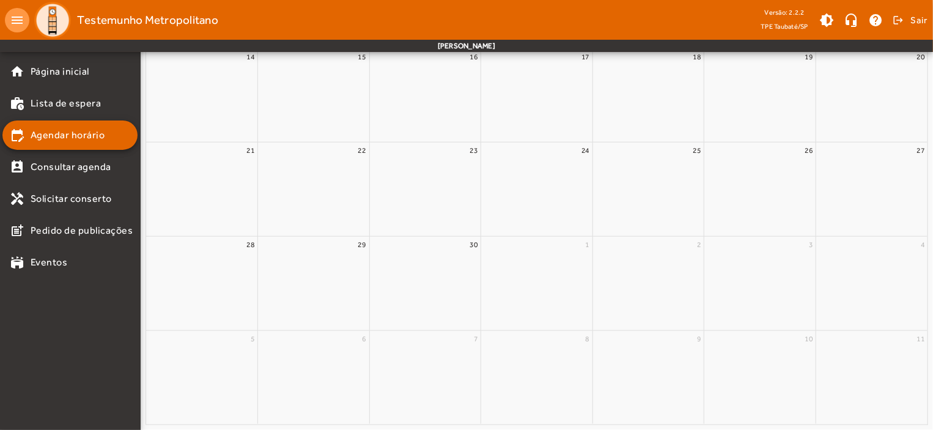
scroll to position [0, 0]
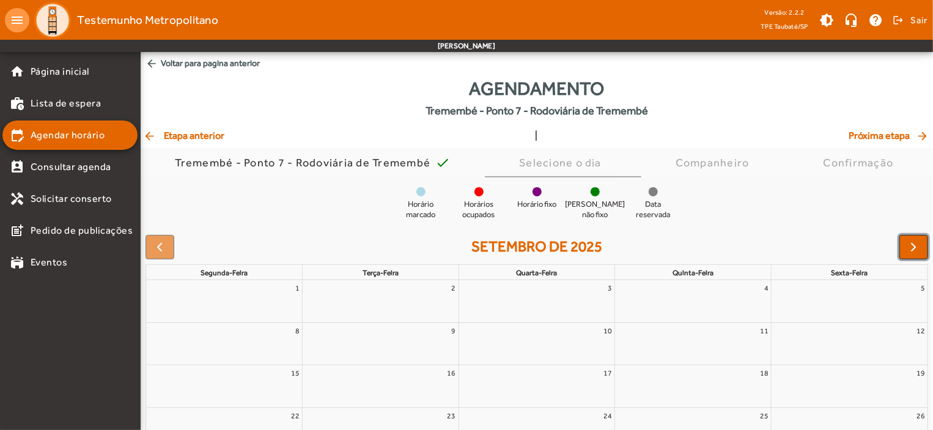
click at [908, 245] on span "button" at bounding box center [914, 247] width 15 height 15
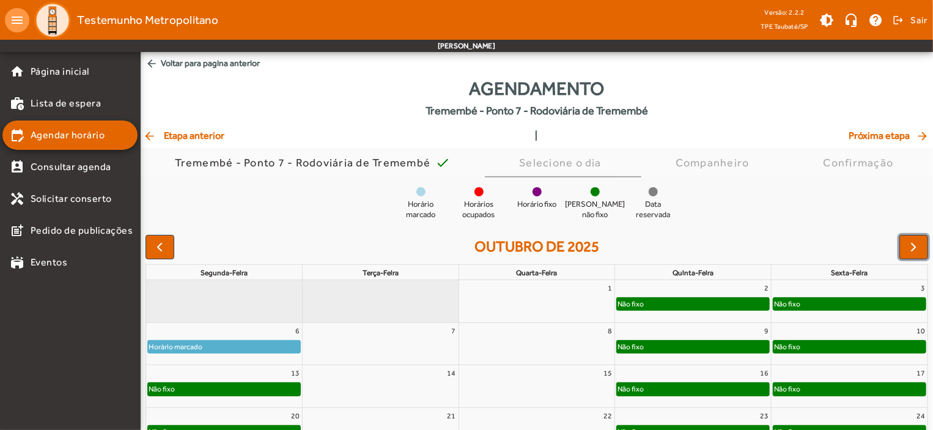
click at [255, 384] on div "Não fixo" at bounding box center [224, 389] width 152 height 12
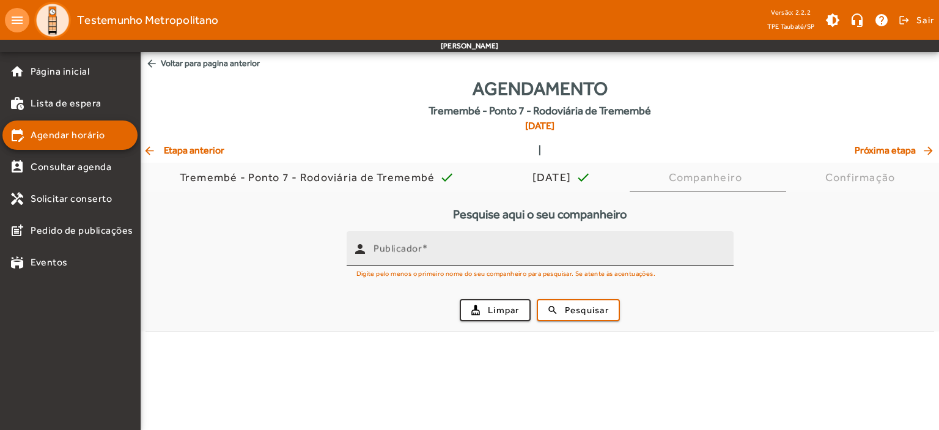
click at [372, 257] on div "person" at bounding box center [360, 248] width 27 height 27
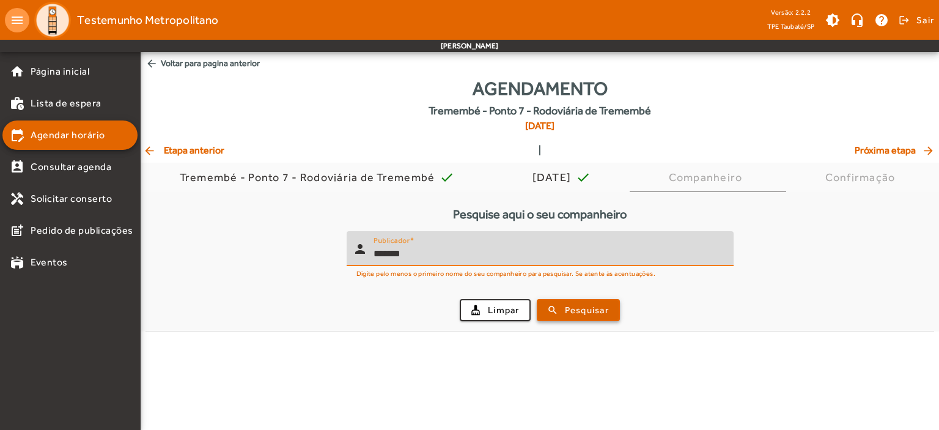
type input "*******"
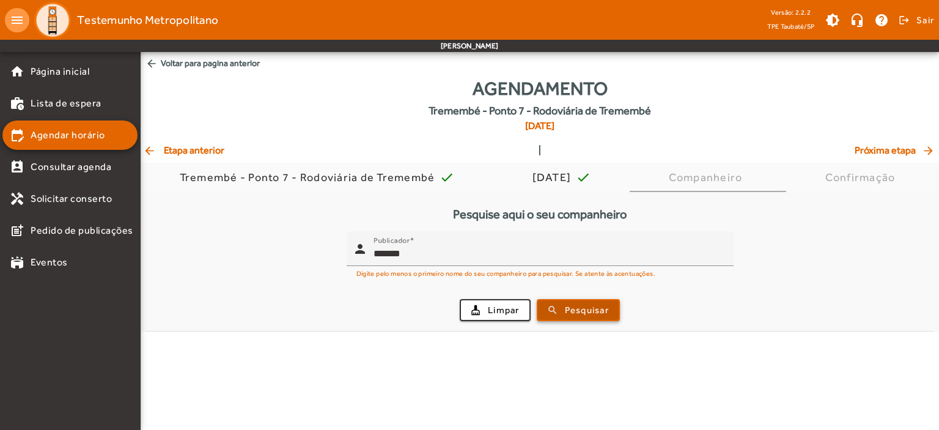
click at [589, 313] on span "Pesquisar" at bounding box center [587, 310] width 44 height 14
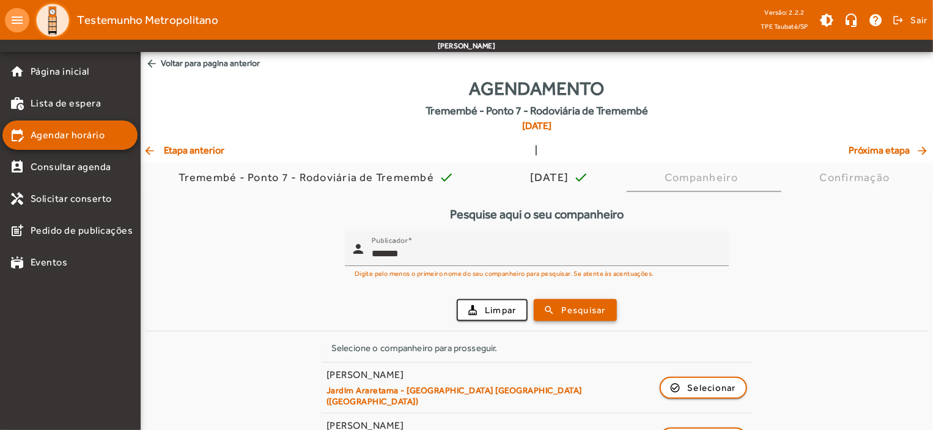
scroll to position [21, 0]
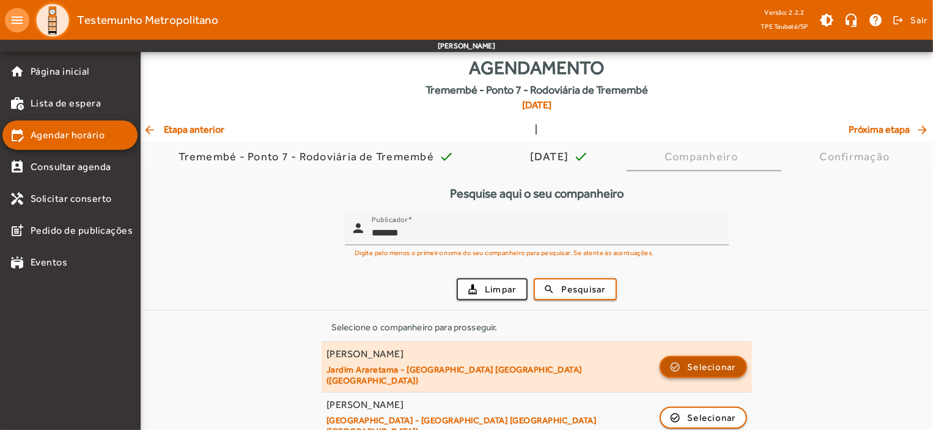
click at [723, 360] on span "Selecionar" at bounding box center [712, 366] width 49 height 15
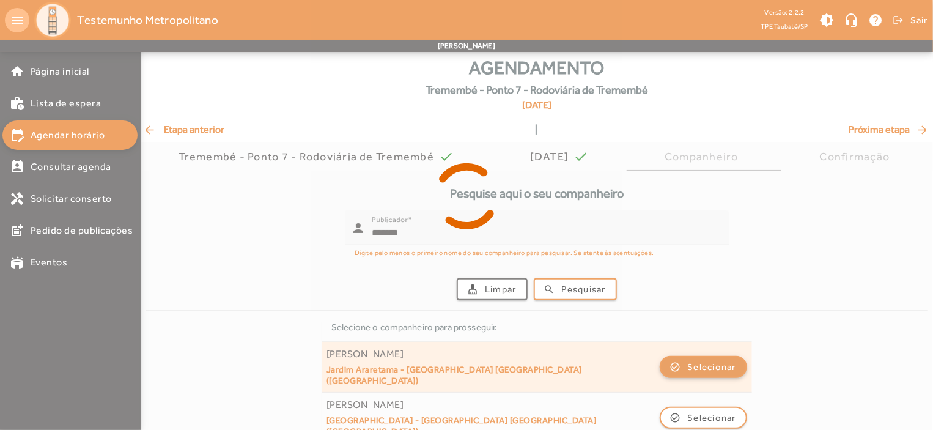
scroll to position [0, 0]
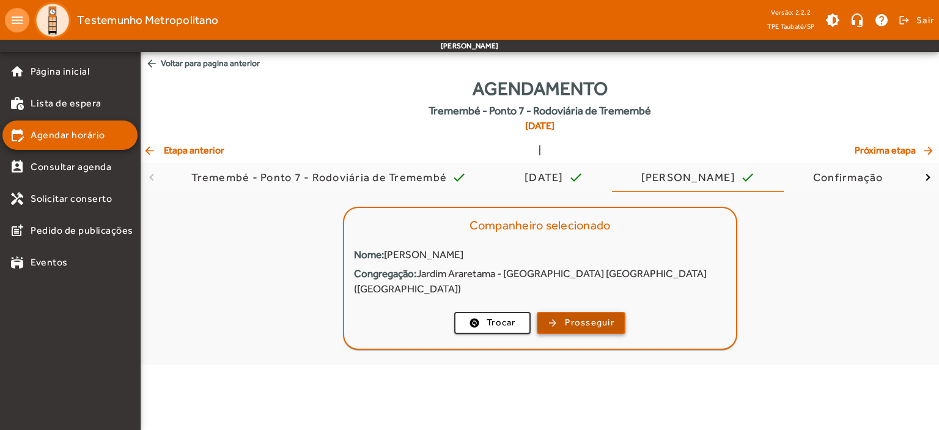
click at [575, 315] on span "Prosseguir" at bounding box center [590, 322] width 50 height 14
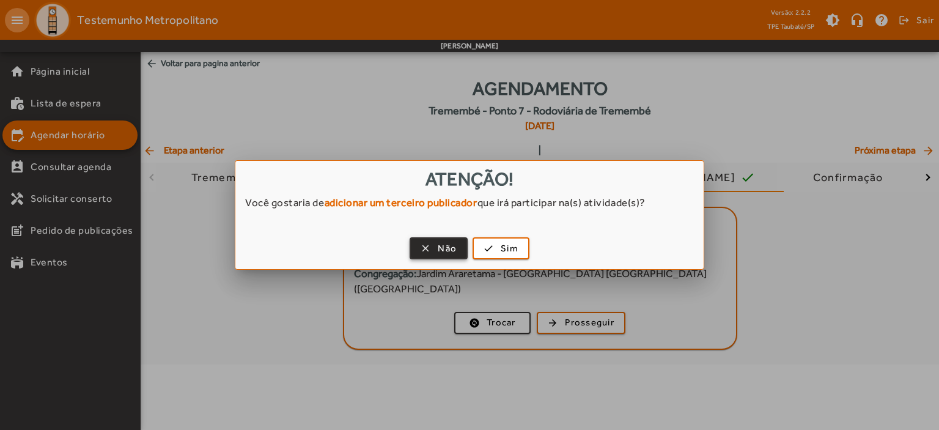
click at [429, 249] on span "button" at bounding box center [439, 248] width 56 height 29
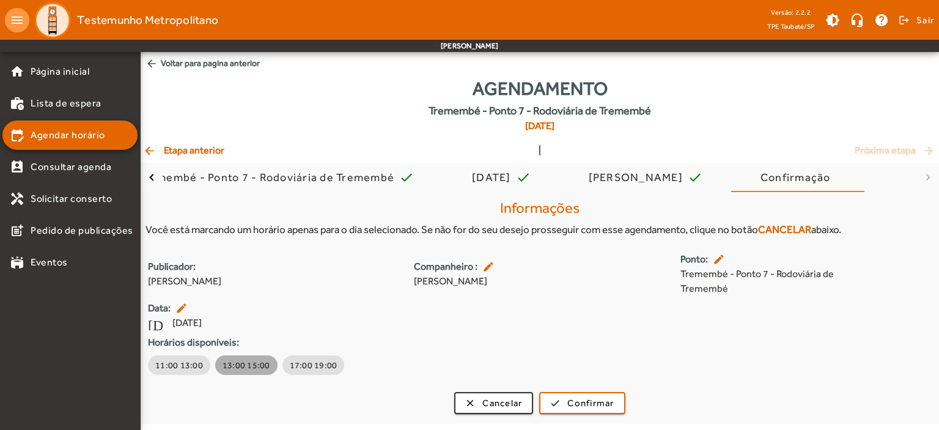
click at [259, 362] on span "13:00 15:00" at bounding box center [247, 365] width 48 height 12
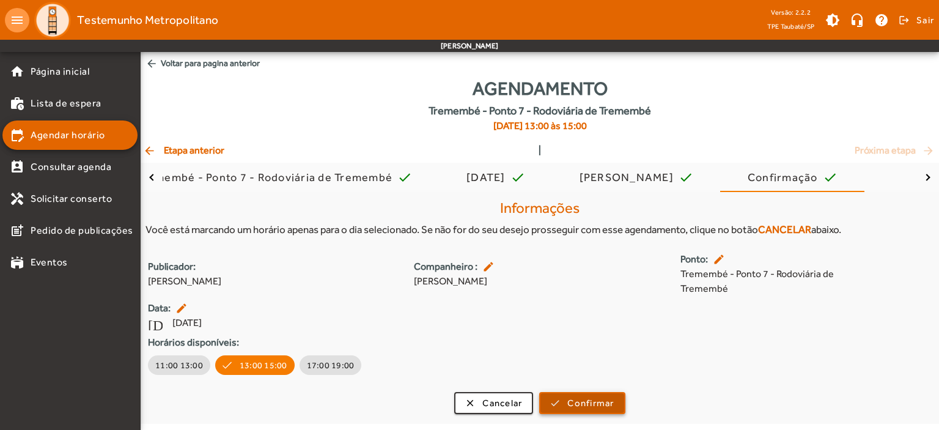
click at [592, 396] on span "Confirmar" at bounding box center [590, 403] width 46 height 14
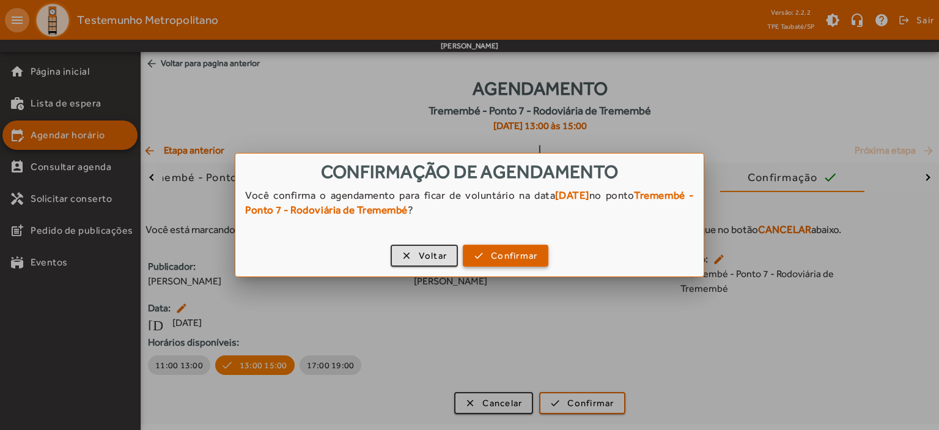
click at [517, 251] on span "Confirmar" at bounding box center [514, 256] width 46 height 14
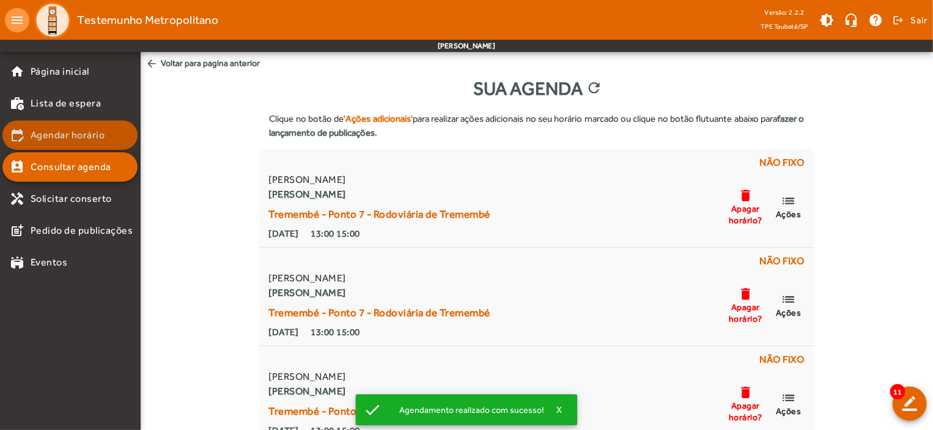
click at [66, 129] on span "Agendar horário" at bounding box center [68, 135] width 75 height 15
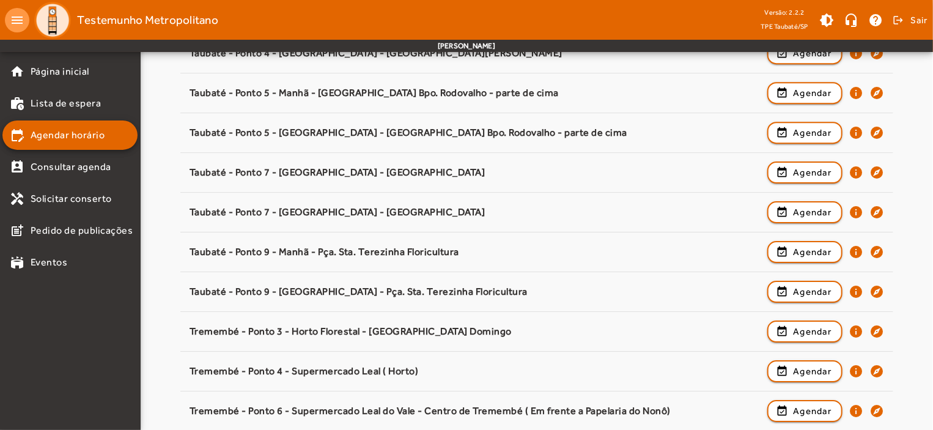
scroll to position [1914, 0]
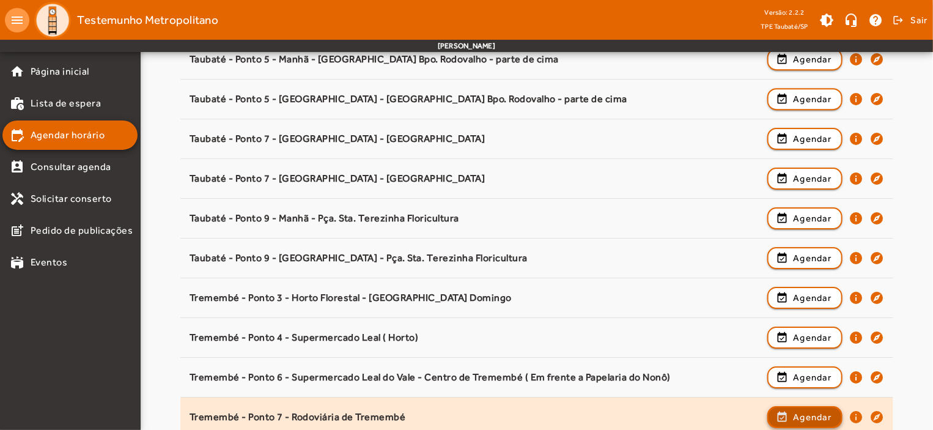
click at [817, 416] on span "Agendar" at bounding box center [812, 417] width 39 height 15
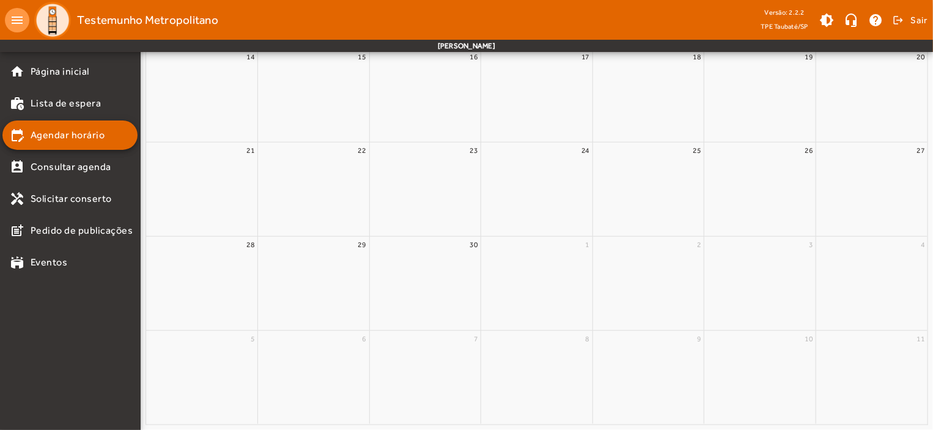
scroll to position [0, 0]
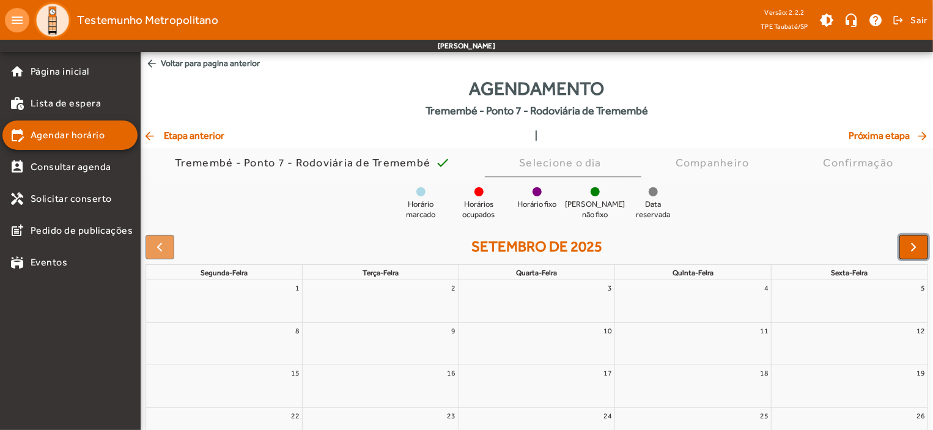
click at [912, 243] on span "button" at bounding box center [914, 247] width 15 height 15
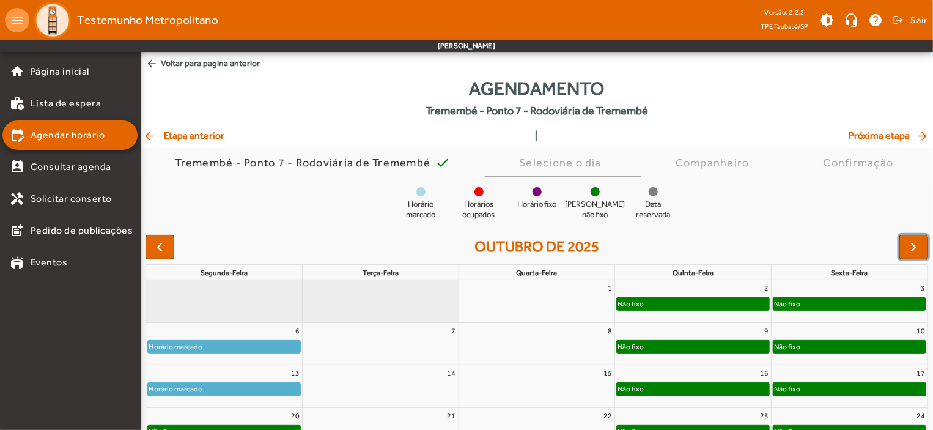
scroll to position [111, 0]
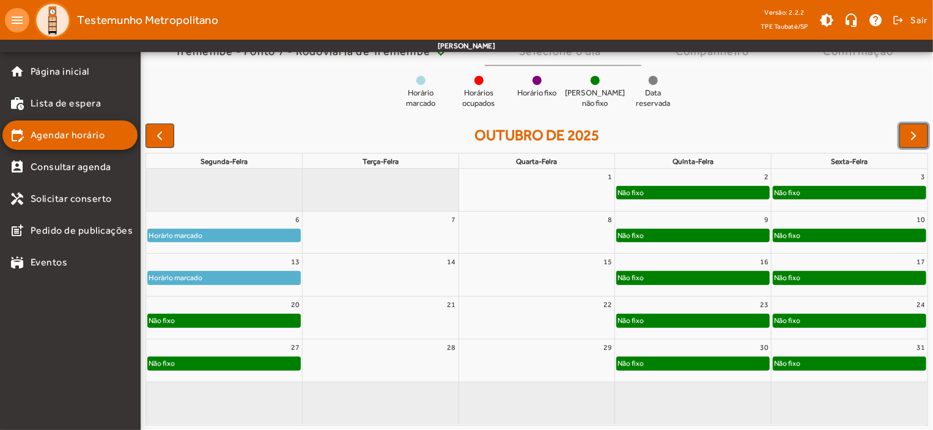
click at [279, 325] on div "Não fixo" at bounding box center [224, 320] width 152 height 12
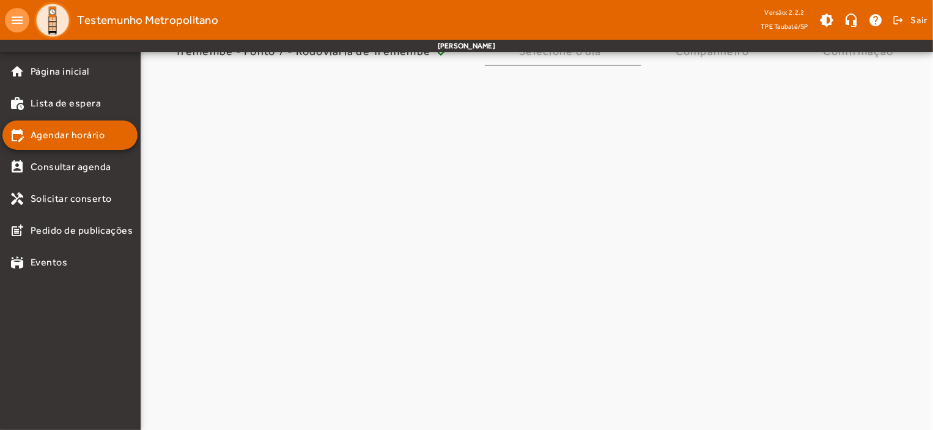
scroll to position [0, 0]
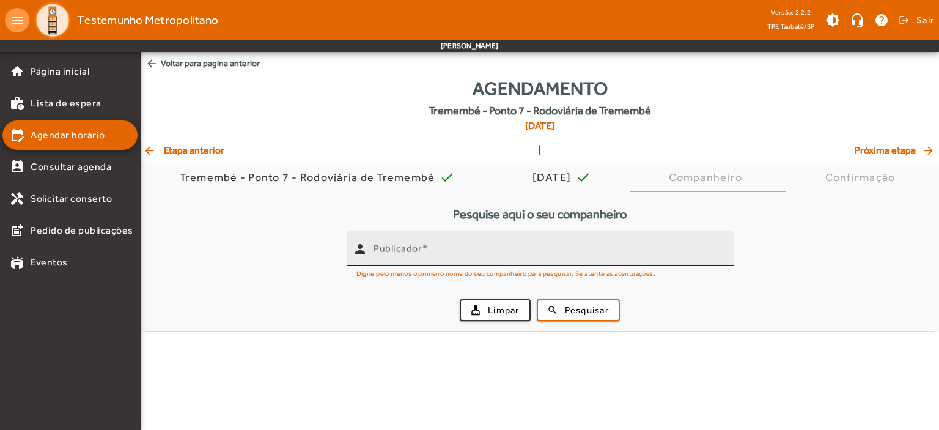
click at [374, 249] on mat-label "Publicador" at bounding box center [398, 249] width 48 height 12
click at [374, 249] on input "Publicador" at bounding box center [549, 253] width 350 height 15
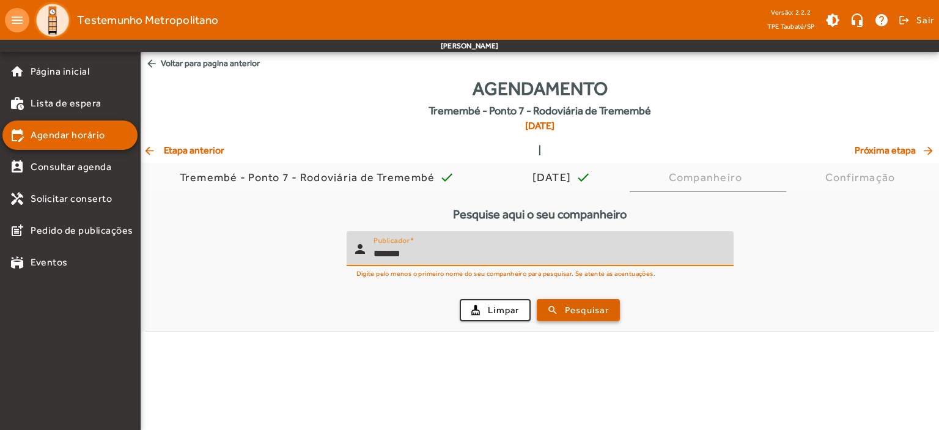
type input "*******"
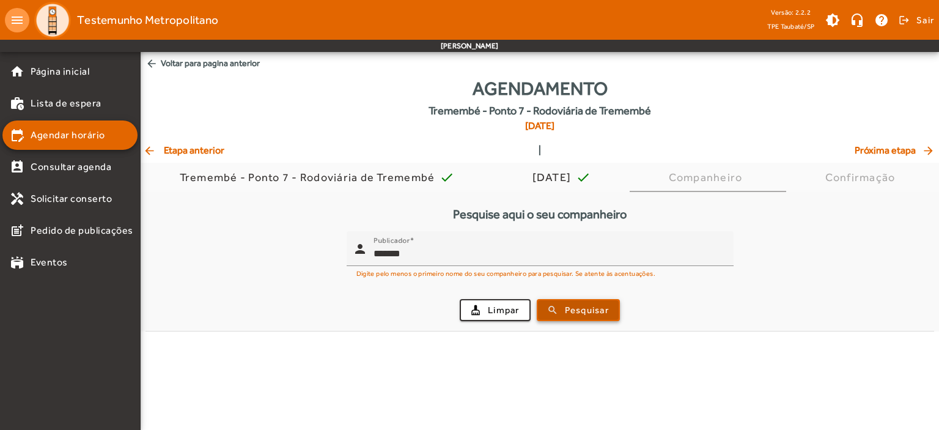
click at [595, 307] on span "Pesquisar" at bounding box center [587, 310] width 44 height 14
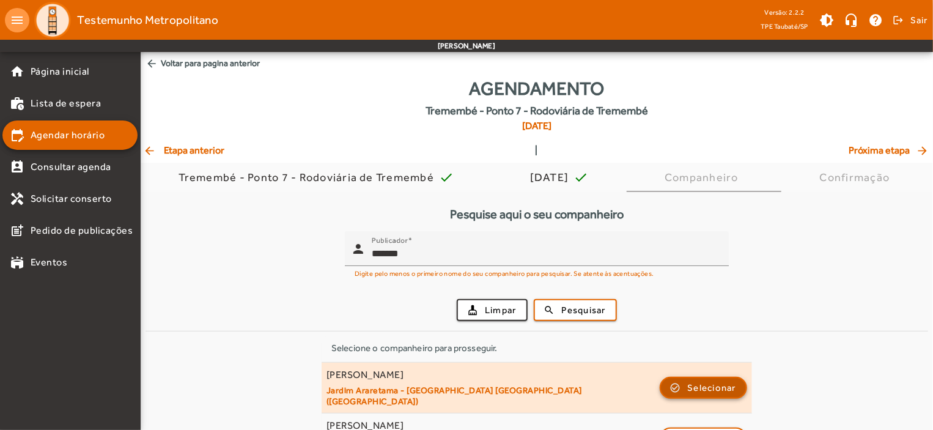
click at [702, 380] on span "Selecionar" at bounding box center [712, 387] width 49 height 15
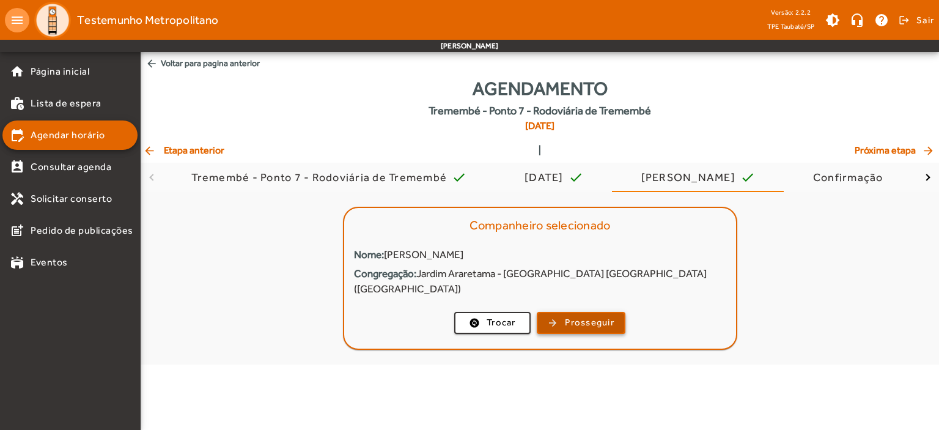
click at [595, 315] on span "Prosseguir" at bounding box center [590, 322] width 50 height 14
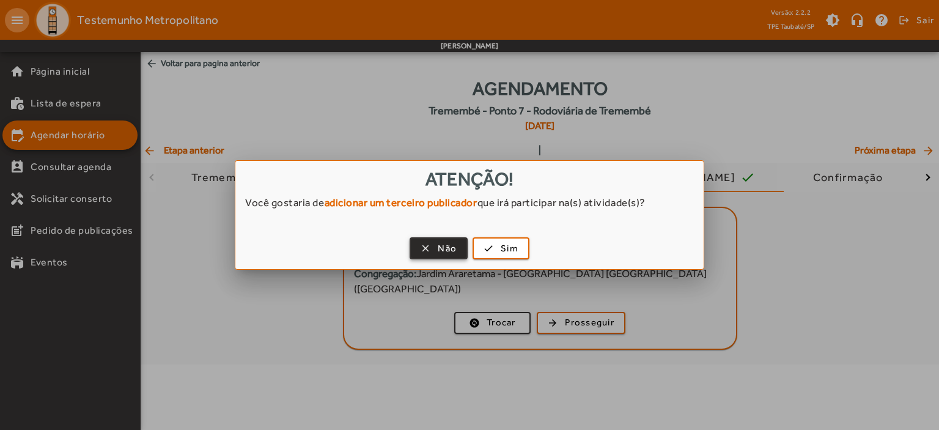
click at [436, 249] on span "button" at bounding box center [439, 248] width 56 height 29
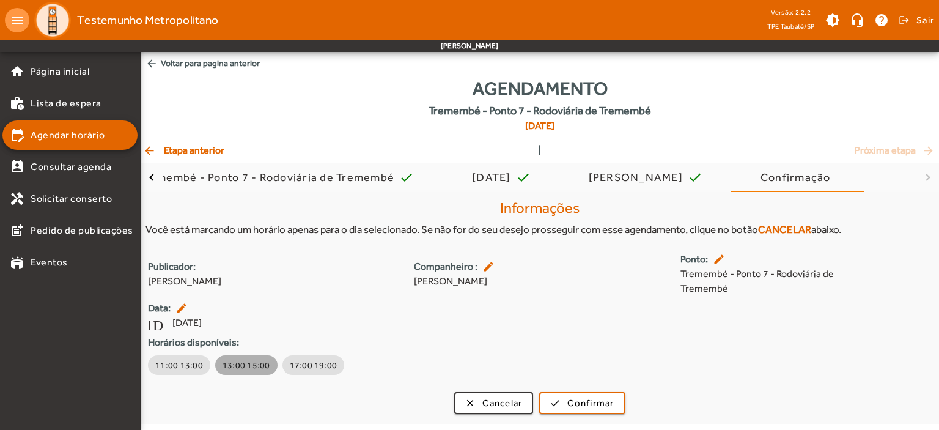
click at [257, 364] on span "13:00 15:00" at bounding box center [247, 365] width 48 height 12
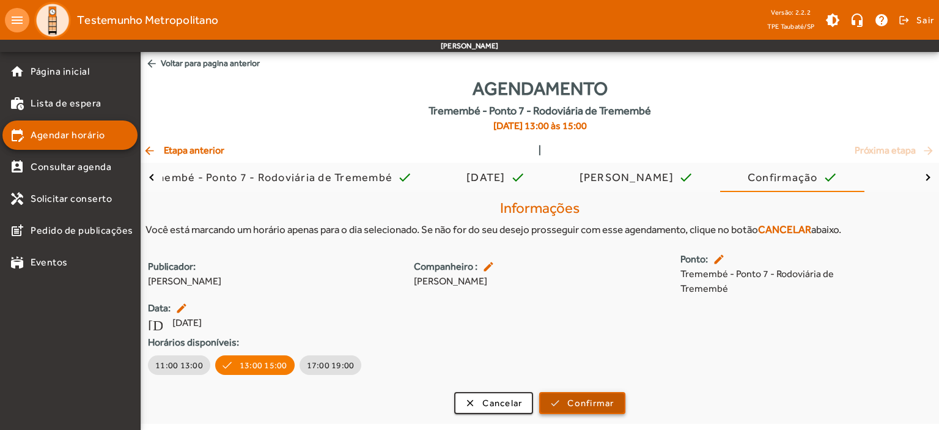
click at [579, 399] on span "Confirmar" at bounding box center [590, 403] width 46 height 14
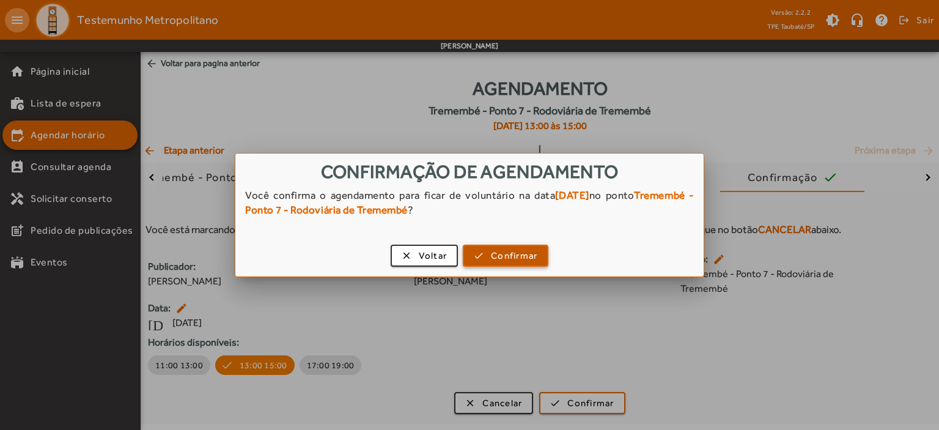
click at [524, 254] on span "Confirmar" at bounding box center [514, 256] width 46 height 14
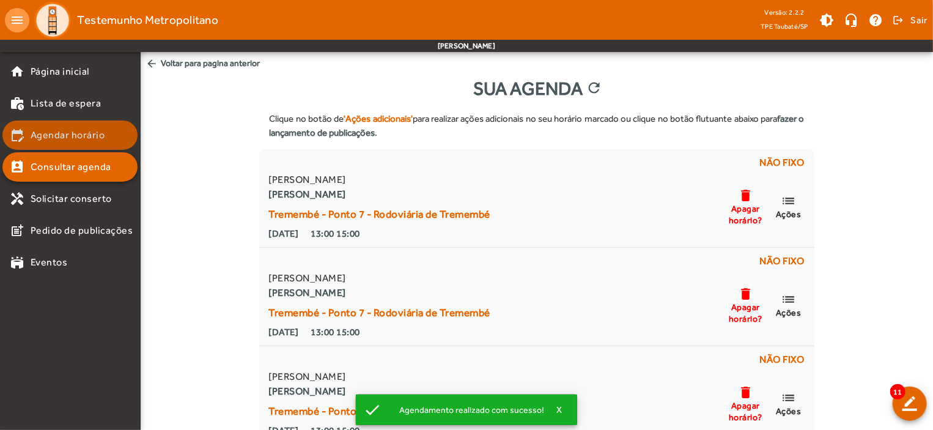
click at [66, 130] on span "Agendar horário" at bounding box center [68, 135] width 75 height 15
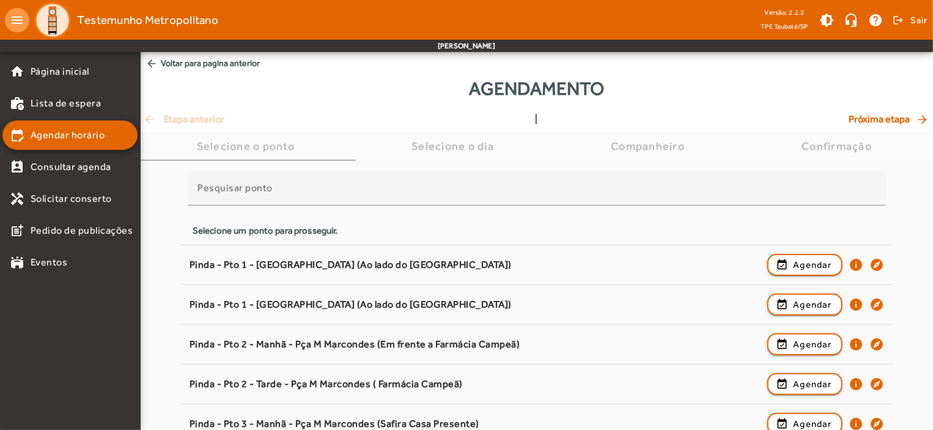
click at [933, 408] on html "menu Testemunho Metropolitano Versão: 2.2.2 TPE Taubaté/SP brightness_medium he…" at bounding box center [466, 215] width 933 height 430
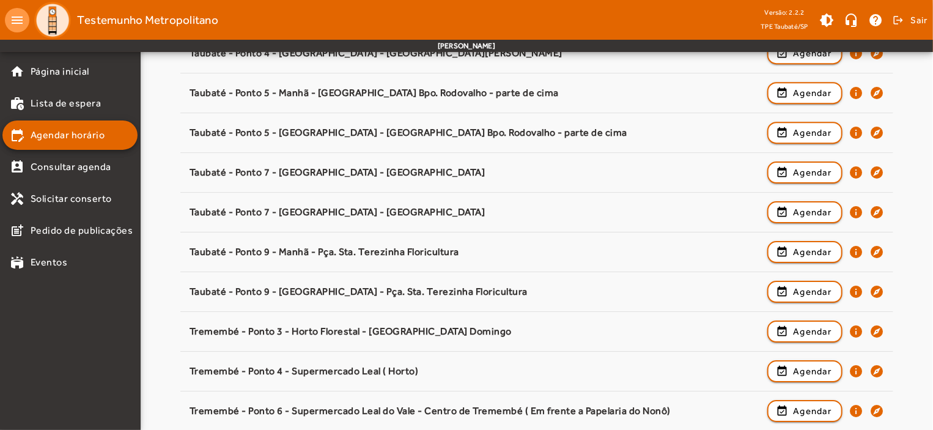
scroll to position [1914, 0]
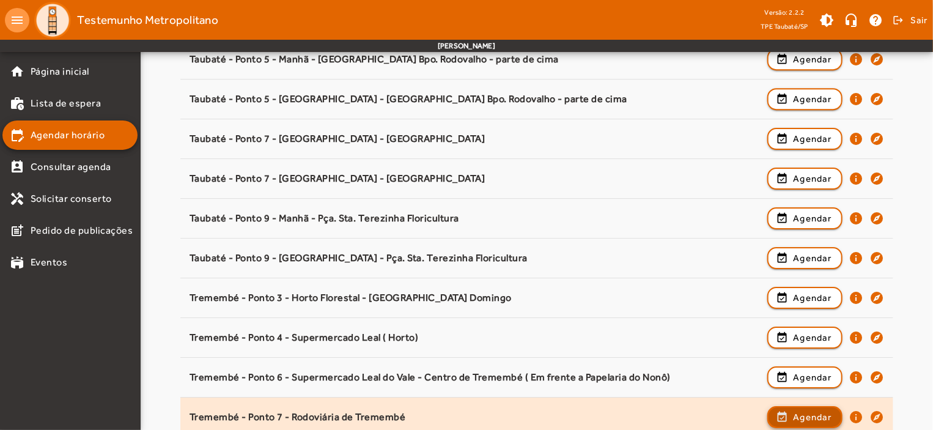
click at [824, 413] on span "Agendar" at bounding box center [812, 417] width 39 height 15
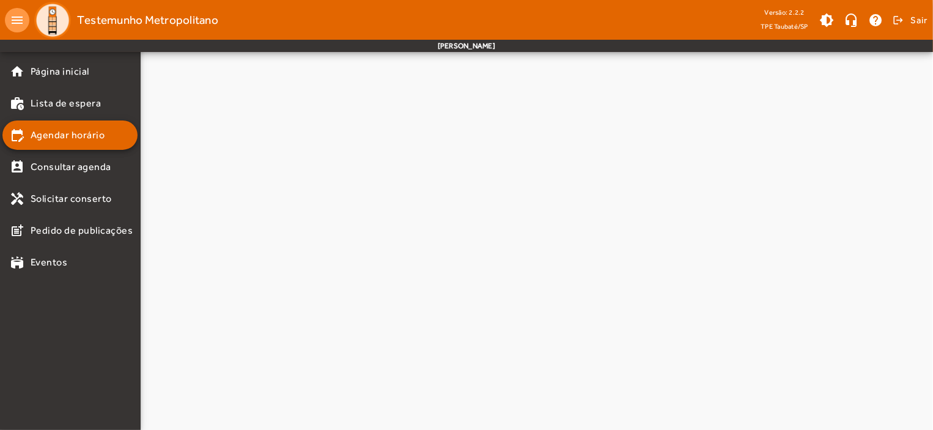
scroll to position [0, 0]
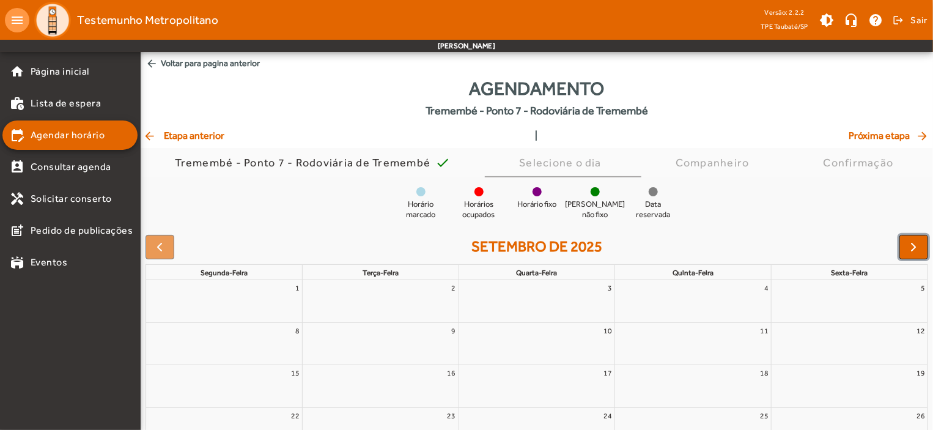
click at [917, 244] on span "button" at bounding box center [914, 247] width 15 height 15
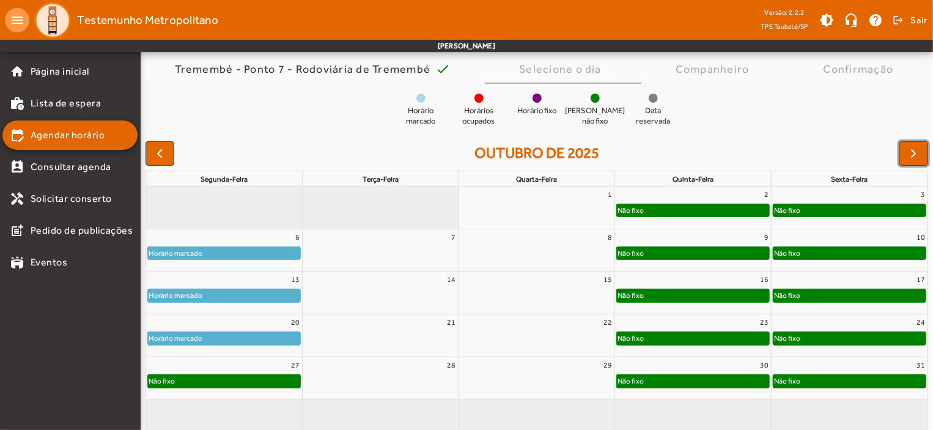
scroll to position [111, 0]
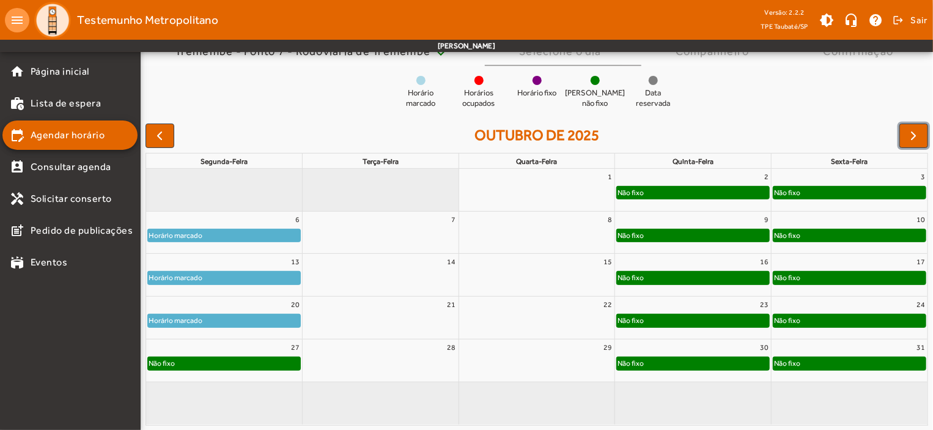
click at [282, 369] on div "Não fixo" at bounding box center [224, 363] width 152 height 12
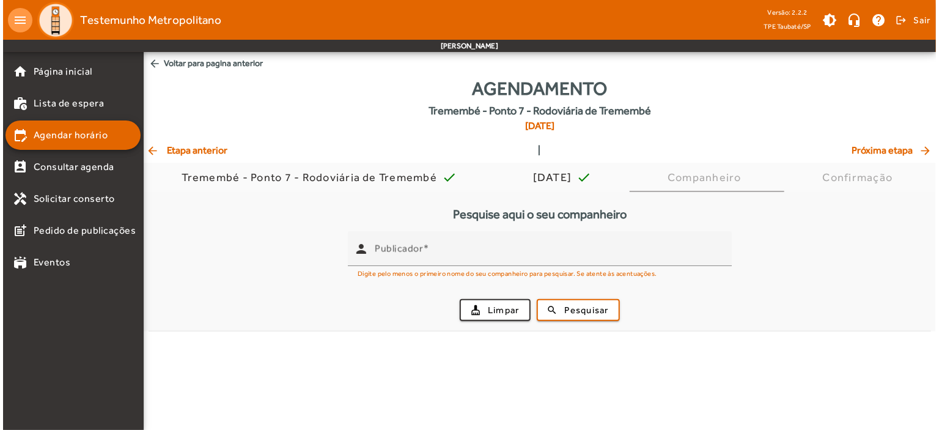
scroll to position [0, 0]
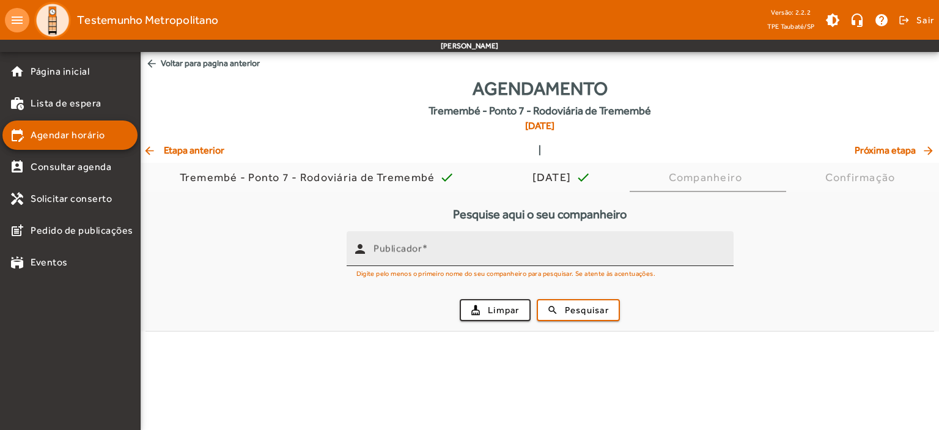
click at [388, 255] on input "Publicador" at bounding box center [549, 253] width 350 height 15
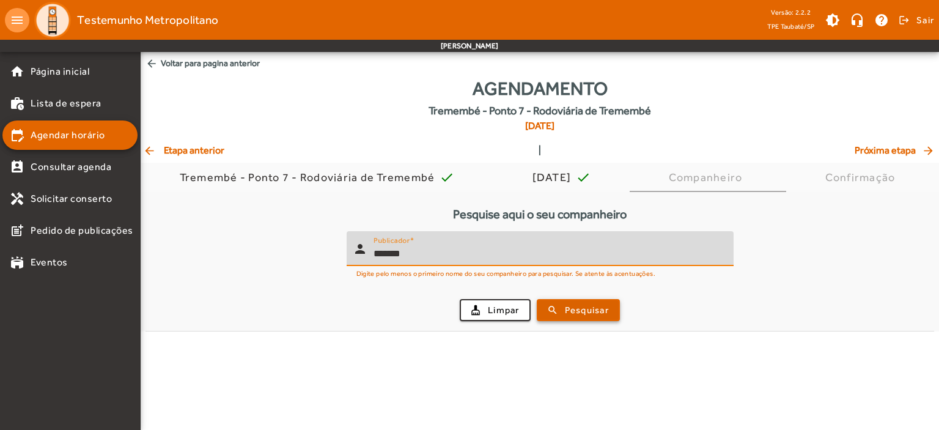
type input "*******"
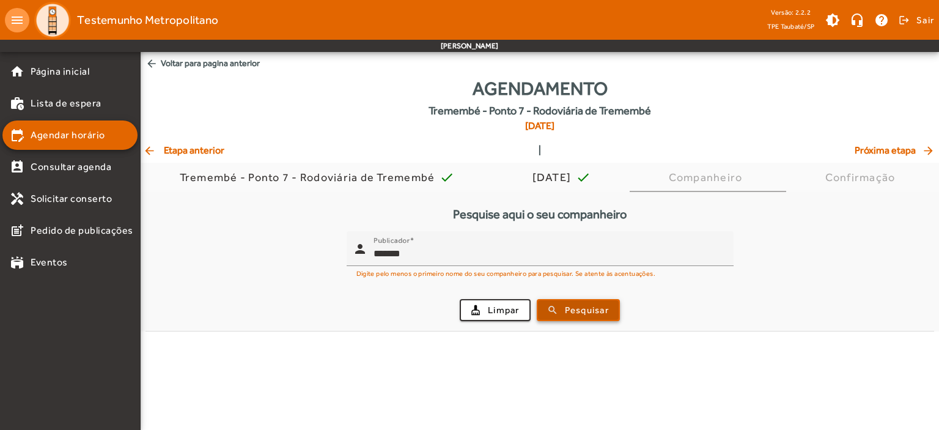
click at [605, 303] on span "Pesquisar" at bounding box center [587, 310] width 44 height 14
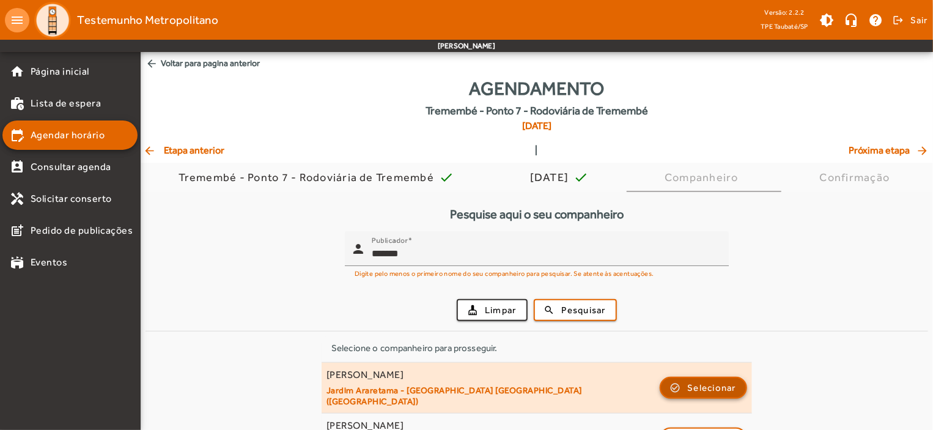
click at [712, 380] on span "Selecionar" at bounding box center [712, 387] width 49 height 15
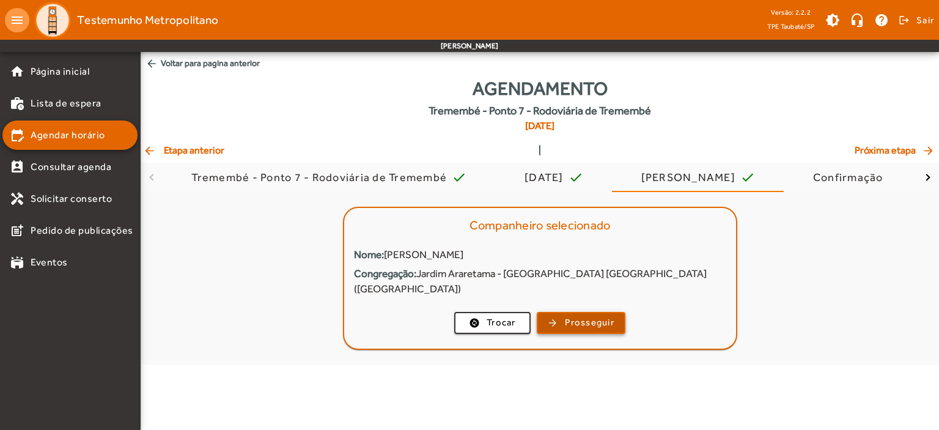
click at [594, 308] on span "button" at bounding box center [581, 322] width 86 height 29
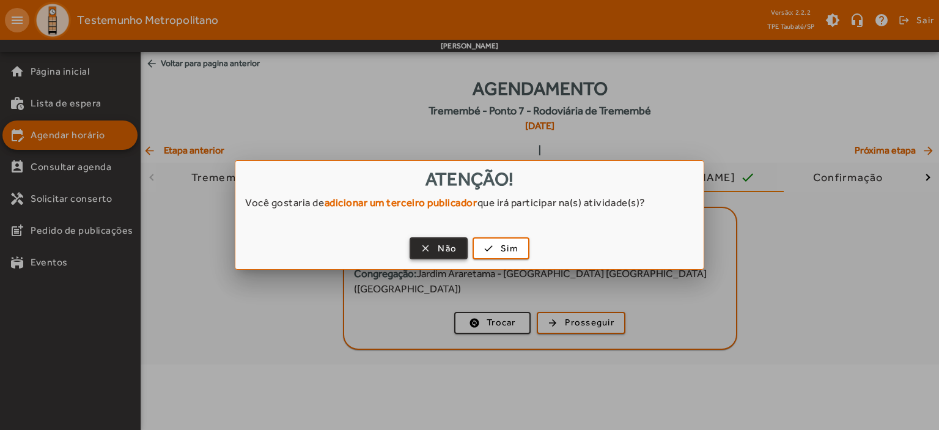
click at [449, 243] on span "Não" at bounding box center [447, 248] width 19 height 14
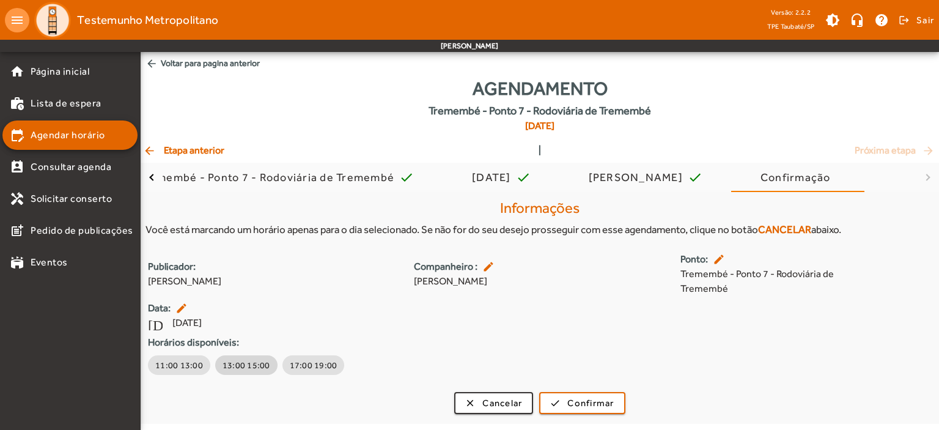
click at [240, 369] on span "13:00 15:00" at bounding box center [247, 365] width 48 height 12
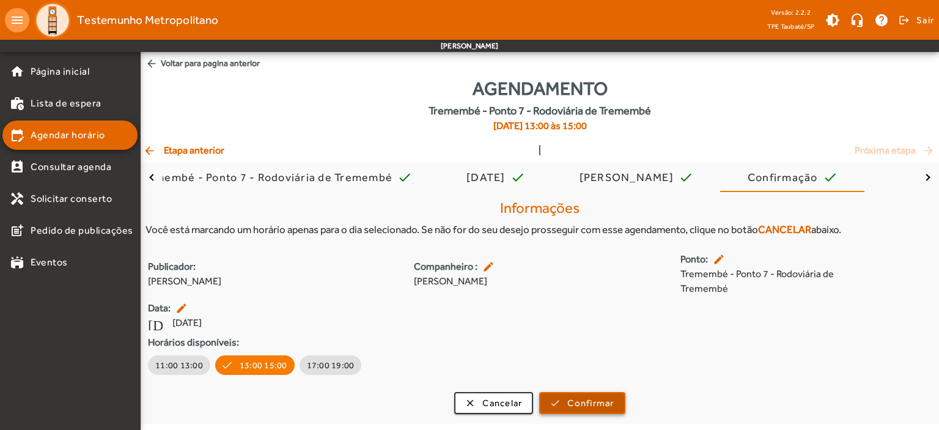
click at [597, 406] on span "Confirmar" at bounding box center [590, 403] width 46 height 14
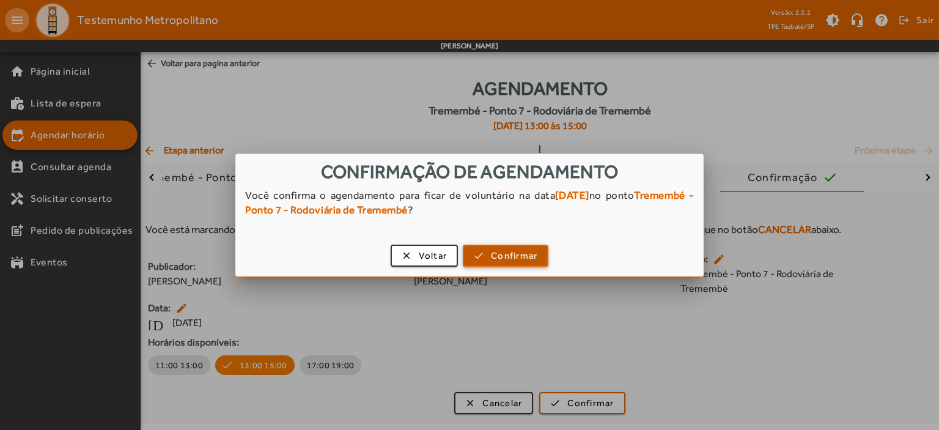
click at [521, 251] on span "Confirmar" at bounding box center [514, 256] width 46 height 14
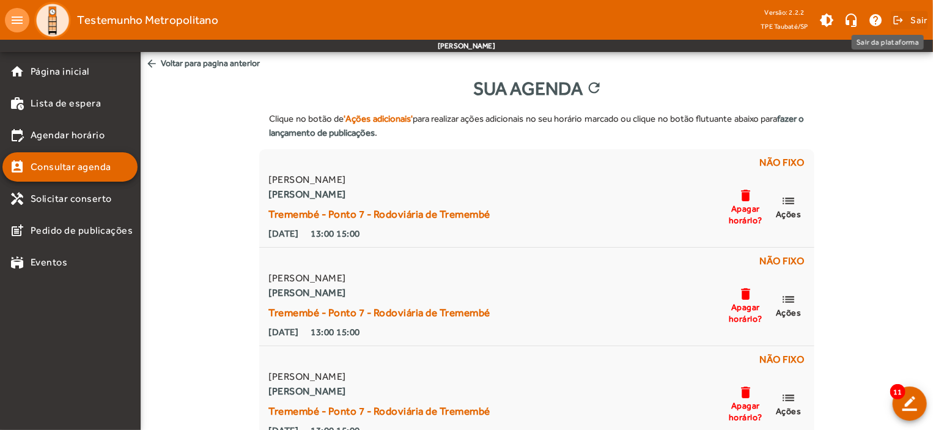
click at [924, 21] on span "Sair" at bounding box center [919, 20] width 18 height 20
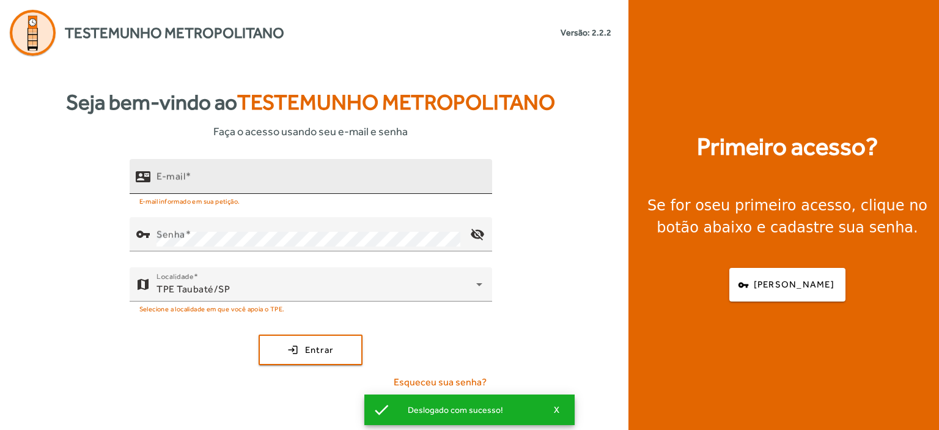
click at [171, 180] on mat-label "E-mail" at bounding box center [170, 177] width 29 height 12
click at [171, 180] on input "E-mail" at bounding box center [319, 181] width 326 height 15
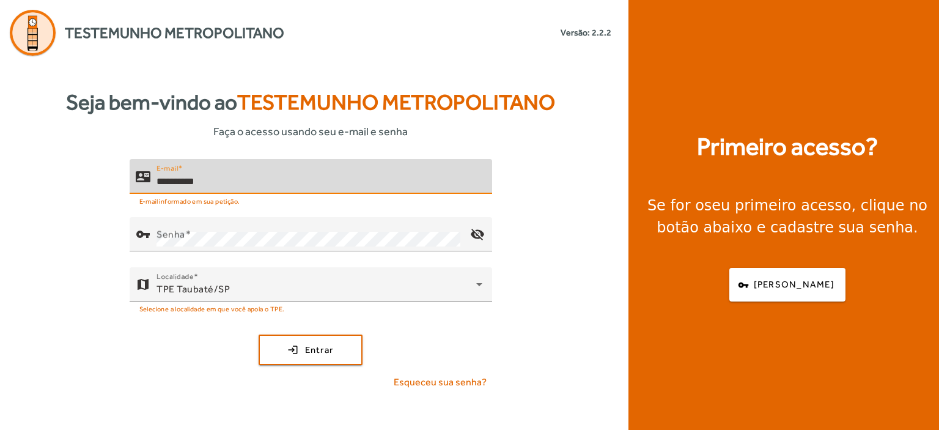
click at [171, 180] on input "**********" at bounding box center [319, 181] width 326 height 15
click at [265, 185] on input "**********" at bounding box center [319, 181] width 326 height 15
type input "**********"
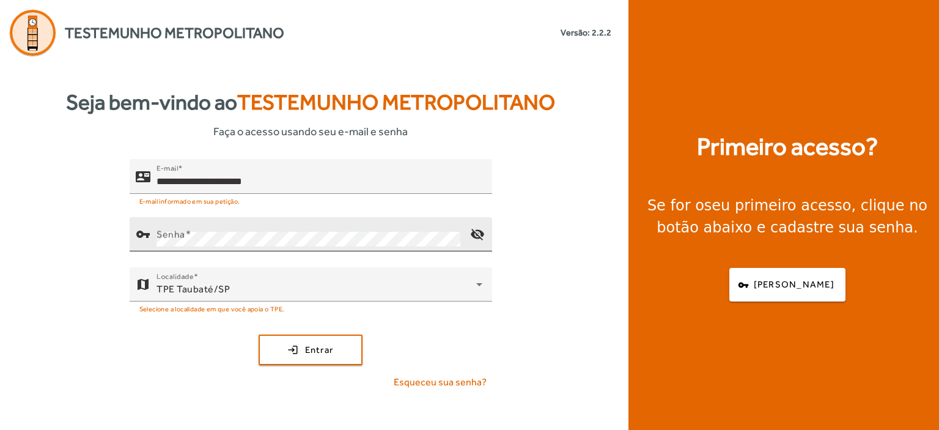
click at [166, 239] on mat-label "Senha" at bounding box center [170, 235] width 29 height 12
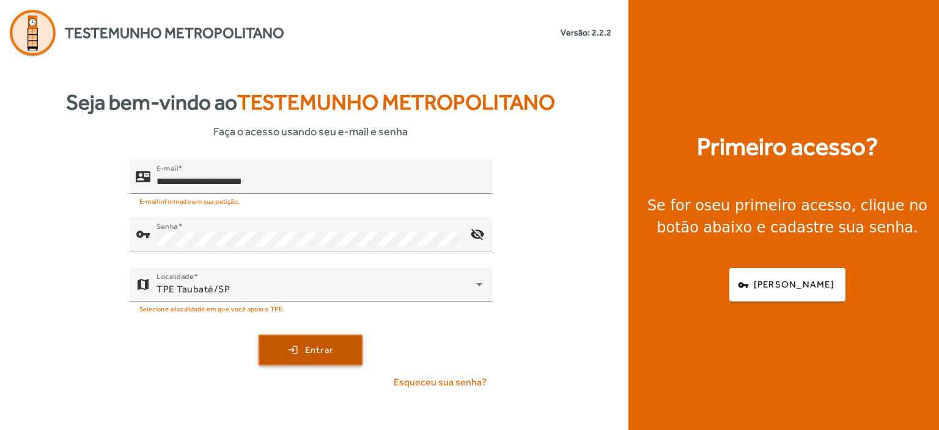
click at [308, 342] on span "submit" at bounding box center [310, 349] width 101 height 29
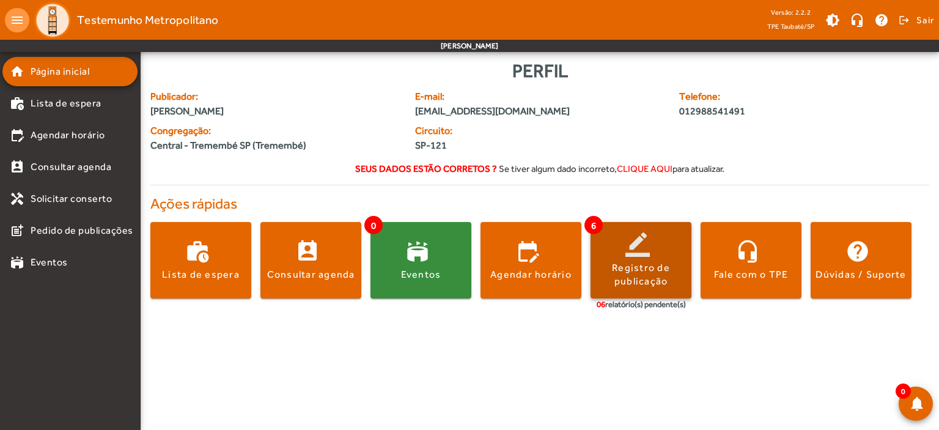
click at [632, 249] on span at bounding box center [641, 260] width 101 height 29
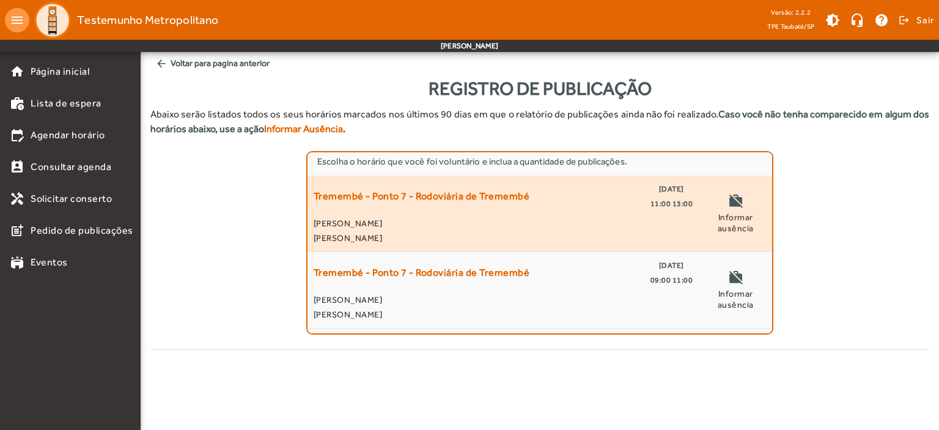
click at [665, 196] on span "11:00 13:00" at bounding box center [671, 203] width 43 height 15
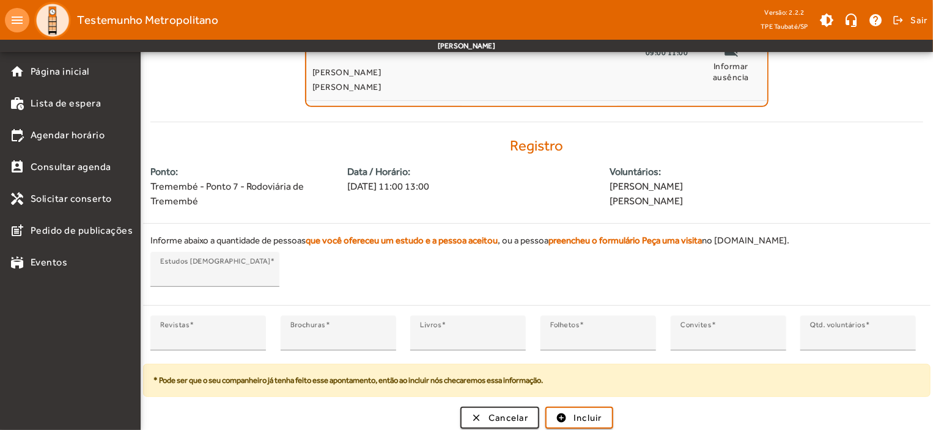
scroll to position [229, 0]
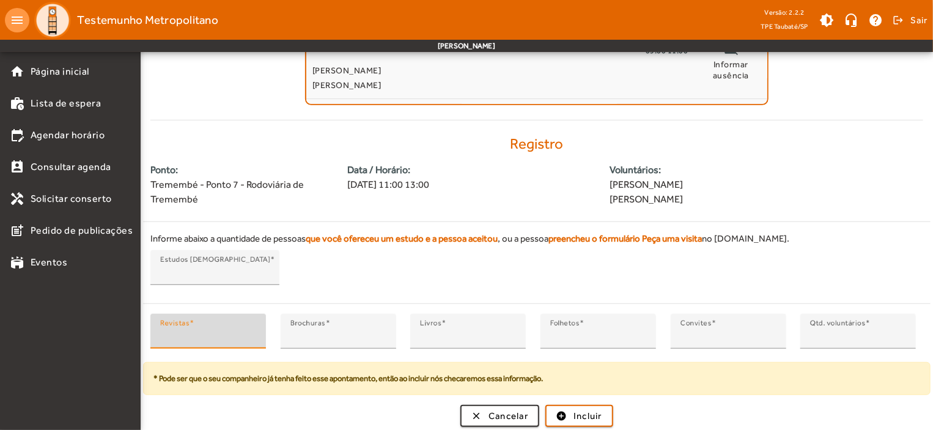
click at [173, 331] on input "*" at bounding box center [208, 336] width 96 height 15
type input "*"
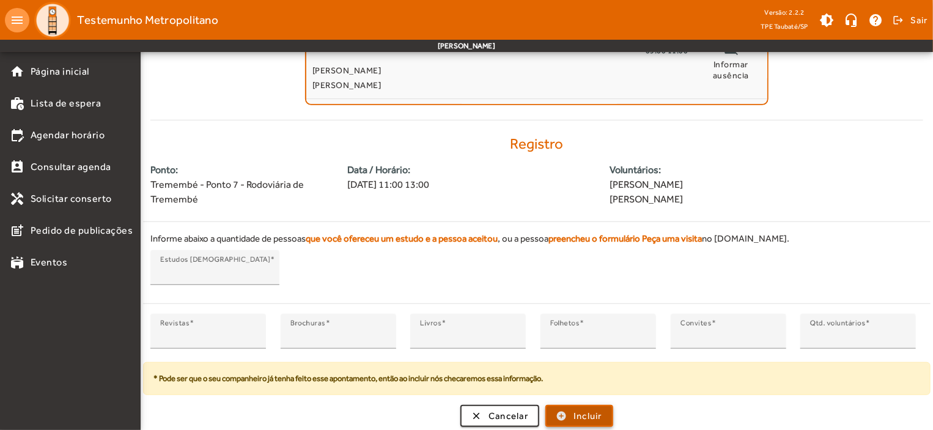
click at [582, 409] on span "Incluir" at bounding box center [587, 416] width 29 height 14
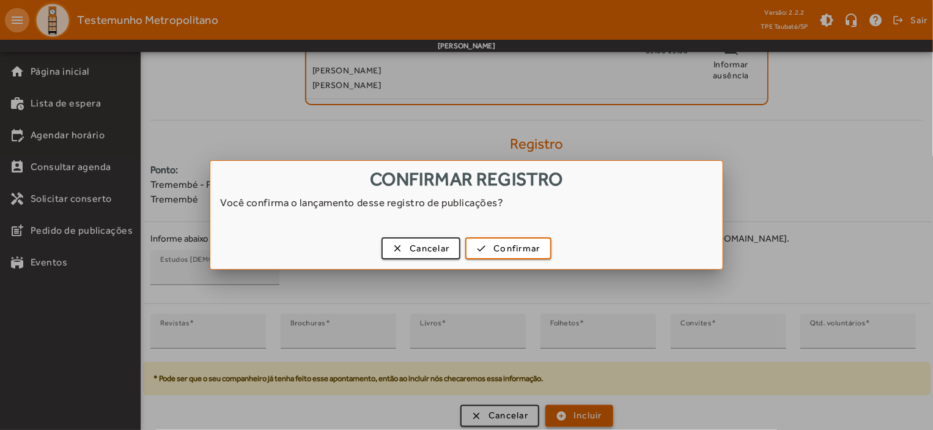
scroll to position [0, 0]
click at [528, 251] on span "Confirmar" at bounding box center [516, 248] width 46 height 14
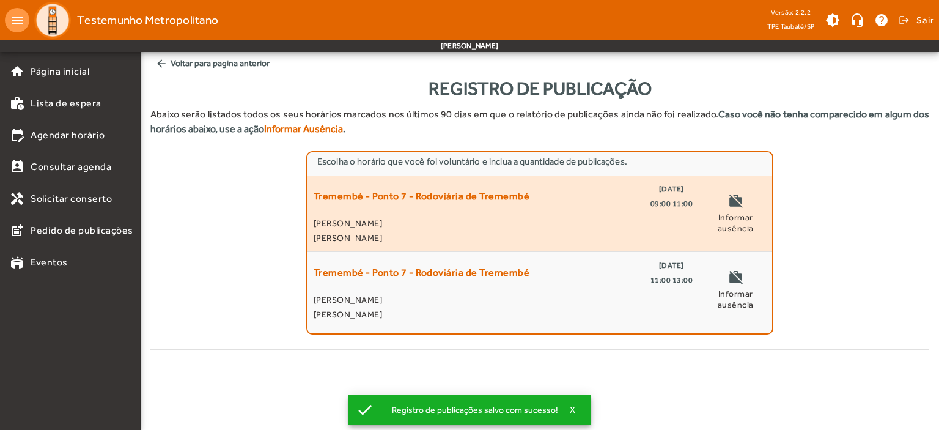
click at [650, 202] on span "09:00 11:00" at bounding box center [671, 203] width 43 height 15
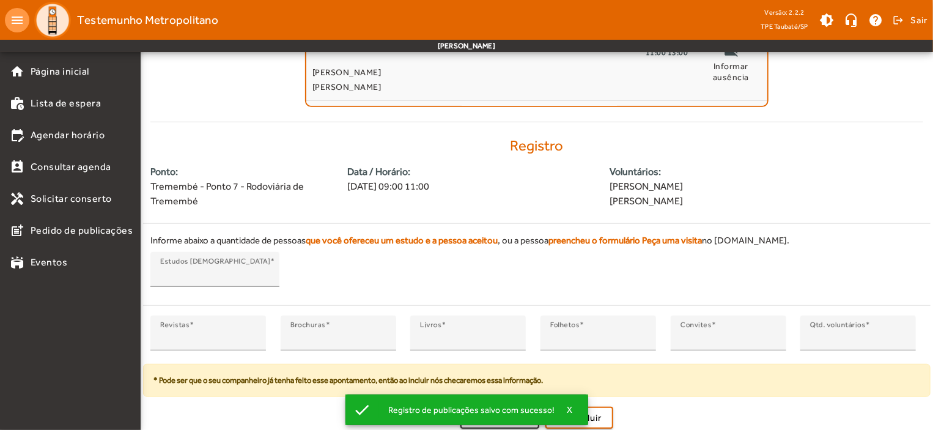
scroll to position [229, 0]
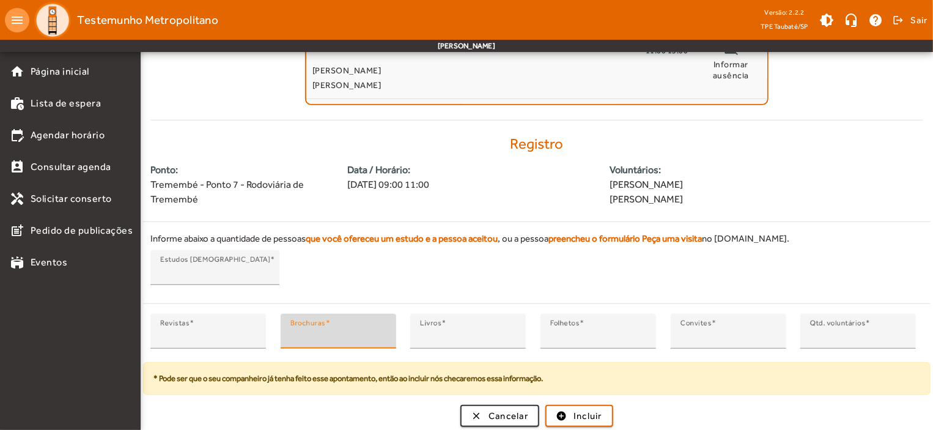
click at [305, 335] on input "*" at bounding box center [338, 336] width 96 height 15
type input "*"
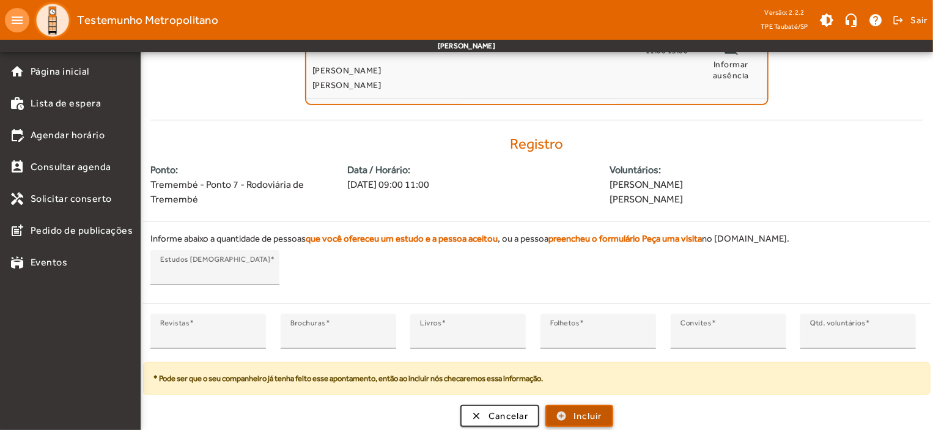
click at [588, 409] on span "Incluir" at bounding box center [587, 416] width 29 height 14
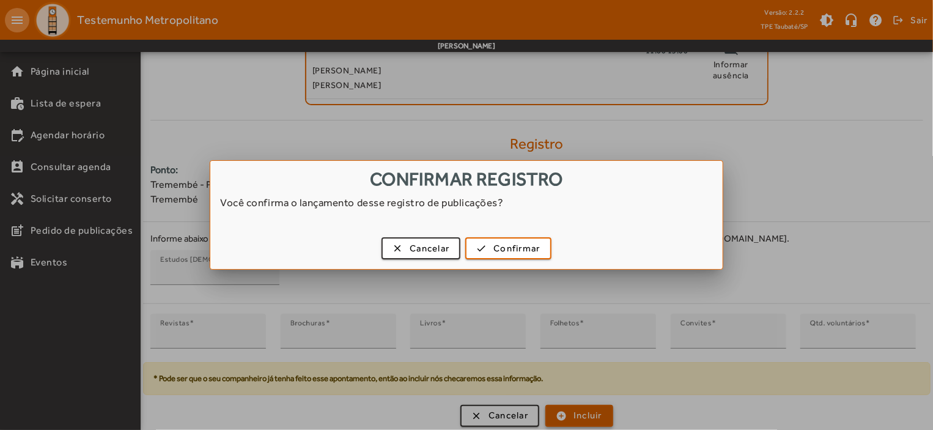
scroll to position [0, 0]
click at [539, 251] on span "Confirmar" at bounding box center [516, 248] width 46 height 14
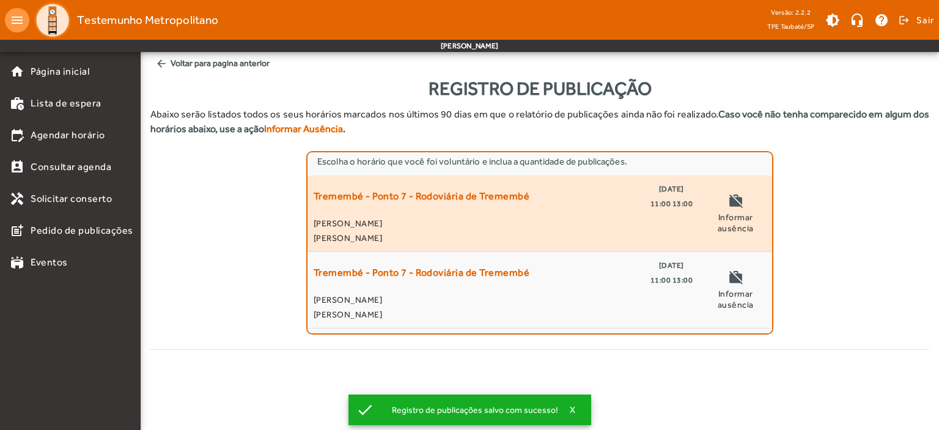
click at [660, 201] on span "11:00 13:00" at bounding box center [671, 203] width 43 height 15
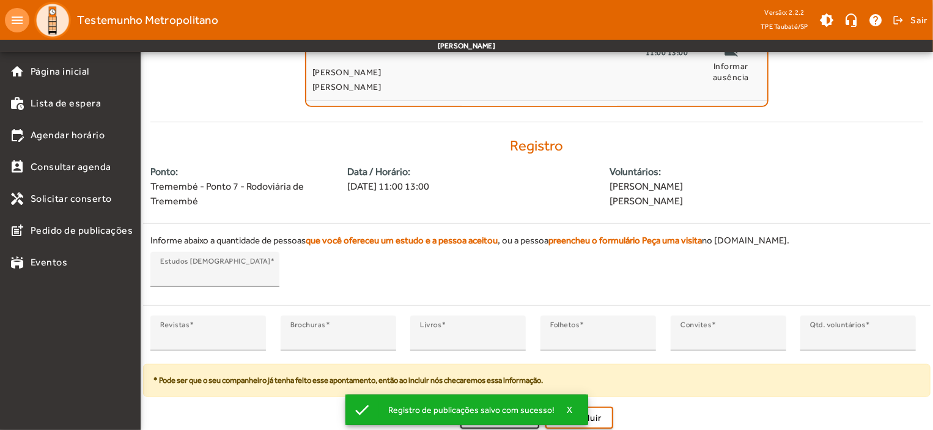
scroll to position [229, 0]
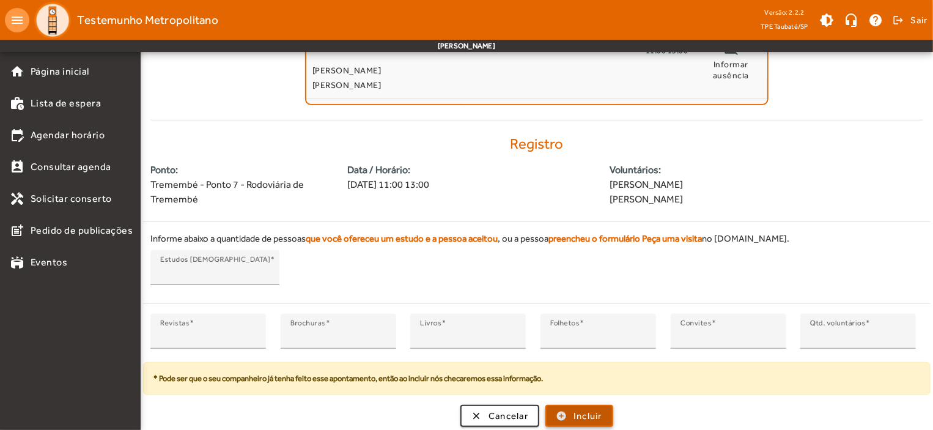
click at [602, 412] on span "Incluir" at bounding box center [587, 416] width 29 height 14
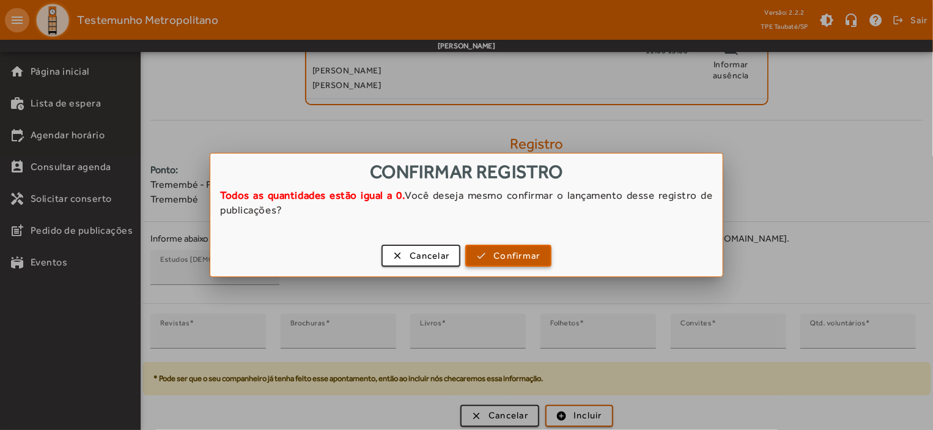
click at [518, 259] on span "Confirmar" at bounding box center [516, 256] width 46 height 14
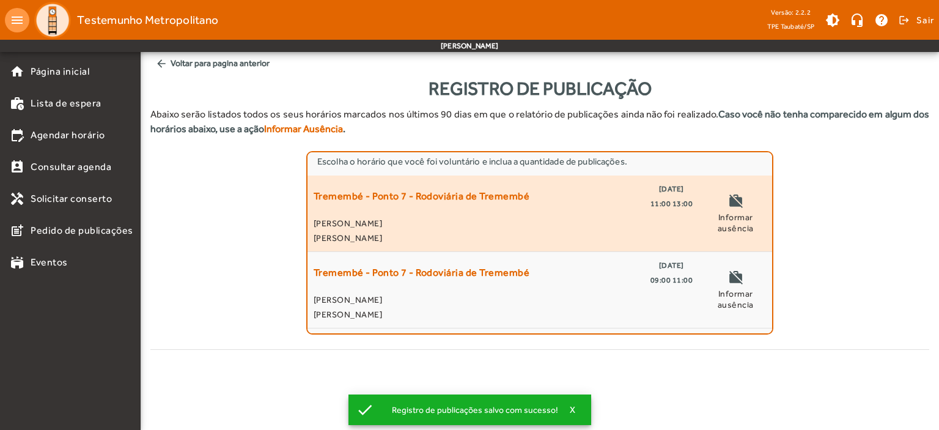
click at [659, 186] on span "11/09/2025" at bounding box center [671, 189] width 25 height 15
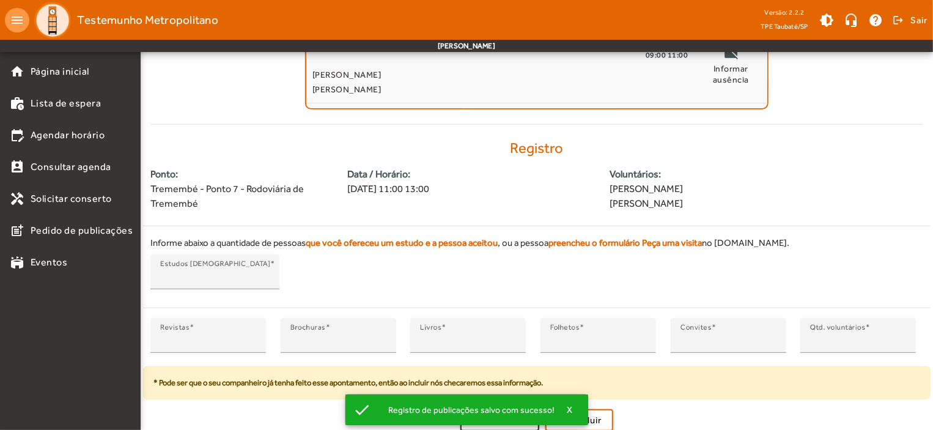
scroll to position [229, 0]
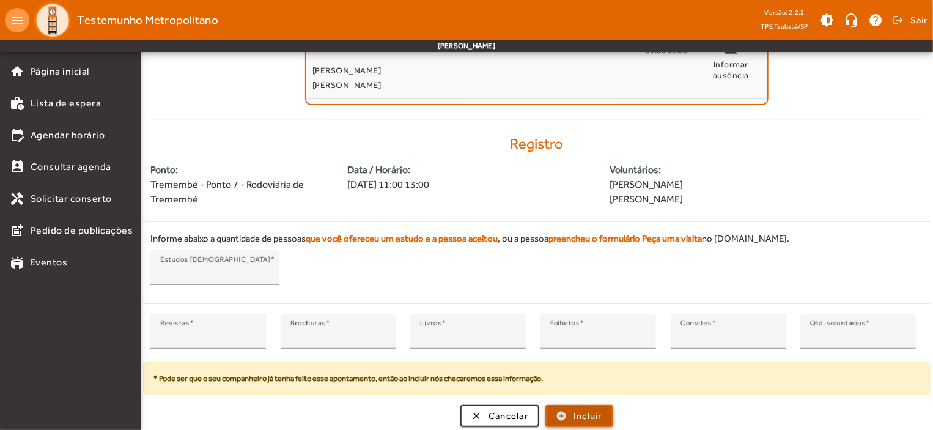
click at [602, 419] on span "Incluir" at bounding box center [587, 416] width 29 height 14
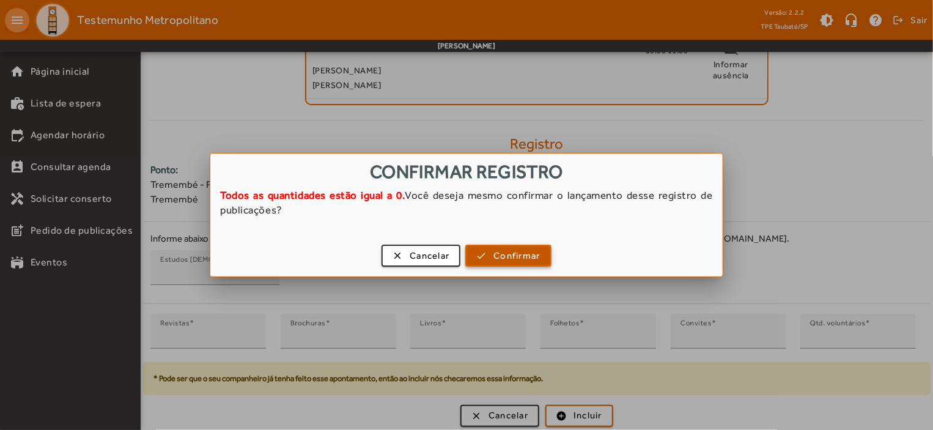
click at [517, 254] on span "Confirmar" at bounding box center [516, 256] width 46 height 14
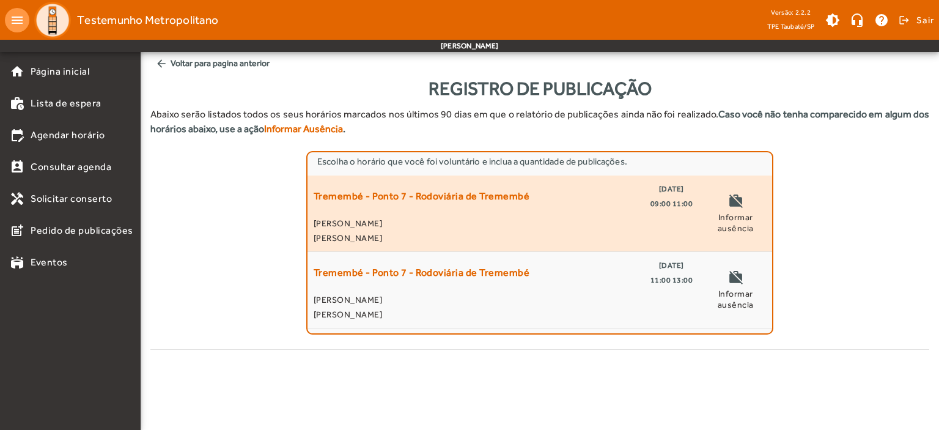
click at [657, 200] on span "09:00 11:00" at bounding box center [671, 203] width 43 height 15
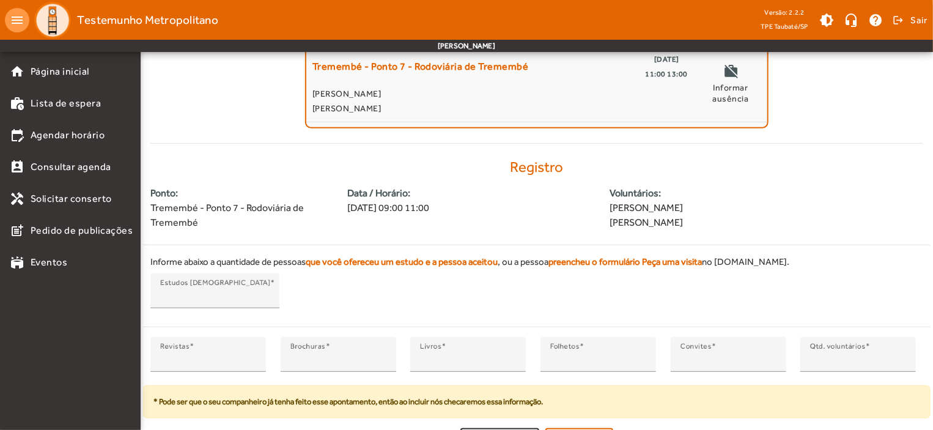
scroll to position [229, 0]
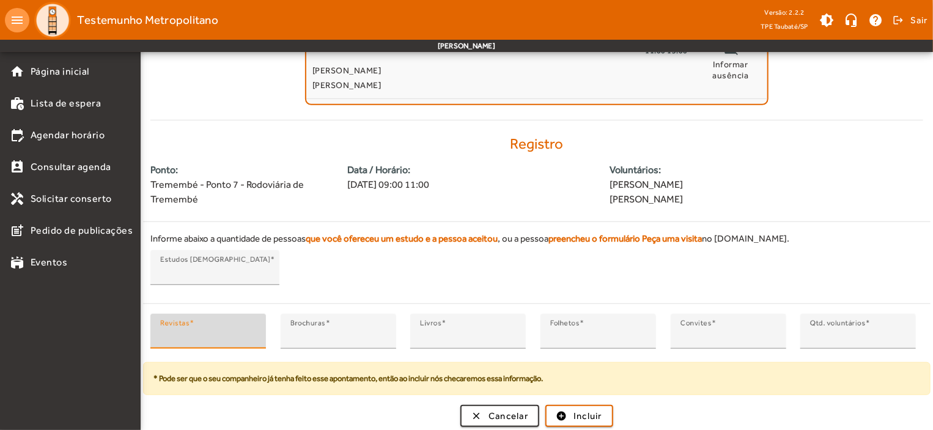
click at [165, 335] on input "*" at bounding box center [208, 336] width 96 height 15
type input "*"
click at [569, 413] on span "submit" at bounding box center [578, 415] width 65 height 29
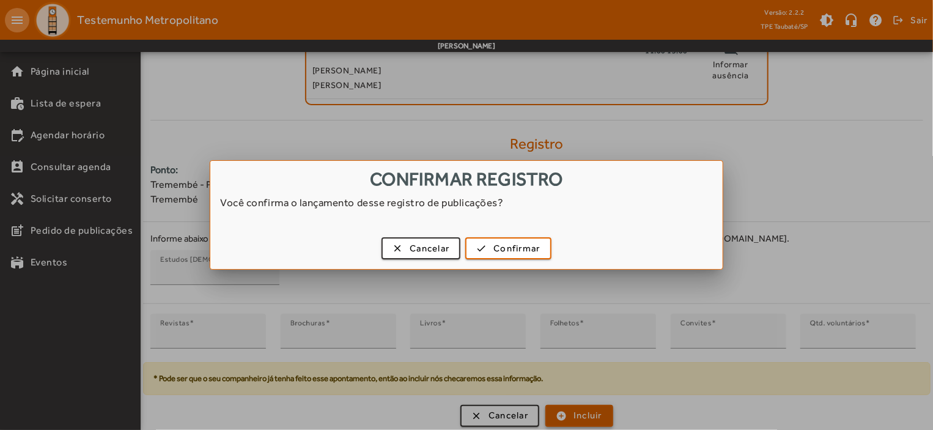
scroll to position [0, 0]
click at [534, 248] on span "Confirmar" at bounding box center [516, 248] width 46 height 14
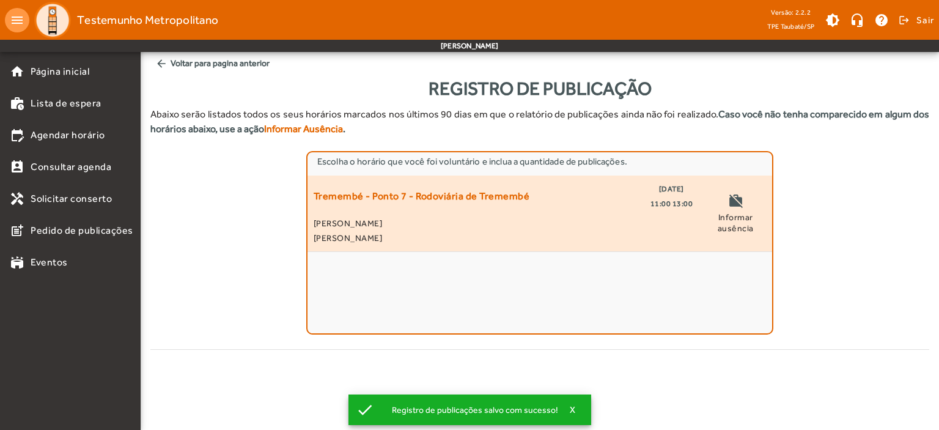
click at [677, 184] on span "04/09/2025" at bounding box center [671, 189] width 25 height 15
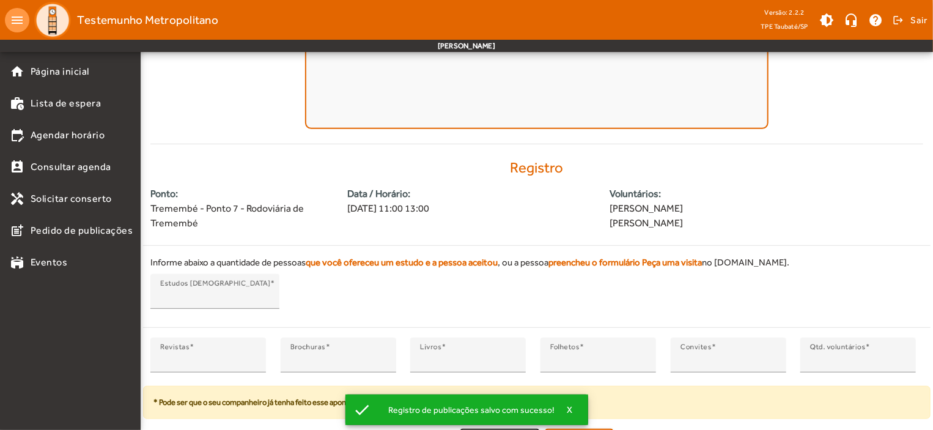
scroll to position [229, 0]
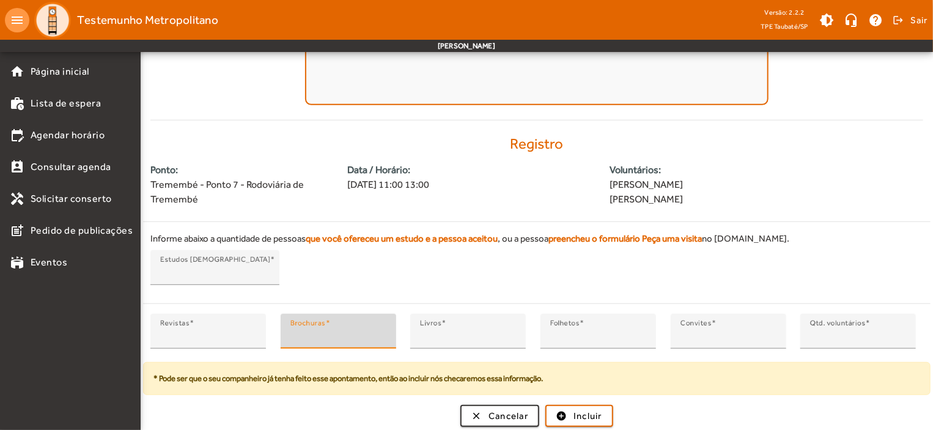
click at [298, 337] on input "*" at bounding box center [338, 336] width 96 height 15
type input "*"
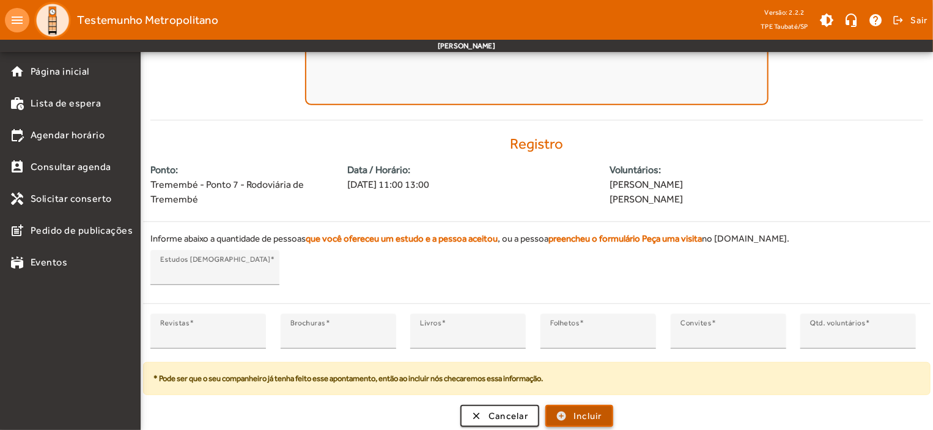
click at [583, 412] on span "Incluir" at bounding box center [587, 416] width 29 height 14
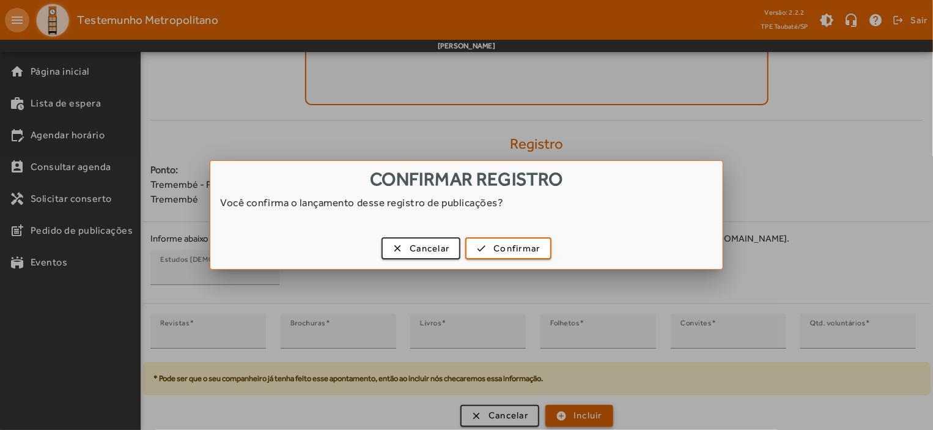
click at [583, 412] on div at bounding box center [466, 215] width 933 height 430
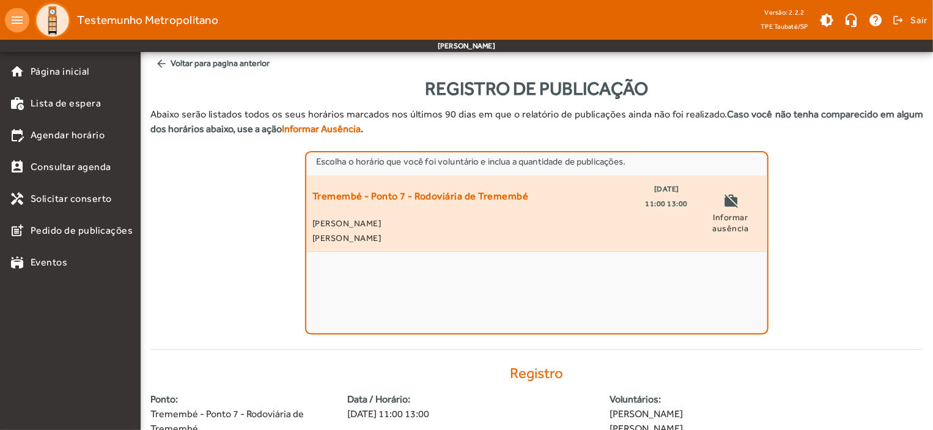
scroll to position [229, 0]
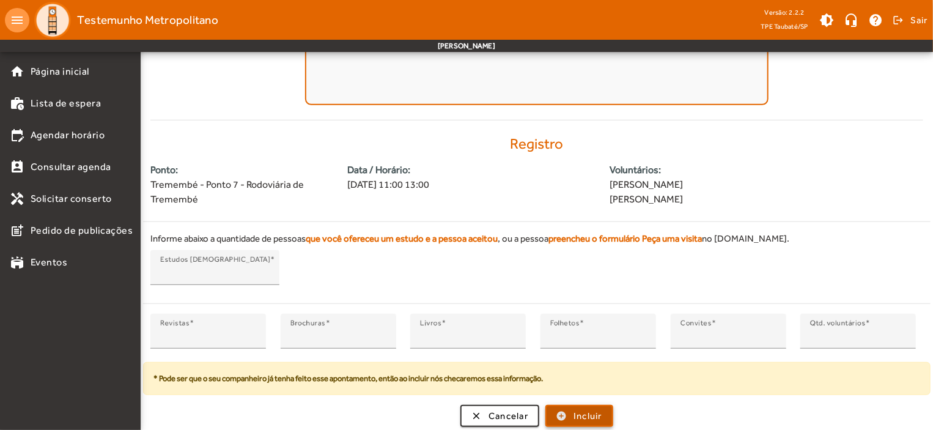
click at [583, 412] on span "Incluir" at bounding box center [587, 416] width 29 height 14
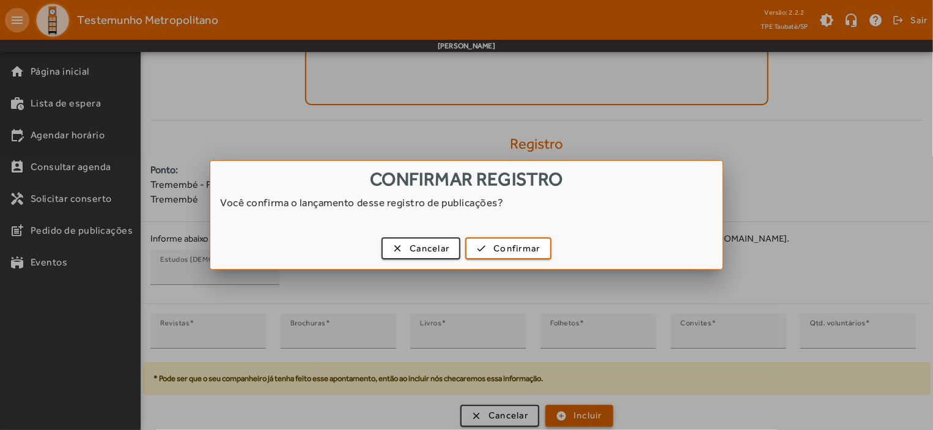
scroll to position [0, 0]
click at [518, 244] on span "Confirmar" at bounding box center [516, 248] width 46 height 14
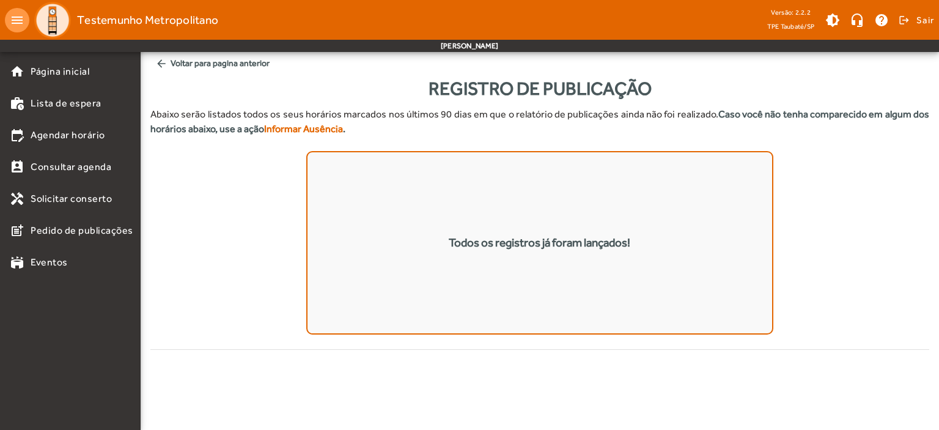
click at [157, 61] on mat-icon "arrow_back" at bounding box center [161, 63] width 12 height 12
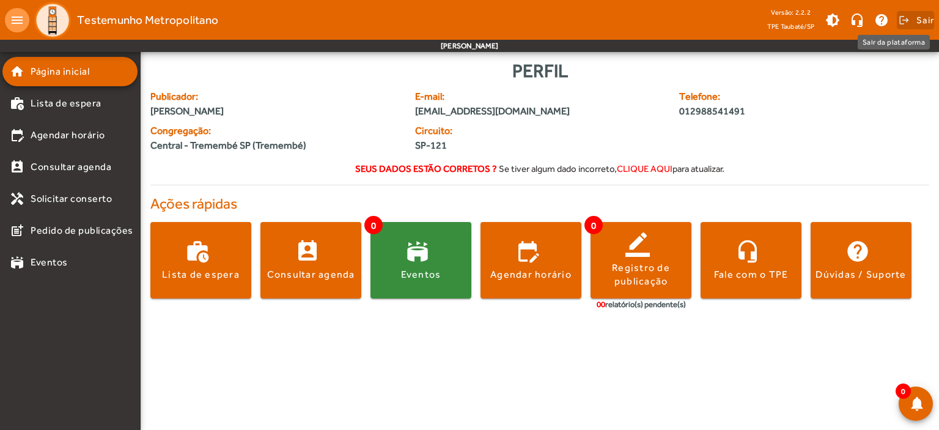
click at [932, 16] on span "Sair" at bounding box center [925, 20] width 18 height 20
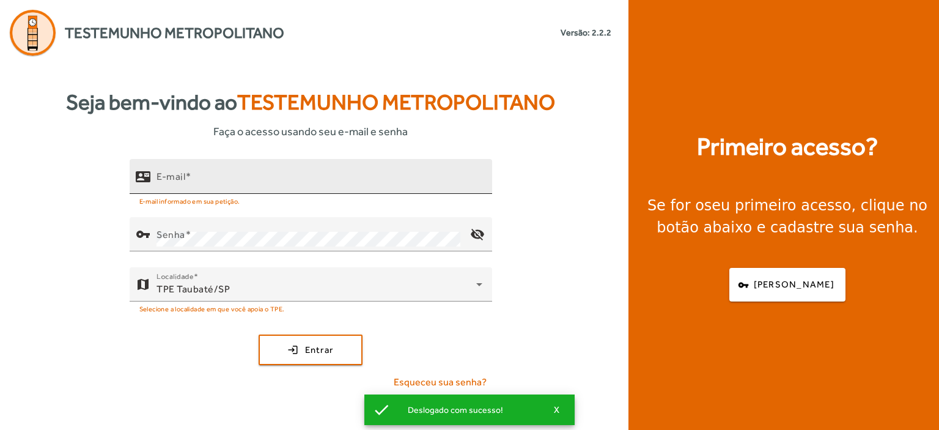
click at [159, 185] on input "E-mail" at bounding box center [319, 181] width 326 height 15
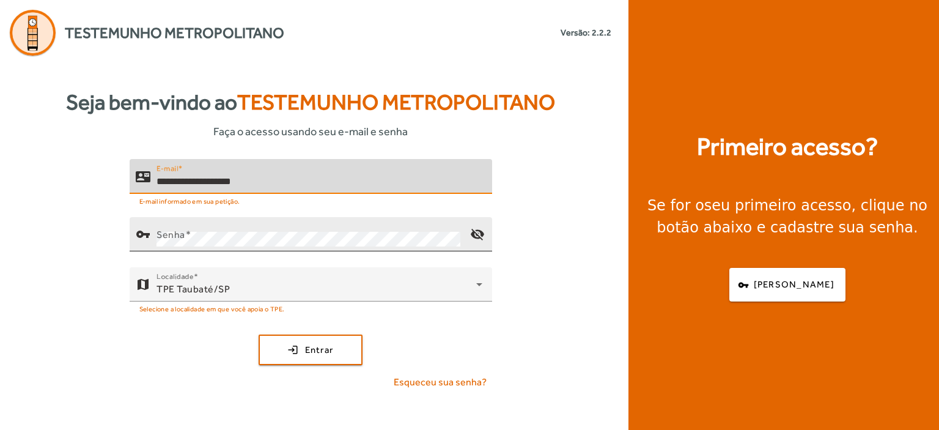
type input "**********"
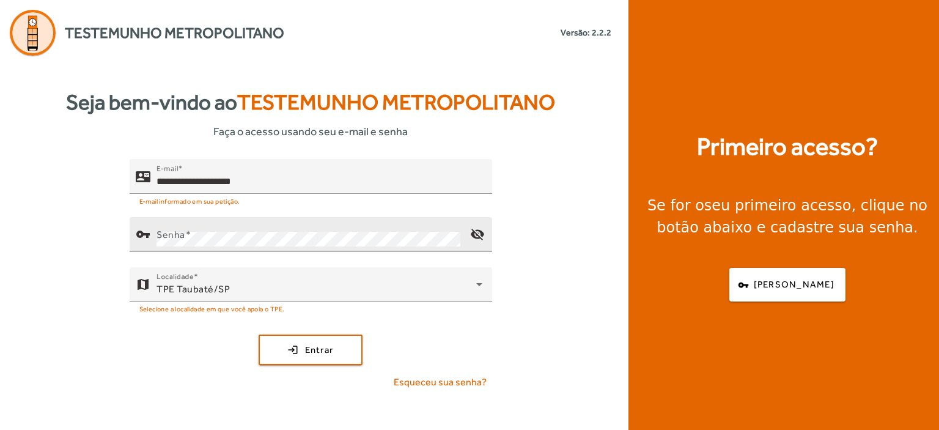
click at [161, 225] on div "Senha" at bounding box center [308, 234] width 304 height 34
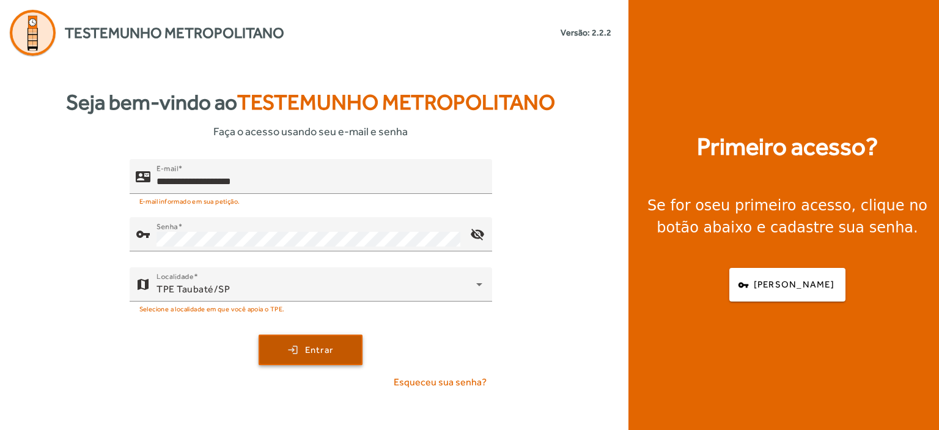
click at [316, 347] on span "Entrar" at bounding box center [319, 350] width 29 height 14
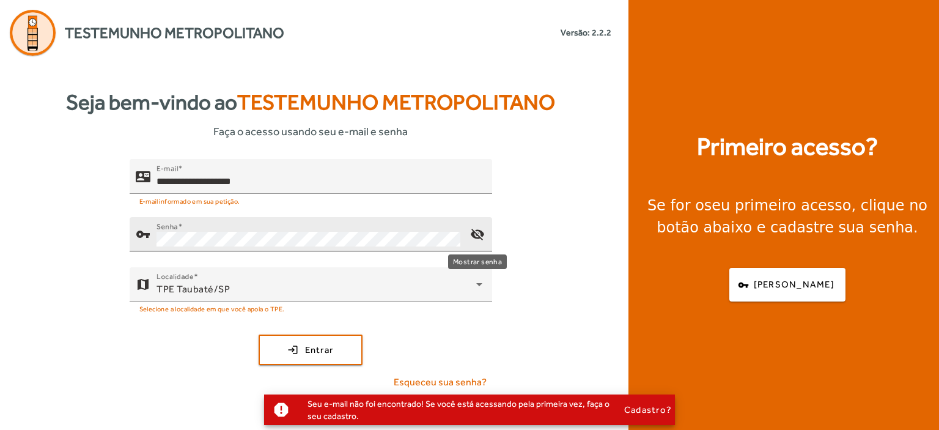
click at [481, 230] on mat-icon "visibility_off" at bounding box center [476, 233] width 29 height 29
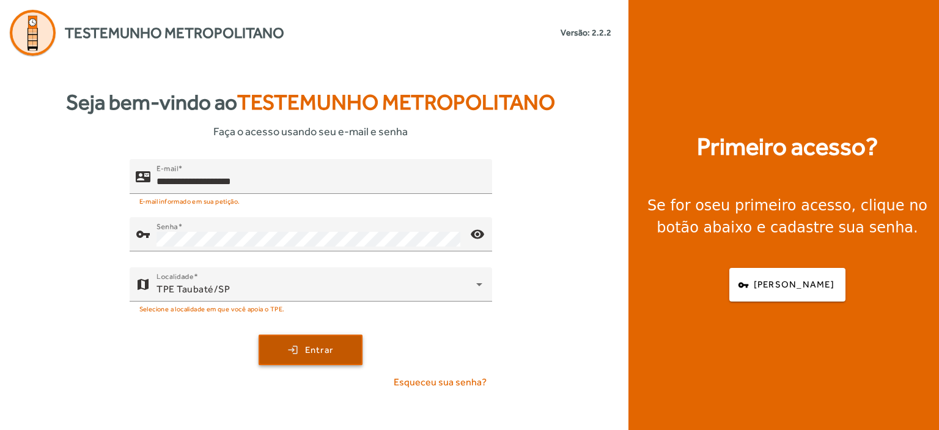
click at [303, 349] on span "submit" at bounding box center [310, 349] width 101 height 29
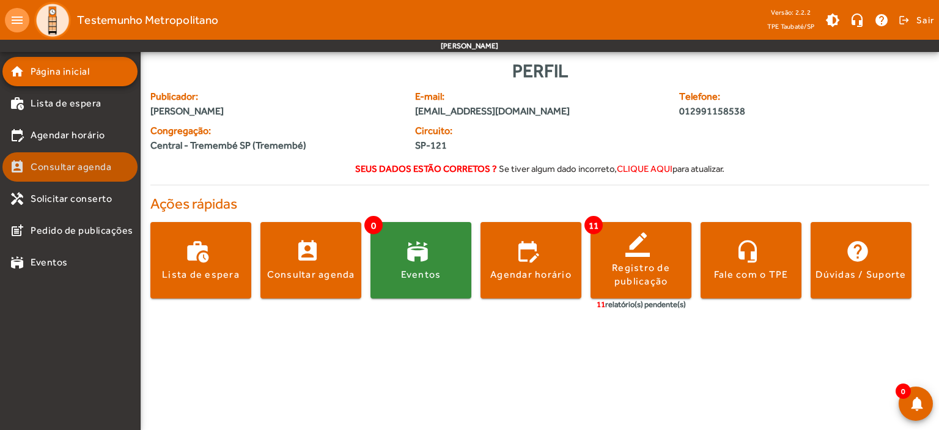
click at [103, 164] on span "Consultar agenda" at bounding box center [71, 167] width 81 height 15
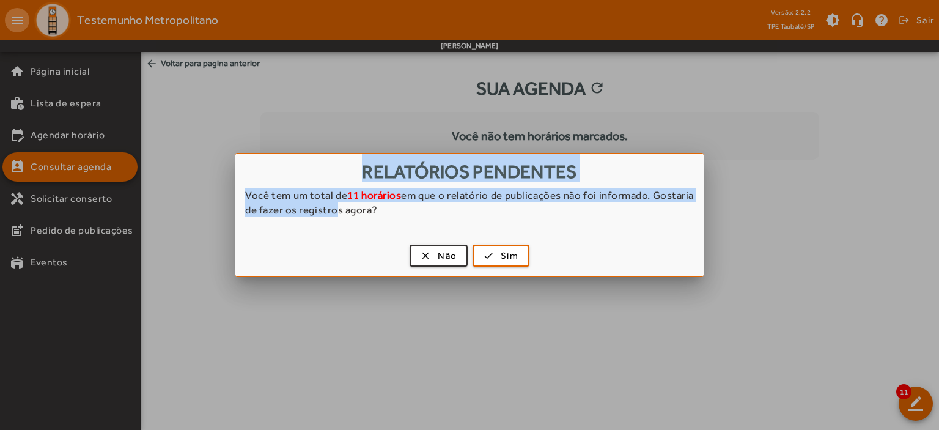
drag, startPoint x: 103, startPoint y: 164, endPoint x: 377, endPoint y: 227, distance: 281.0
click at [377, 227] on div "Relatórios pendentes Você tem um total de 11 horários em que o relatório de pub…" at bounding box center [469, 215] width 939 height 430
click at [438, 257] on span "Não" at bounding box center [447, 256] width 19 height 14
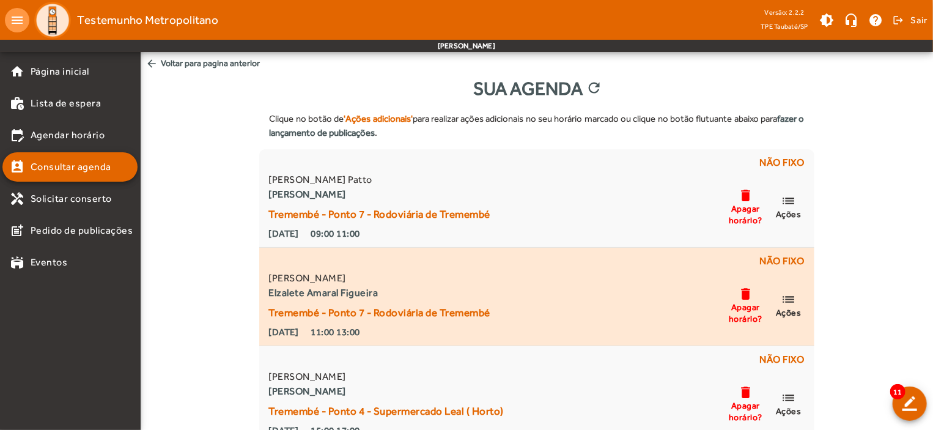
click at [746, 298] on mat-icon "delete" at bounding box center [745, 293] width 15 height 15
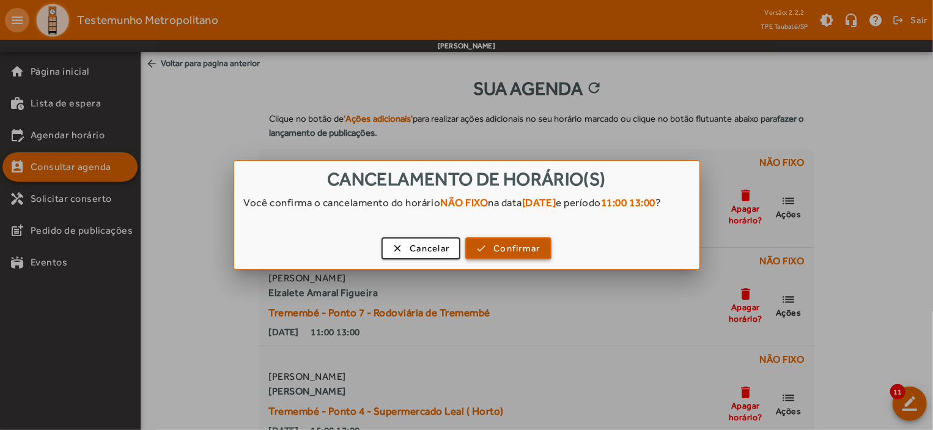
click at [518, 256] on span "Confirmar" at bounding box center [516, 248] width 46 height 14
